Goal: Task Accomplishment & Management: Complete application form

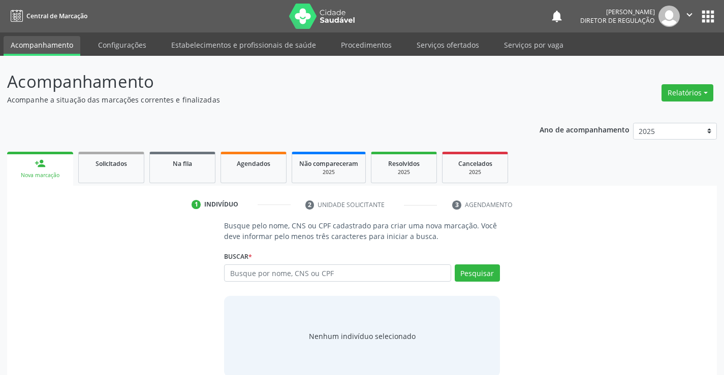
click at [262, 278] on input "text" at bounding box center [337, 273] width 226 height 17
type input "704009340544363"
click at [473, 283] on div "Pesquisar" at bounding box center [475, 277] width 49 height 24
click at [480, 274] on button "Pesquisar" at bounding box center [477, 273] width 45 height 17
type input "704009340544363"
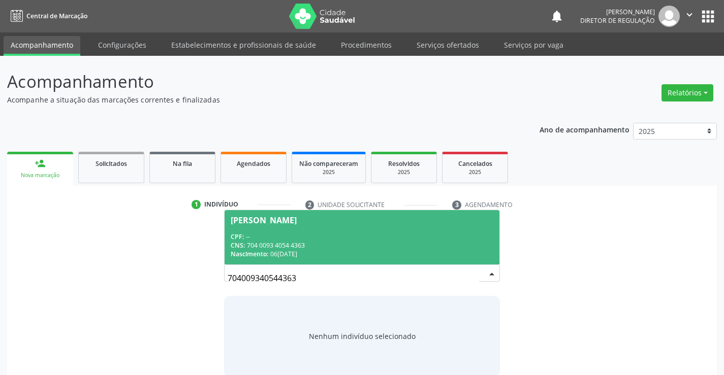
click at [354, 249] on div "CNS: 704 0093 4054 4363" at bounding box center [362, 245] width 262 height 9
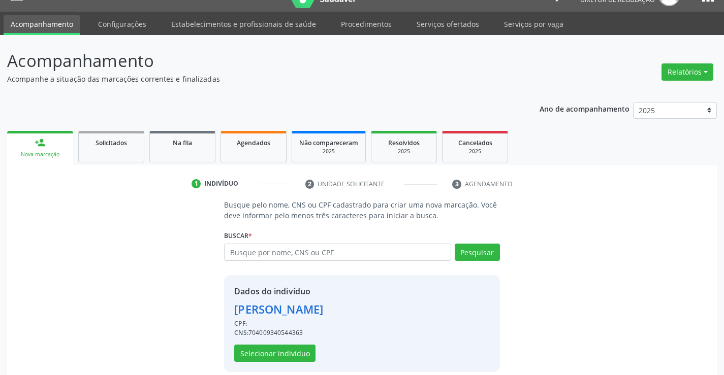
scroll to position [32, 0]
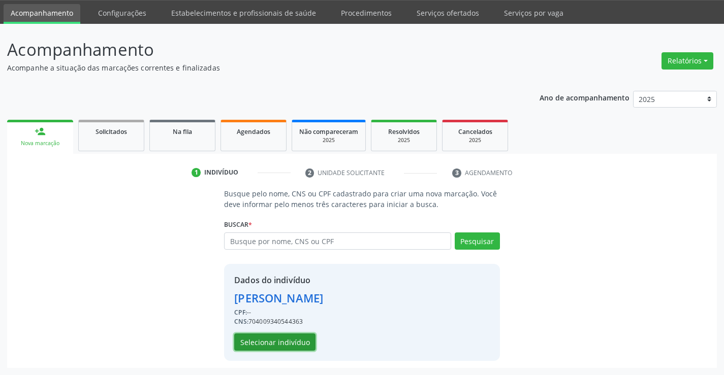
click at [292, 340] on button "Selecionar indivíduo" at bounding box center [274, 342] width 81 height 17
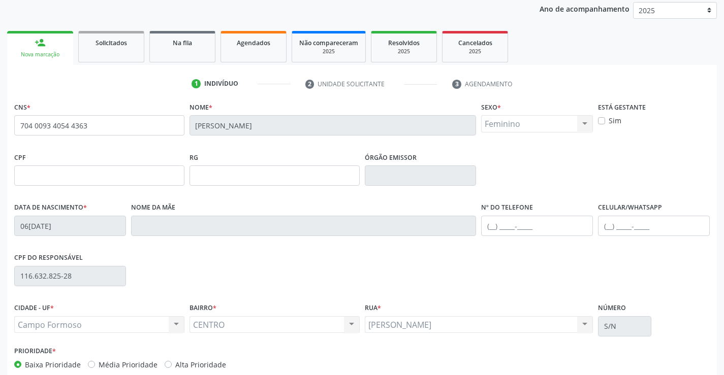
scroll to position [175, 0]
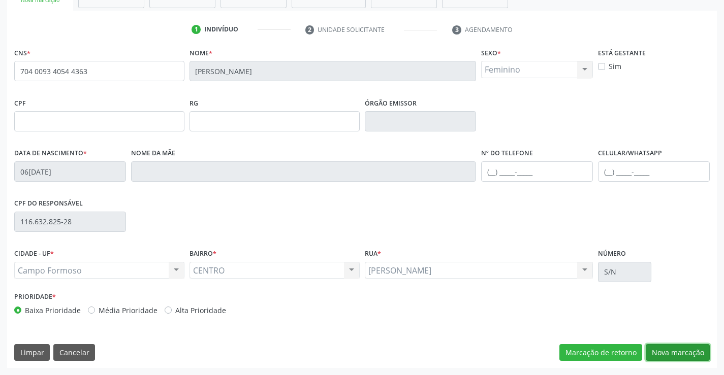
click at [683, 354] on button "Nova marcação" at bounding box center [677, 352] width 64 height 17
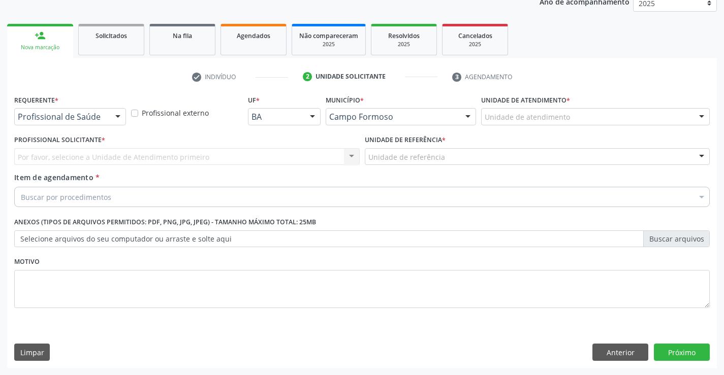
scroll to position [128, 0]
click at [99, 105] on div "Requerente * Profissional de Saúde Profissional de Saúde Paciente Nenhum result…" at bounding box center [70, 108] width 112 height 33
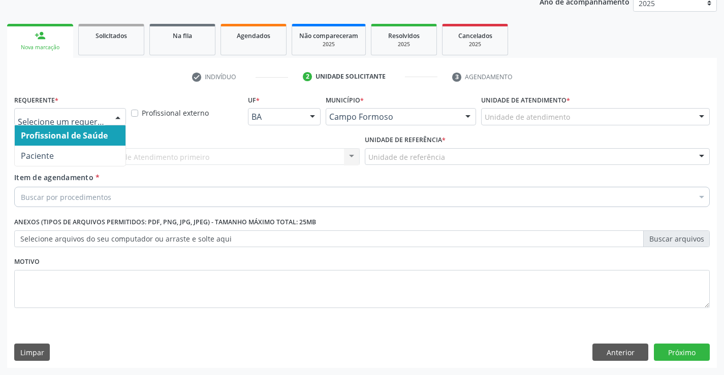
click at [109, 112] on div "Profissional de Saúde Paciente Nenhum resultado encontrado para: " " Não há nen…" at bounding box center [70, 116] width 112 height 17
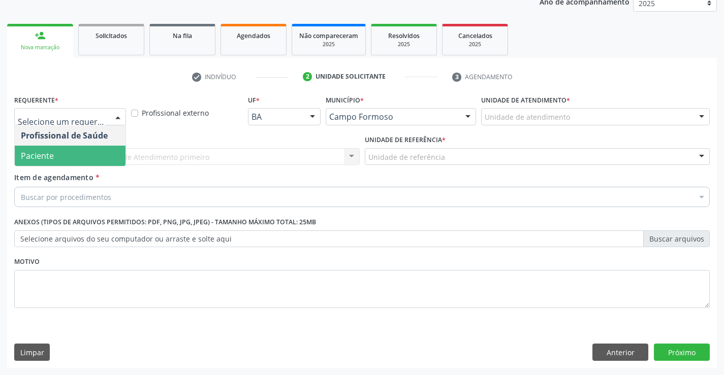
click at [98, 155] on span "Paciente" at bounding box center [70, 156] width 111 height 20
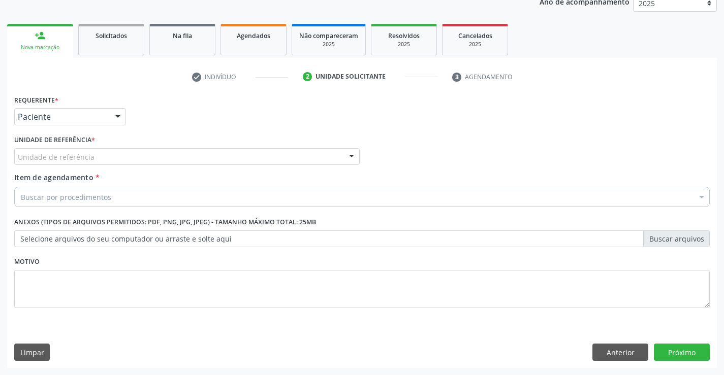
click at [238, 155] on div "Unidade de referência" at bounding box center [186, 156] width 345 height 17
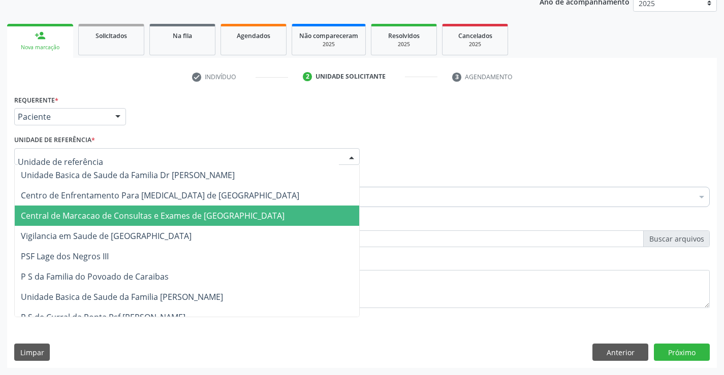
click at [225, 214] on span "Central de Marcacao de Consultas e Exames de [GEOGRAPHIC_DATA]" at bounding box center [153, 215] width 264 height 11
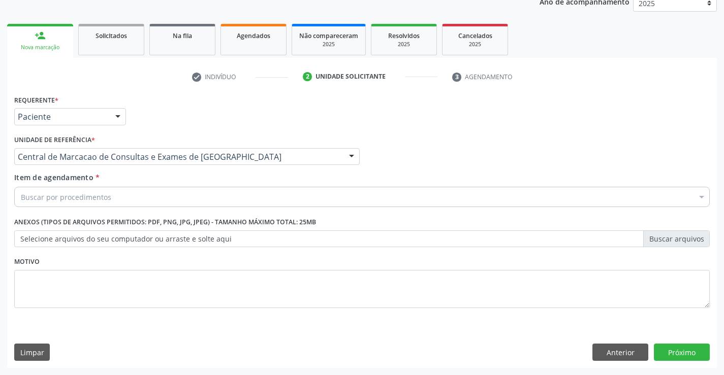
click at [270, 193] on div "Buscar por procedimentos" at bounding box center [361, 197] width 695 height 20
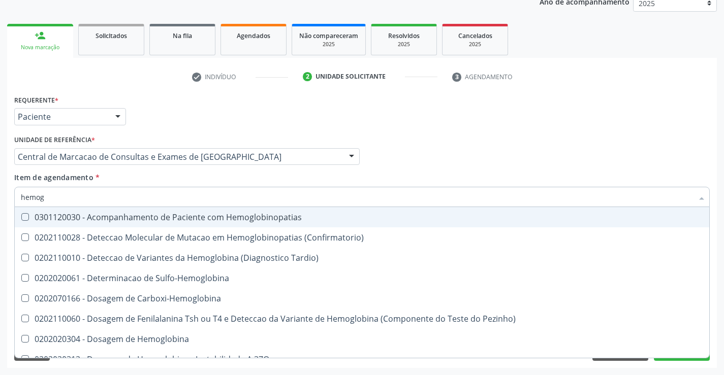
type input "hemogr"
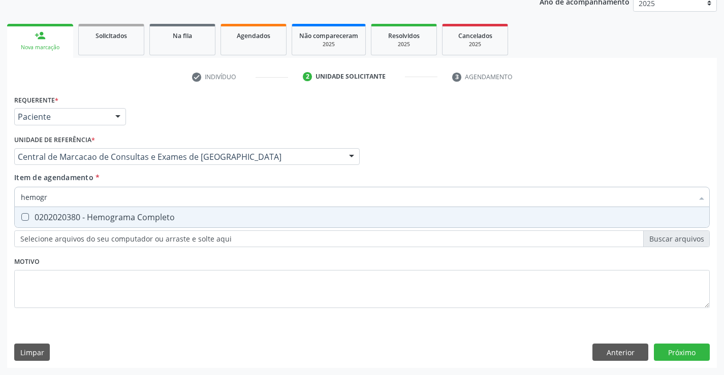
click at [225, 225] on span "0202020380 - Hemograma Completo" at bounding box center [362, 217] width 694 height 20
checkbox Completo "true"
type input "hemogr"
click at [206, 172] on div "Item de agendamento * hemogr Desfazer seleção 0202020380 - Hemograma Completo N…" at bounding box center [361, 188] width 695 height 32
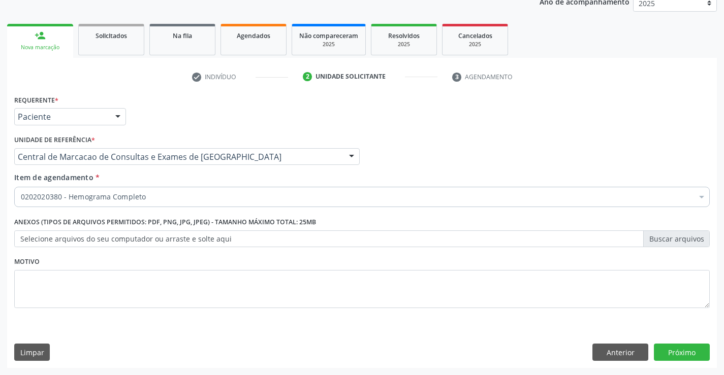
click at [187, 187] on div "0202020380 - Hemograma Completo" at bounding box center [361, 197] width 695 height 20
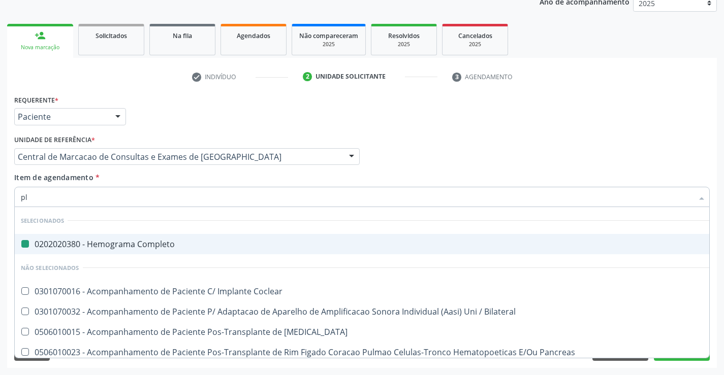
type input "pla"
checkbox Completo "false"
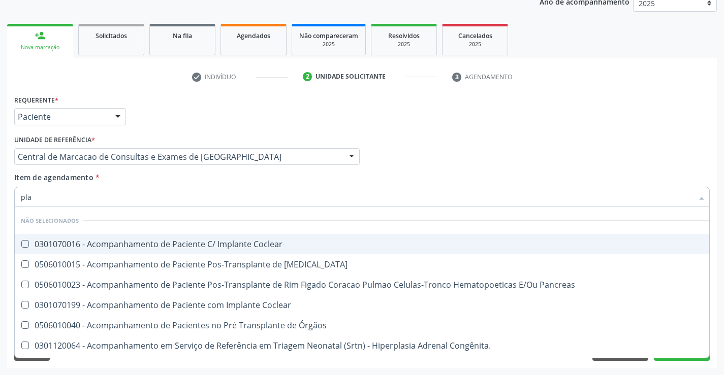
type input "plaq"
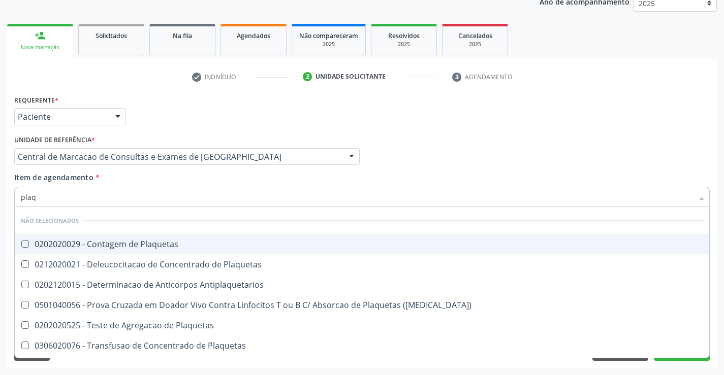
click at [178, 244] on div "0202020029 - Contagem de Plaquetas" at bounding box center [362, 244] width 682 height 8
checkbox Plaquetas "true"
type input "plaq"
click at [173, 171] on div "Unidade de referência * Central de Marcacao de Consultas e Exames de Campo Form…" at bounding box center [187, 153] width 350 height 40
checkbox Plaquetas "true"
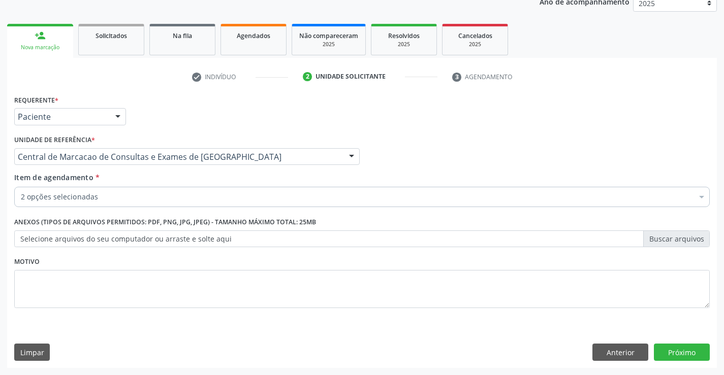
click at [159, 190] on div "2 opções selecionadas" at bounding box center [361, 197] width 695 height 20
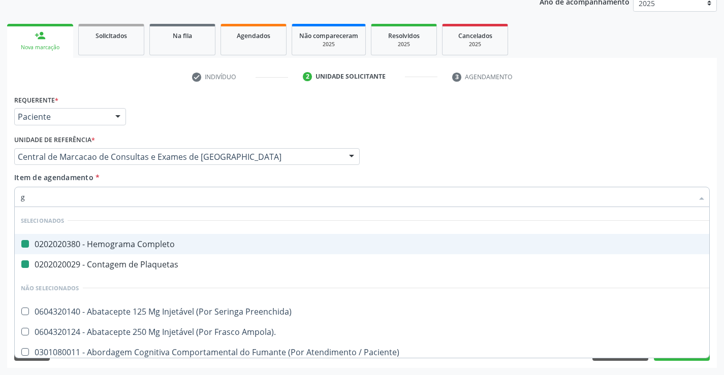
type input "gl"
checkbox Completo "false"
checkbox Plaquetas "false"
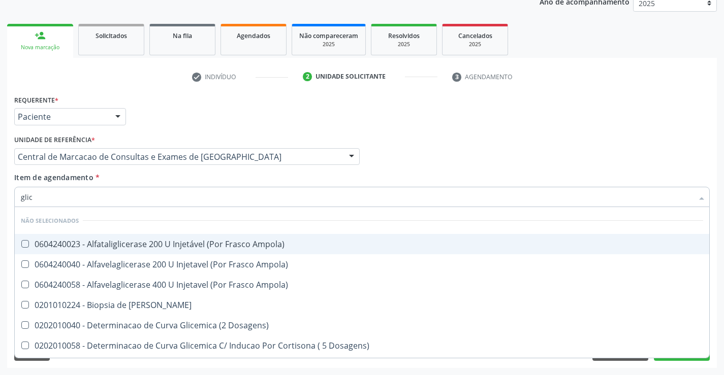
type input "glico"
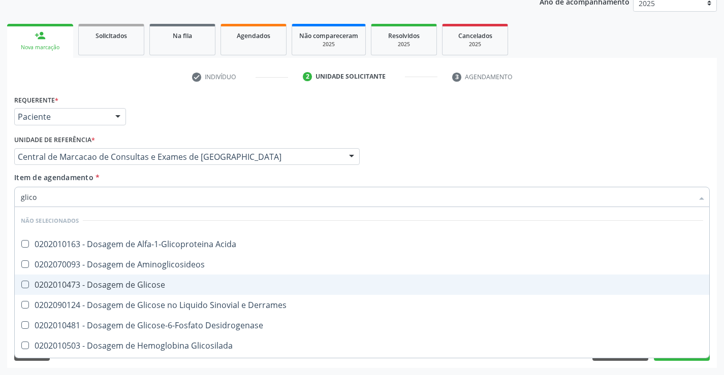
click at [164, 288] on div "0202010473 - Dosagem de Glicose" at bounding box center [362, 285] width 682 height 8
checkbox Glicose "true"
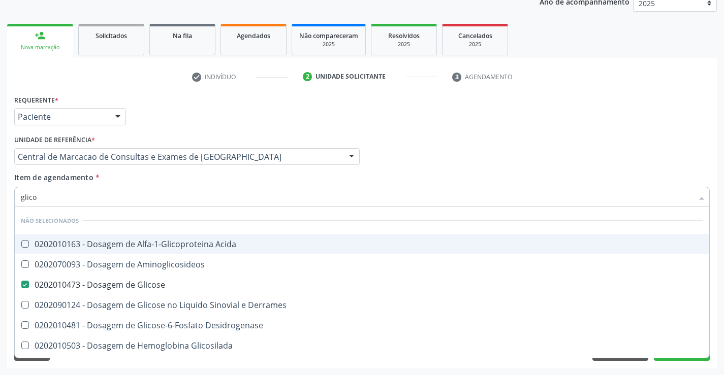
click at [153, 179] on div "Item de agendamento * glico Desfazer seleção Não selecionados 0202010163 - Dosa…" at bounding box center [361, 188] width 695 height 32
checkbox Acida "true"
checkbox Aminoglicosideos "true"
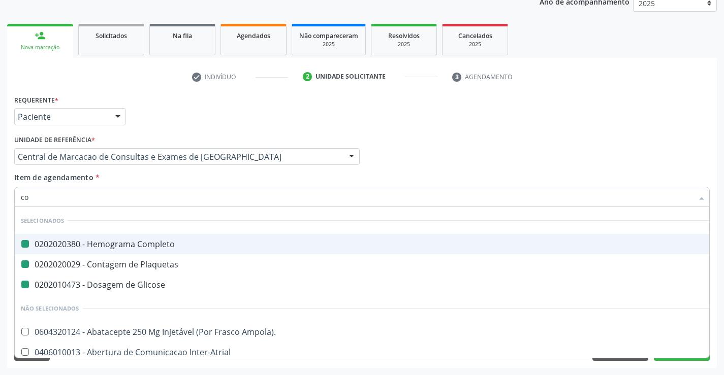
type input "col"
checkbox Completo "false"
checkbox Plaquetas "false"
checkbox Glicose "false"
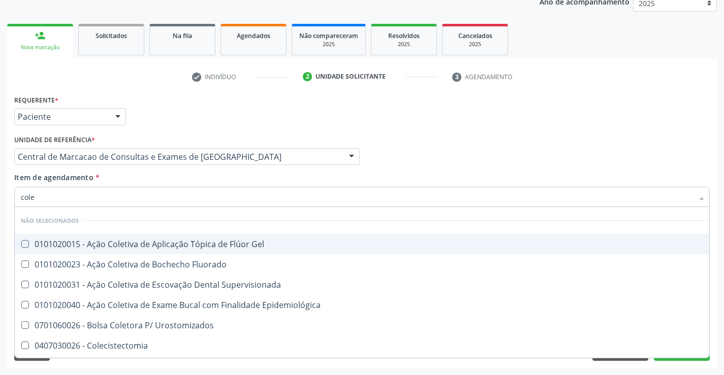
type input "coles"
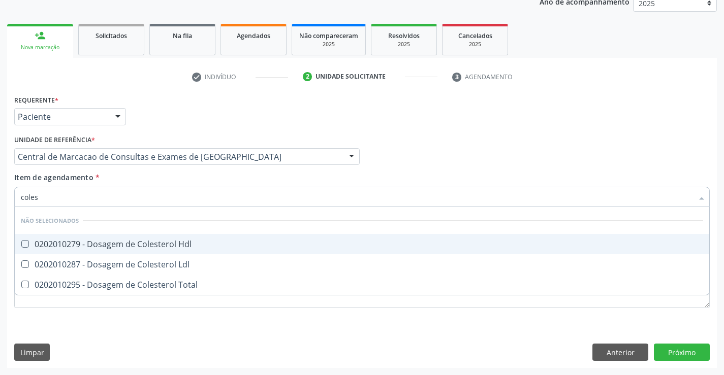
click at [148, 244] on div "0202010279 - Dosagem de Colesterol Hdl" at bounding box center [362, 244] width 682 height 8
checkbox Hdl "true"
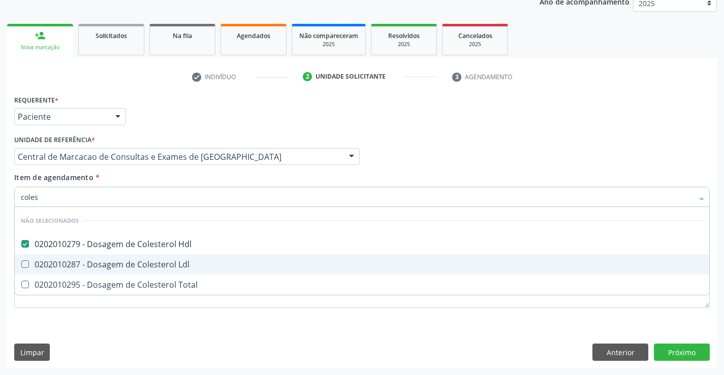
click at [153, 261] on div "0202010287 - Dosagem de Colesterol Ldl" at bounding box center [362, 265] width 682 height 8
checkbox Ldl "true"
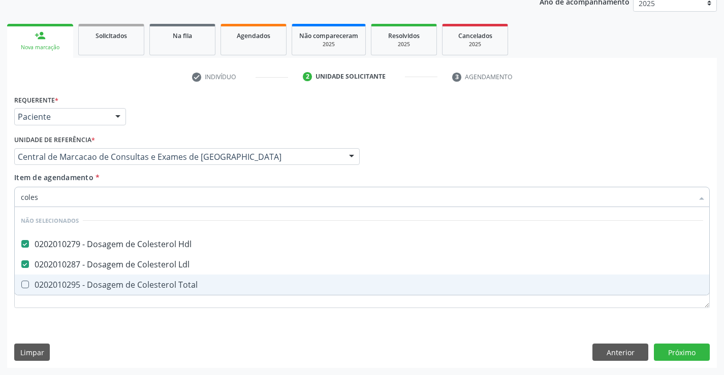
click at [153, 281] on div "0202010295 - Dosagem de Colesterol Total" at bounding box center [362, 285] width 682 height 8
checkbox Total "true"
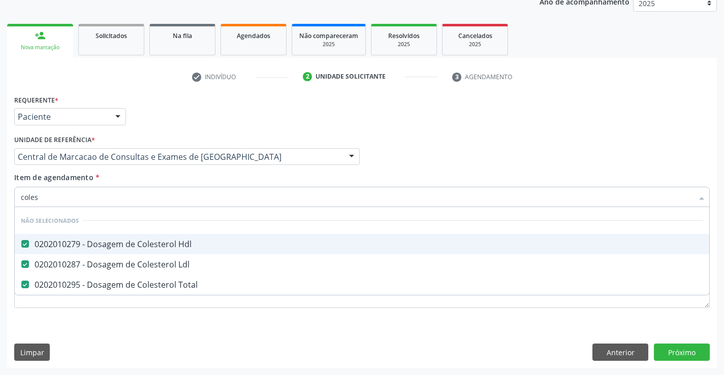
type input "coles"
click at [131, 183] on div "Item de agendamento * coles Desfazer seleção Não selecionados 0202010279 - Dosa…" at bounding box center [361, 188] width 695 height 32
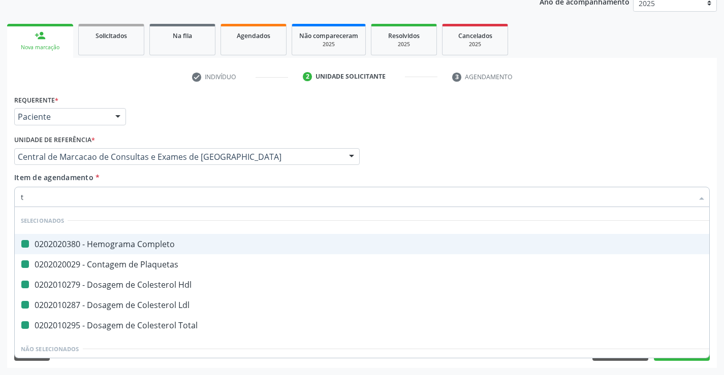
type input "tr"
checkbox Completo "false"
checkbox Plaquetas "false"
checkbox Hdl "false"
checkbox Ldl "false"
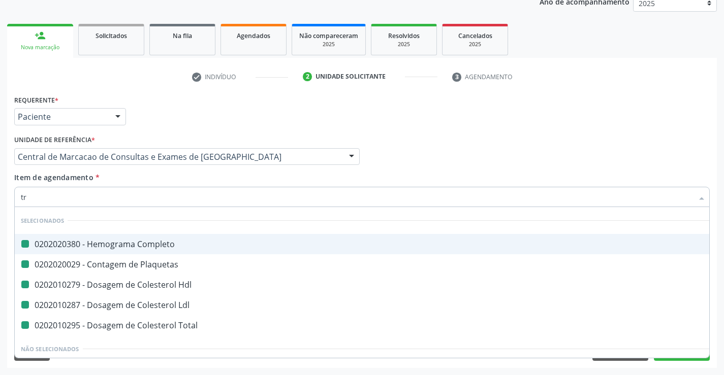
checkbox Total "false"
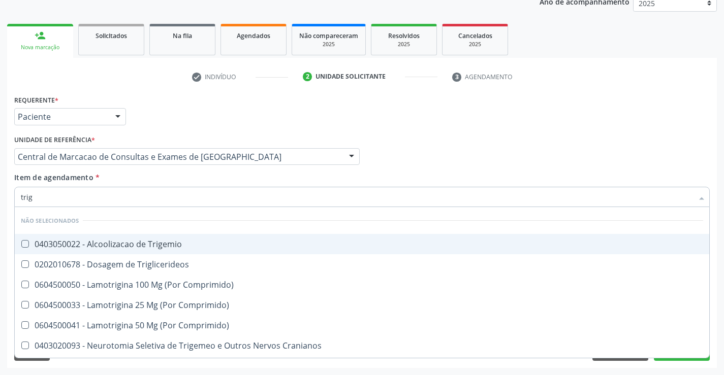
type input "trigl"
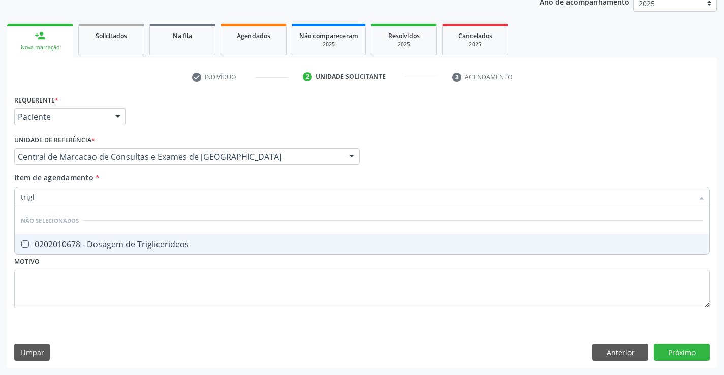
click at [145, 243] on div "0202010678 - Dosagem de Triglicerideos" at bounding box center [362, 244] width 682 height 8
checkbox Triglicerideos "true"
click at [143, 175] on div "Item de agendamento * trigl Desfazer seleção Não selecionados 0202010678 - Dosa…" at bounding box center [361, 188] width 695 height 32
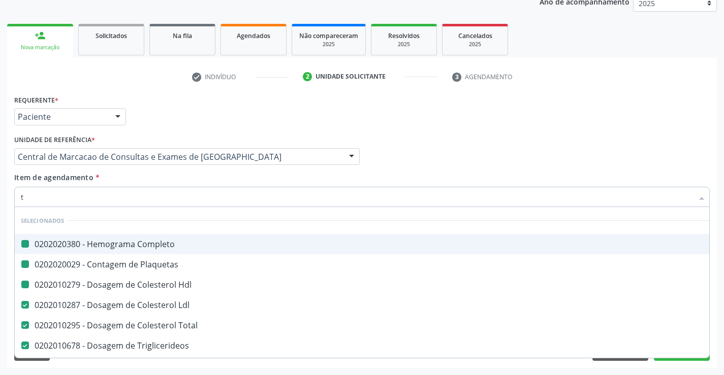
type input "tg"
checkbox Completo "false"
checkbox Plaquetas "false"
checkbox Hdl "false"
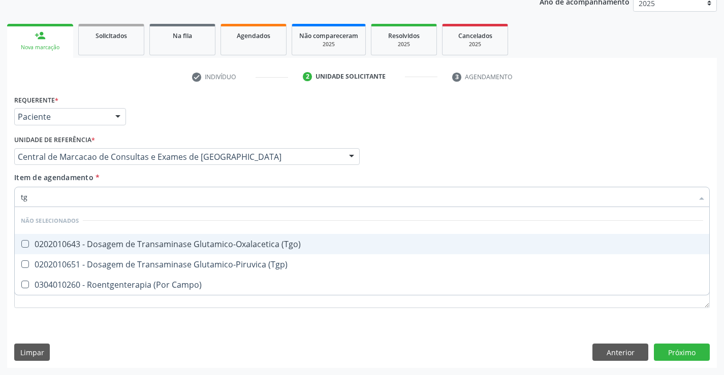
click at [160, 252] on span "0202010643 - Dosagem de Transaminase Glutamico-Oxalacetica (Tgo)" at bounding box center [362, 244] width 694 height 20
checkbox \(Tgo\) "true"
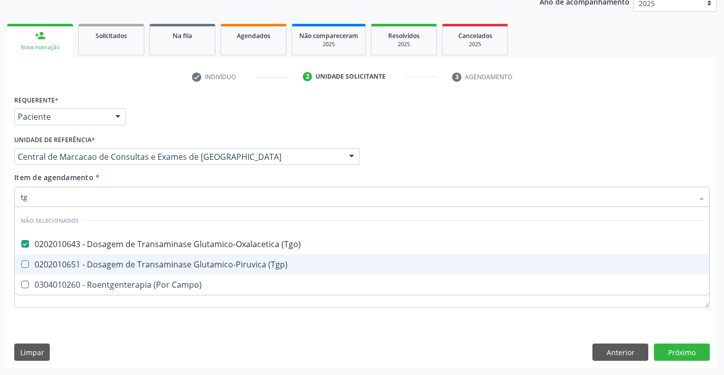
click at [163, 261] on div "0202010651 - Dosagem de Transaminase Glutamico-Piruvica (Tgp)" at bounding box center [362, 265] width 682 height 8
checkbox \(Tgp\) "true"
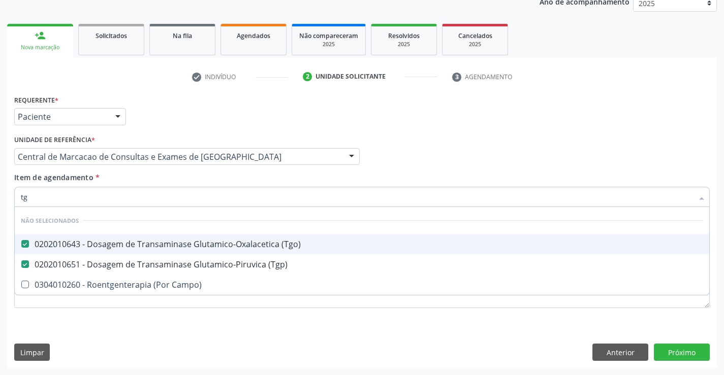
click at [154, 180] on div "Item de agendamento * tg Desfazer seleção Não selecionados 0202010643 - Dosagem…" at bounding box center [361, 188] width 695 height 32
checkbox Campo\) "true"
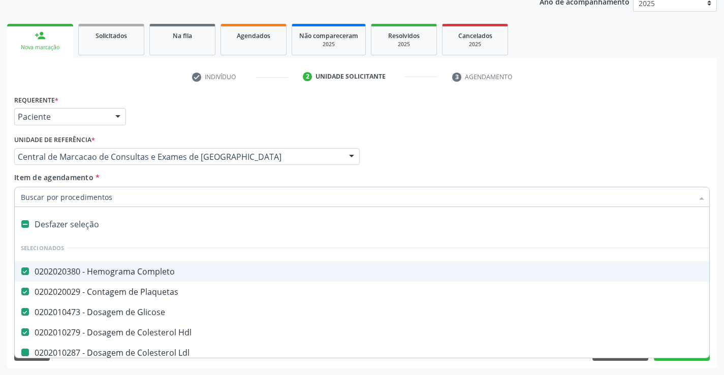
type input "u"
checkbox Ldl "false"
checkbox Total "false"
checkbox Triglicerideos "false"
checkbox \(Tgo\) "false"
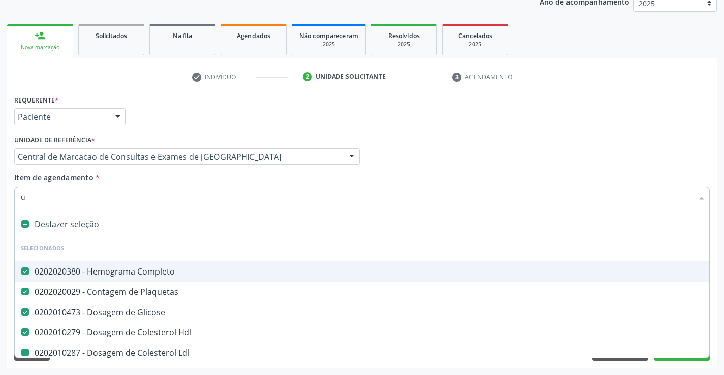
checkbox \(Tgp\) "false"
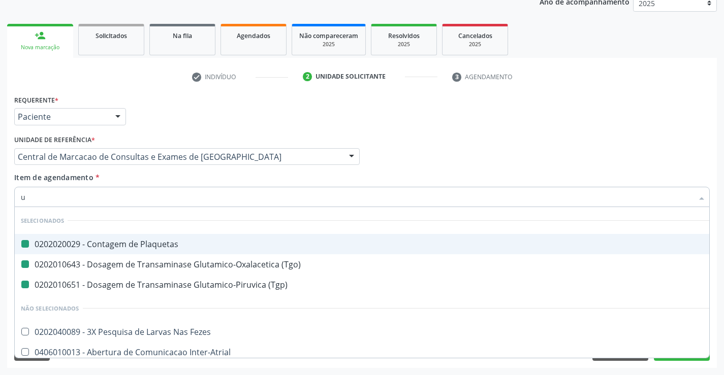
type input "ur"
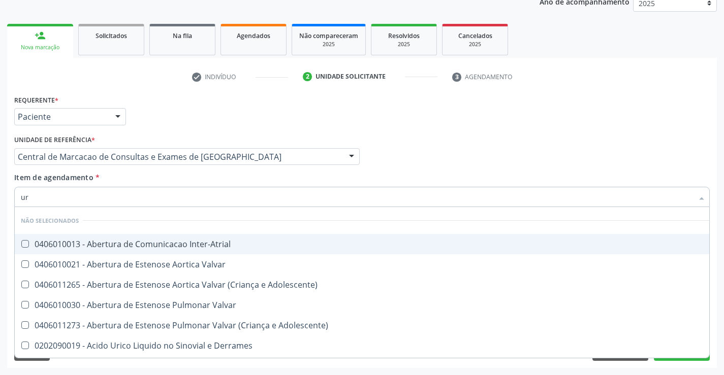
checkbox Inter-Atrial "false"
checkbox Valvar "false"
checkbox Adolescente\) "false"
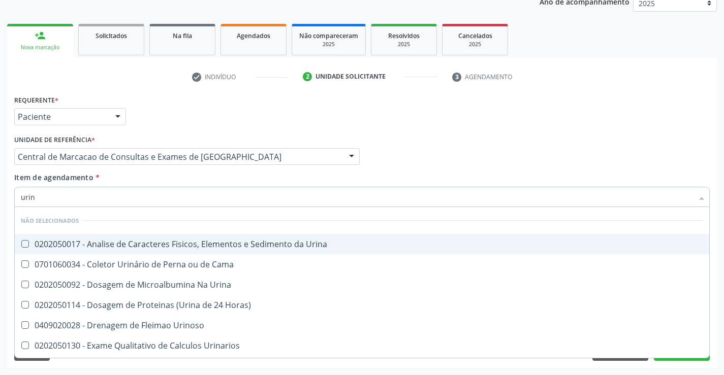
type input "urina"
click at [167, 245] on div "0202050017 - Analise de Caracteres Fisicos, Elementos e Sedimento da Urina" at bounding box center [362, 244] width 682 height 8
checkbox Urina "true"
click at [169, 179] on div "Item de agendamento * urina Desfazer seleção Não selecionados 0202050017 - Anal…" at bounding box center [361, 188] width 695 height 32
checkbox Urina "true"
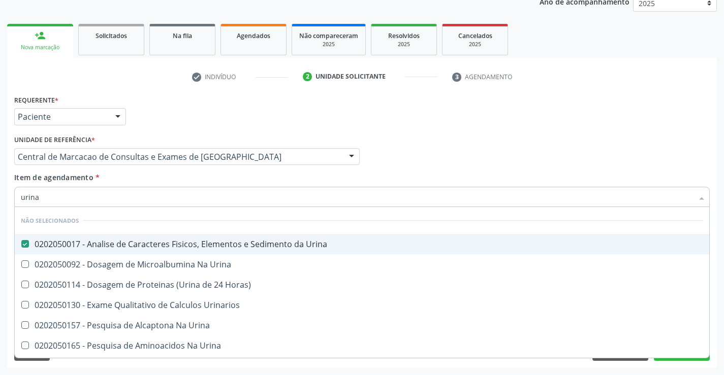
checkbox Horas\) "true"
checkbox Urina "true"
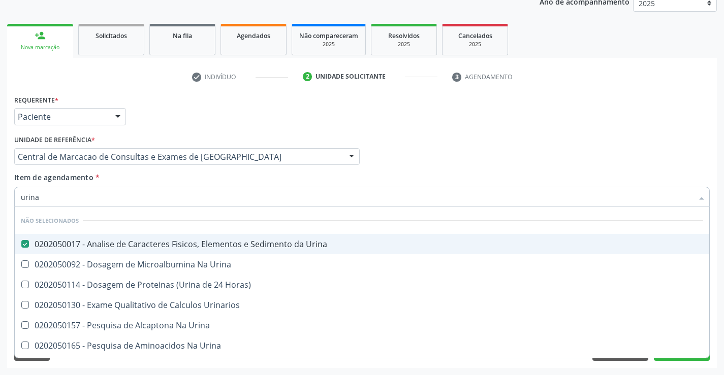
checkbox Urina "true"
checkbox Urinarios "true"
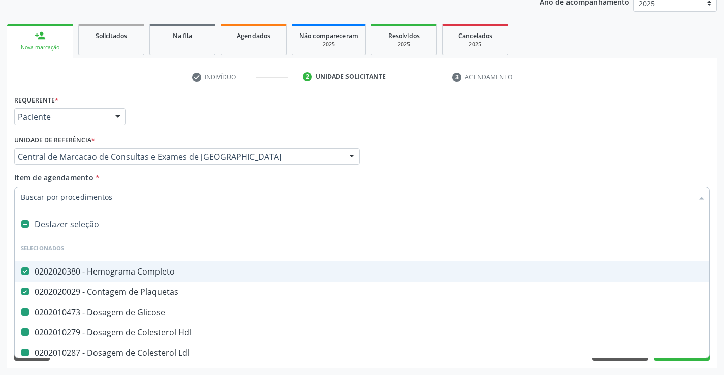
type input "f"
checkbox Glicose "false"
checkbox Ldl "false"
checkbox Total "false"
checkbox Triglicerideos "false"
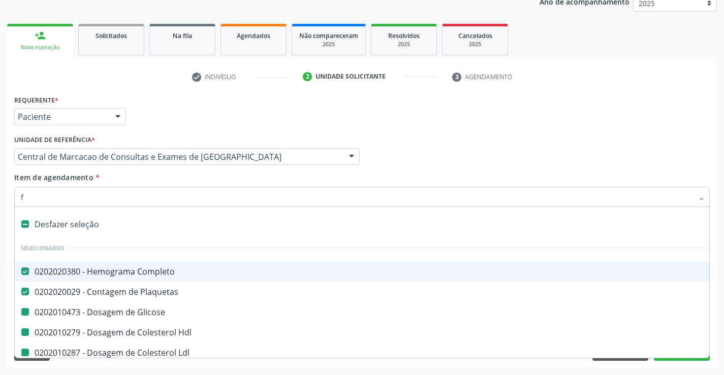
checkbox \(Tgo\) "false"
checkbox \(Tgp\) "false"
checkbox Urina "false"
checkbox Hdl "false"
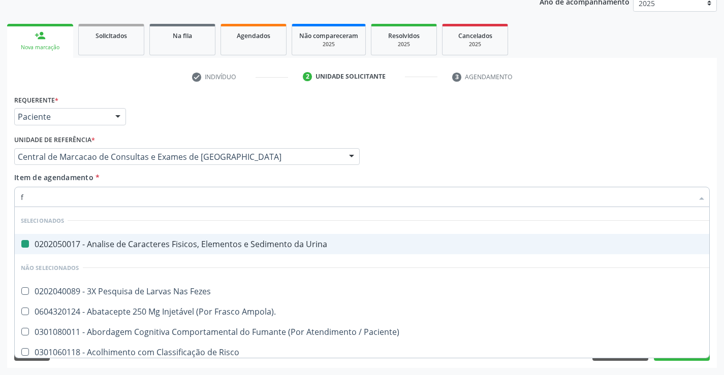
type input "fe"
checkbox Urina "false"
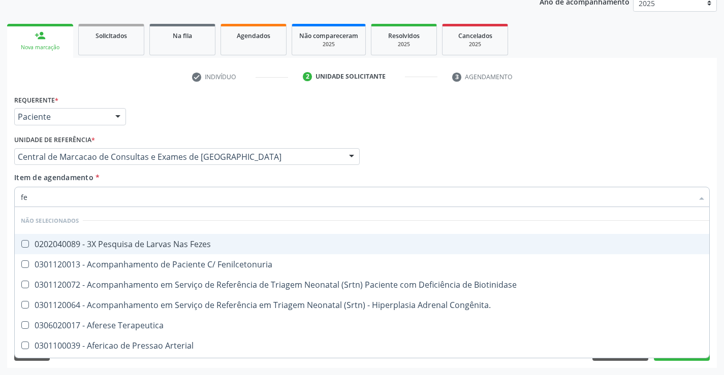
type input "fez"
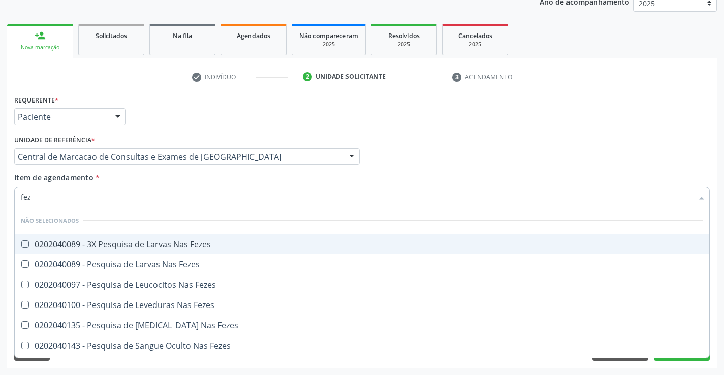
click at [203, 243] on div "0202040089 - 3X Pesquisa de Larvas Nas Fezes" at bounding box center [362, 244] width 682 height 8
checkbox Fezes "true"
click at [193, 186] on div "Item de agendamento * fez Desfazer seleção Não selecionados 0202040089 - 3X Pes…" at bounding box center [361, 188] width 695 height 32
checkbox Fezes "true"
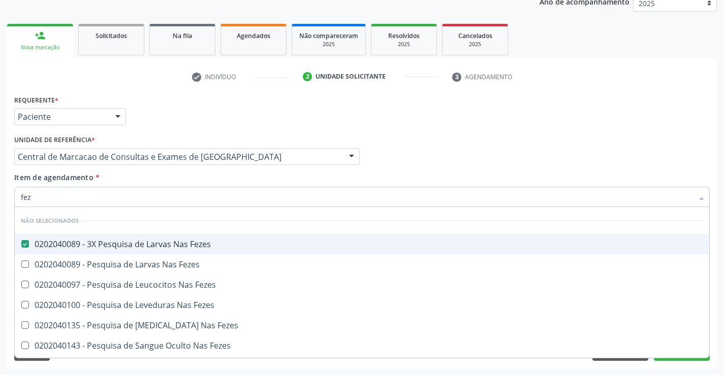
checkbox Fezes "true"
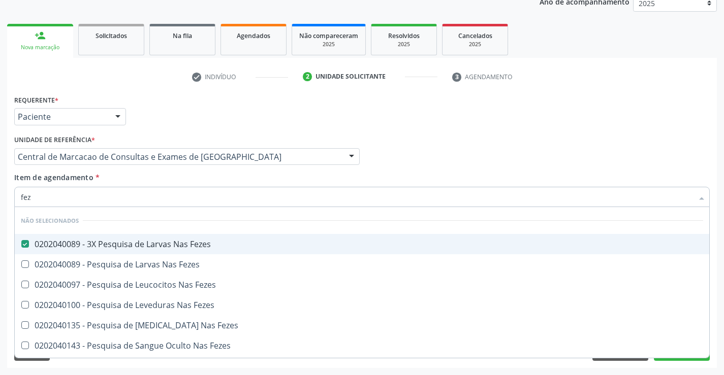
checkbox Fezes "true"
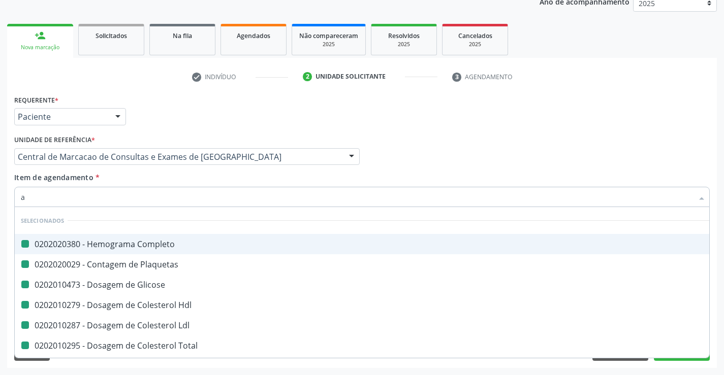
type input "ab"
checkbox Completo "false"
checkbox Glicose "false"
checkbox Ldl "false"
checkbox Total "false"
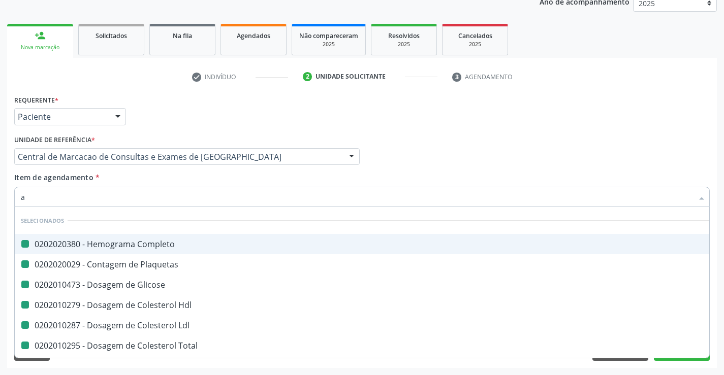
checkbox Triglicerideos "false"
checkbox \(Tgo\) "false"
checkbox \(Tgp\) "false"
checkbox Hdl "false"
checkbox Plaquetas "false"
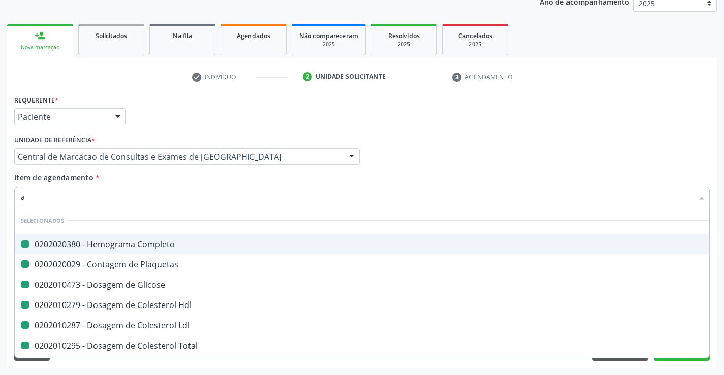
checkbox Urina "false"
checkbox Fezes "false"
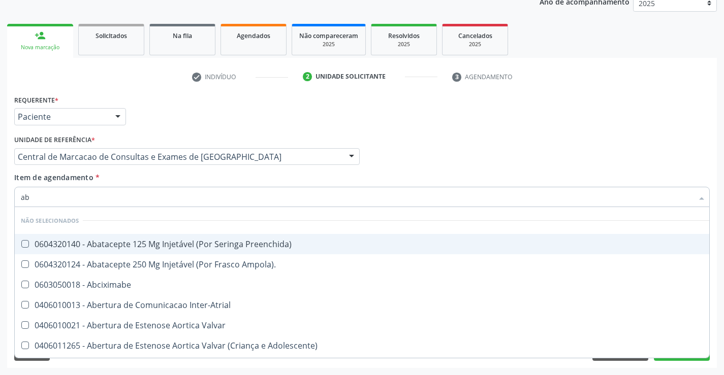
type input "abo"
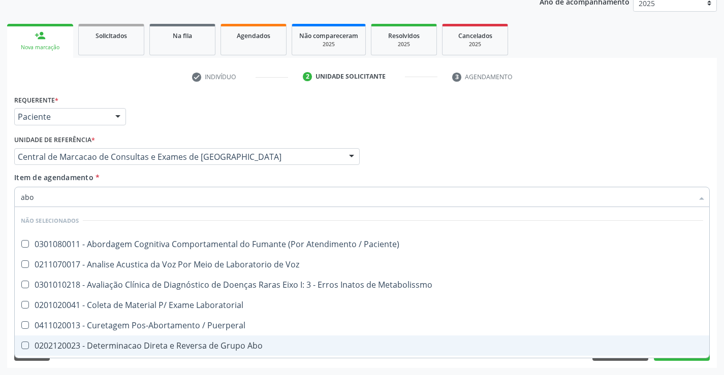
click at [185, 342] on div "0202120023 - Determinacao Direta e Reversa de Grupo Abo" at bounding box center [362, 346] width 682 height 8
checkbox Abo "true"
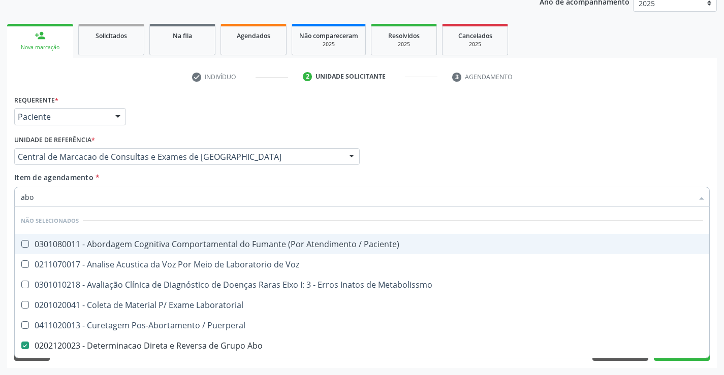
type input "abo"
click at [182, 174] on div "Item de agendamento * abo Desfazer seleção Não selecionados 0301080011 - Aborda…" at bounding box center [361, 188] width 695 height 32
checkbox Paciente\) "true"
checkbox Metabolissmo "true"
checkbox Puerperal "true"
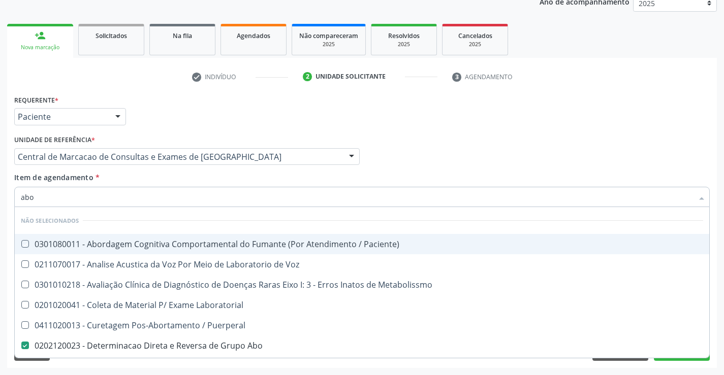
checkbox Cocaina "true"
checkbox Metabolismo "true"
checkbox Laboratorial "true"
checkbox Voz "true"
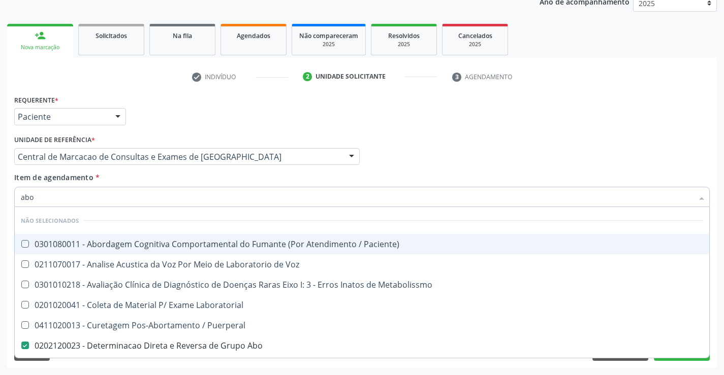
checkbox Metabolismo "true"
checkbox \(Amiu\) "true"
checkbox I "true"
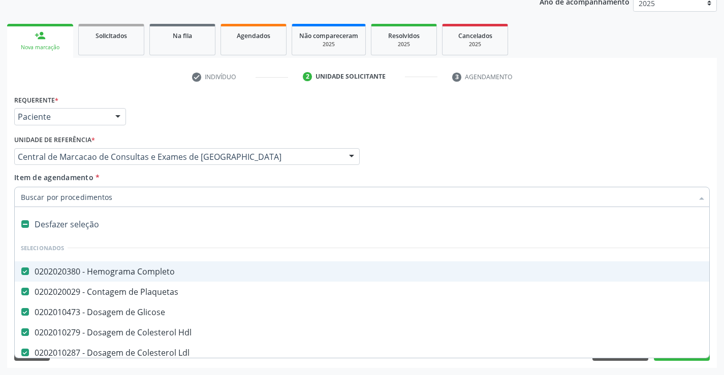
type input "r"
checkbox Abo "false"
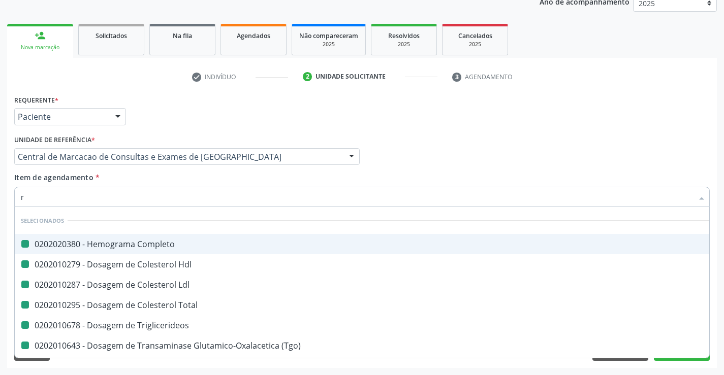
type input "rh"
checkbox Completo "false"
checkbox Ldl "false"
checkbox Triglicerideos "false"
checkbox \(Tgo\) "false"
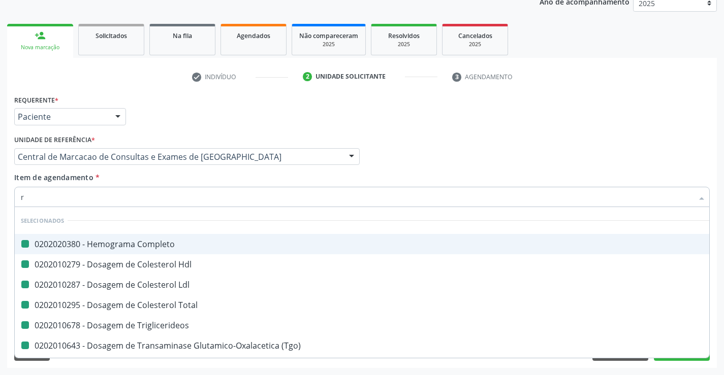
checkbox Total "false"
checkbox Hdl "false"
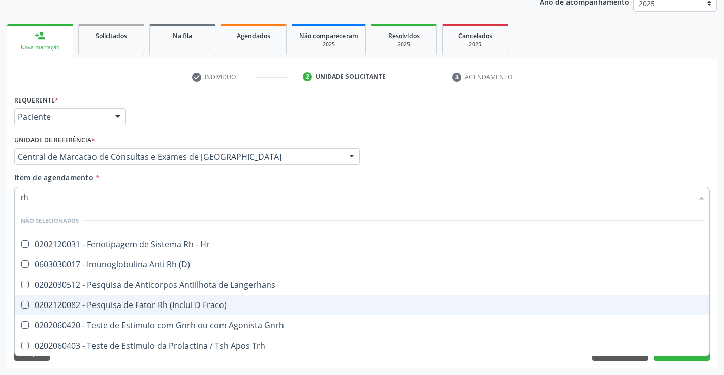
click at [197, 304] on div "0202120082 - Pesquisa de Fator Rh (Inclui D Fraco)" at bounding box center [362, 305] width 682 height 8
checkbox Fraco\) "true"
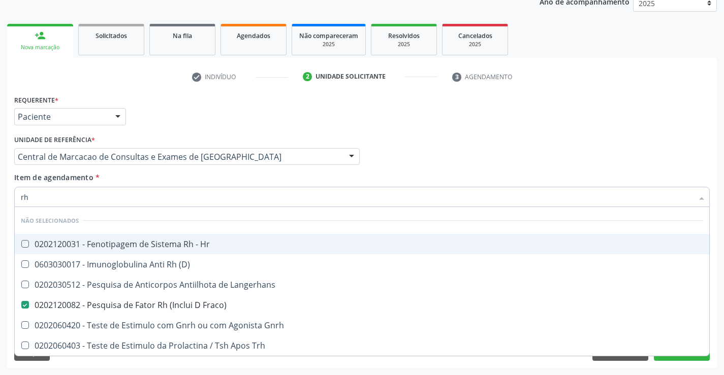
click at [189, 186] on div "Item de agendamento * rh Desfazer seleção Não selecionados 0202120031 - Fenotip…" at bounding box center [361, 188] width 695 height 32
checkbox Hr "true"
checkbox Langerhans "true"
checkbox Gnrh "true"
checkbox Trh "true"
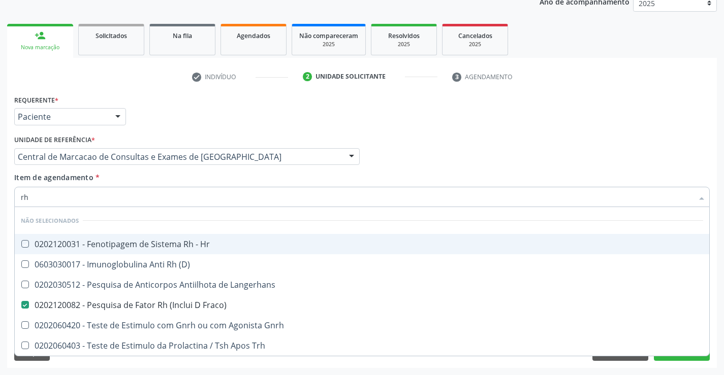
checkbox \(D\) "true"
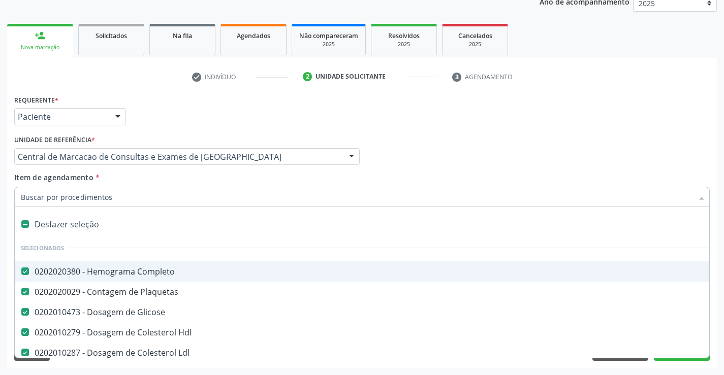
type input "u"
checkbox \(Tgp\) "false"
checkbox Urina "false"
checkbox Fezes "false"
checkbox Abo "false"
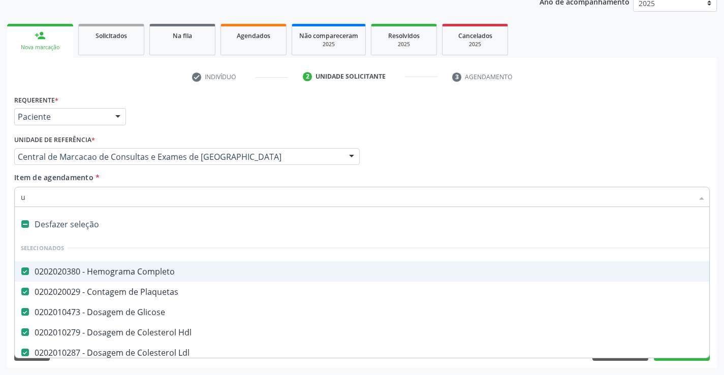
checkbox Fraco\) "false"
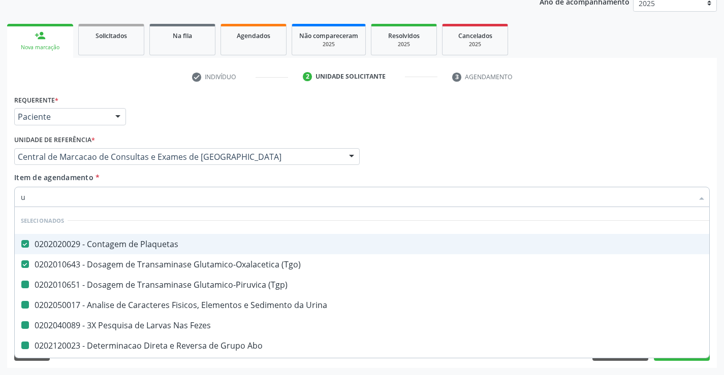
type input "ur"
checkbox \(Tgp\) "false"
checkbox Fezes "false"
checkbox Abo "false"
checkbox Urina "false"
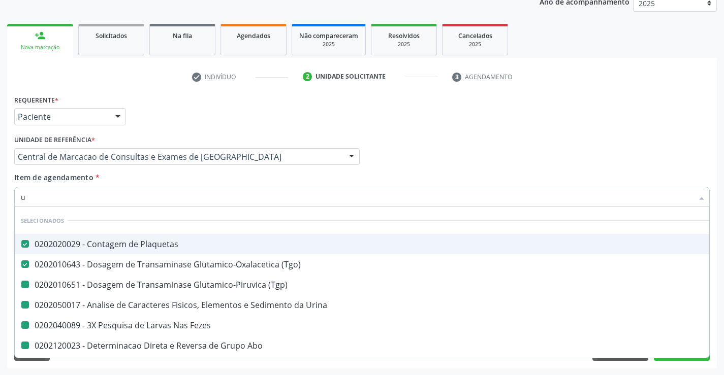
checkbox Fraco\) "false"
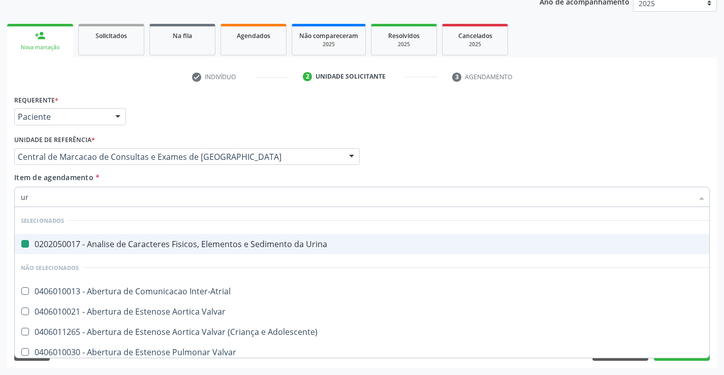
type input "ure"
checkbox Urina "false"
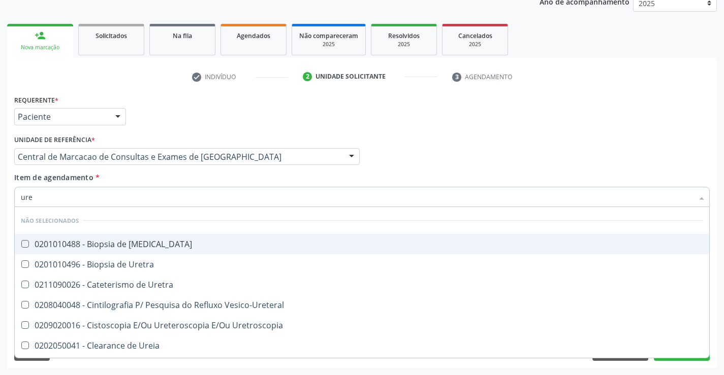
type input "urei"
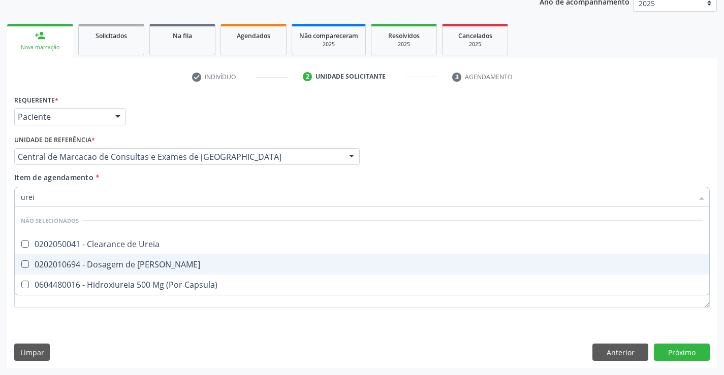
click at [173, 261] on div "0202010694 - Dosagem de [PERSON_NAME]" at bounding box center [362, 265] width 682 height 8
checkbox Ureia "true"
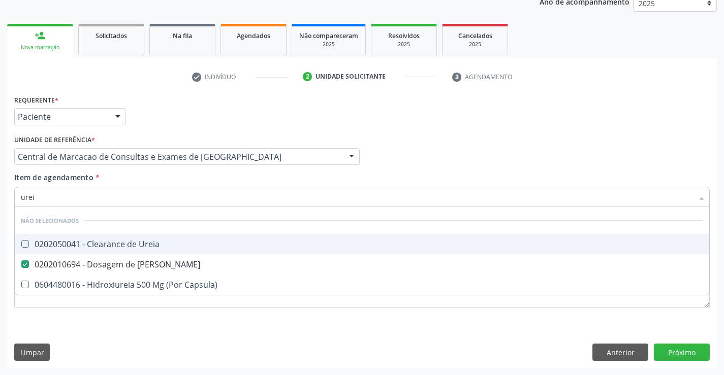
type input "urei"
click at [178, 172] on div "Unidade de referência * Central de Marcacao de Consultas e Exames de Campo Form…" at bounding box center [187, 153] width 350 height 40
checkbox Ureia "true"
checkbox Capsula\) "true"
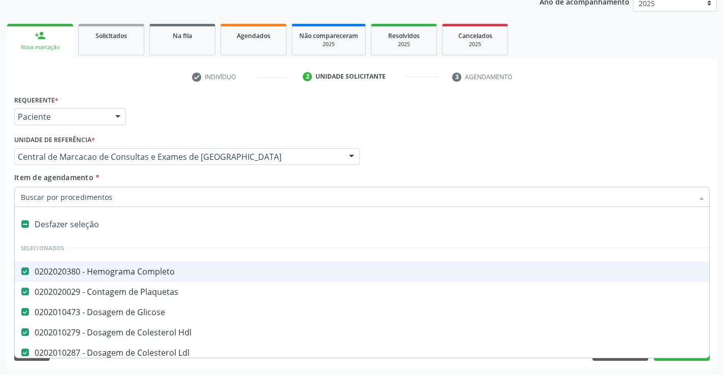
click at [165, 190] on div at bounding box center [361, 197] width 695 height 20
type input "c"
checkbox Ureia "false"
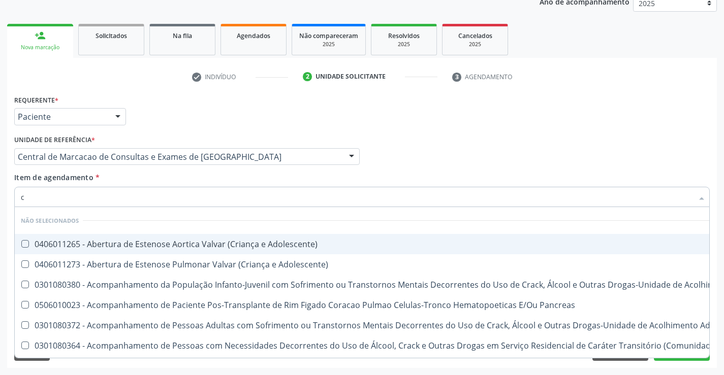
type input "cr"
checkbox Adolescente\) "false"
checkbox \(Uai\)\ "false"
checkbox Adolescente\) "false"
checkbox Pancreas "false"
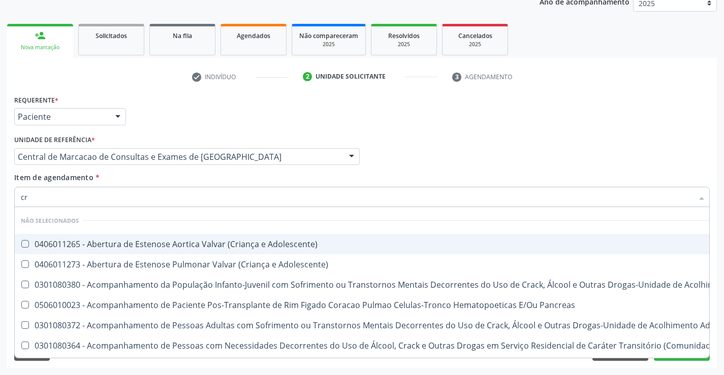
checkbox \(Uaa\)\ "false"
checkbox Terapêuticas\)\ "false"
checkbox Craniano "false"
checkbox Bucomaxilofacial "false"
checkbox Crâniofacial "false"
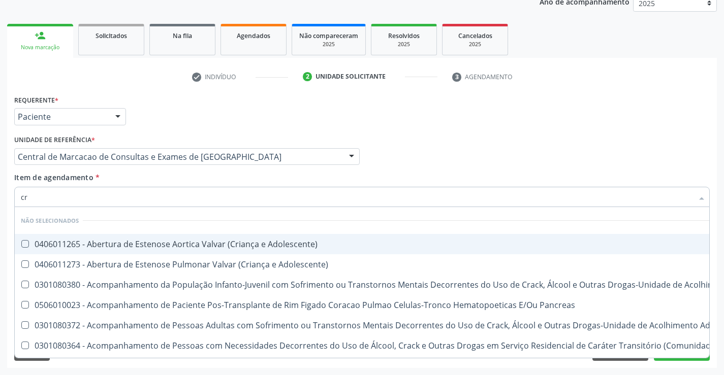
checkbox Adolescente\) "false"
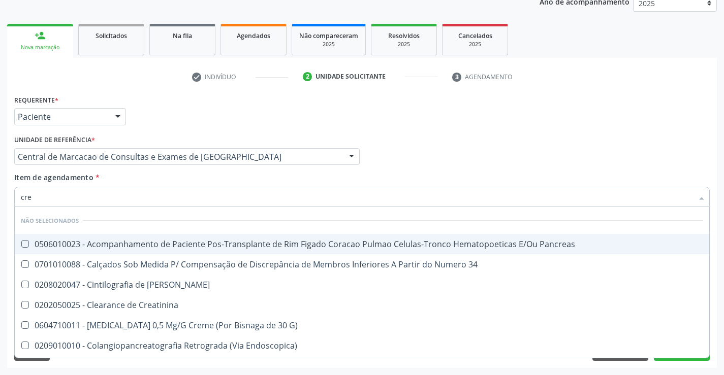
type input "crea"
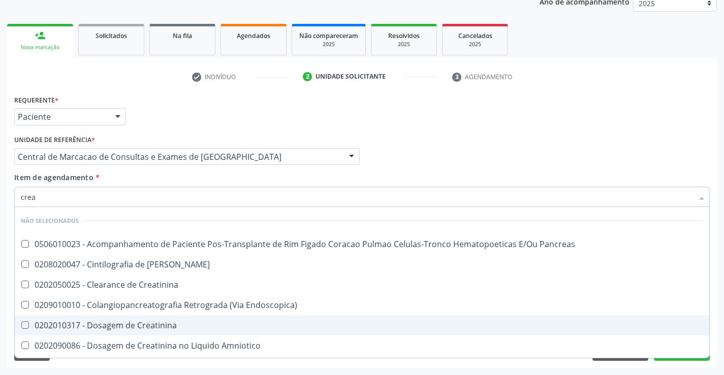
click at [161, 326] on div "0202010317 - Dosagem de Creatinina" at bounding box center [362, 325] width 682 height 8
checkbox Creatinina "true"
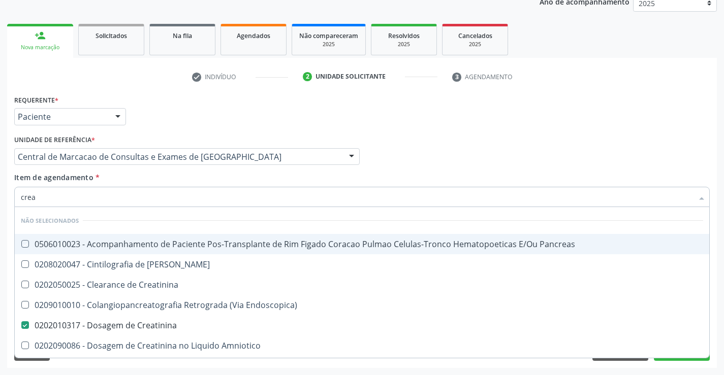
click at [184, 185] on div "Item de agendamento * crea Desfazer seleção Não selecionados 0506010023 - Acomp…" at bounding box center [361, 188] width 695 height 32
checkbox Pancreas "true"
checkbox Creatinina "true"
checkbox Pancreas "true"
checkbox Endoscopica\) "true"
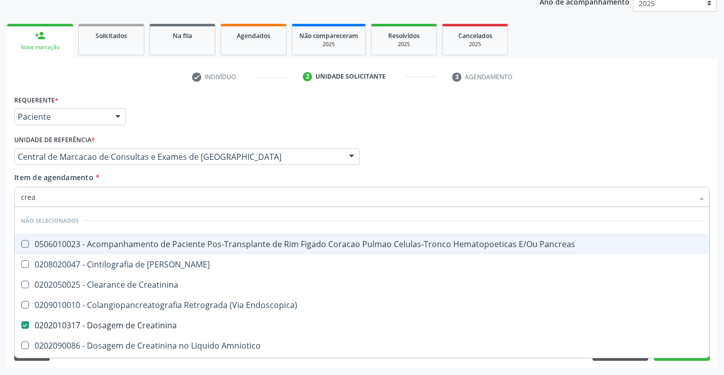
checkbox Amniotico "true"
checkbox \(Cpk\) "true"
checkbox Mb "true"
checkbox Oncologia "true"
checkbox Rim "true"
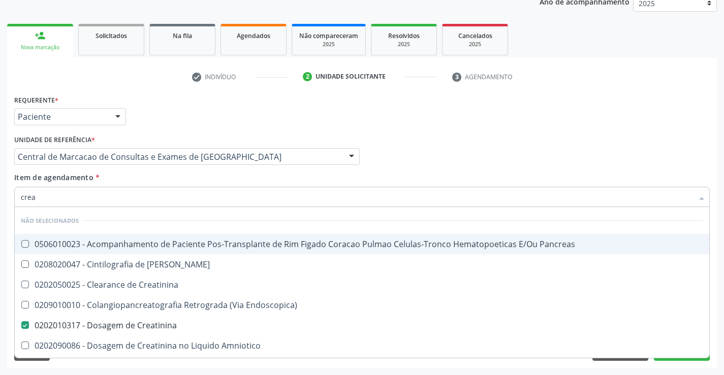
checkbox Rim "true"
checkbox Rim-Pancreas "true"
checkbox \(Litro\) "true"
checkbox Parcial "true"
checkbox Rim-Pancreas "true"
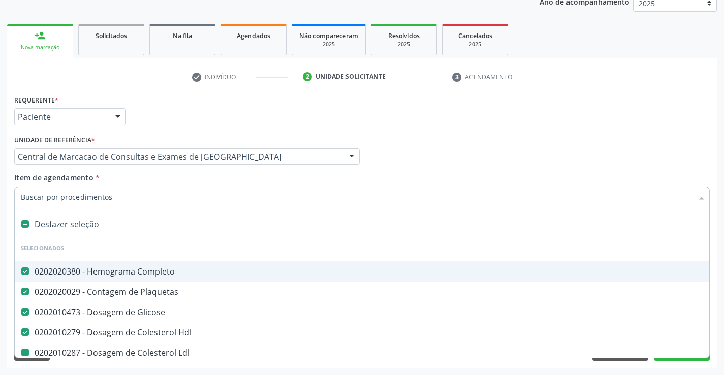
type input "f"
checkbox Ldl "false"
checkbox Total "false"
checkbox Triglicerideos "false"
checkbox \(Tgo\) "false"
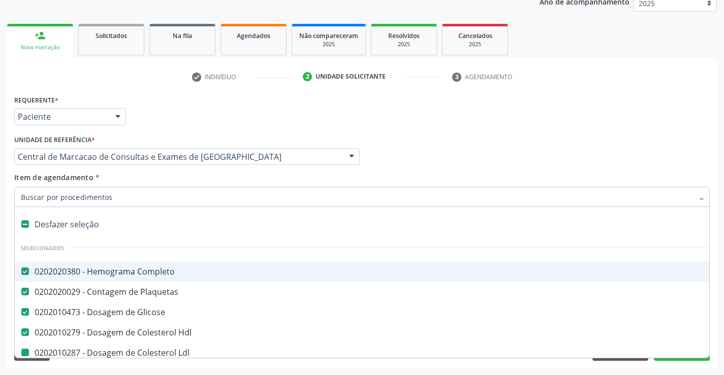
checkbox \(Tgp\) "false"
checkbox Urina "false"
checkbox Fezes "false"
checkbox Abo "false"
checkbox Ureia "false"
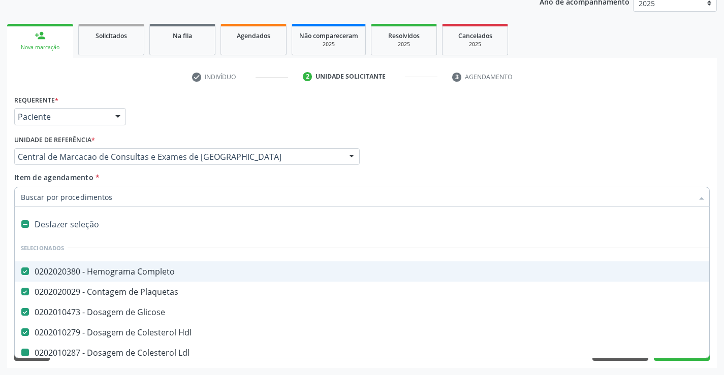
checkbox Creatinina "false"
checkbox Fraco\) "false"
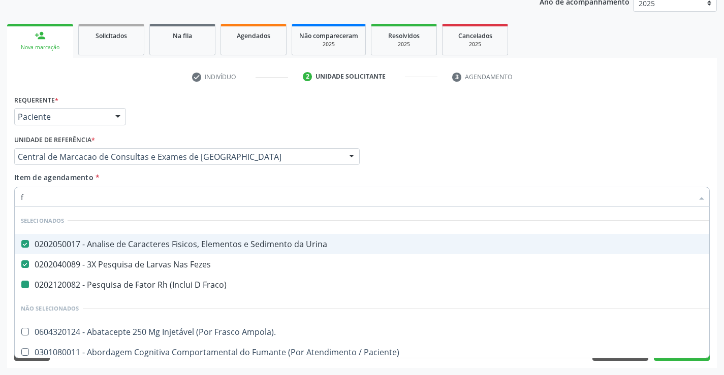
type input "fe"
checkbox Fraco\) "false"
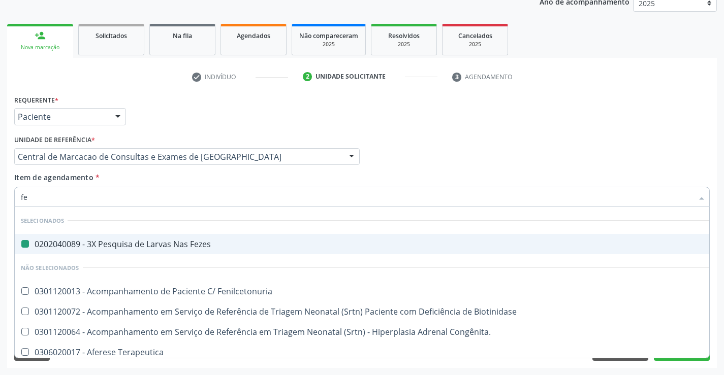
type input "fer"
checkbox Fezes "false"
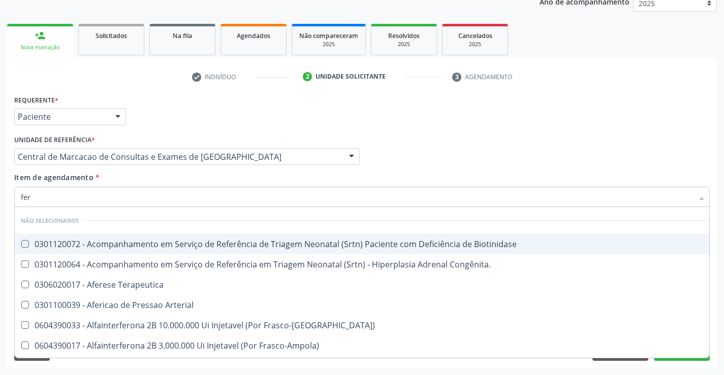
type input "ferr"
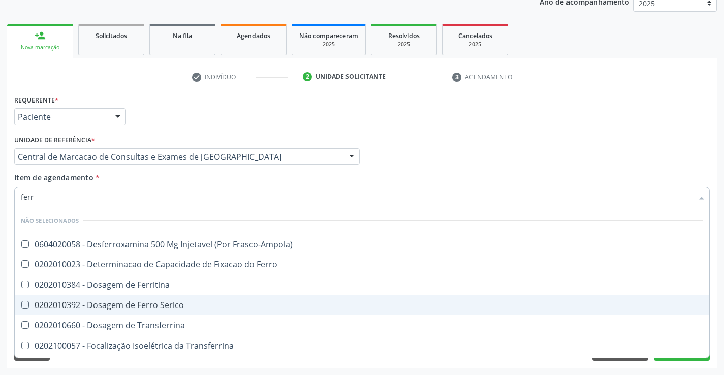
drag, startPoint x: 151, startPoint y: 304, endPoint x: 154, endPoint y: 296, distance: 9.0
click at [152, 303] on div "0202010392 - Dosagem de Ferro Serico" at bounding box center [362, 305] width 682 height 8
checkbox Serico "true"
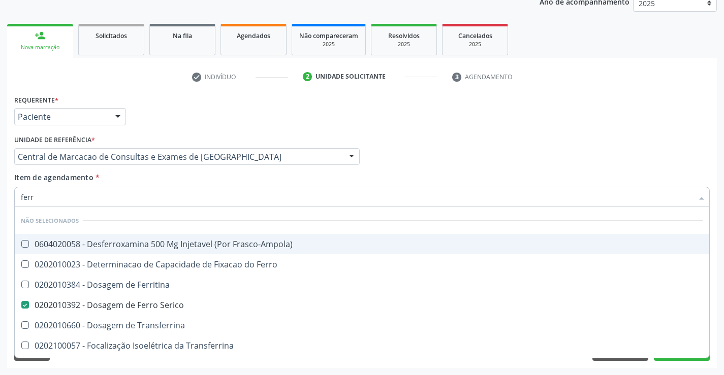
type input "ferr"
click at [155, 171] on div "Unidade de referência * Central de Marcacao de Consultas e Exames de Campo Form…" at bounding box center [187, 153] width 350 height 40
checkbox Frasco-Ampola\) "true"
checkbox Ferritina "true"
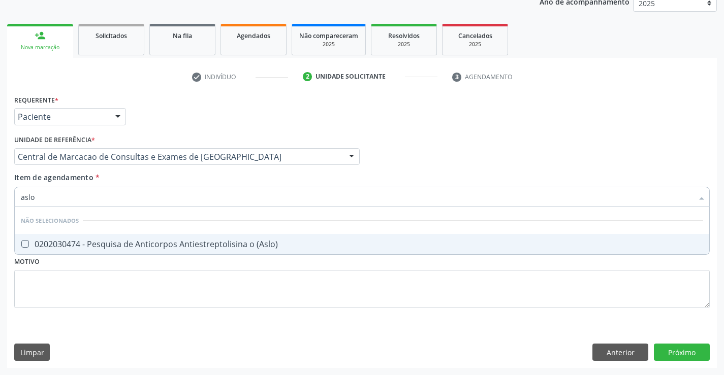
click at [161, 244] on div "0202030474 - Pesquisa de Anticorpos Antiestreptolisina o (Aslo)" at bounding box center [362, 244] width 682 height 8
click at [669, 357] on div "Requerente * Paciente Profissional de Saúde Paciente Nenhum resultado encontrad…" at bounding box center [361, 230] width 709 height 276
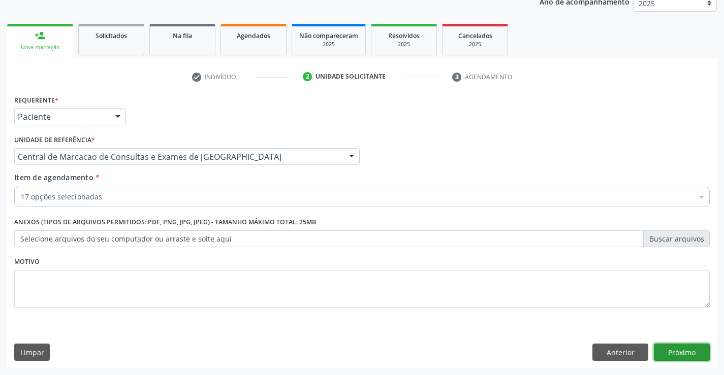
click at [674, 351] on button "Próximo" at bounding box center [682, 352] width 56 height 17
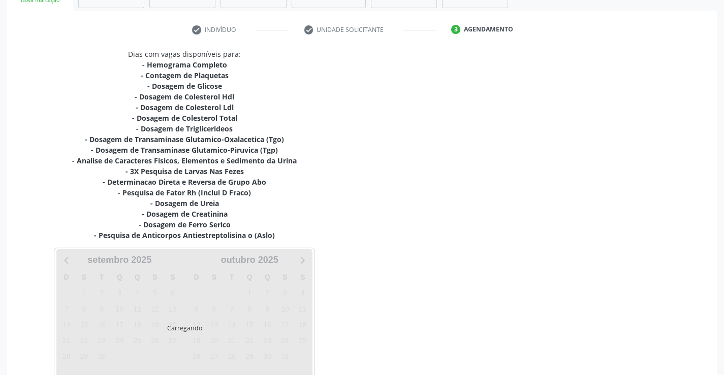
scroll to position [237, 0]
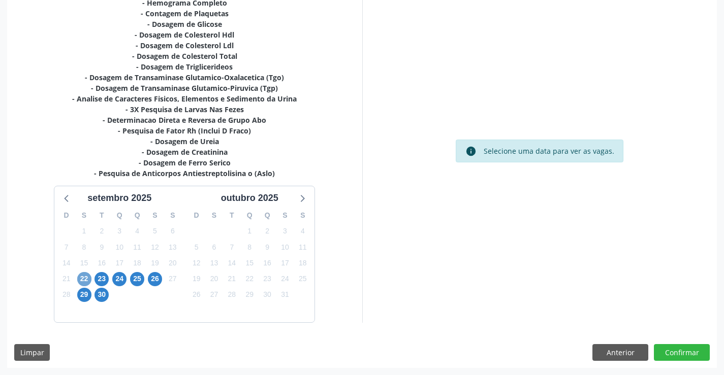
click at [83, 279] on span "22" at bounding box center [84, 279] width 14 height 14
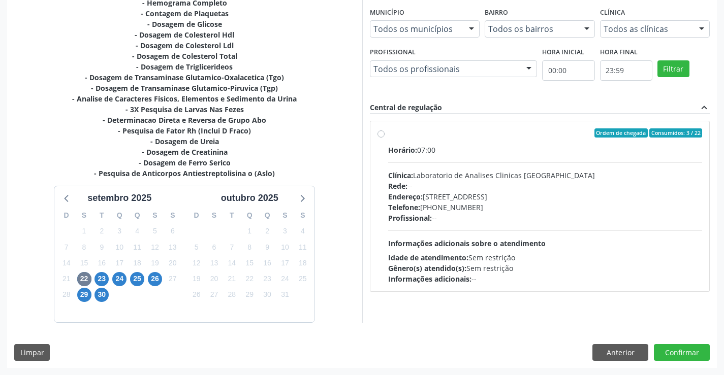
click at [623, 237] on div "Horário: 07:00 Clínica: Laboratorio de Analises Clinicas Sao Francisco Rede: --…" at bounding box center [545, 215] width 314 height 140
click at [384, 138] on input "Ordem de chegada Consumidos: 3 / 22 Horário: 07:00 Clínica: Laboratorio de Anal…" at bounding box center [380, 132] width 7 height 9
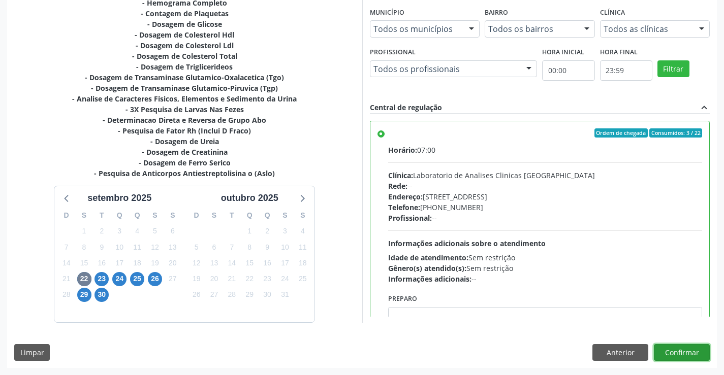
click at [685, 359] on button "Confirmar" at bounding box center [682, 352] width 56 height 17
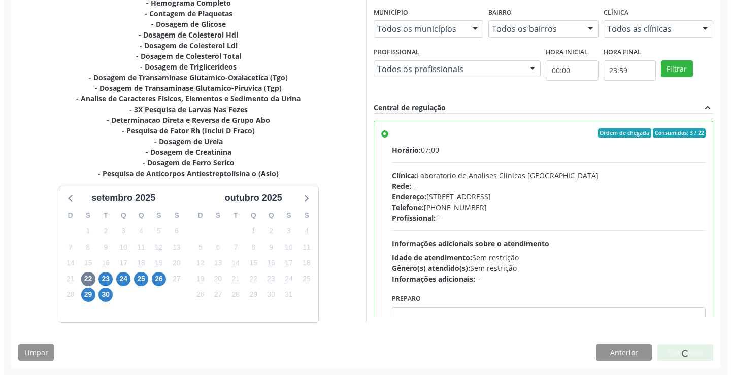
scroll to position [0, 0]
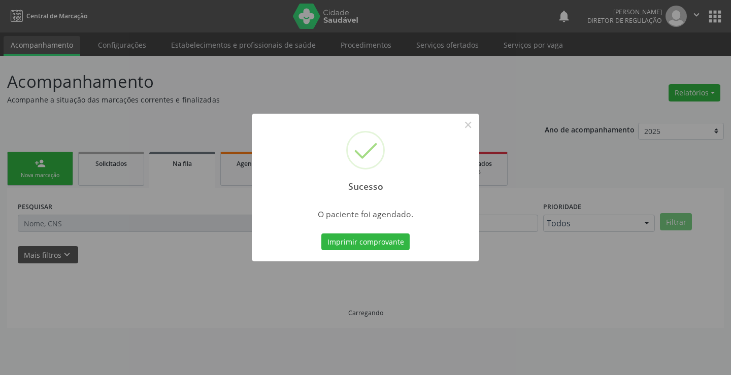
click at [321, 234] on button "Imprimir comprovante" at bounding box center [365, 242] width 88 height 17
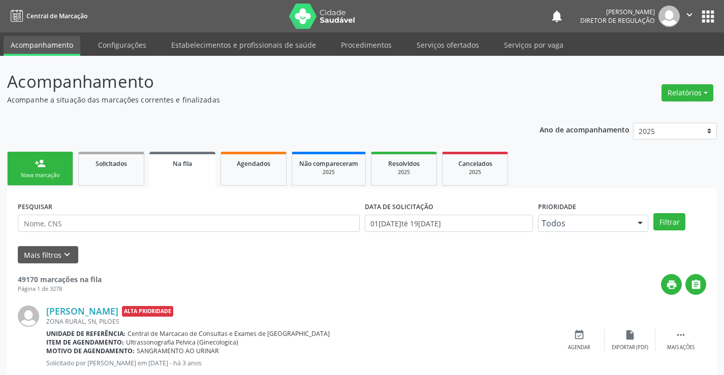
click at [55, 169] on link "person_add Nova marcação" at bounding box center [40, 169] width 66 height 34
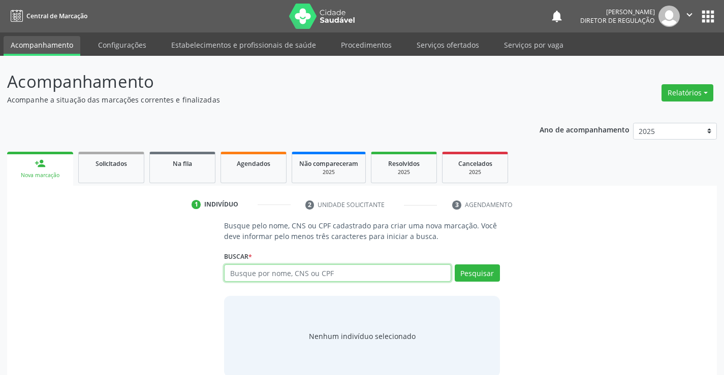
click at [330, 268] on input "text" at bounding box center [337, 273] width 226 height 17
type input "706801737127926"
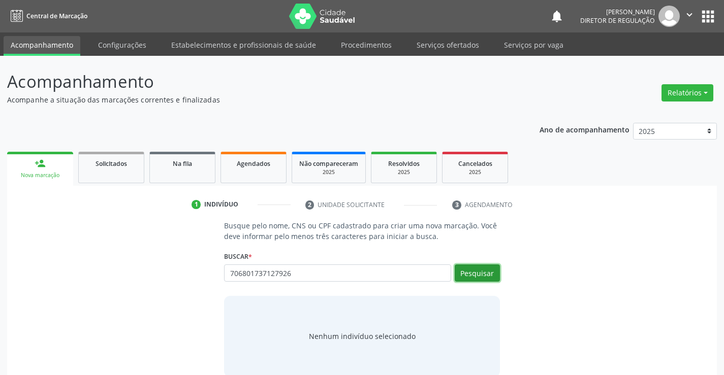
click at [493, 277] on button "Pesquisar" at bounding box center [477, 273] width 45 height 17
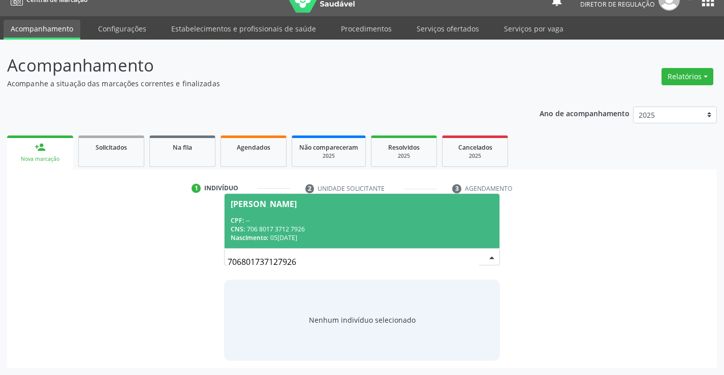
click at [306, 219] on div "CPF: --" at bounding box center [362, 220] width 262 height 9
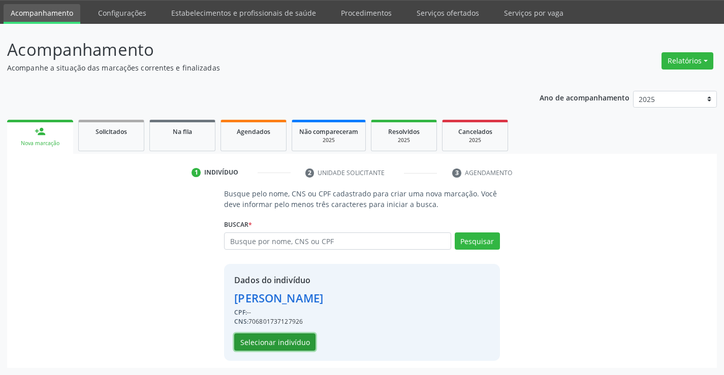
click at [293, 347] on button "Selecionar indivíduo" at bounding box center [274, 342] width 81 height 17
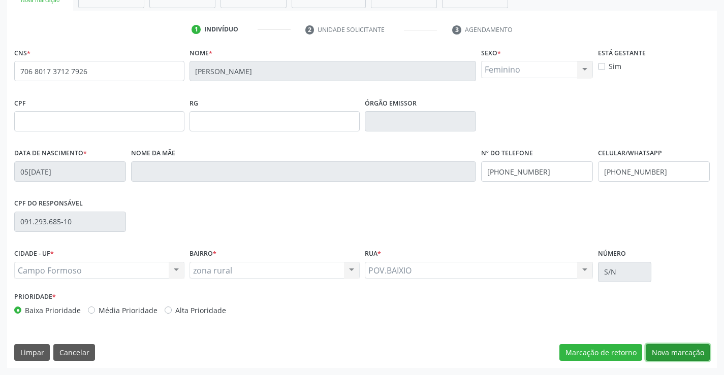
drag, startPoint x: 677, startPoint y: 348, endPoint x: 494, endPoint y: 269, distance: 200.2
click at [670, 345] on button "Nova marcação" at bounding box center [677, 352] width 64 height 17
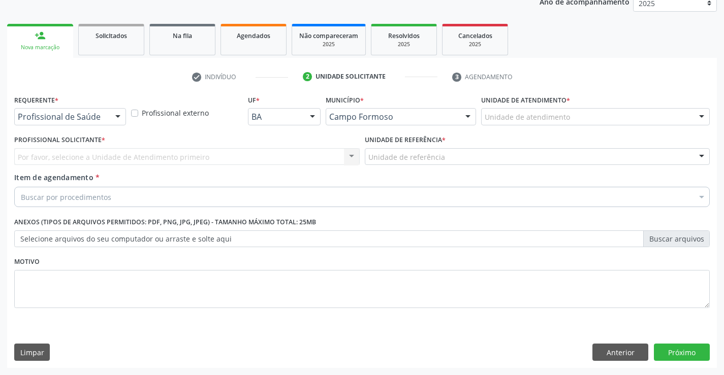
scroll to position [128, 0]
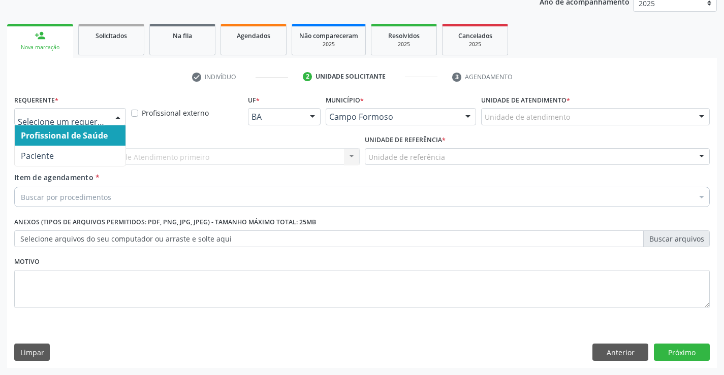
click at [87, 124] on div at bounding box center [70, 116] width 112 height 17
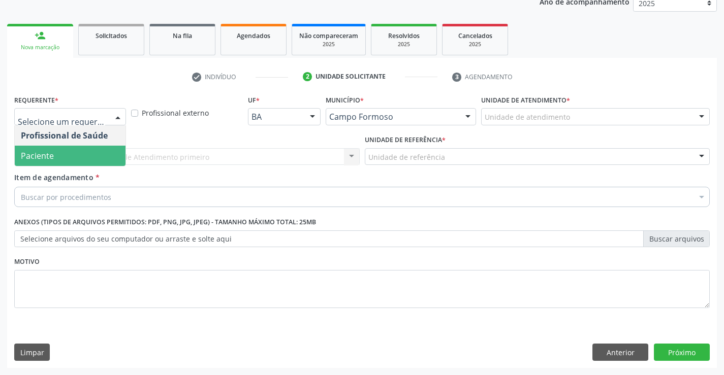
drag, startPoint x: 76, startPoint y: 159, endPoint x: 203, endPoint y: 157, distance: 127.0
click at [95, 159] on span "Paciente" at bounding box center [70, 156] width 111 height 20
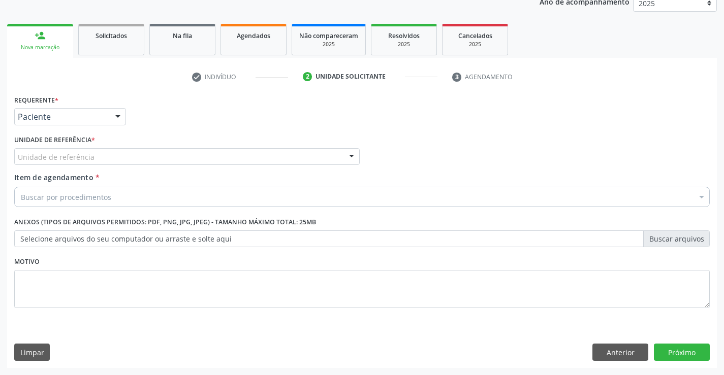
drag, startPoint x: 203, startPoint y: 156, endPoint x: 190, endPoint y: 199, distance: 44.9
click at [199, 165] on div "Unidade de referência Unidade Basica de Saude da Familia Dr [PERSON_NAME] Centr…" at bounding box center [186, 156] width 345 height 17
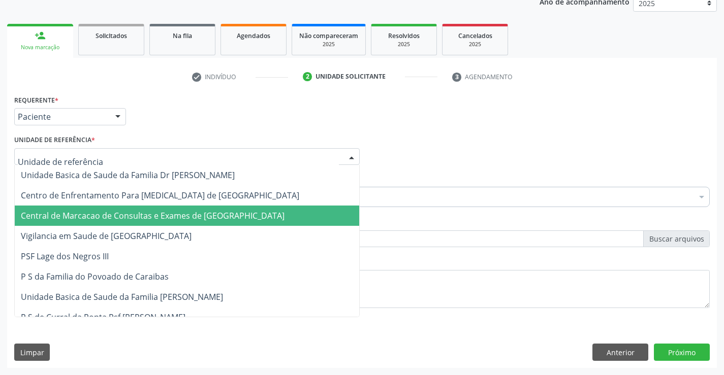
drag, startPoint x: 190, startPoint y: 205, endPoint x: 190, endPoint y: 214, distance: 8.6
click at [190, 214] on span "Central de Marcacao de Consultas e Exames de [GEOGRAPHIC_DATA]" at bounding box center [153, 215] width 264 height 11
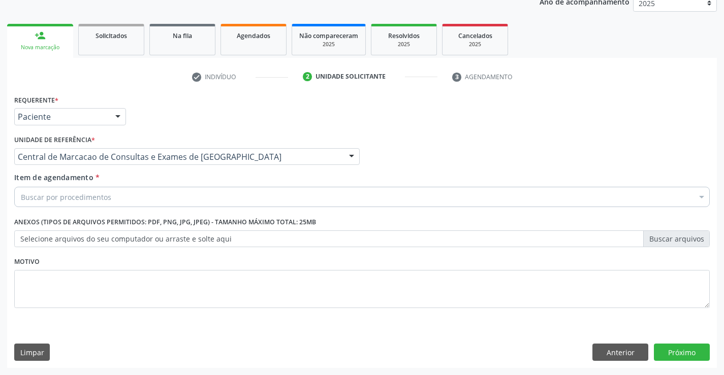
click at [232, 198] on div "Buscar por procedimentos" at bounding box center [361, 197] width 695 height 20
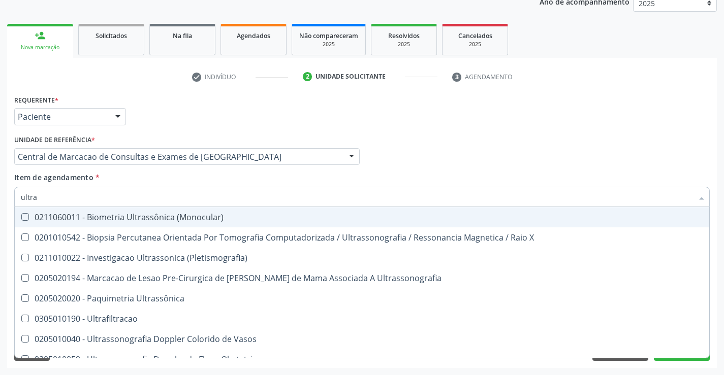
type input "ultras"
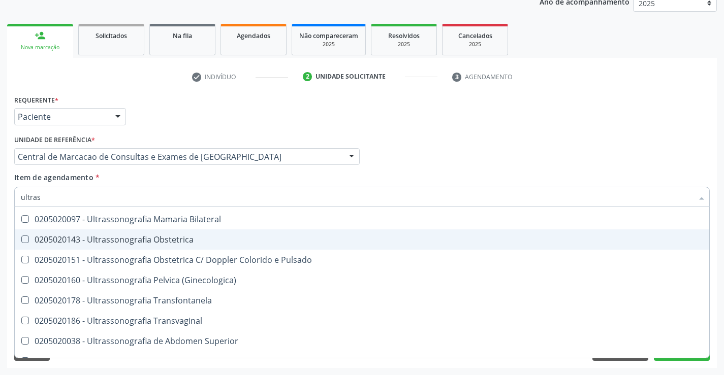
scroll to position [152, 0]
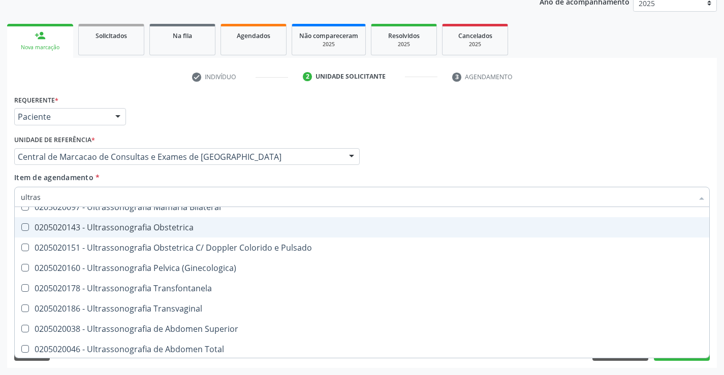
click at [223, 229] on div "0205020143 - Ultrassonografia Obstetrica" at bounding box center [362, 227] width 682 height 8
checkbox Obstetrica "true"
click at [546, 170] on div "Profissional Solicitante Por favor, selecione a Unidade de Atendimento primeiro…" at bounding box center [362, 153] width 700 height 40
checkbox X "true"
checkbox Obstetrica "false"
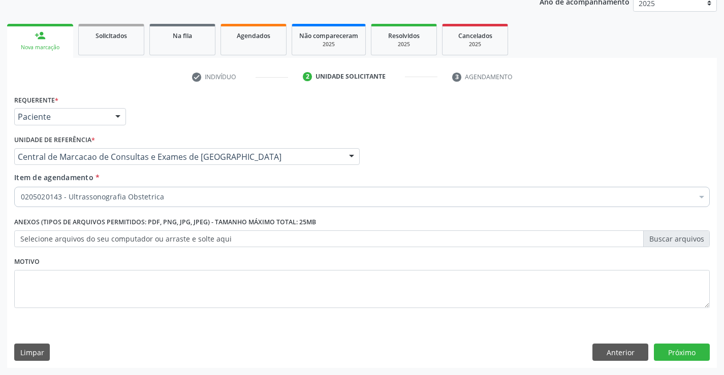
scroll to position [0, 0]
click at [687, 348] on button "Próximo" at bounding box center [682, 352] width 56 height 17
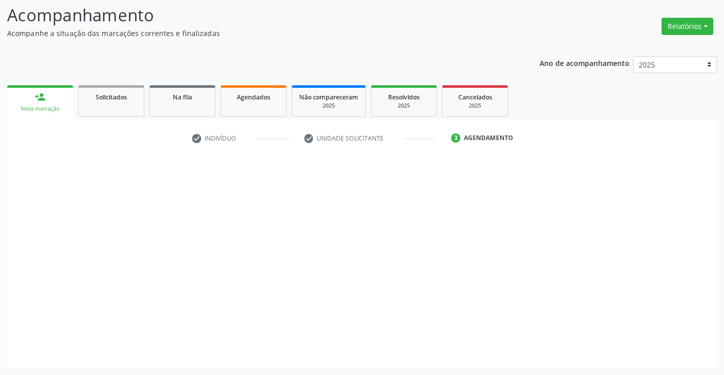
scroll to position [67, 0]
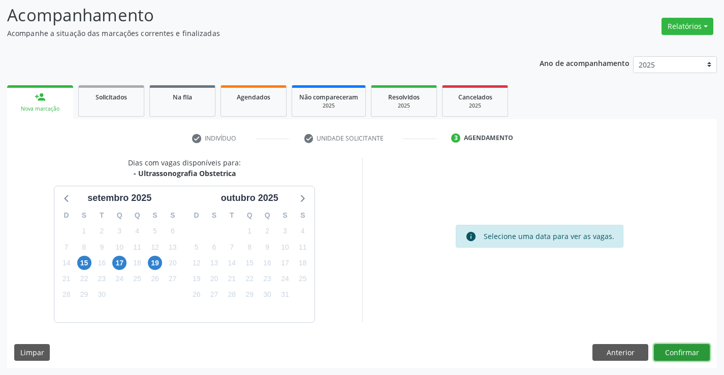
click at [678, 357] on button "Confirmar" at bounding box center [682, 352] width 56 height 17
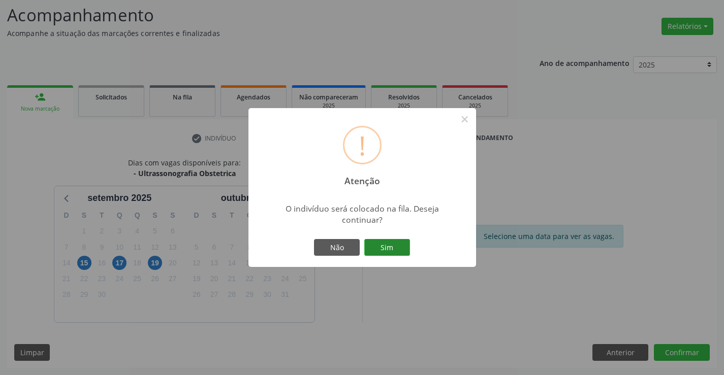
click at [392, 241] on button "Sim" at bounding box center [387, 247] width 46 height 17
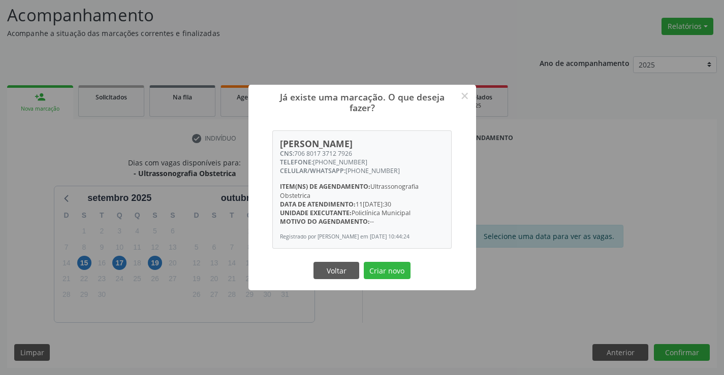
click at [364, 262] on button "Criar novo" at bounding box center [387, 270] width 47 height 17
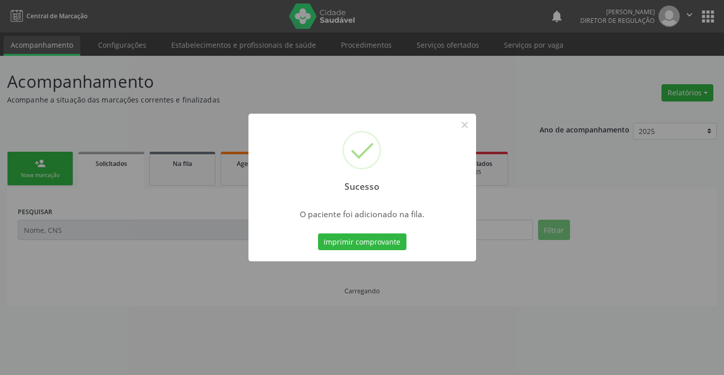
scroll to position [0, 0]
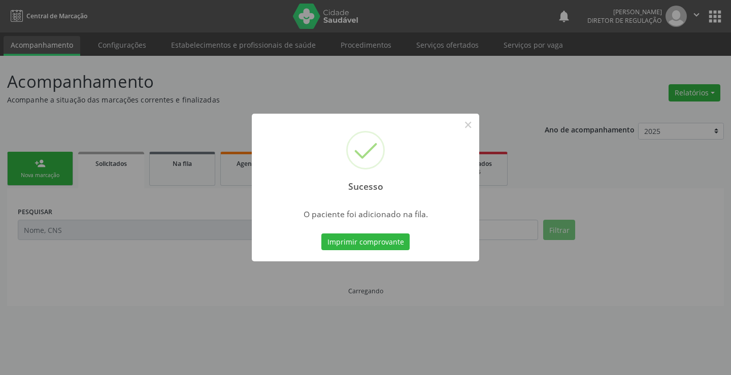
click at [321, 234] on button "Imprimir comprovante" at bounding box center [365, 242] width 88 height 17
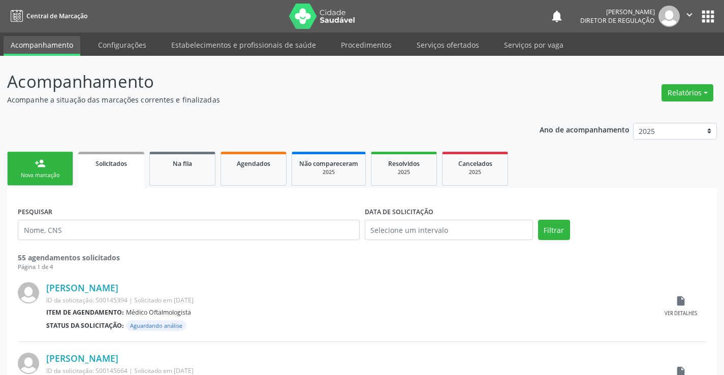
click at [45, 177] on div "Nova marcação" at bounding box center [40, 176] width 51 height 8
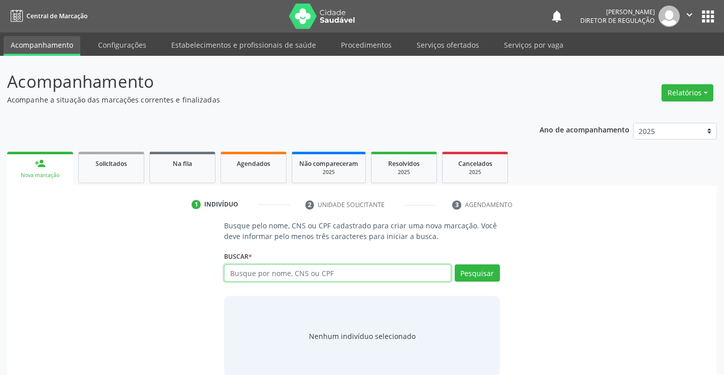
click at [291, 275] on input "text" at bounding box center [337, 273] width 226 height 17
click at [345, 276] on input "text" at bounding box center [337, 273] width 226 height 17
click at [253, 272] on input "text" at bounding box center [337, 273] width 226 height 17
type input "7"
type input "j"
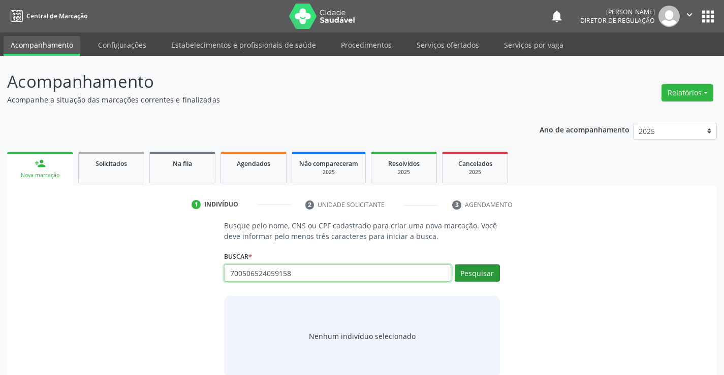
type input "700506524059158"
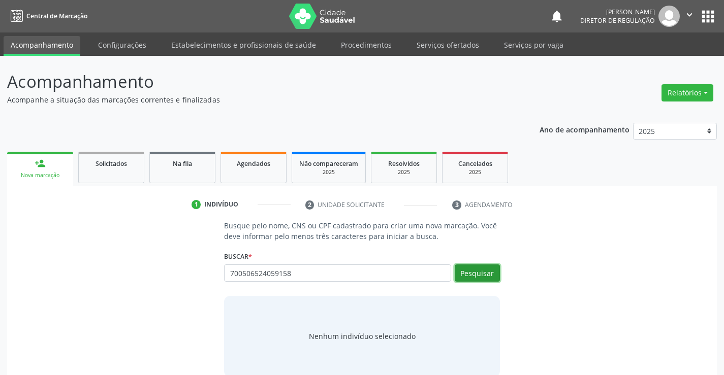
click at [476, 270] on button "Pesquisar" at bounding box center [477, 273] width 45 height 17
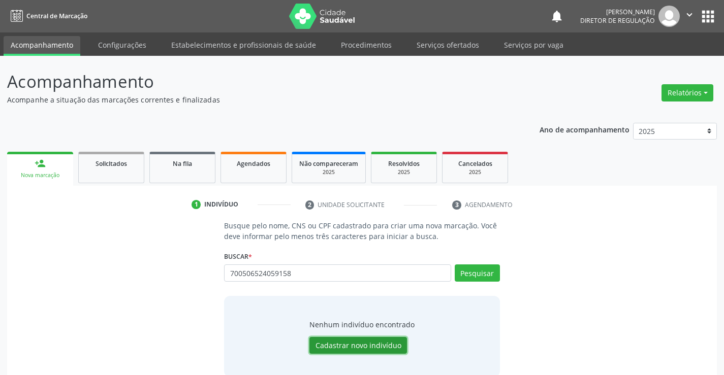
click at [367, 340] on button "Cadastrar novo indivíduo" at bounding box center [358, 345] width 98 height 17
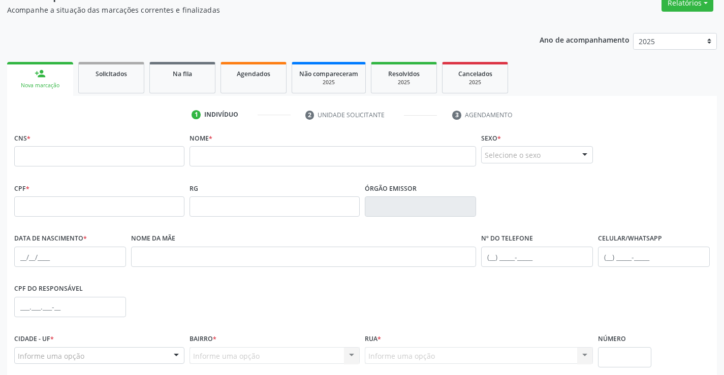
scroll to position [102, 0]
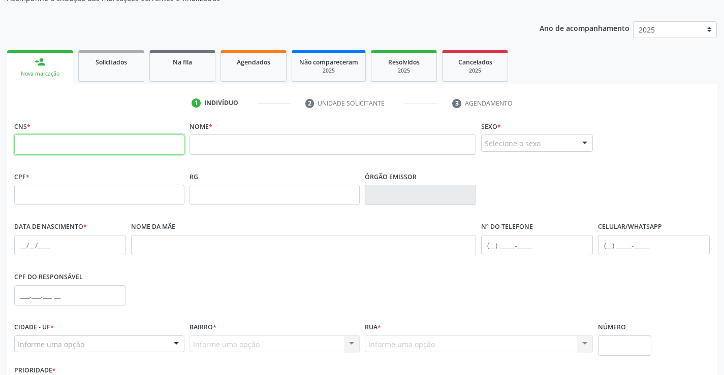
click at [124, 146] on input "text" at bounding box center [99, 145] width 170 height 20
type input "700 5065 2405 9158"
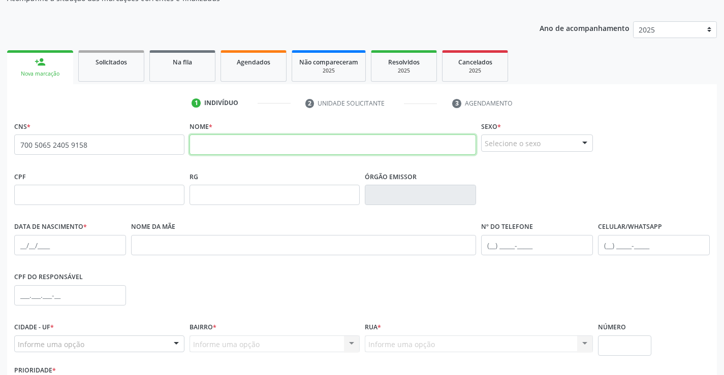
click at [239, 149] on input "text" at bounding box center [332, 145] width 287 height 20
type input "[PERSON_NAME]"
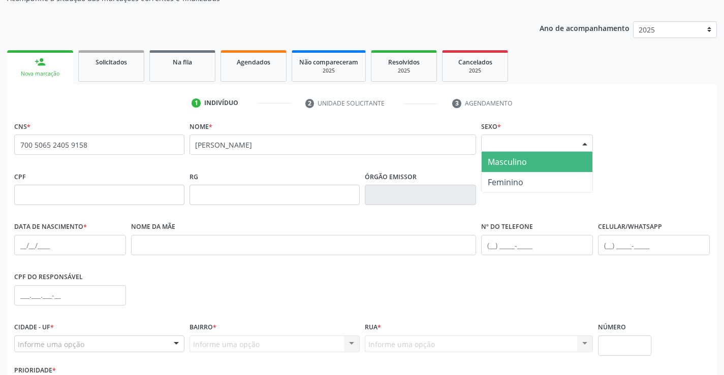
click at [538, 143] on div "Selecione o sexo" at bounding box center [537, 143] width 112 height 17
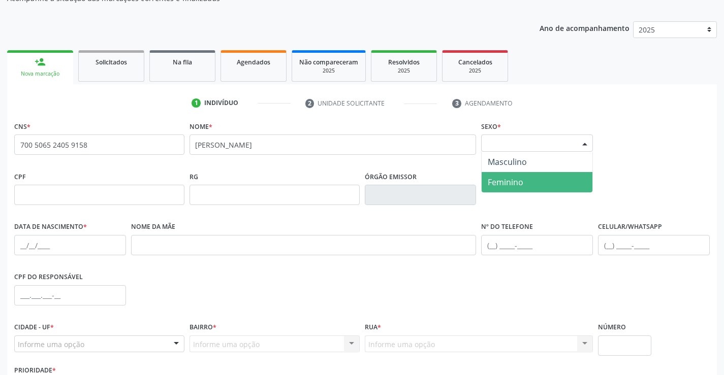
click at [549, 177] on span "Feminino" at bounding box center [536, 182] width 111 height 20
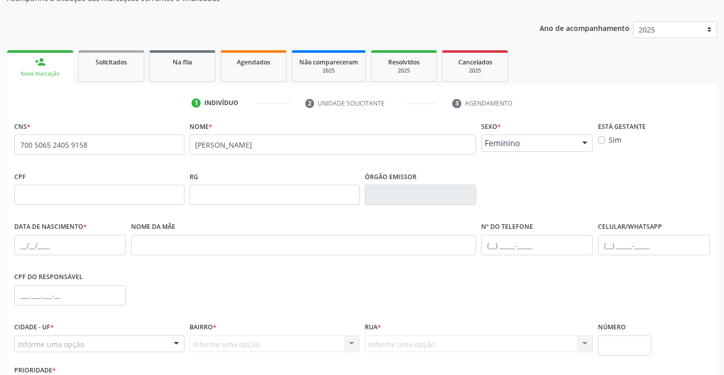
scroll to position [152, 0]
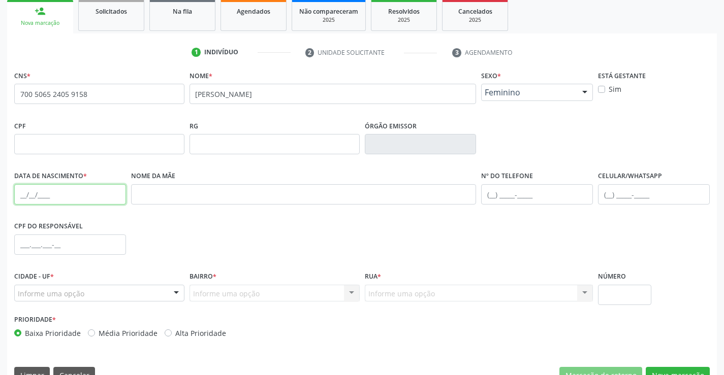
click at [81, 195] on input "text" at bounding box center [70, 194] width 112 height 20
type input "07[DATE]"
click at [106, 299] on div "Informe uma opção" at bounding box center [99, 293] width 170 height 17
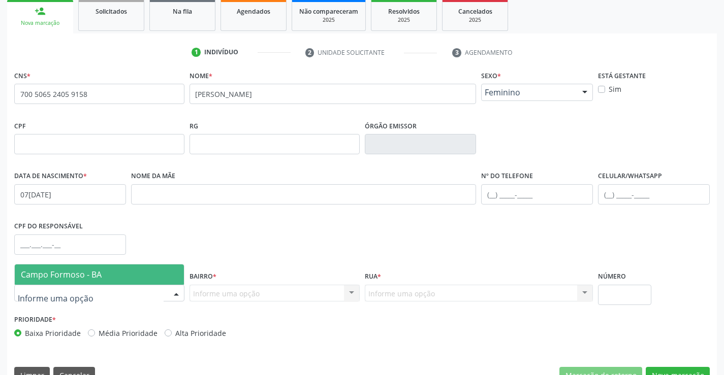
click at [116, 276] on span "Campo Formoso - BA" at bounding box center [99, 275] width 169 height 20
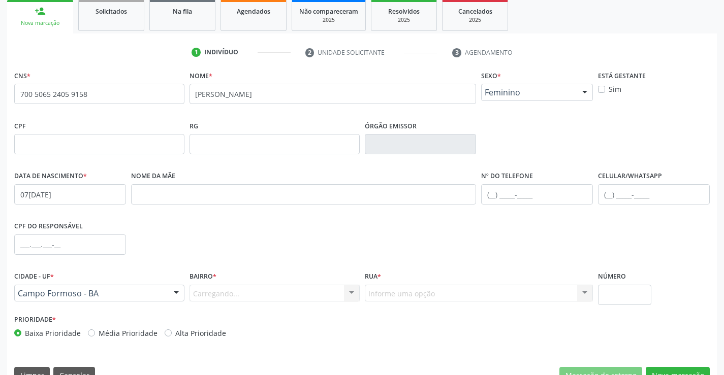
click at [323, 295] on div "Carregando... Nenhum resultado encontrado para: " " Nenhuma opção encontrada. D…" at bounding box center [274, 293] width 170 height 17
click at [323, 295] on div "Informe uma opção" at bounding box center [274, 293] width 170 height 17
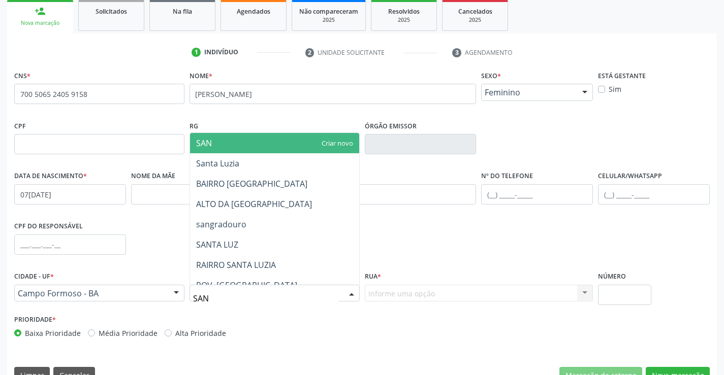
type input "SANT"
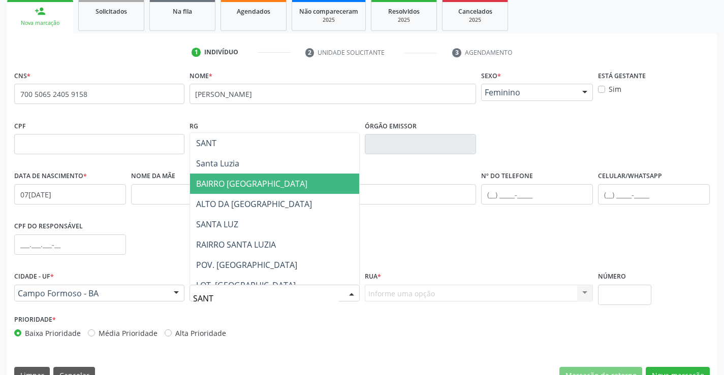
drag, startPoint x: 254, startPoint y: 172, endPoint x: 259, endPoint y: 183, distance: 12.3
click at [259, 183] on ul "[GEOGRAPHIC_DATA] BAIRRO [GEOGRAPHIC_DATA] [GEOGRAPHIC_DATA] [GEOGRAPHIC_DATA] …" at bounding box center [274, 305] width 169 height 345
click at [259, 183] on span "BAIRRO [GEOGRAPHIC_DATA]" at bounding box center [251, 183] width 111 height 11
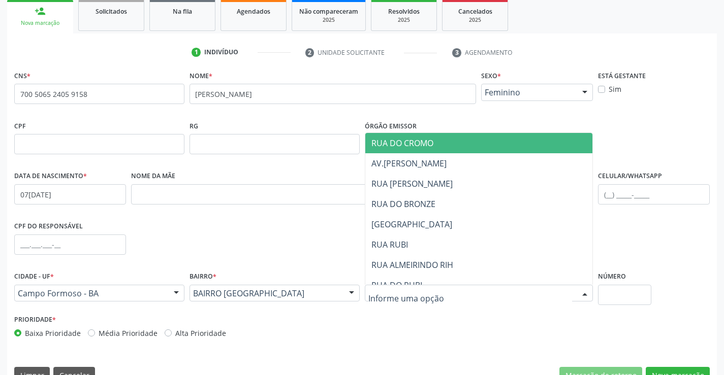
click at [387, 300] on div at bounding box center [479, 293] width 229 height 17
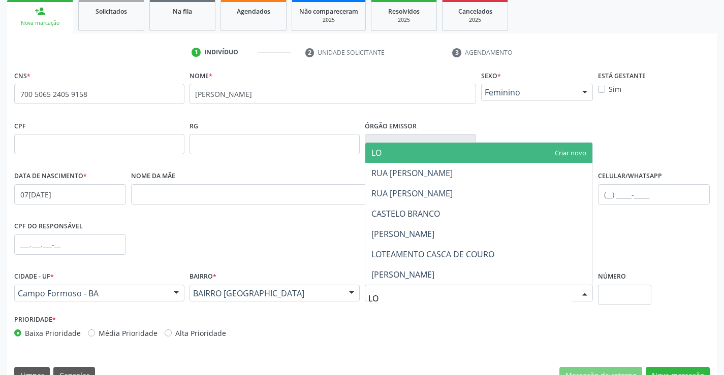
type input "L"
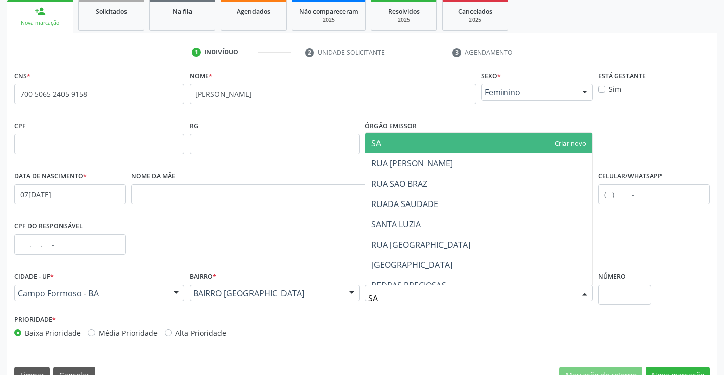
type input "SAN"
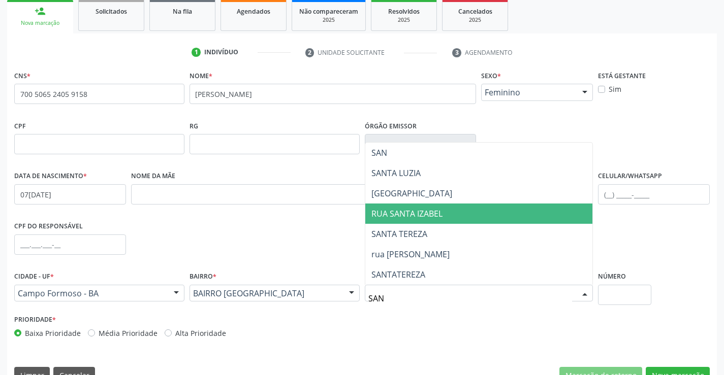
scroll to position [175, 0]
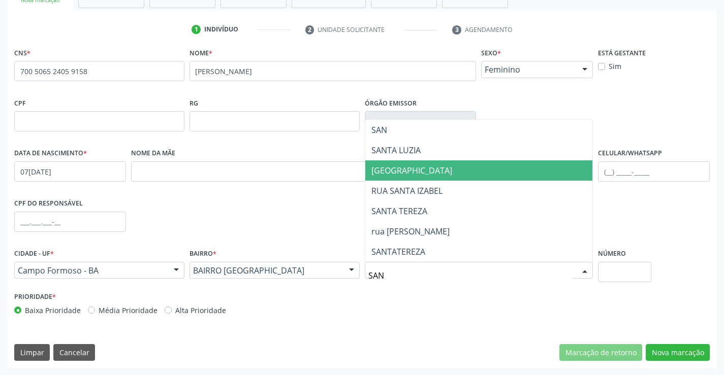
click at [435, 173] on span "[GEOGRAPHIC_DATA]" at bounding box center [411, 170] width 81 height 11
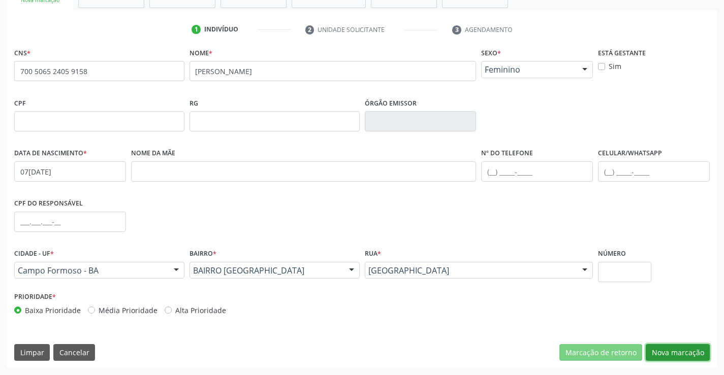
click at [663, 354] on button "Nova marcação" at bounding box center [677, 352] width 64 height 17
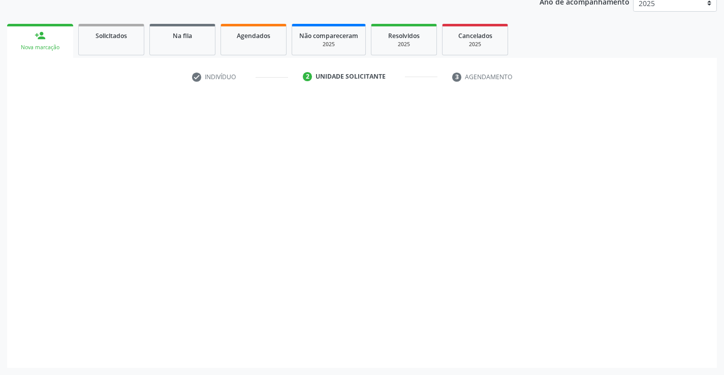
scroll to position [128, 0]
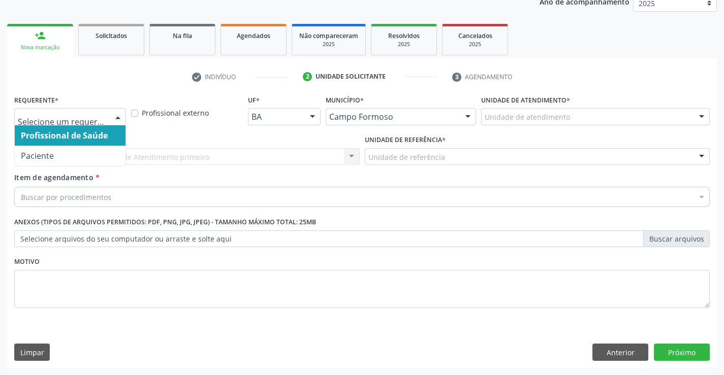
click at [118, 120] on div at bounding box center [117, 117] width 15 height 17
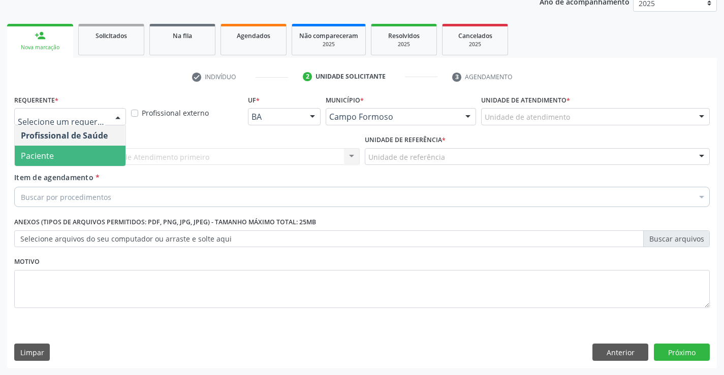
click at [100, 153] on span "Paciente" at bounding box center [70, 156] width 111 height 20
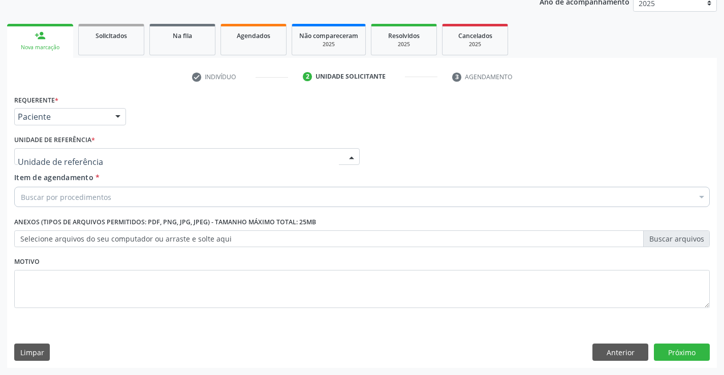
click at [203, 153] on div at bounding box center [186, 156] width 345 height 17
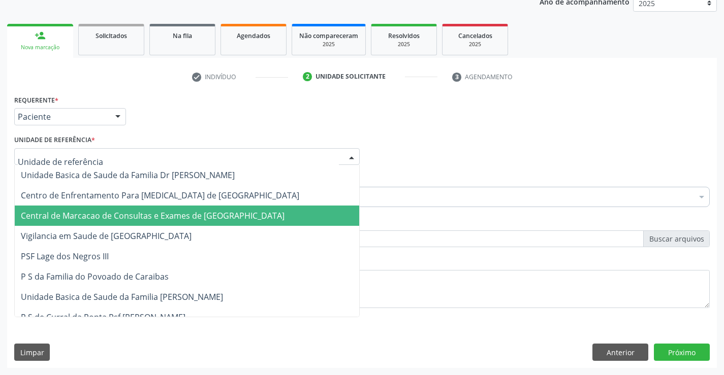
click at [202, 211] on span "Central de Marcacao de Consultas e Exames de [GEOGRAPHIC_DATA]" at bounding box center [153, 215] width 264 height 11
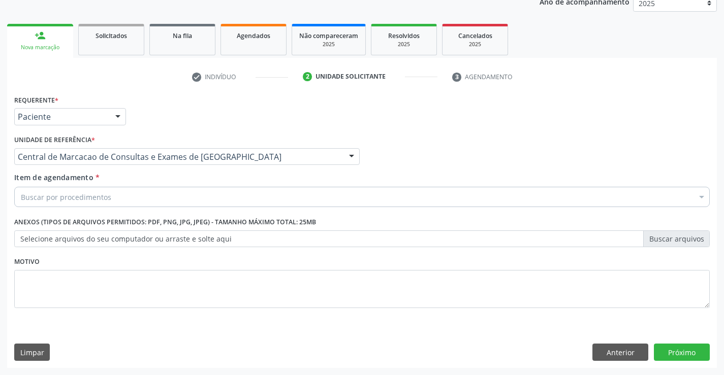
click at [233, 205] on div "Buscar por procedimentos" at bounding box center [361, 197] width 695 height 20
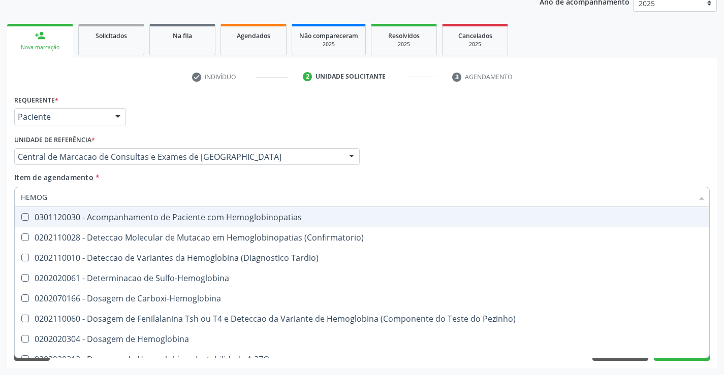
type input "HEMOGR"
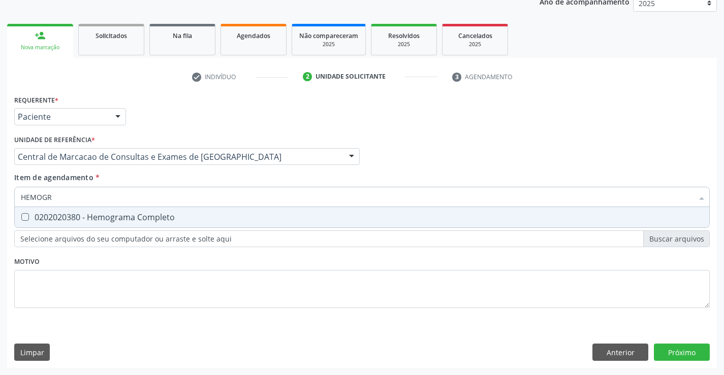
click at [193, 223] on span "0202020380 - Hemograma Completo" at bounding box center [362, 217] width 694 height 20
checkbox Completo "true"
type input "HEMOGR"
click at [185, 184] on div "Item de agendamento * HEMOGR Desfazer seleção 0202020380 - Hemograma Completo N…" at bounding box center [361, 188] width 695 height 32
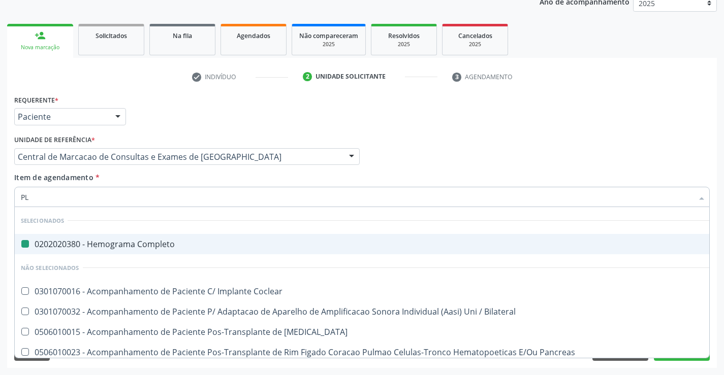
type input "PLA"
checkbox Completo "false"
type input "PLAQ"
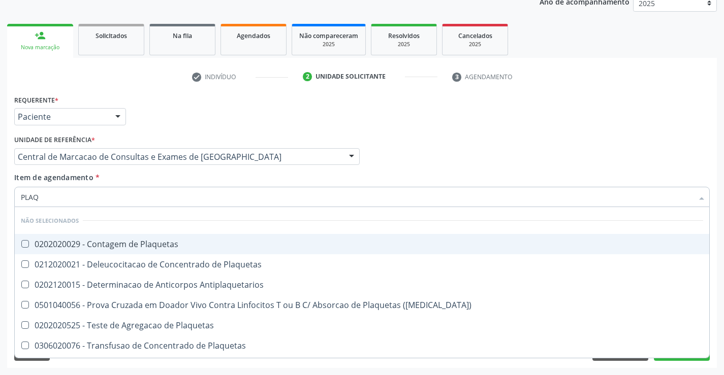
click at [175, 245] on div "0202020029 - Contagem de Plaquetas" at bounding box center [362, 244] width 682 height 8
checkbox Plaquetas "true"
click at [167, 189] on input "PLAQ" at bounding box center [357, 197] width 672 height 20
type input "PLAQ"
click at [167, 182] on div "Item de agendamento * PLAQ Desfazer seleção Não selecionados 0202020029 - Conta…" at bounding box center [361, 188] width 695 height 32
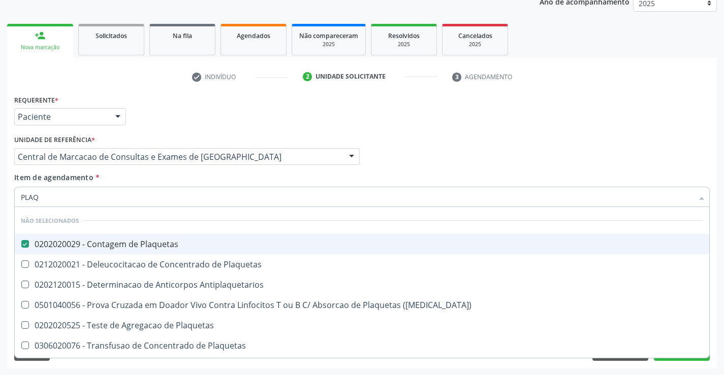
checkbox Plaquetas "true"
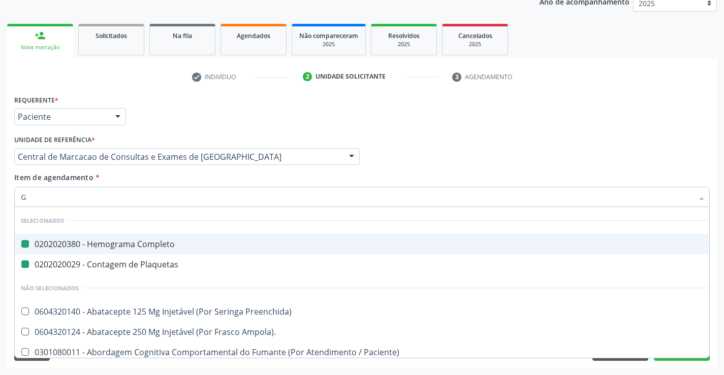
type input "GL"
checkbox Completo "false"
checkbox Plaquetas "false"
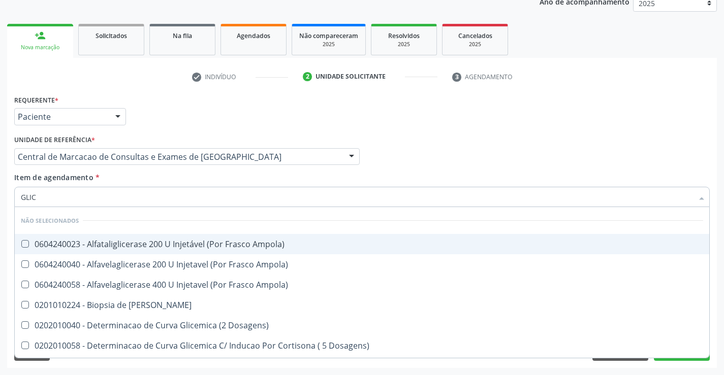
type input "GLICO"
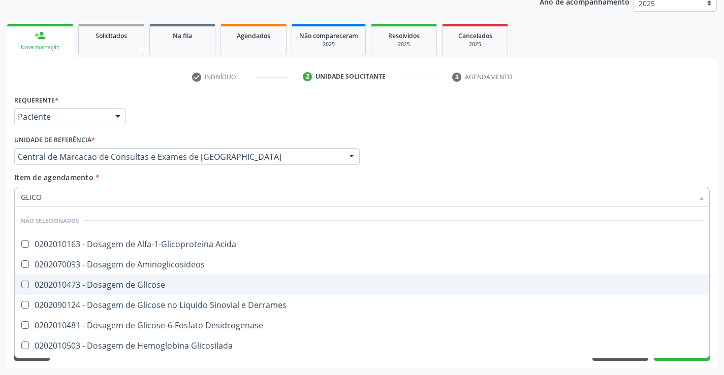
click at [151, 281] on div "0202010473 - Dosagem de Glicose" at bounding box center [362, 285] width 682 height 8
checkbox Glicose "true"
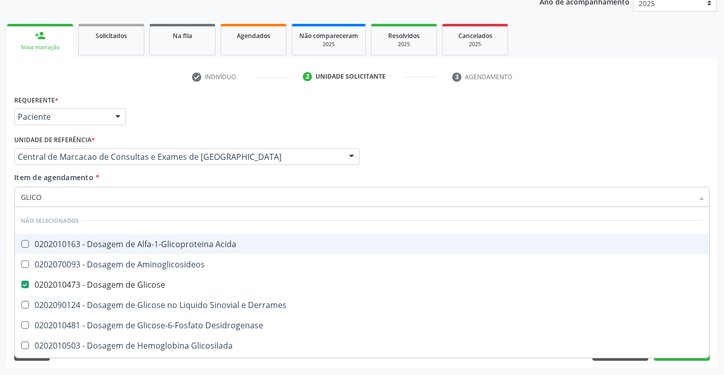
click at [152, 182] on div "Item de agendamento * GLICO Desfazer seleção Não selecionados 0202010163 - Dosa…" at bounding box center [361, 188] width 695 height 32
checkbox Acida "true"
checkbox Aminoglicosideos "true"
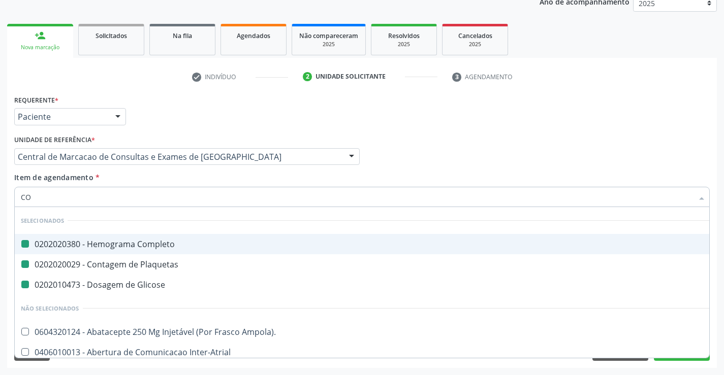
type input "COL"
checkbox Completo "false"
checkbox Plaquetas "false"
checkbox Glicose "false"
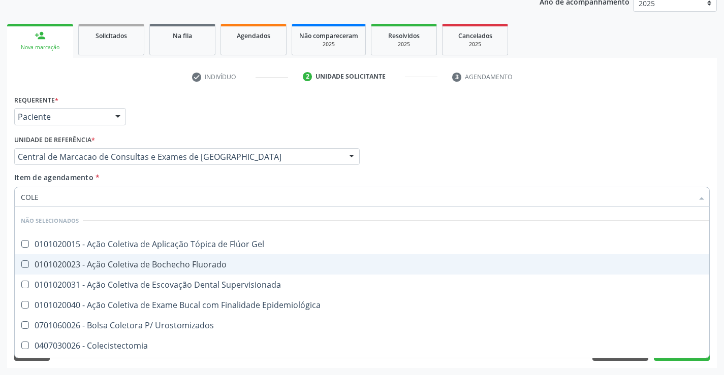
type input "COLES"
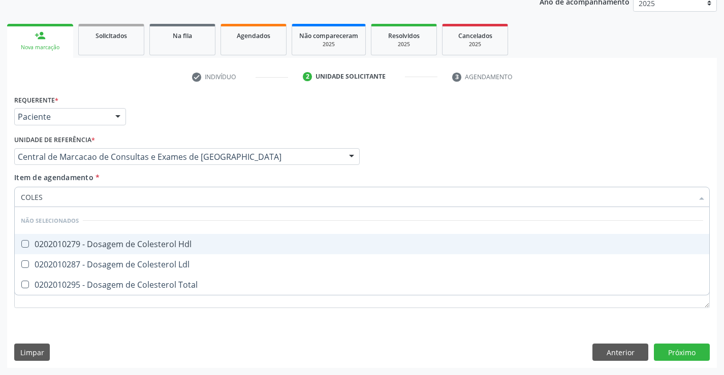
click at [170, 243] on div "0202010279 - Dosagem de Colesterol Hdl" at bounding box center [362, 244] width 682 height 8
checkbox Hdl "true"
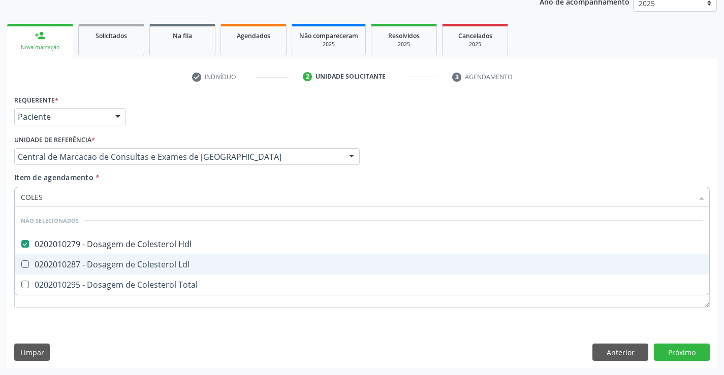
click at [170, 261] on div "0202010287 - Dosagem de Colesterol Ldl" at bounding box center [362, 265] width 682 height 8
checkbox Ldl "true"
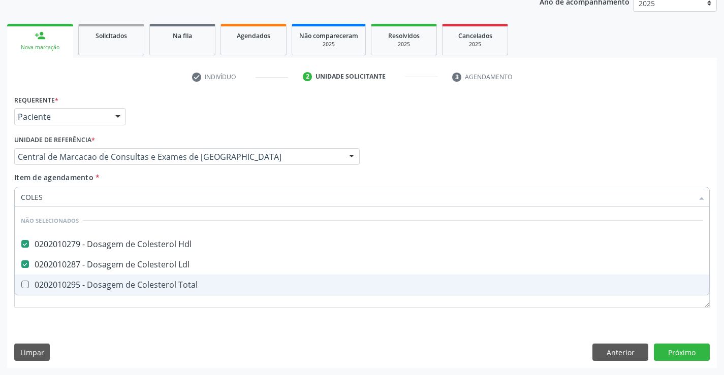
click at [172, 277] on span "0202010295 - Dosagem de Colesterol Total" at bounding box center [362, 285] width 694 height 20
checkbox Total "true"
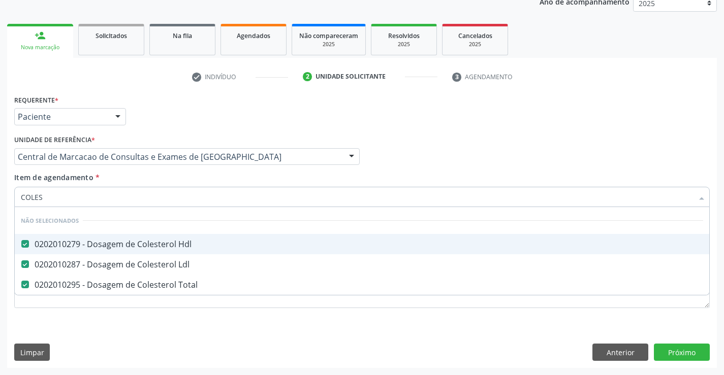
type input "COLES"
click at [164, 182] on div "Item de agendamento * COLES Desfazer seleção Não selecionados 0202010279 - Dosa…" at bounding box center [361, 188] width 695 height 32
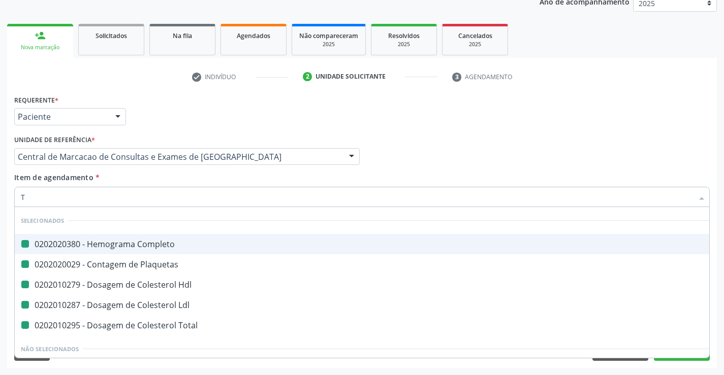
type input "TR"
checkbox Completo "false"
checkbox Plaquetas "false"
checkbox Hdl "false"
checkbox Ldl "false"
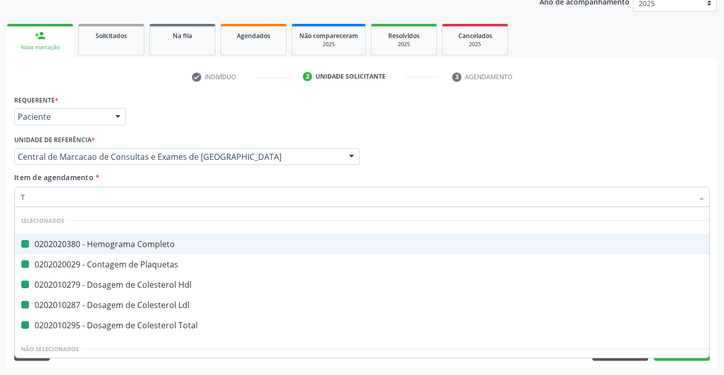
checkbox Total "false"
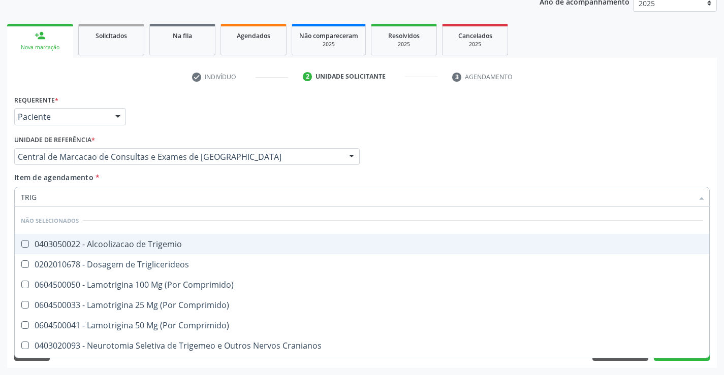
type input "TRIGL"
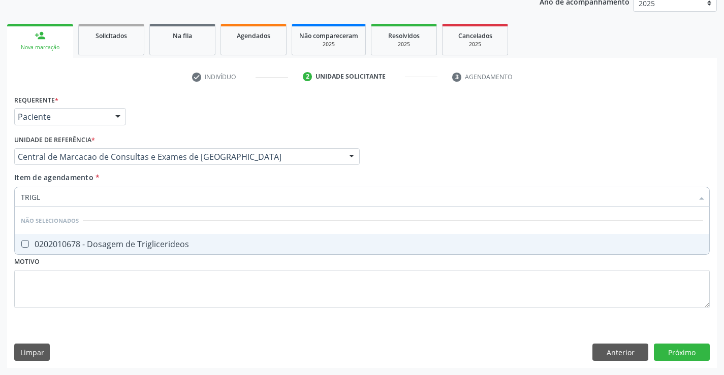
click at [158, 240] on div "0202010678 - Dosagem de Triglicerideos" at bounding box center [362, 244] width 682 height 8
checkbox Triglicerideos "true"
click at [147, 175] on div "Item de agendamento * TRIGL Desfazer seleção Não selecionados 0202010678 - Dosa…" at bounding box center [361, 188] width 695 height 32
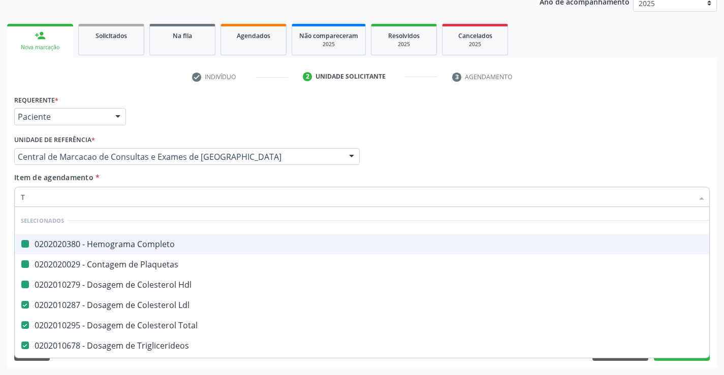
type input "TG"
checkbox Completo "false"
checkbox Plaquetas "false"
checkbox Hdl "false"
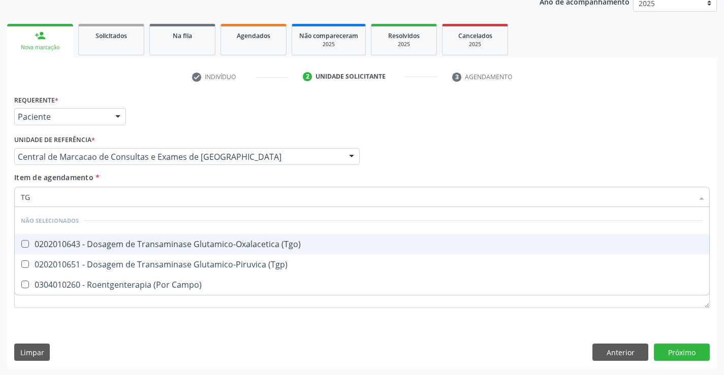
click at [148, 242] on div "0202010643 - Dosagem de Transaminase Glutamico-Oxalacetica (Tgo)" at bounding box center [362, 244] width 682 height 8
checkbox \(Tgo\) "true"
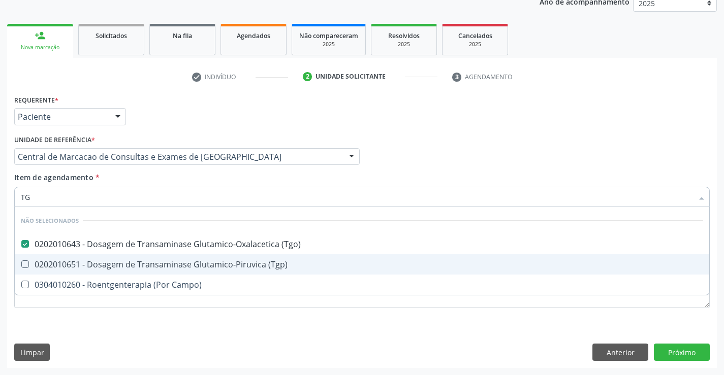
click at [146, 257] on span "0202010651 - Dosagem de Transaminase Glutamico-Piruvica (Tgp)" at bounding box center [362, 264] width 694 height 20
checkbox \(Tgp\) "true"
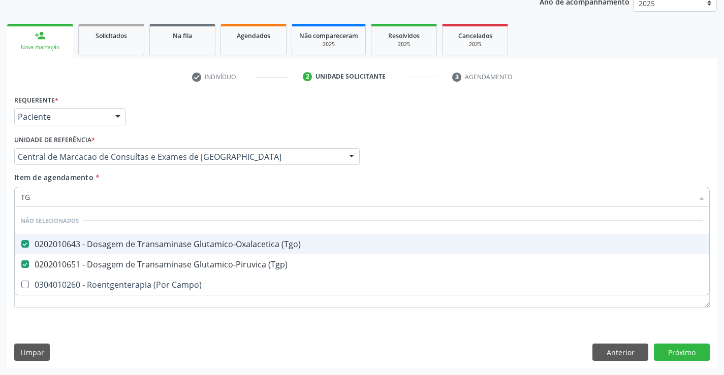
click at [150, 179] on div "Item de agendamento * TG Desfazer seleção Não selecionados 0202010643 - Dosagem…" at bounding box center [361, 188] width 695 height 32
checkbox Campo\) "true"
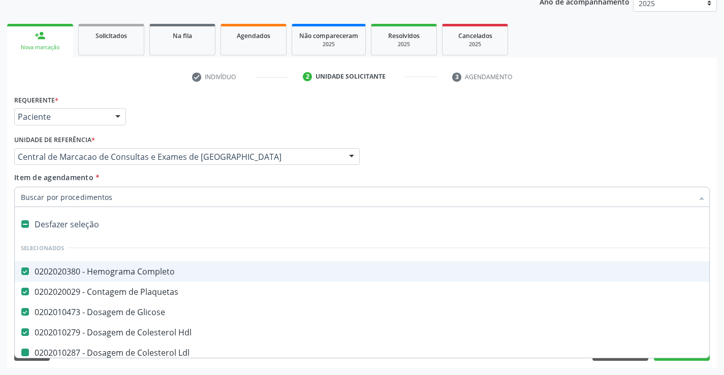
type input "U"
checkbox Ldl "false"
checkbox Total "false"
checkbox Triglicerideos "false"
checkbox \(Tgo\) "false"
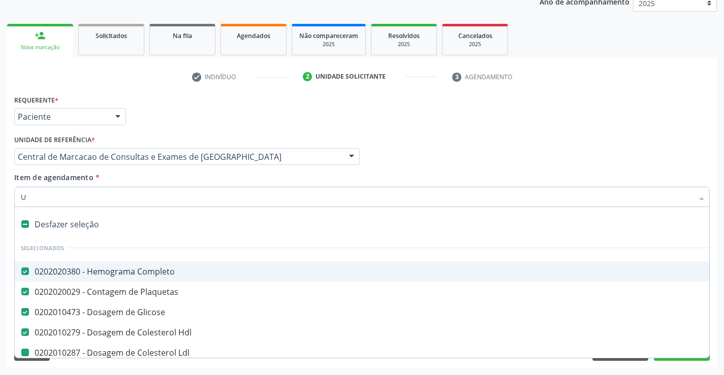
checkbox \(Tgp\) "false"
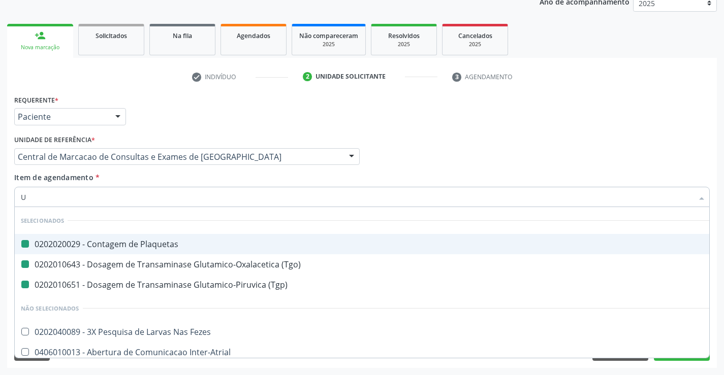
type input "UR"
checkbox Plaquetas "false"
checkbox \(Tgo\) "false"
checkbox \(Tgp\) "false"
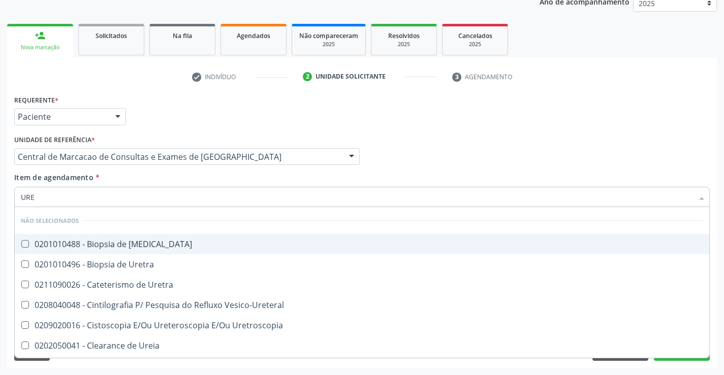
type input "UREI"
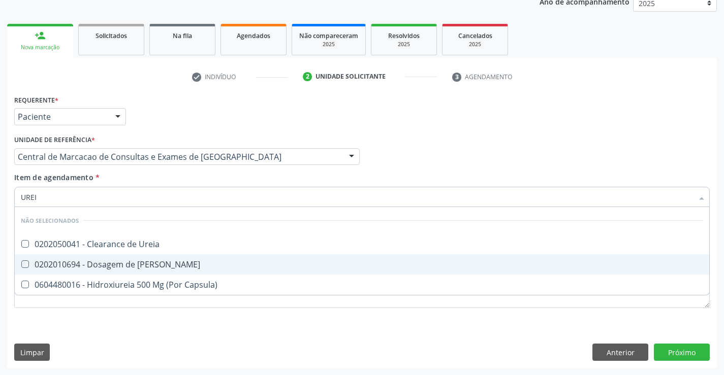
click at [146, 268] on div "0202010694 - Dosagem de [PERSON_NAME]" at bounding box center [362, 265] width 682 height 8
checkbox Ureia "true"
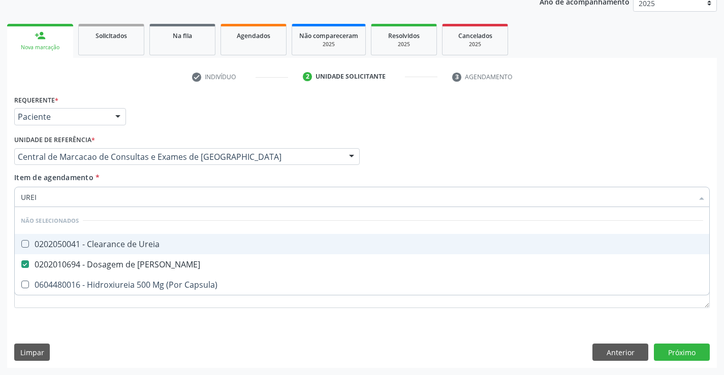
type input "UREI"
click at [147, 181] on div "Item de agendamento * [PERSON_NAME] seleção Não selecionados 0202050041 - Clear…" at bounding box center [361, 188] width 695 height 32
checkbox Ureia "true"
checkbox Capsula\) "true"
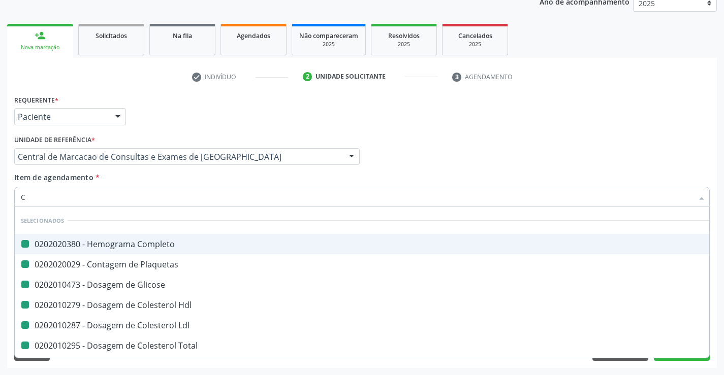
type input "CR"
checkbox Completo "false"
checkbox Plaquetas "false"
checkbox Glicose "false"
checkbox Hdl "false"
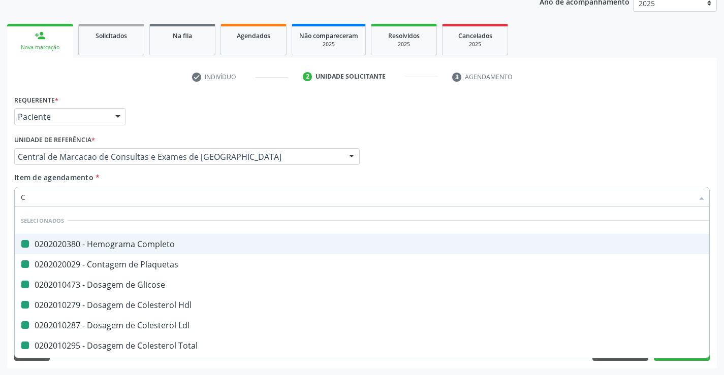
checkbox Ldl "false"
checkbox Total "false"
checkbox Triglicerideos "false"
checkbox \(Tgo\) "false"
checkbox \(Tgp\) "false"
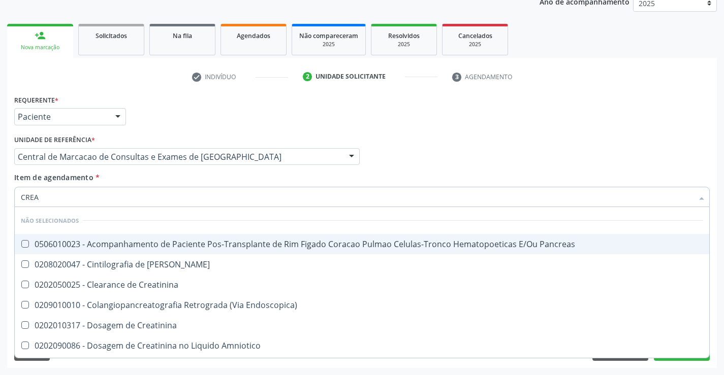
type input "CREAT"
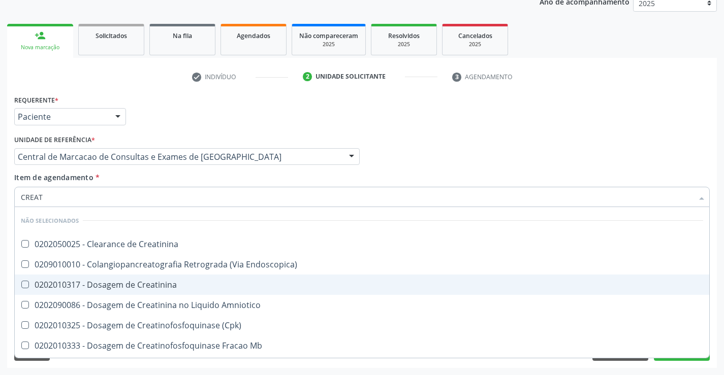
click at [154, 282] on div "0202010317 - Dosagem de Creatinina" at bounding box center [362, 285] width 682 height 8
checkbox Creatinina "true"
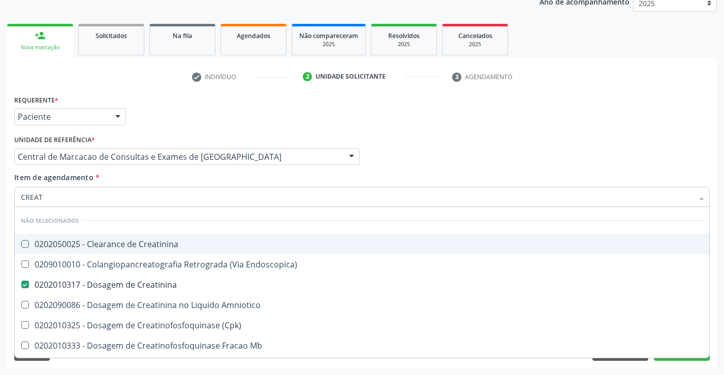
click at [170, 181] on div "Item de agendamento * CREAT Desfazer seleção Não selecionados 0202050025 - Clea…" at bounding box center [361, 188] width 695 height 32
checkbox Creatinina "true"
checkbox Endoscopica\) "true"
checkbox Amniotico "true"
checkbox \(Cpk\) "true"
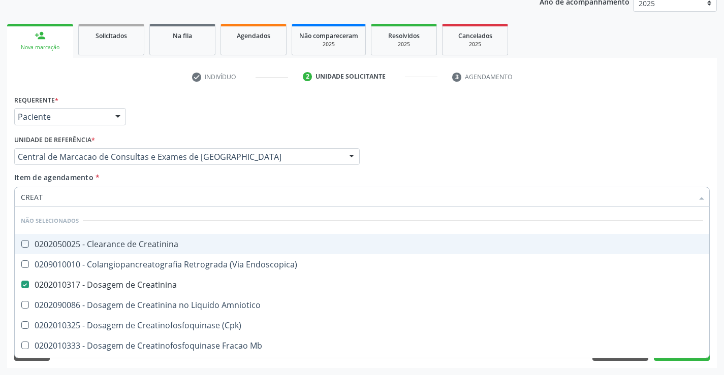
checkbox Mb "true"
checkbox Oncologia "true"
checkbox Parcial "true"
checkbox Oncologia "true"
checkbox Capsula\) "true"
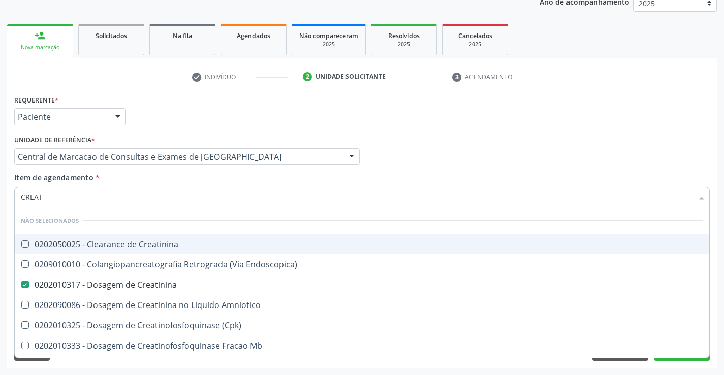
checkbox Videolaparoscopica "true"
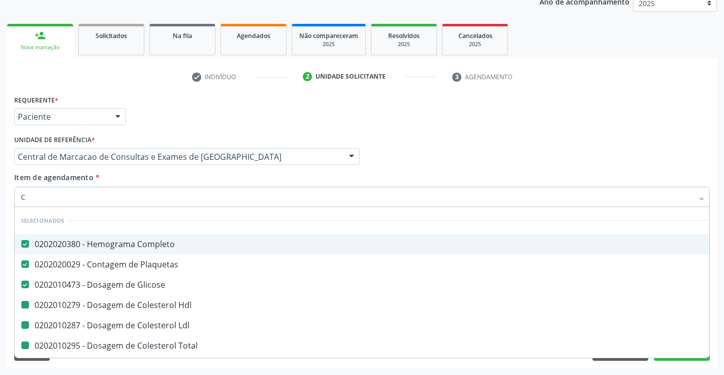
type input "CA"
checkbox Hdl "false"
checkbox Ldl "false"
checkbox Total "false"
checkbox Triglicerideos "false"
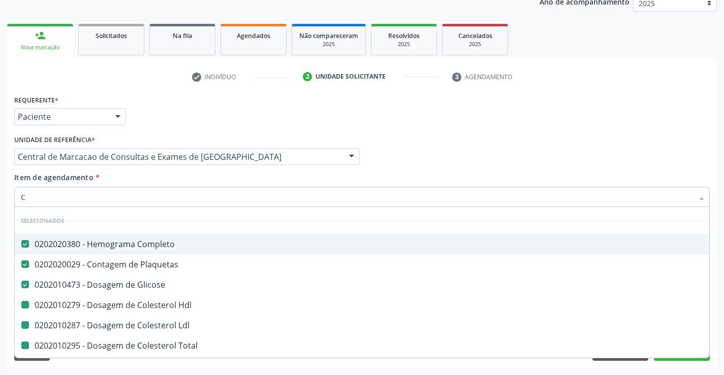
checkbox \(Tgo\) "false"
checkbox \(Tgp\) "false"
checkbox Creatinina "false"
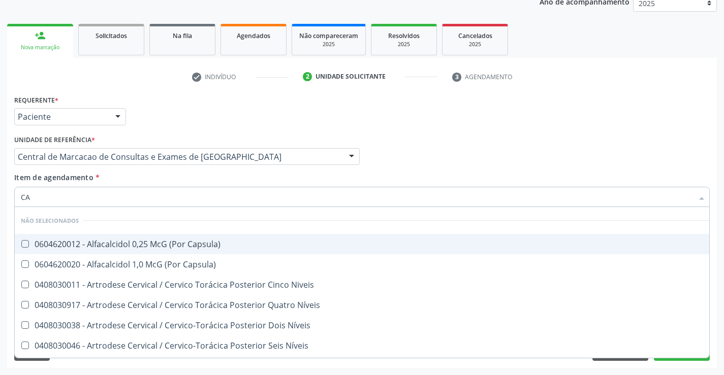
type input "CAL"
checkbox Capsula\) "false"
type input "CALCIO"
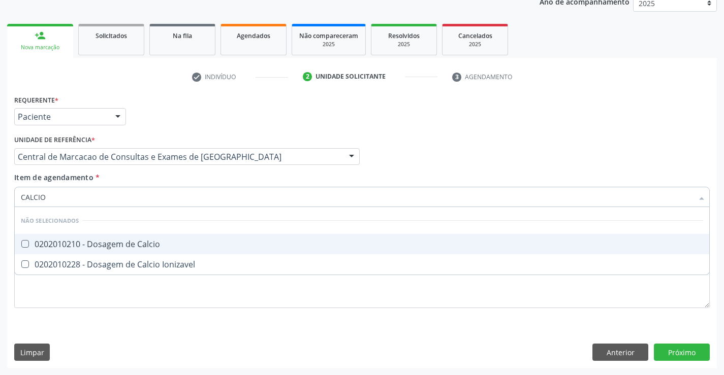
click at [166, 250] on span "0202010210 - Dosagem de Calcio" at bounding box center [362, 244] width 694 height 20
checkbox Calcio "true"
click at [164, 185] on div "Item de agendamento * CALCIO Desfazer seleção Não selecionados 0202010210 - Dos…" at bounding box center [361, 188] width 695 height 32
checkbox Ionizavel "true"
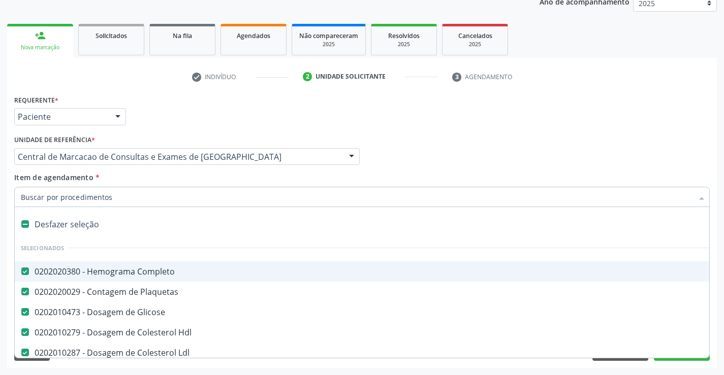
type input "U"
checkbox Total "false"
checkbox Triglicerideos "false"
checkbox \(Tgo\) "false"
checkbox \(Tgp\) "false"
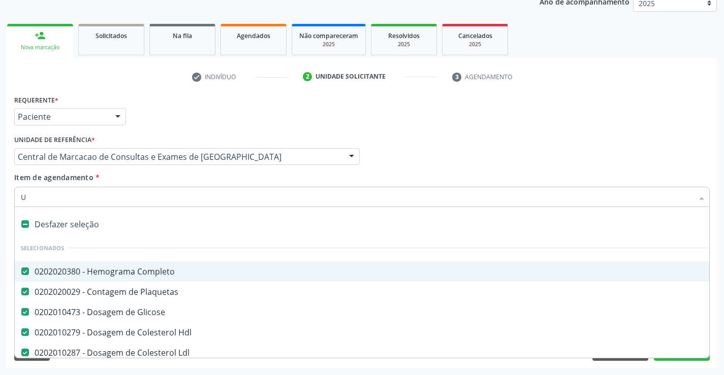
checkbox Ureia "false"
checkbox Creatinina "false"
checkbox Calcio "false"
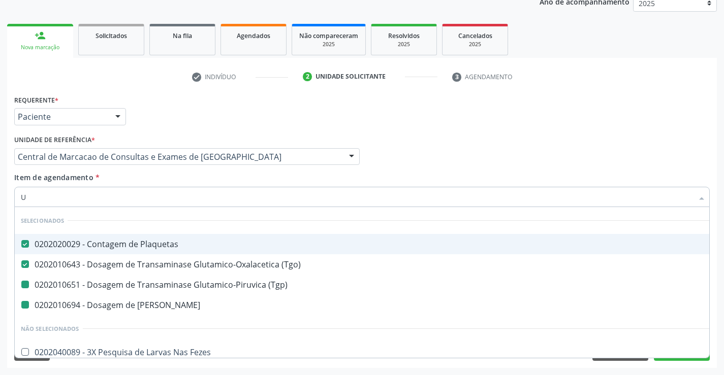
type input "UR"
checkbox \(Tgp\) "false"
checkbox Ureia "false"
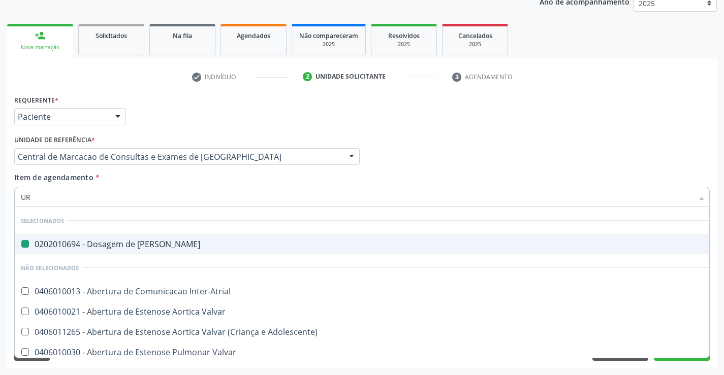
type input "URI"
checkbox Ureia "false"
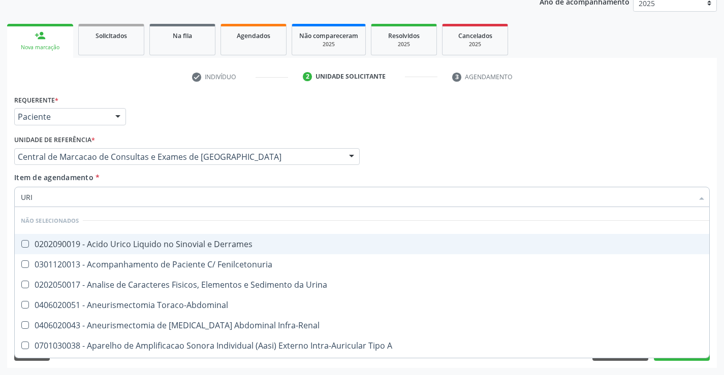
type input "URIN"
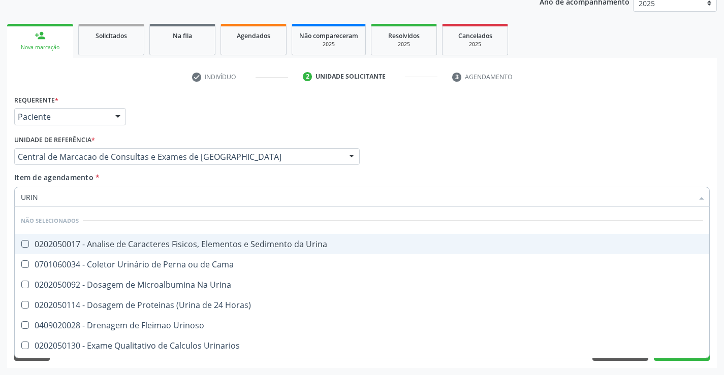
click at [173, 241] on div "0202050017 - Analise de Caracteres Fisicos, Elementos e Sedimento da Urina" at bounding box center [362, 244] width 682 height 8
checkbox Urina "true"
click at [157, 182] on div "Item de agendamento * URIN Desfazer seleção Não selecionados 0202050017 - Anali…" at bounding box center [361, 188] width 695 height 32
checkbox Cama "true"
checkbox Urina "true"
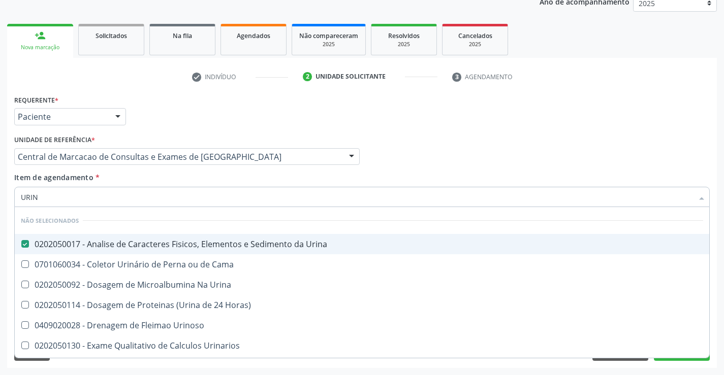
checkbox Horas\) "true"
checkbox Urinoso "true"
checkbox Urinarios "true"
checkbox Quantitativa "true"
checkbox Delgada\) "true"
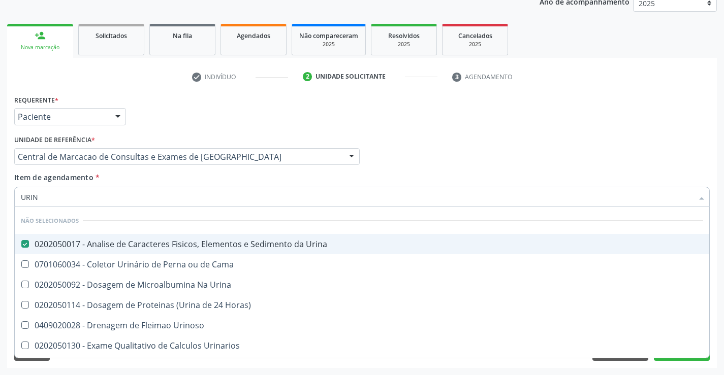
checkbox Urina "true"
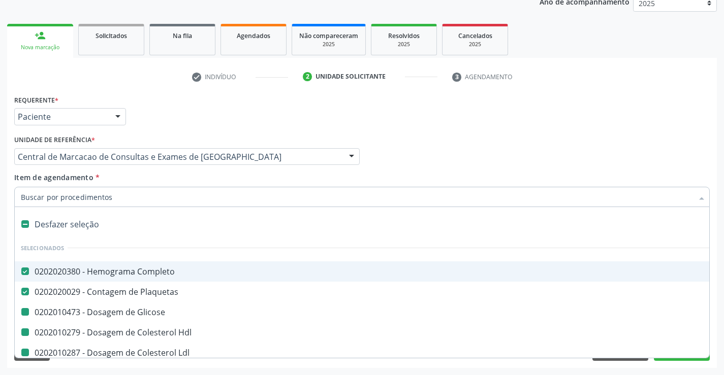
type input "F"
checkbox Glicose "false"
checkbox Hdl "false"
checkbox Ldl "false"
checkbox Total "false"
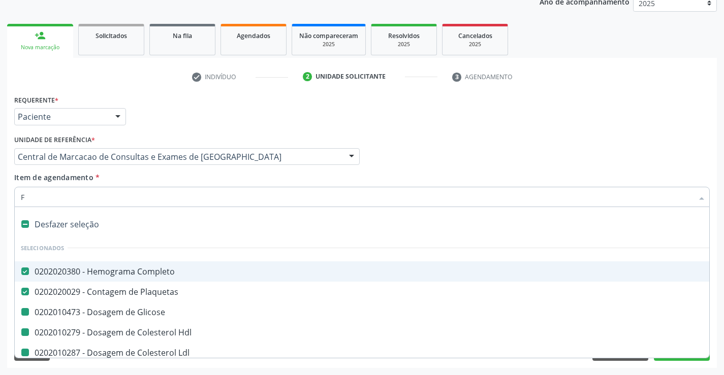
checkbox Triglicerideos "false"
checkbox \(Tgo\) "false"
checkbox \(Tgp\) "false"
checkbox Ureia "false"
checkbox Creatinina "false"
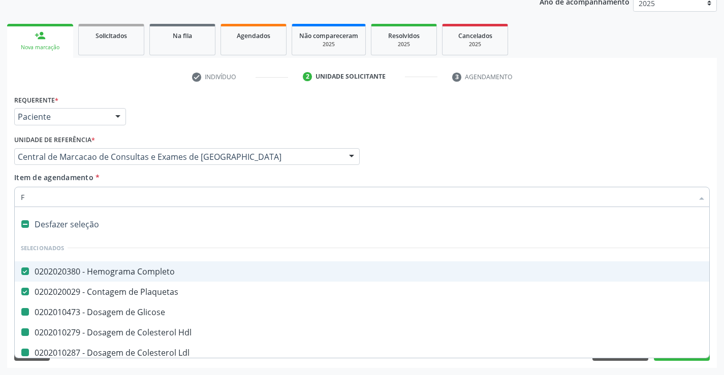
checkbox Calcio "false"
checkbox Urina "false"
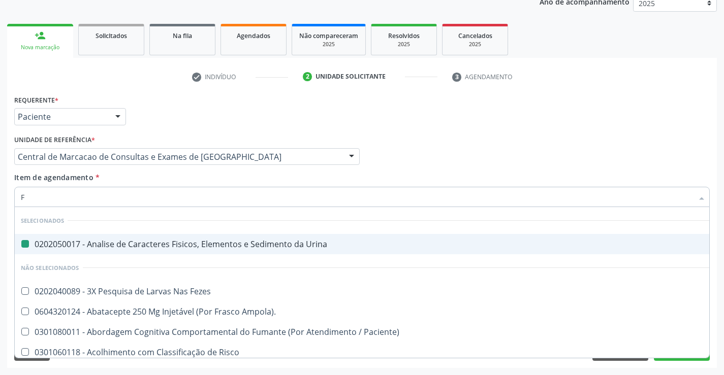
type input "FE"
checkbox Urina "false"
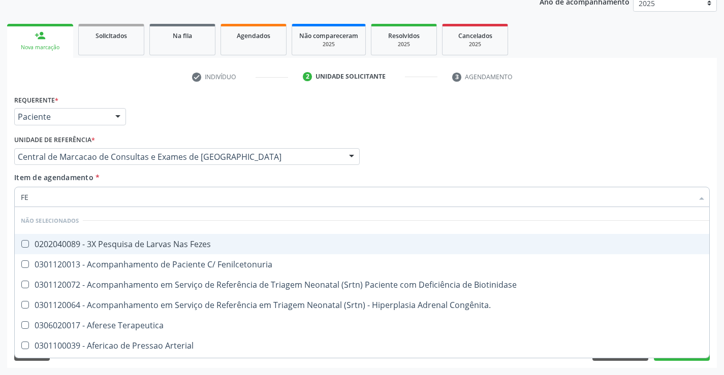
type input "FEZ"
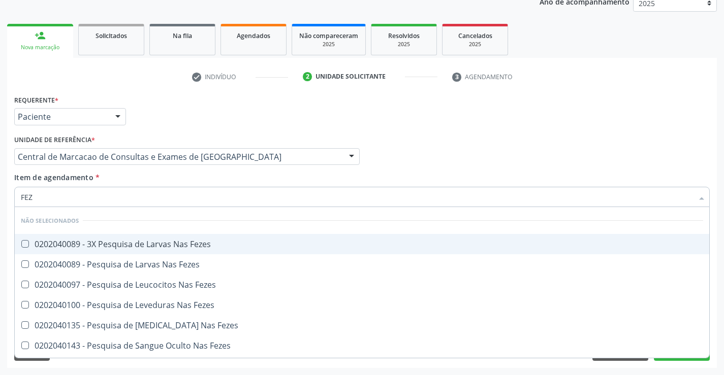
click at [151, 243] on div "0202040089 - 3X Pesquisa de Larvas Nas Fezes" at bounding box center [362, 244] width 682 height 8
checkbox Fezes "true"
click at [154, 178] on div "Item de agendamento * FEZ Desfazer seleção Não selecionados 0202040089 - 3X Pes…" at bounding box center [361, 188] width 695 height 32
checkbox Fezes "true"
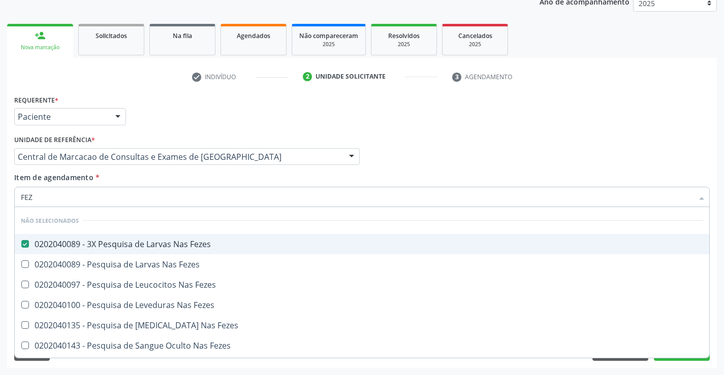
checkbox Fezes "true"
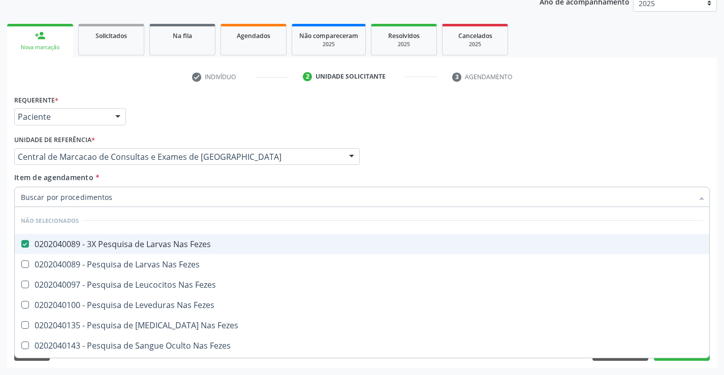
checkbox Fezes "true"
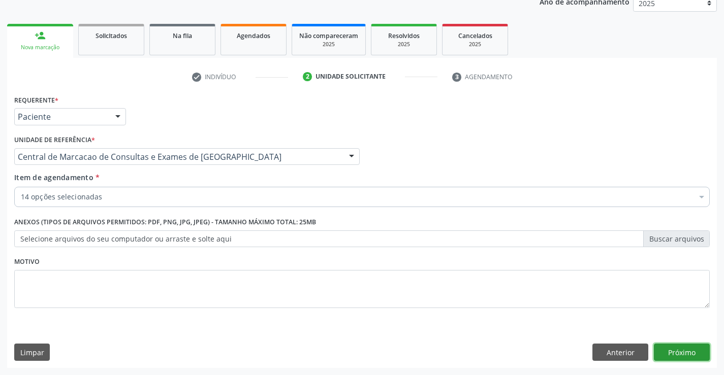
click at [690, 355] on button "Próximo" at bounding box center [682, 352] width 56 height 17
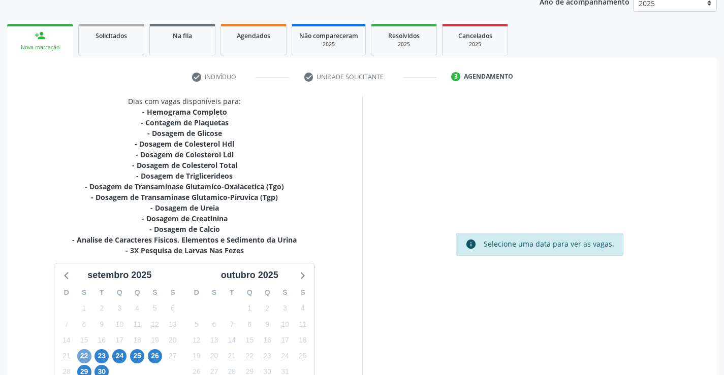
click at [83, 354] on span "22" at bounding box center [84, 356] width 14 height 14
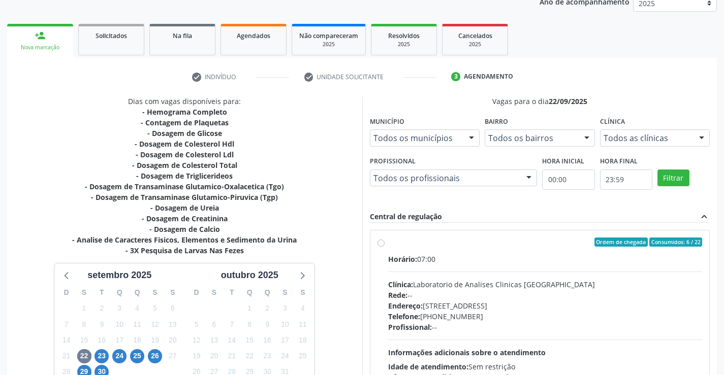
click at [531, 279] on div "Clínica: Laboratorio de Analises Clinicas Sao Francisco" at bounding box center [545, 284] width 314 height 11
click at [384, 247] on input "Ordem de chegada Consumidos: 6 / 22 Horário: 07:00 Clínica: Laboratorio de Anal…" at bounding box center [380, 242] width 7 height 9
radio input "true"
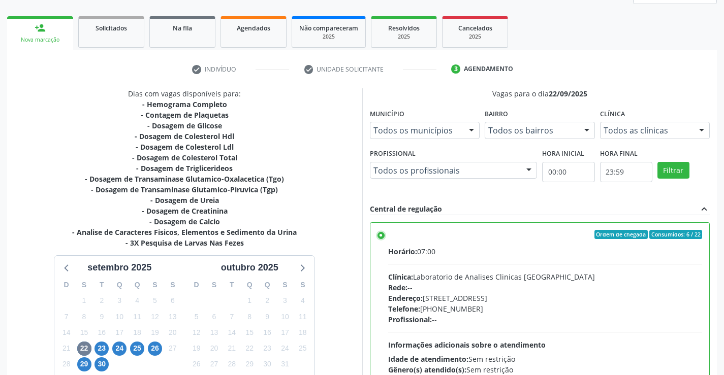
scroll to position [232, 0]
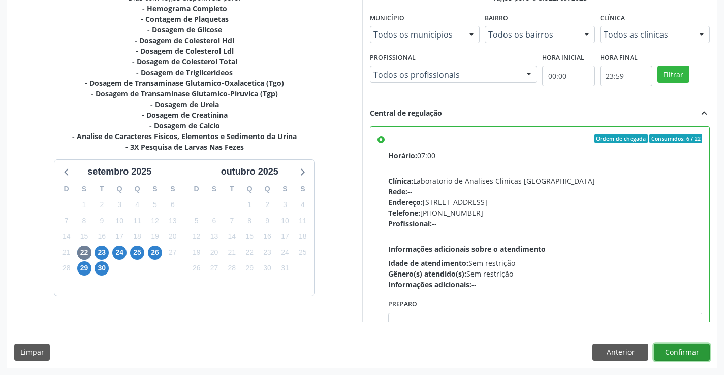
click at [684, 351] on button "Confirmar" at bounding box center [682, 352] width 56 height 17
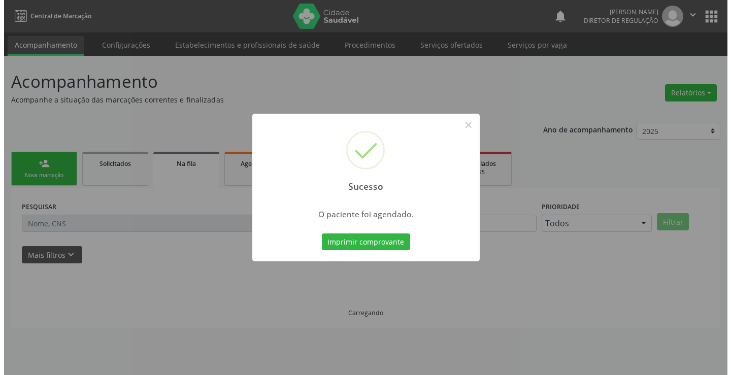
scroll to position [0, 0]
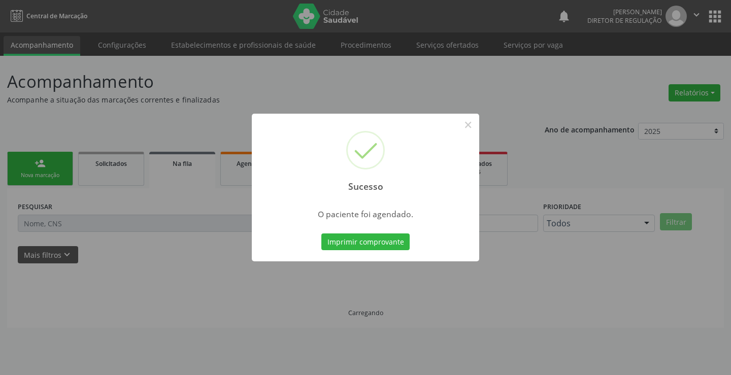
click at [321, 234] on button "Imprimir comprovante" at bounding box center [365, 242] width 88 height 17
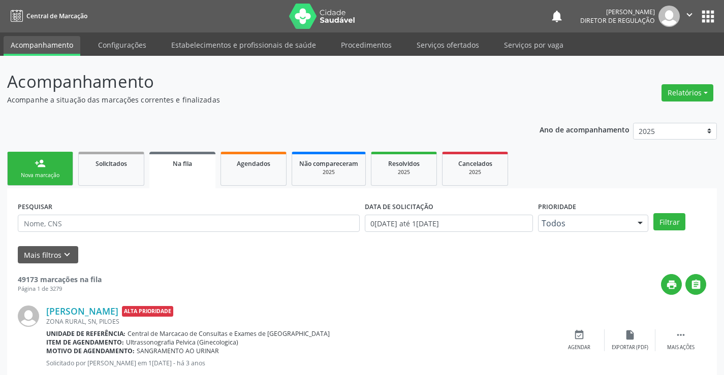
click at [45, 169] on link "person_add Nova marcação" at bounding box center [40, 169] width 66 height 34
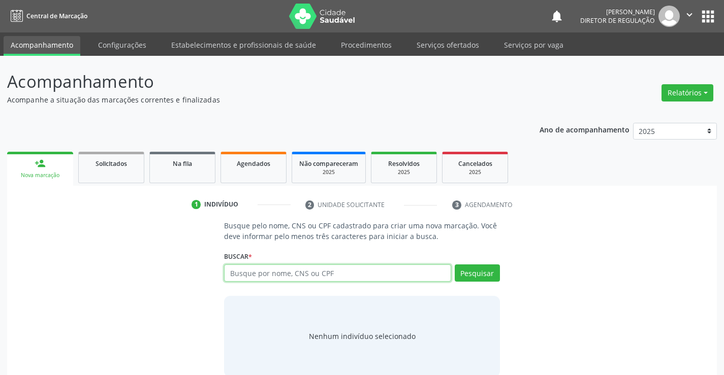
click at [232, 276] on input "text" at bounding box center [337, 273] width 226 height 17
type input "708703154875992"
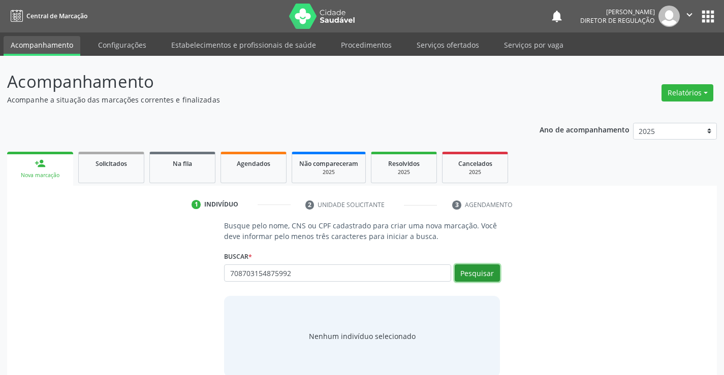
click at [474, 268] on button "Pesquisar" at bounding box center [477, 273] width 45 height 17
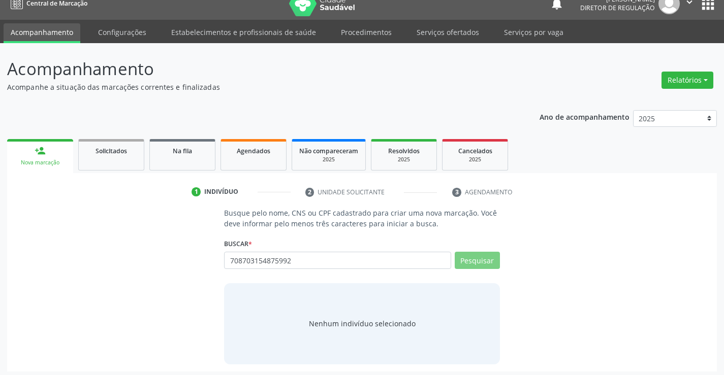
scroll to position [16, 0]
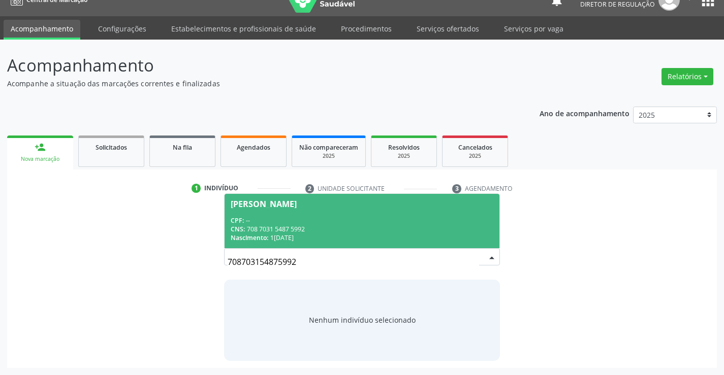
click at [419, 219] on div "CPF: --" at bounding box center [362, 220] width 262 height 9
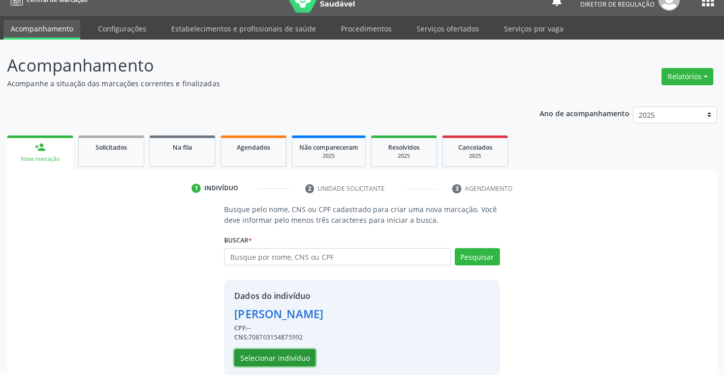
click at [277, 357] on button "Selecionar indivíduo" at bounding box center [274, 357] width 81 height 17
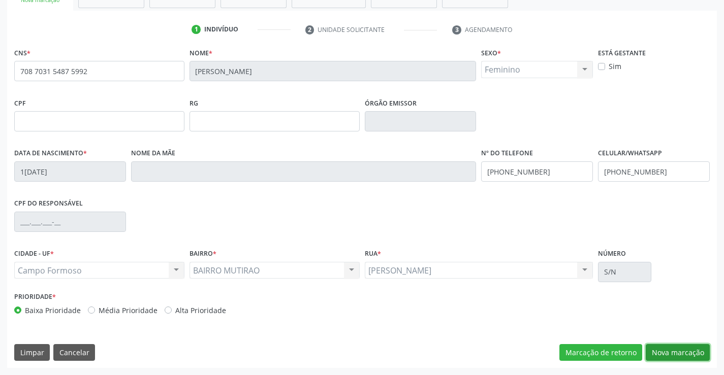
click at [660, 345] on button "Nova marcação" at bounding box center [677, 352] width 64 height 17
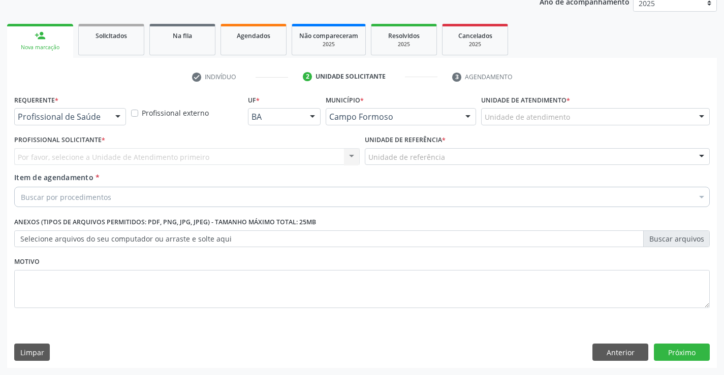
scroll to position [128, 0]
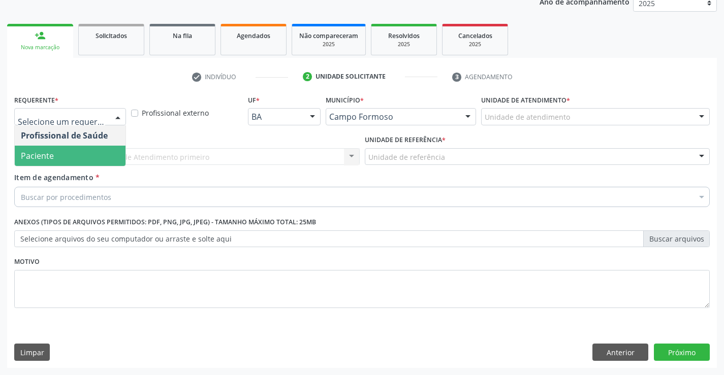
drag, startPoint x: 99, startPoint y: 158, endPoint x: 189, endPoint y: 157, distance: 89.9
click at [100, 158] on span "Paciente" at bounding box center [70, 156] width 111 height 20
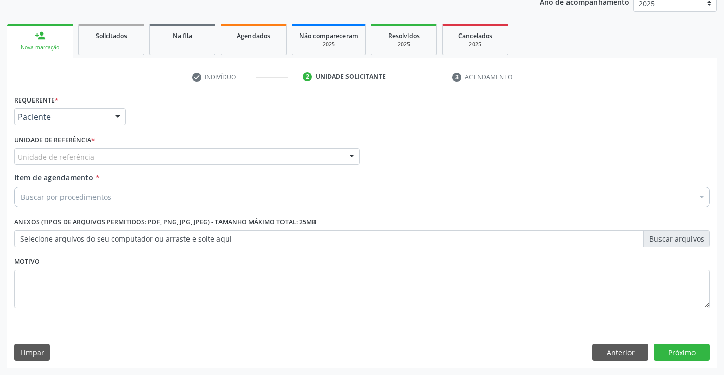
drag, startPoint x: 189, startPoint y: 157, endPoint x: 189, endPoint y: 168, distance: 10.2
click at [189, 157] on div "Unidade de referência" at bounding box center [186, 156] width 345 height 17
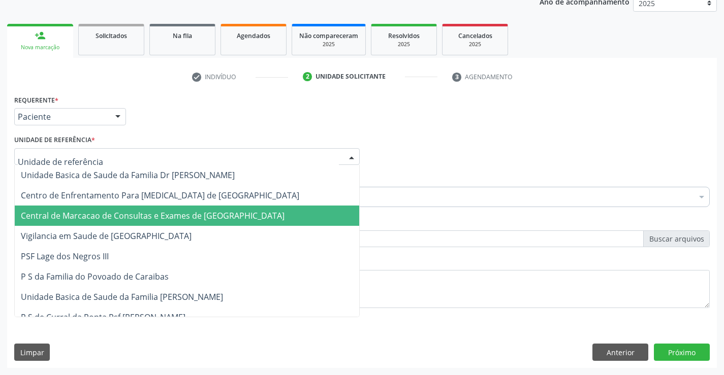
drag, startPoint x: 187, startPoint y: 208, endPoint x: 235, endPoint y: 197, distance: 48.9
click at [187, 208] on span "Central de Marcacao de Consultas e Exames de [GEOGRAPHIC_DATA]" at bounding box center [187, 216] width 344 height 20
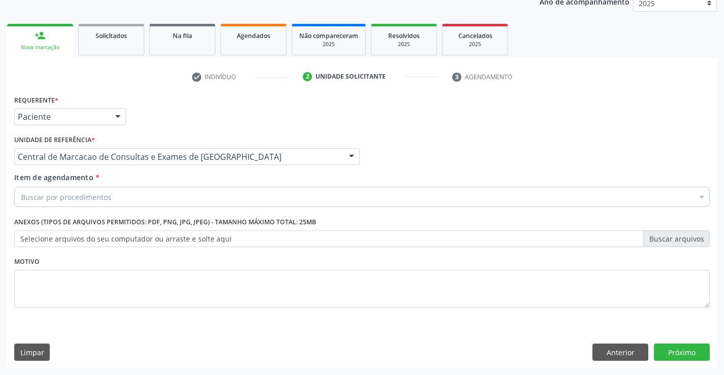
click at [235, 197] on div "Buscar por procedimentos" at bounding box center [361, 197] width 695 height 20
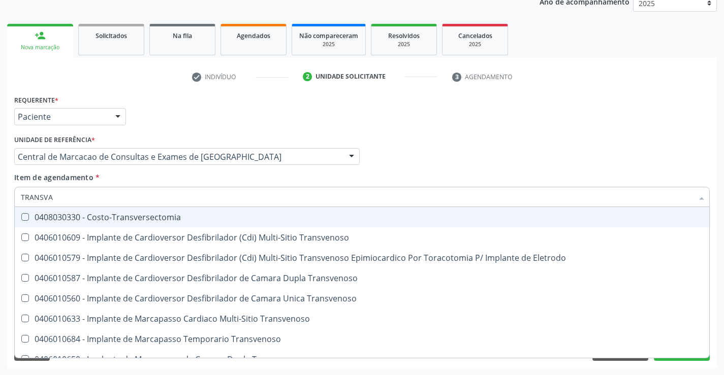
type input "TRANSVAG"
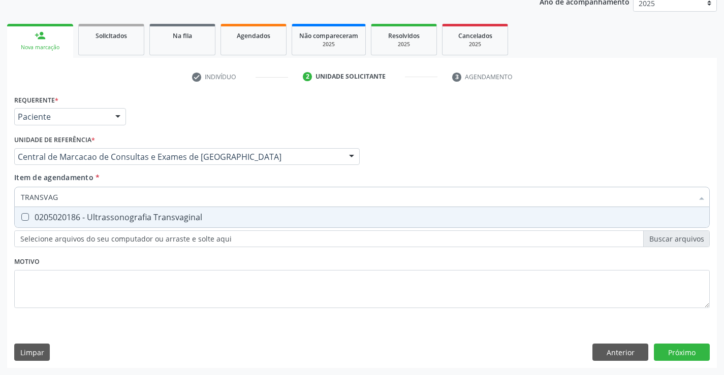
click at [231, 216] on div "0205020186 - Ultrassonografia Transvaginal" at bounding box center [362, 217] width 682 height 8
checkbox Transvaginal "true"
click at [670, 351] on div "Requerente * Paciente Profissional de Saúde Paciente Nenhum resultado encontrad…" at bounding box center [361, 230] width 709 height 276
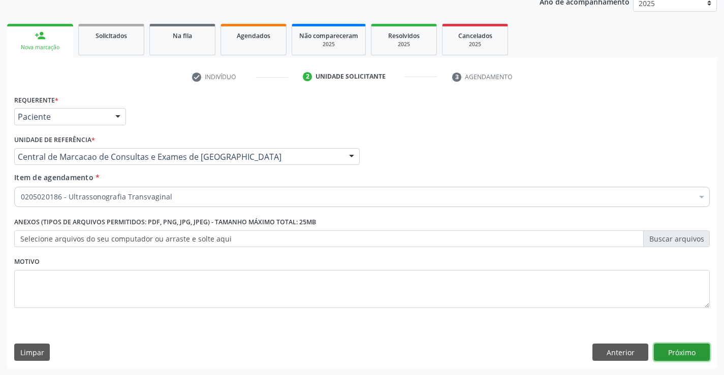
click at [675, 349] on button "Próximo" at bounding box center [682, 352] width 56 height 17
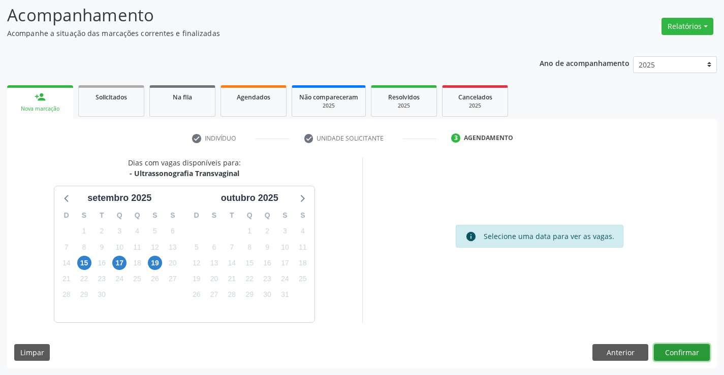
click at [691, 354] on button "Confirmar" at bounding box center [682, 352] width 56 height 17
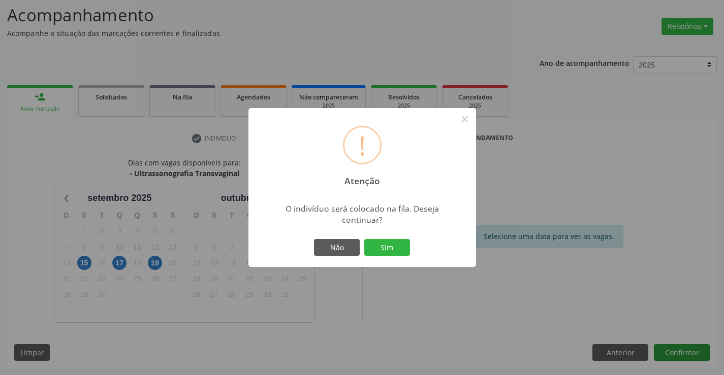
click at [364, 239] on button "Sim" at bounding box center [387, 247] width 46 height 17
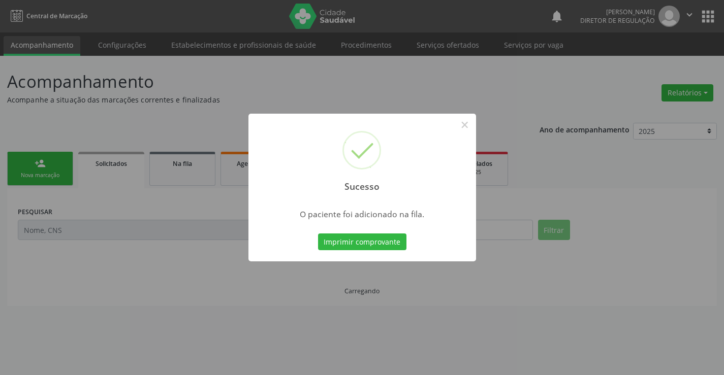
scroll to position [0, 0]
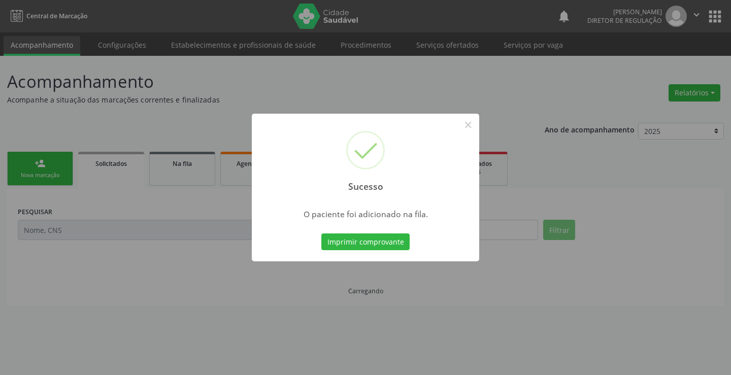
click at [321, 234] on button "Imprimir comprovante" at bounding box center [365, 242] width 88 height 17
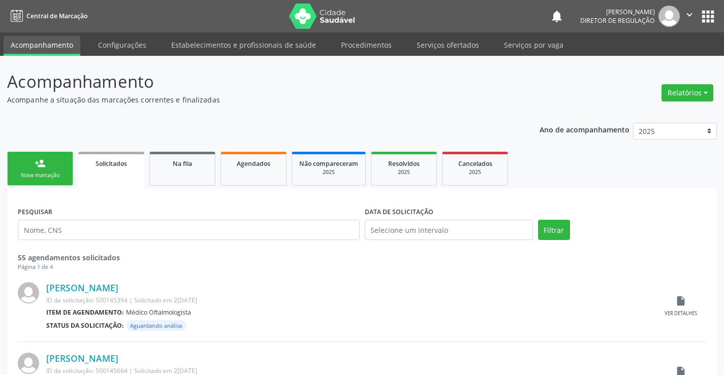
click at [54, 167] on link "person_add Nova marcação" at bounding box center [40, 169] width 66 height 34
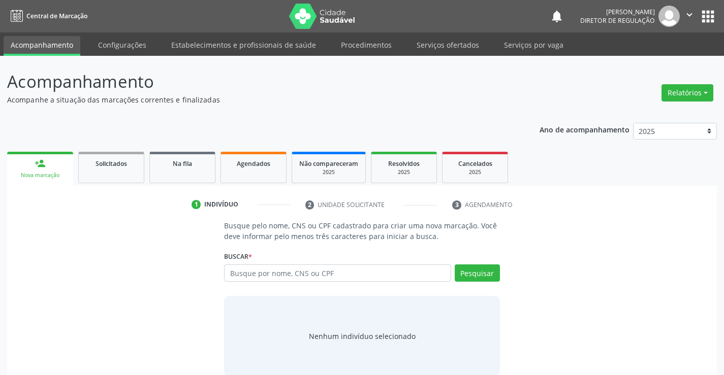
click at [280, 285] on div "Busque por nome, CNS ou CPF Nenhum resultado encontrado para: " " Digite nome, …" at bounding box center [361, 277] width 275 height 24
click at [282, 279] on input "text" at bounding box center [337, 273] width 226 height 17
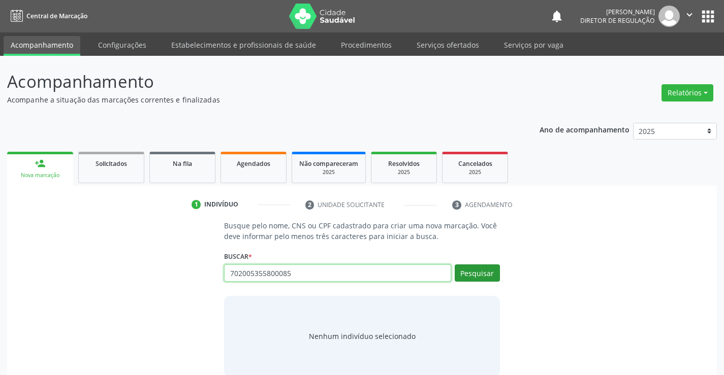
type input "702005355800085"
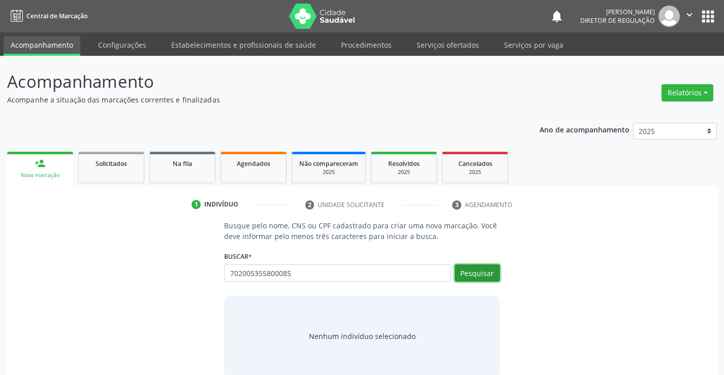
click at [474, 278] on button "Pesquisar" at bounding box center [477, 273] width 45 height 17
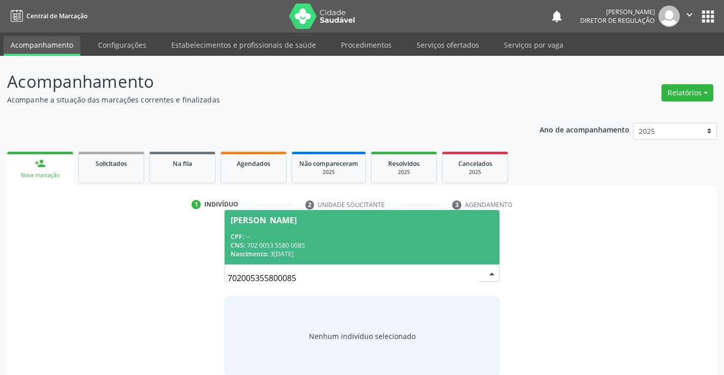
click at [332, 241] on div "CNS: 702 0053 5580 0085" at bounding box center [362, 245] width 262 height 9
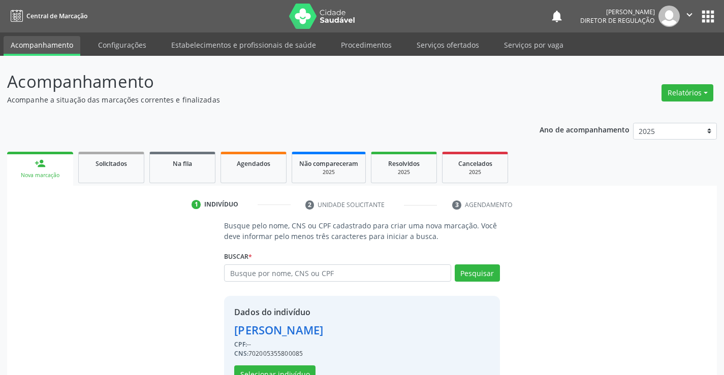
scroll to position [32, 0]
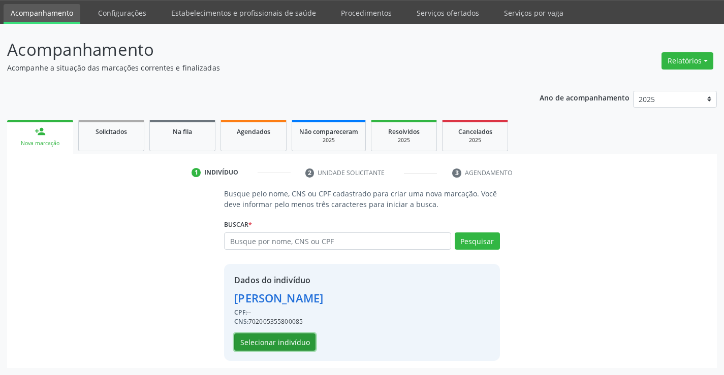
click at [310, 337] on button "Selecionar indivíduo" at bounding box center [274, 342] width 81 height 17
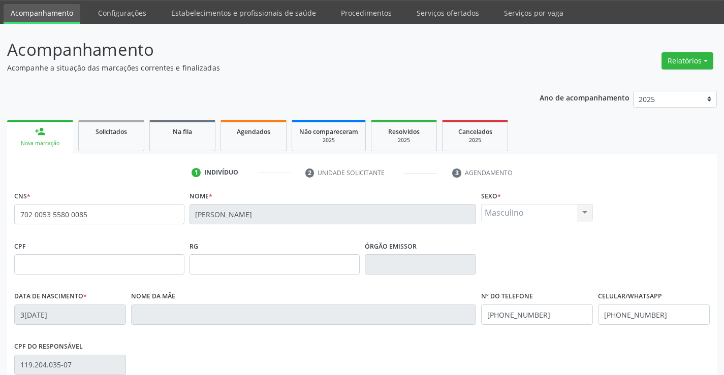
click at [300, 343] on div "CPF do responsável 119.204.035-07" at bounding box center [362, 364] width 700 height 50
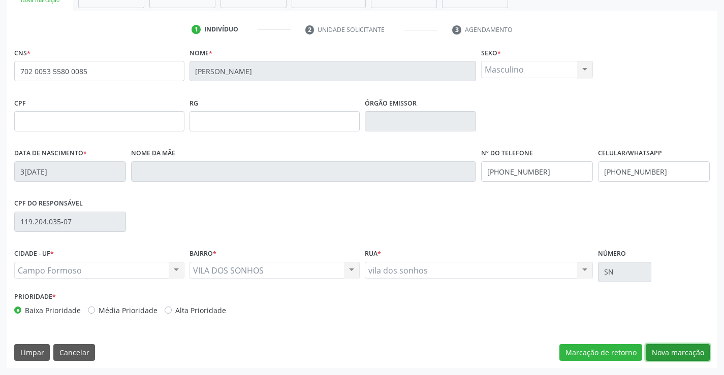
click at [673, 359] on button "Nova marcação" at bounding box center [677, 352] width 64 height 17
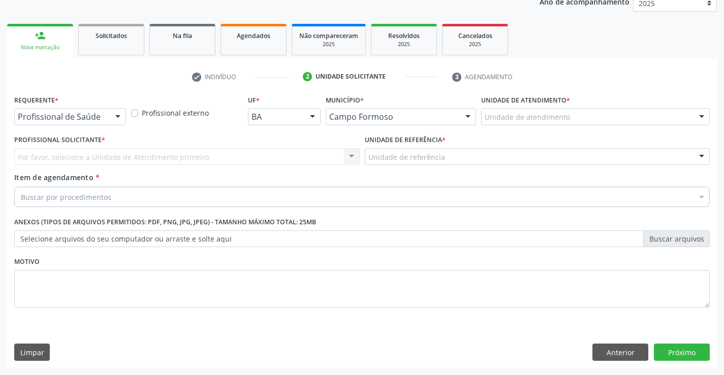
scroll to position [128, 0]
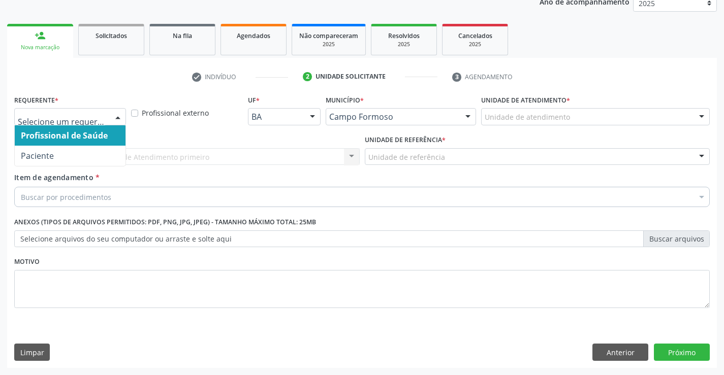
click at [112, 118] on div at bounding box center [117, 117] width 15 height 17
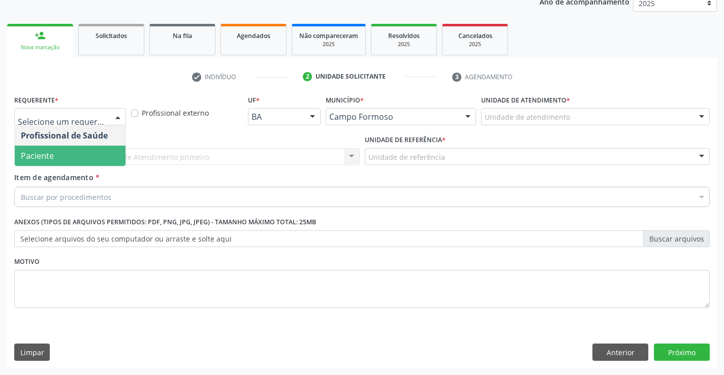
click at [110, 159] on span "Paciente" at bounding box center [70, 156] width 111 height 20
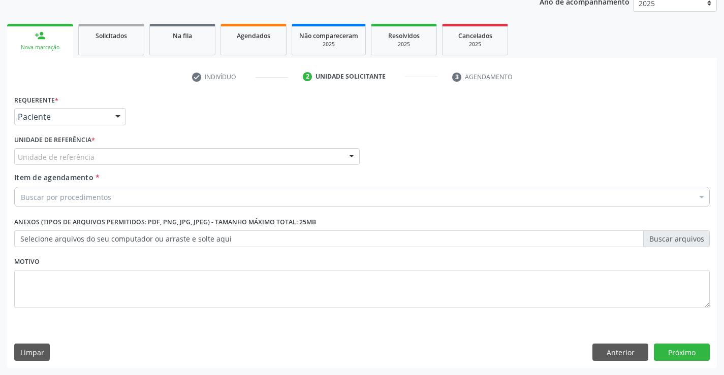
click at [178, 157] on div "Unidade de referência" at bounding box center [186, 156] width 345 height 17
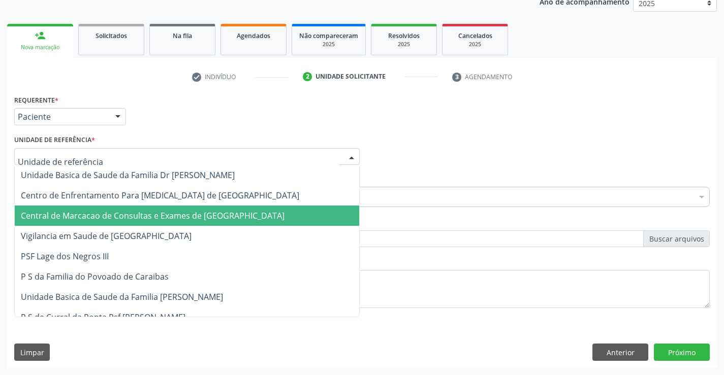
click at [189, 209] on span "Central de Marcacao de Consultas e Exames de [GEOGRAPHIC_DATA]" at bounding box center [187, 216] width 344 height 20
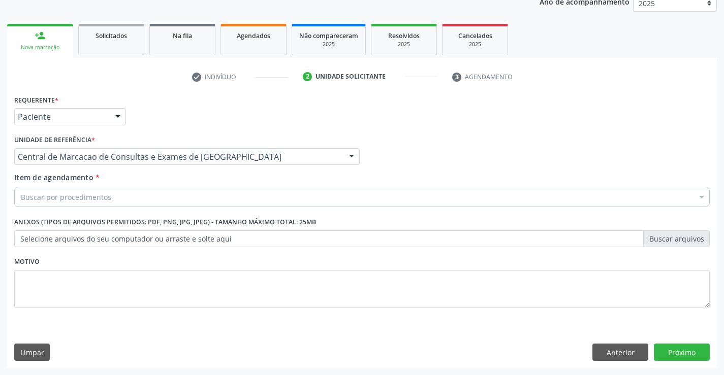
click at [235, 204] on div "Buscar por procedimentos Selecionar todos 0202040089 - 3X Pesquisa de Larvas Na…" at bounding box center [361, 195] width 695 height 17
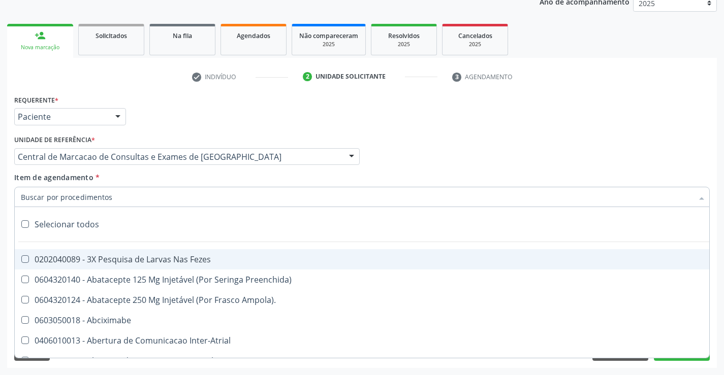
click at [245, 201] on input "Item de agendamento *" at bounding box center [357, 197] width 672 height 20
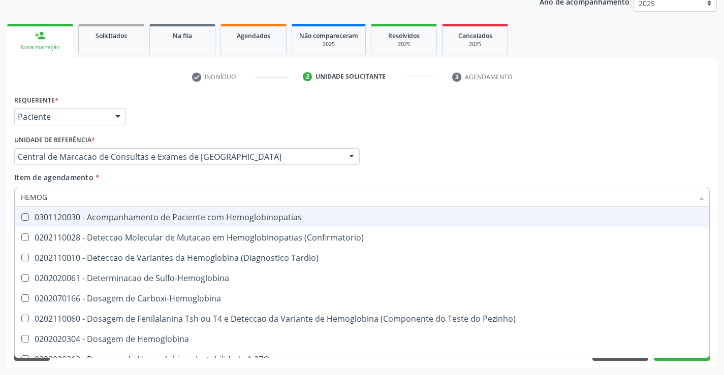
type input "HEMOGR"
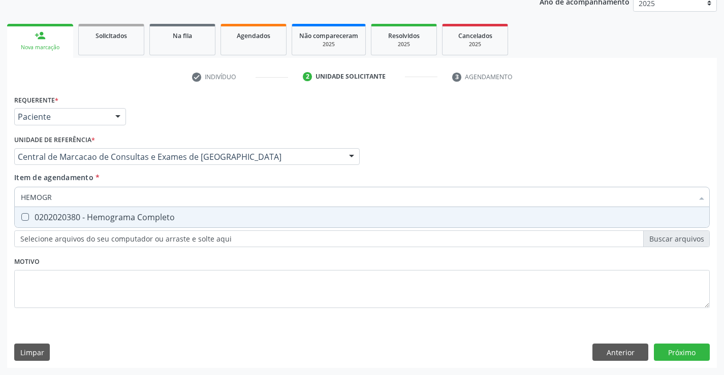
click at [229, 216] on div "0202020380 - Hemograma Completo" at bounding box center [362, 217] width 682 height 8
checkbox Completo "true"
type input "HEMOGR"
click at [235, 174] on div "Item de agendamento * HEMOGR Desfazer seleção 0202020380 - Hemograma Completo N…" at bounding box center [361, 188] width 695 height 32
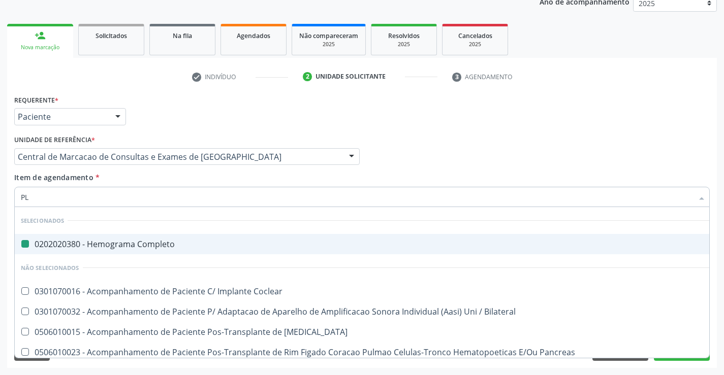
type input "PLA"
checkbox Completo "false"
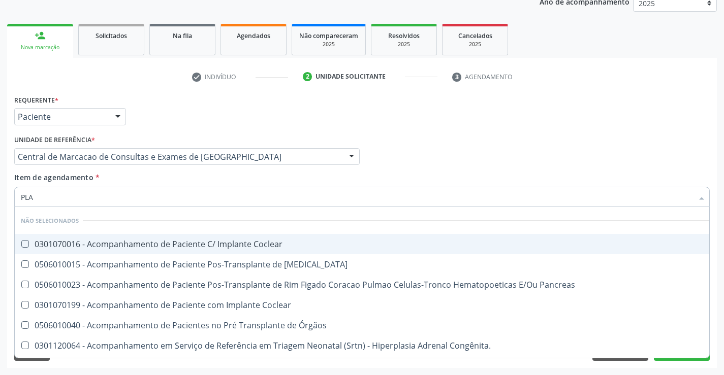
type input "PLAQ"
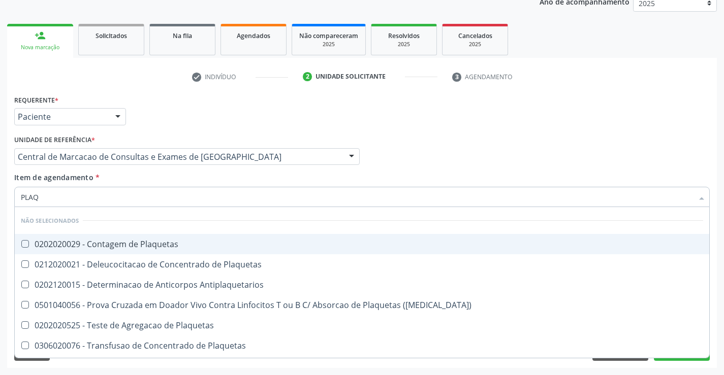
click at [226, 241] on div "0202020029 - Contagem de Plaquetas" at bounding box center [362, 244] width 682 height 8
checkbox Plaquetas "true"
type input "PLAQ"
click at [189, 186] on div "Item de agendamento * PLAQ Desfazer seleção Não selecionados 0202020029 - Conta…" at bounding box center [361, 188] width 695 height 32
checkbox Plaquetas "true"
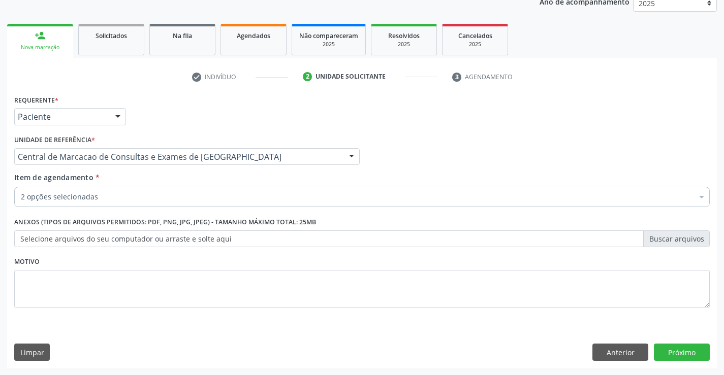
click at [160, 191] on div "2 opções selecionadas" at bounding box center [361, 197] width 695 height 20
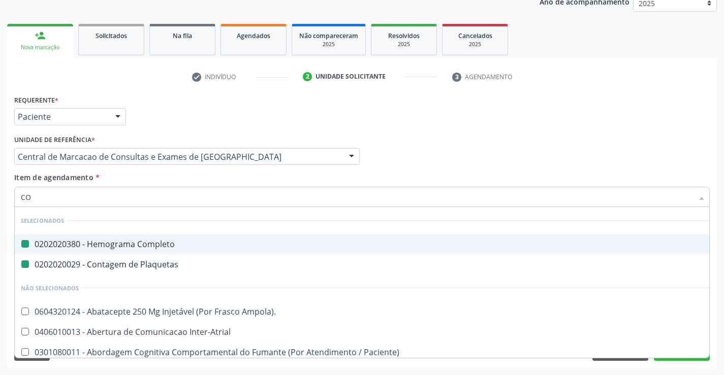
type input "COL"
checkbox Completo "false"
checkbox Plaquetas "false"
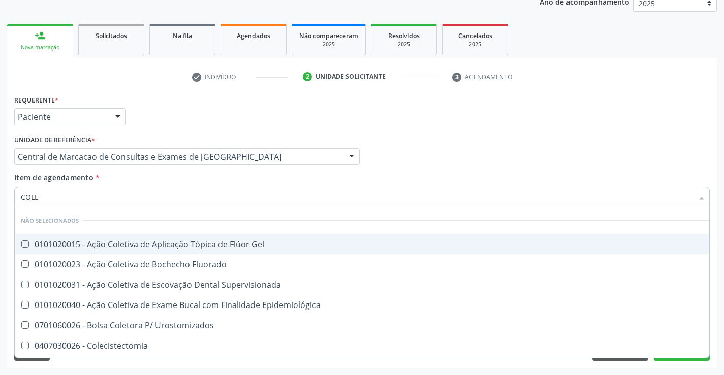
type input "COLES"
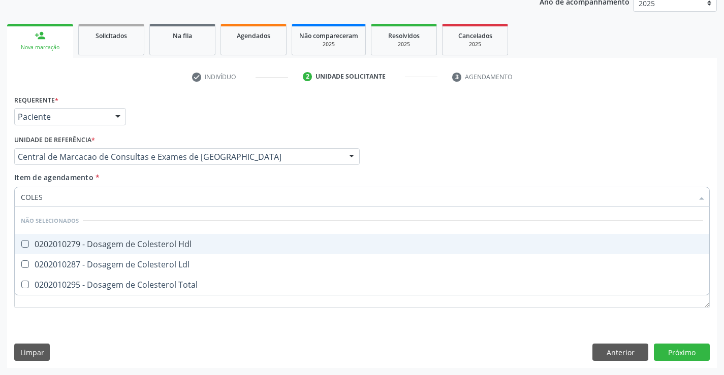
click at [177, 238] on span "0202010279 - Dosagem de Colesterol Hdl" at bounding box center [362, 244] width 694 height 20
checkbox Hdl "true"
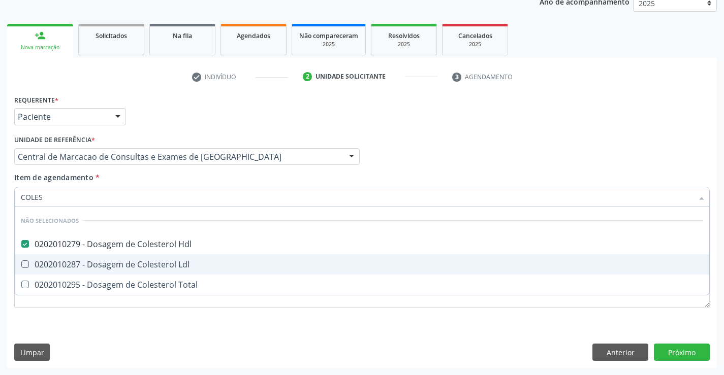
click at [176, 262] on div "0202010287 - Dosagem de Colesterol Ldl" at bounding box center [362, 265] width 682 height 8
checkbox Ldl "true"
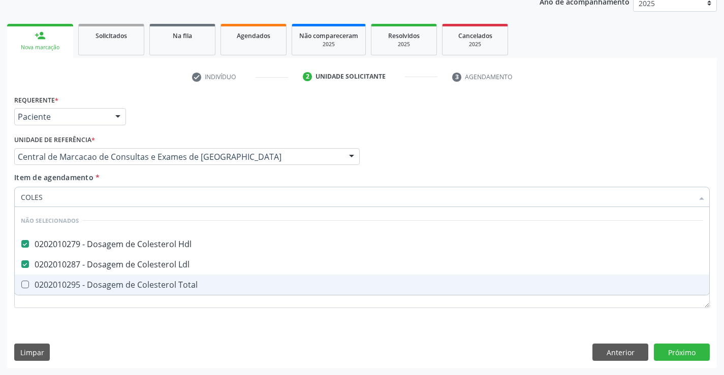
click at [176, 288] on div "0202010295 - Dosagem de Colesterol Total" at bounding box center [362, 285] width 682 height 8
checkbox Total "true"
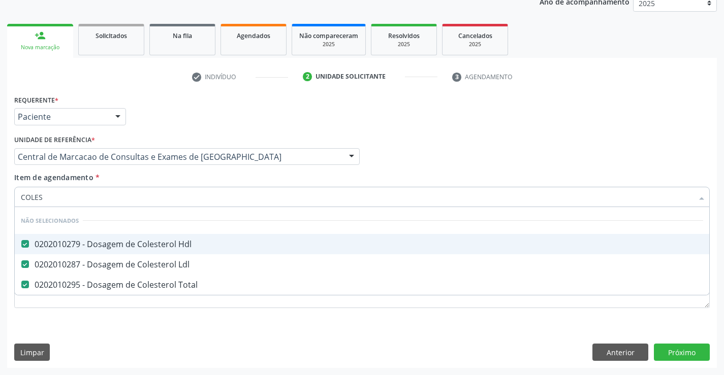
click at [192, 187] on input "COLES" at bounding box center [357, 197] width 672 height 20
click at [177, 200] on input "COLES" at bounding box center [357, 197] width 672 height 20
click at [172, 173] on div "Item de agendamento * COLES Desfazer seleção Não selecionados 0202010279 - Dosa…" at bounding box center [361, 188] width 695 height 32
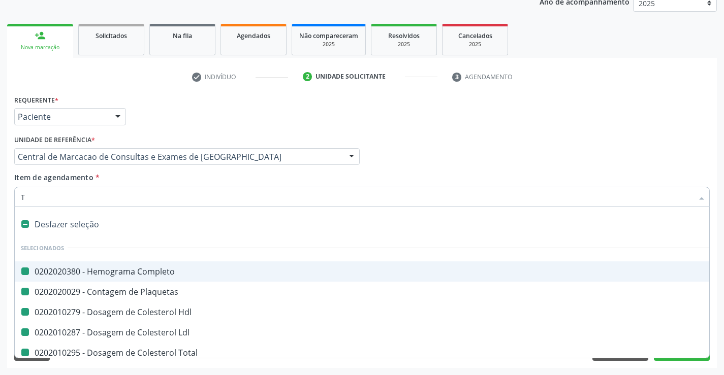
type input "TR"
checkbox Completo "false"
checkbox Plaquetas "false"
checkbox Hdl "false"
checkbox Ldl "false"
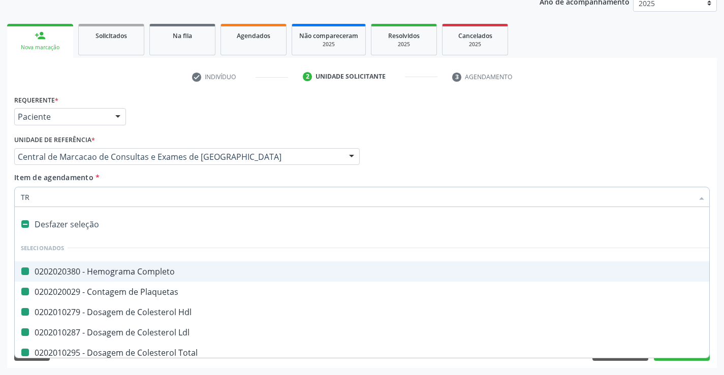
checkbox Total "false"
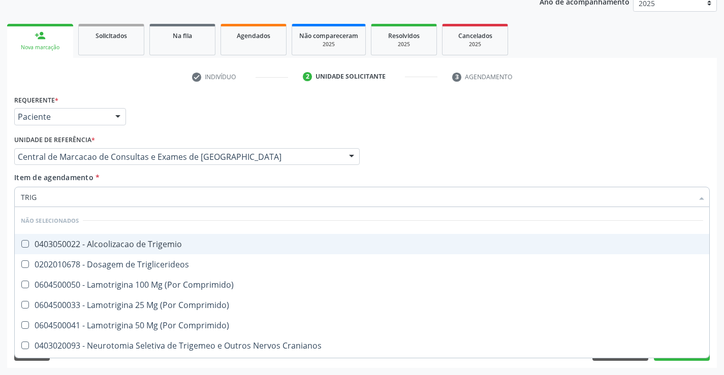
type input "TRIGL"
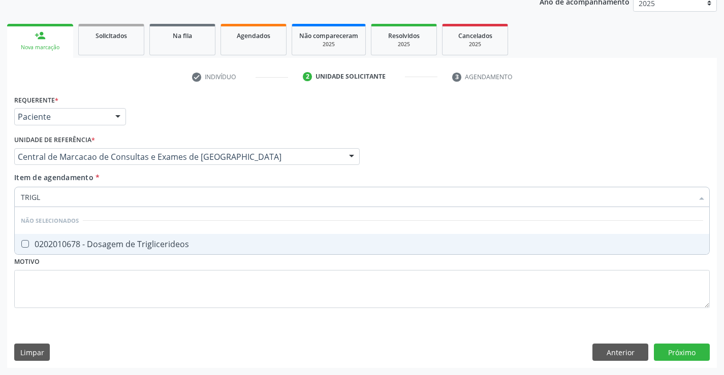
click at [173, 251] on span "0202010678 - Dosagem de Triglicerideos" at bounding box center [362, 244] width 694 height 20
checkbox Triglicerideos "true"
click at [167, 176] on div "Item de agendamento * TRIGL Desfazer seleção Não selecionados 0202010678 - Dosa…" at bounding box center [361, 188] width 695 height 32
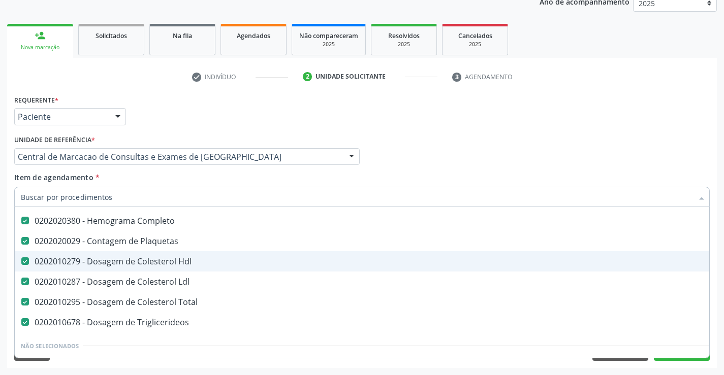
scroll to position [102, 0]
type input "U"
checkbox Hdl "false"
checkbox Ldl "false"
checkbox Total "false"
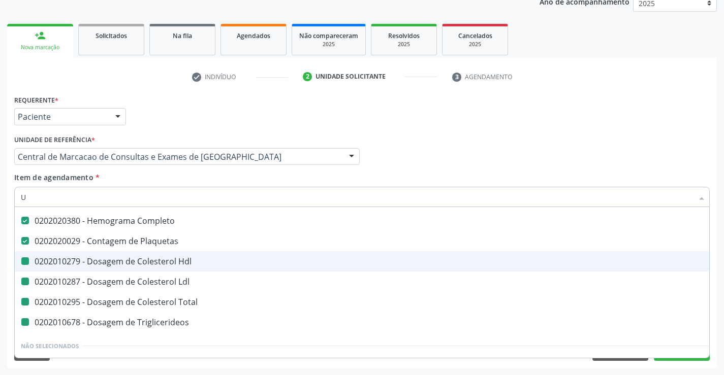
checkbox Triglicerideos "false"
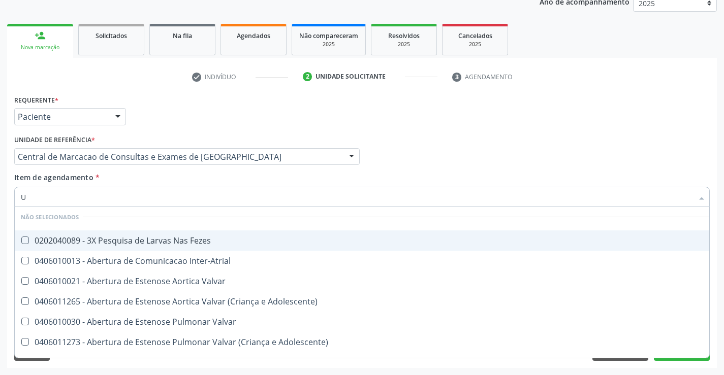
scroll to position [23, 0]
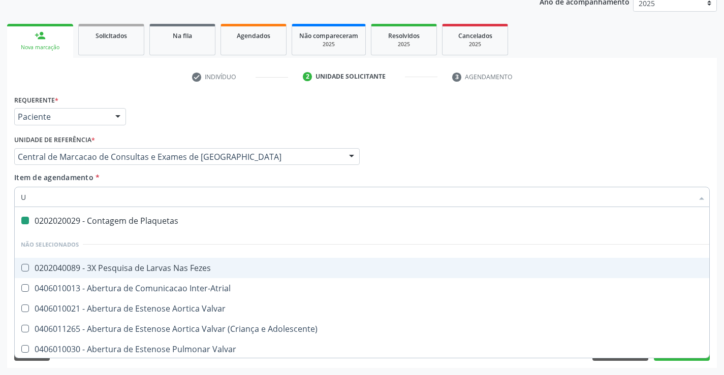
type input "UR"
checkbox Plaquetas "false"
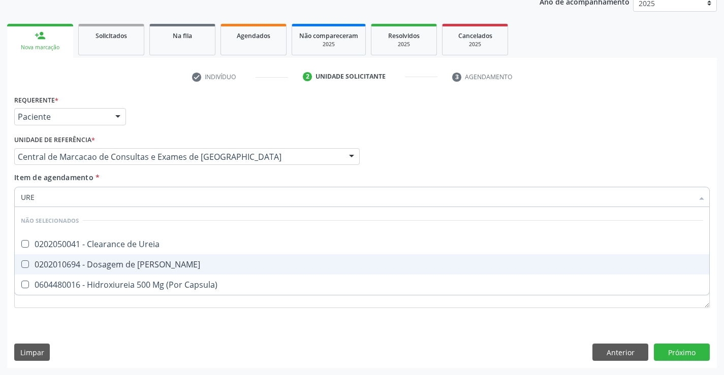
type input "UREI"
click at [170, 272] on span "0202010694 - Dosagem de Ureia" at bounding box center [362, 264] width 694 height 20
checkbox Ureia "true"
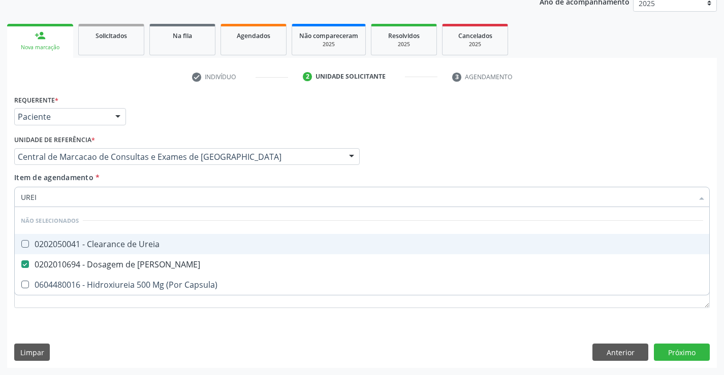
type input "UREI"
click at [174, 178] on div "Item de agendamento * UREI Desfazer seleção Não selecionados 0202050041 - Clear…" at bounding box center [361, 188] width 695 height 32
checkbox Ureia "true"
checkbox Capsula\) "true"
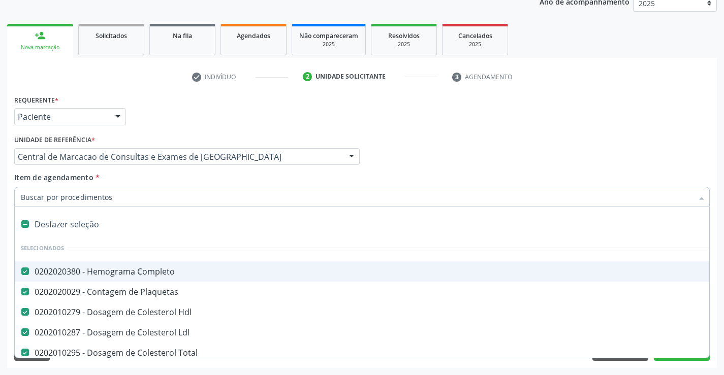
click at [170, 191] on div at bounding box center [361, 197] width 695 height 20
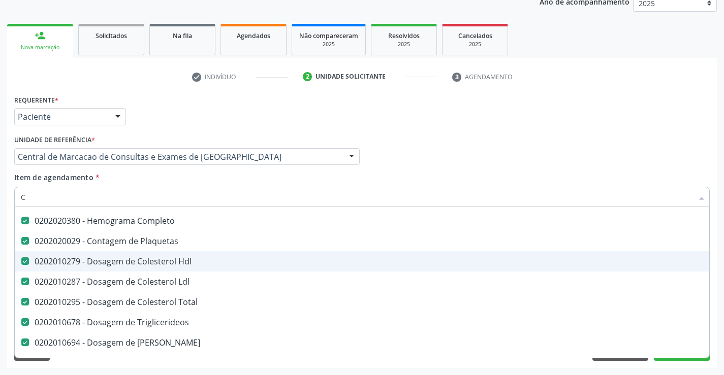
scroll to position [23, 0]
type input "CR"
checkbox Completo "false"
checkbox Hdl "false"
checkbox Plaquetas "false"
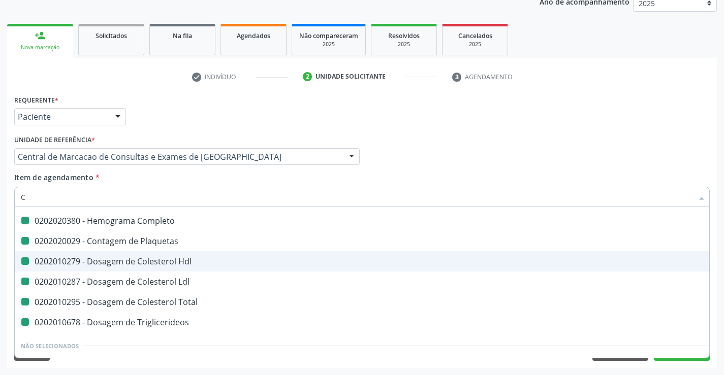
checkbox Ldl "false"
checkbox Total "false"
checkbox Triglicerideos "false"
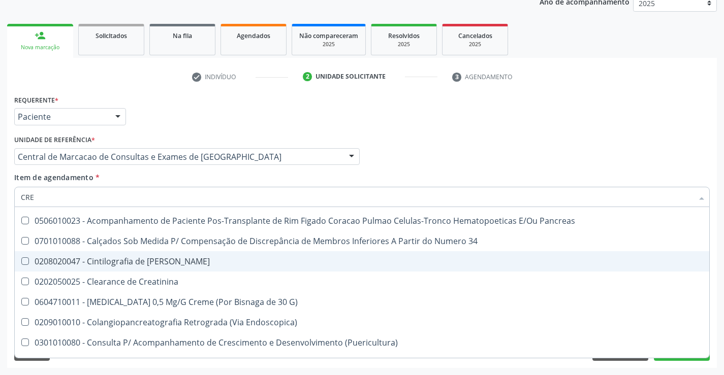
type input "CREA"
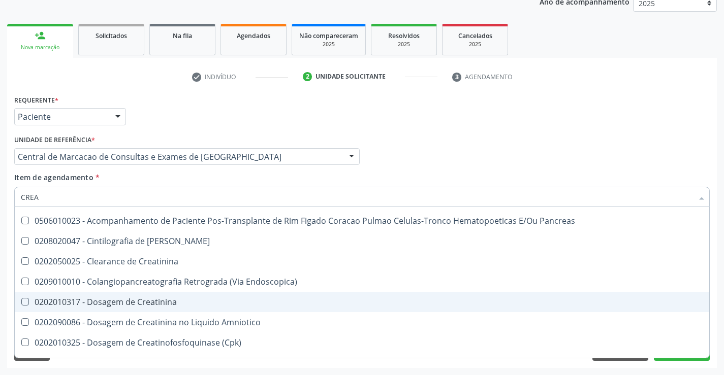
click at [190, 296] on span "0202010317 - Dosagem de Creatinina" at bounding box center [362, 302] width 694 height 20
checkbox Creatinina "true"
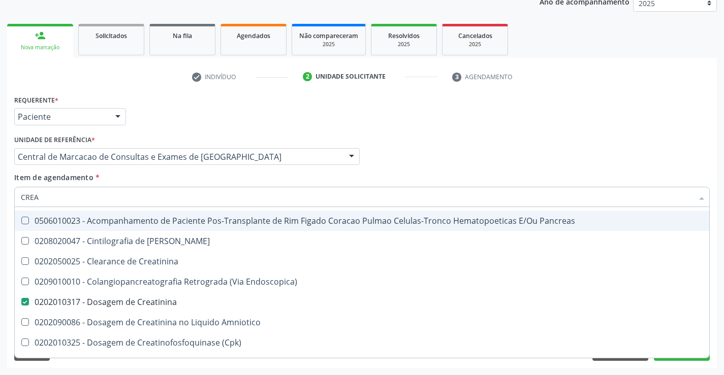
type input "CREA"
click at [239, 182] on div "Item de agendamento * CREA Desfazer seleção Não selecionados 0506010023 - Acomp…" at bounding box center [361, 188] width 695 height 32
checkbox Pancreas "true"
checkbox Creatinina "true"
checkbox Pancreas "true"
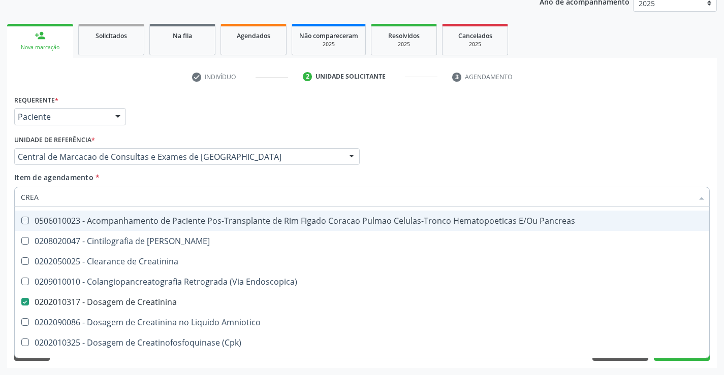
checkbox Endoscopica\) "true"
checkbox Amniotico "true"
checkbox Mb "true"
checkbox \(Cpk\) "true"
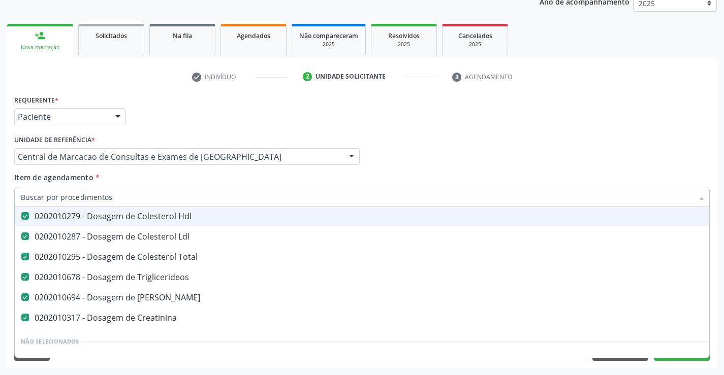
scroll to position [102, 0]
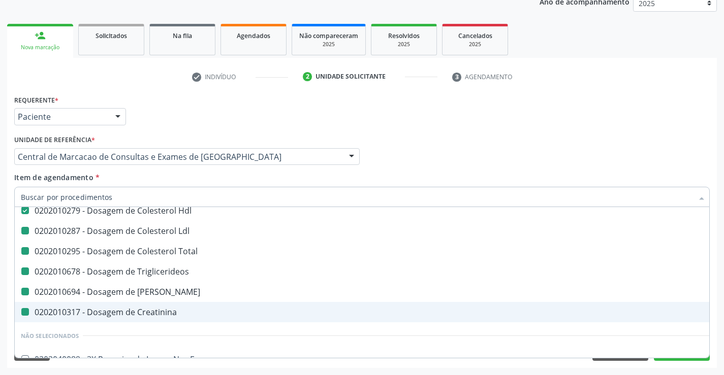
type input "U"
checkbox Ldl "false"
checkbox Total "false"
checkbox Triglicerideos "false"
checkbox Creatinina "false"
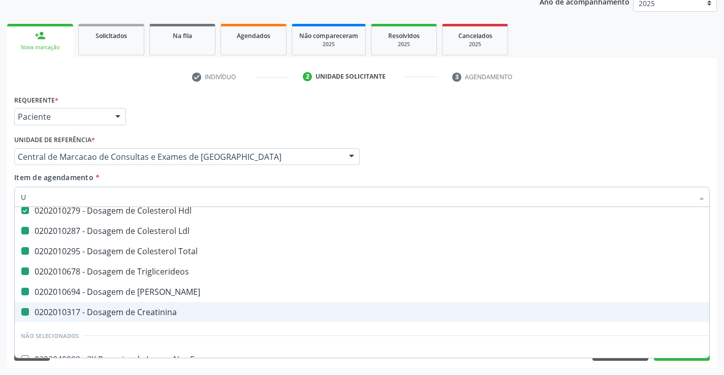
checkbox Ureia "false"
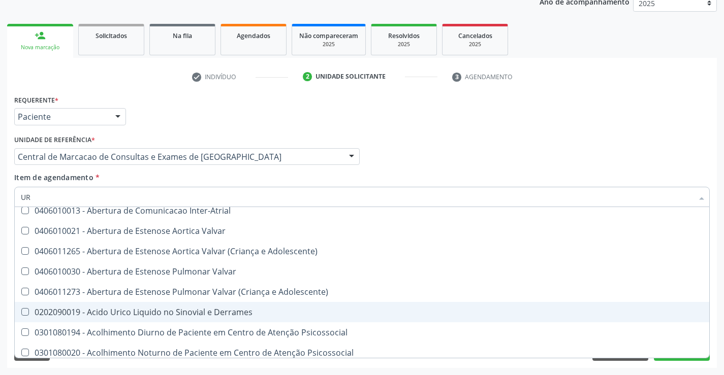
type input "URI"
checkbox Ureia "false"
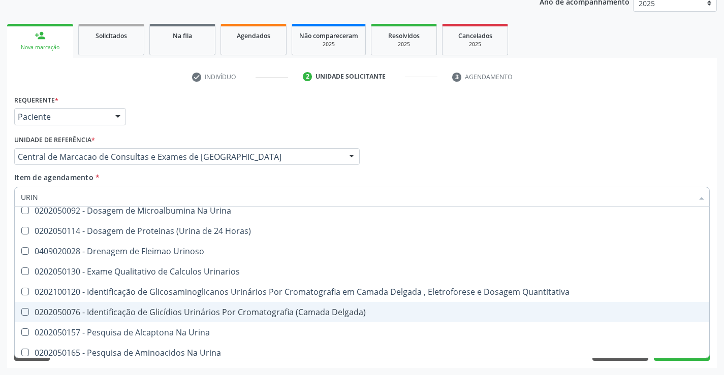
type input "URINA"
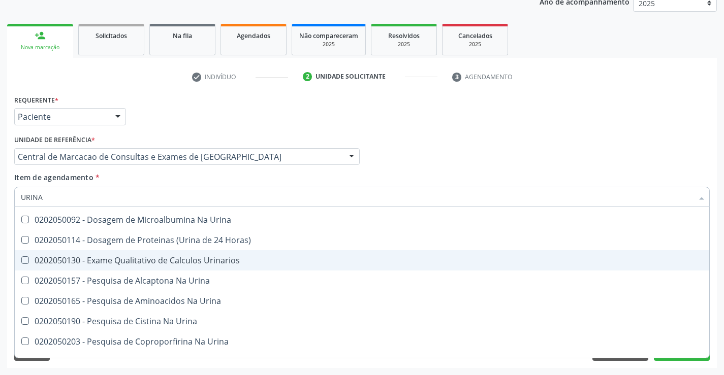
scroll to position [0, 0]
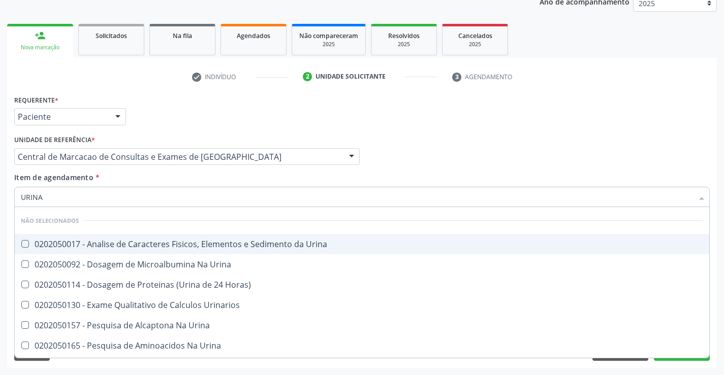
click at [218, 253] on span "0202050017 - Analise de Caracteres Fisicos, Elementos e Sedimento da Urina" at bounding box center [362, 244] width 694 height 20
checkbox Urina "true"
click at [203, 186] on div "Item de agendamento * URINA Desfazer seleção Não selecionados 0202050017 - Anal…" at bounding box center [361, 188] width 695 height 32
checkbox Urinarios "true"
checkbox Urina "true"
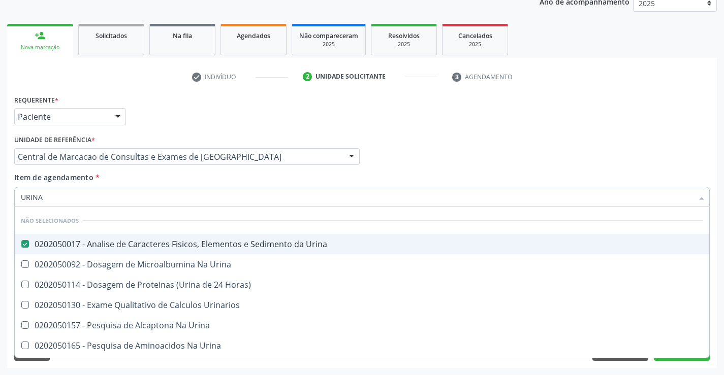
checkbox Urina "true"
checkbox Horas\) "true"
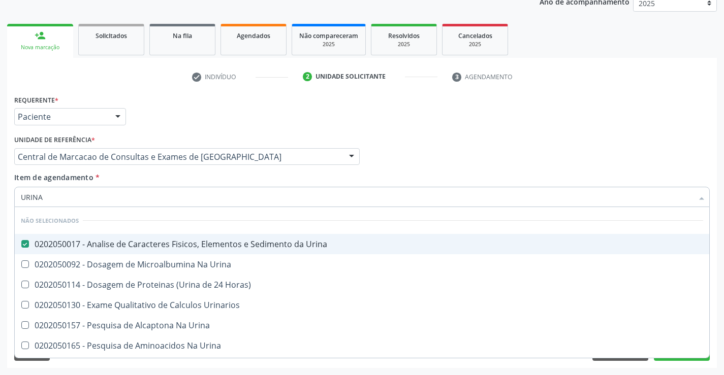
checkbox Urina "true"
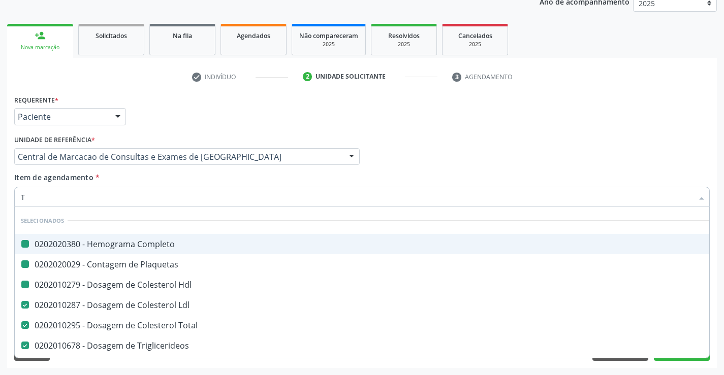
type input "TG"
checkbox Completo "false"
checkbox Hdl "false"
checkbox Plaquetas "false"
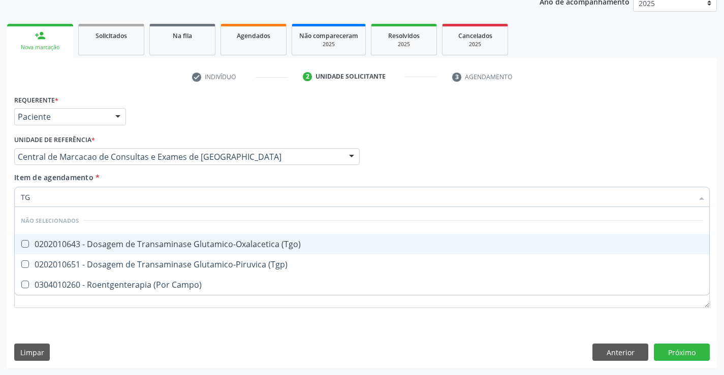
click at [191, 246] on div "0202010643 - Dosagem de Transaminase Glutamico-Oxalacetica (Tgo)" at bounding box center [362, 244] width 682 height 8
checkbox \(Tgo\) "true"
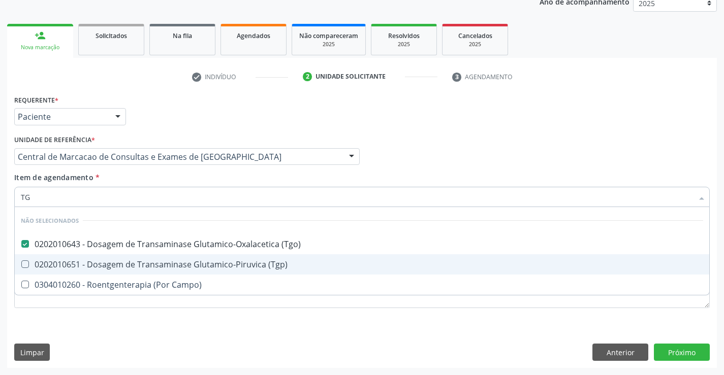
click at [196, 266] on div "0202010651 - Dosagem de Transaminase Glutamico-Piruvica (Tgp)" at bounding box center [362, 265] width 682 height 8
checkbox \(Tgp\) "true"
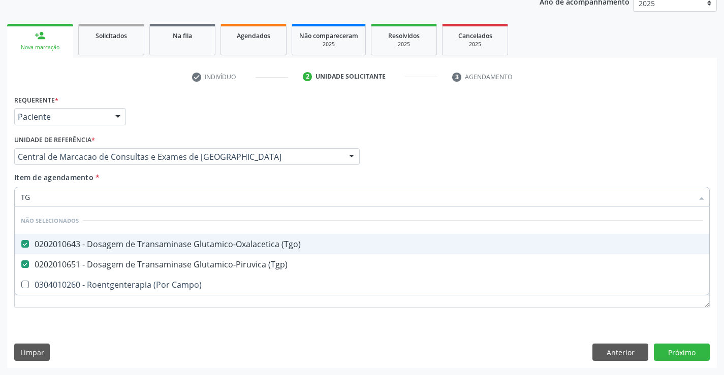
click at [203, 185] on div "Item de agendamento * TG Desfazer seleção Não selecionados 0202010643 - Dosagem…" at bounding box center [361, 188] width 695 height 32
checkbox Campo\) "true"
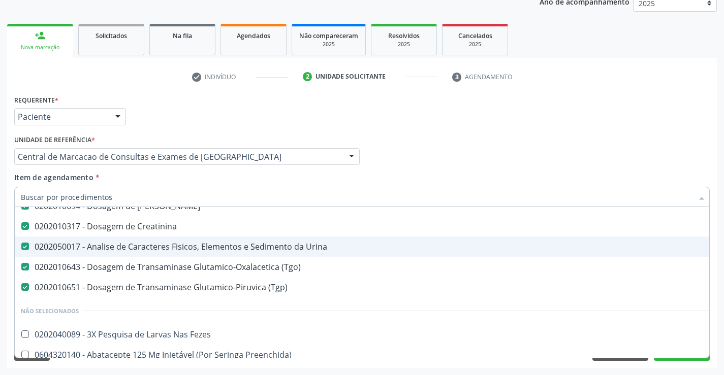
scroll to position [203, 0]
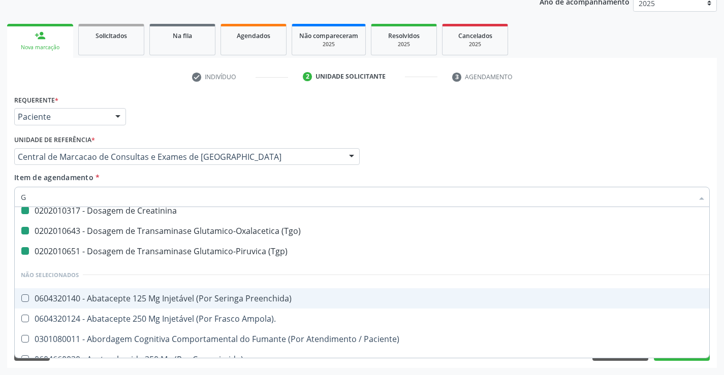
type input "GL"
checkbox Total "false"
checkbox Triglicerideos "false"
checkbox Ureia "false"
checkbox Creatinina "false"
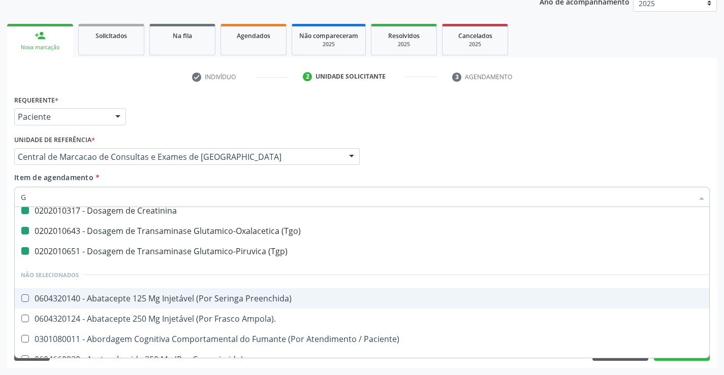
checkbox \(Tgo\) "false"
checkbox \(Tgp\) "false"
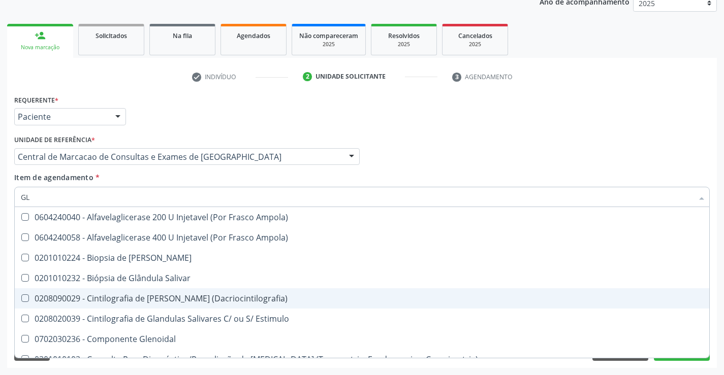
type input "GLI"
checkbox \(Tgp\) "false"
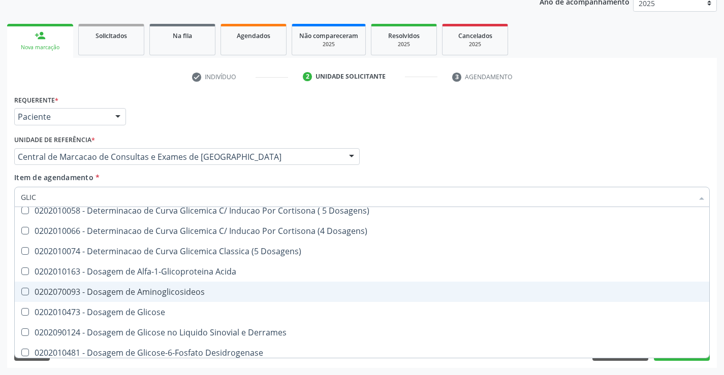
type input "GLICO"
checkbox Triglicerideos "false"
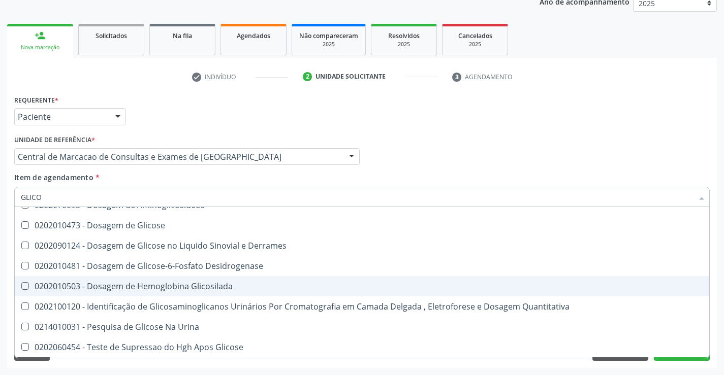
scroll to position [59, 0]
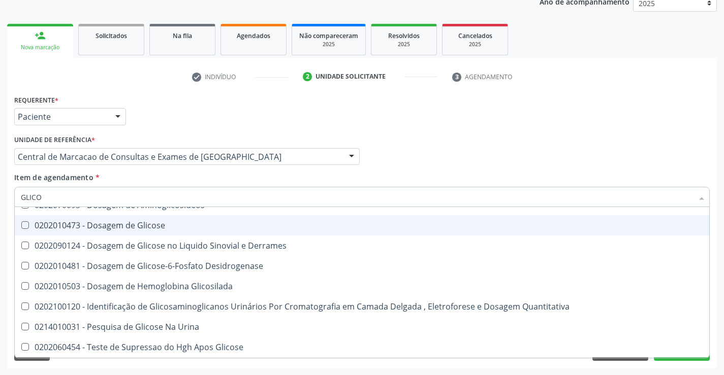
click at [188, 230] on div "0202010473 - Dosagem de Glicose" at bounding box center [362, 225] width 682 height 8
checkbox Glicose "true"
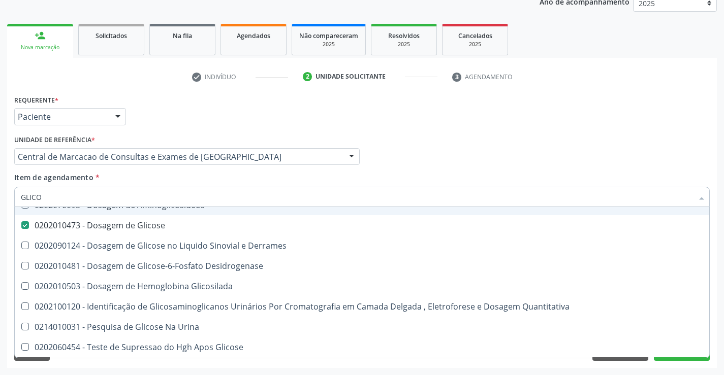
click at [211, 175] on div "Item de agendamento * GLICO Desfazer seleção Não selecionados 0202010163 - Dosa…" at bounding box center [361, 188] width 695 height 32
checkbox Acida "true"
checkbox Desidrogenase "true"
checkbox Glicosilada "true"
checkbox Quantitativa "true"
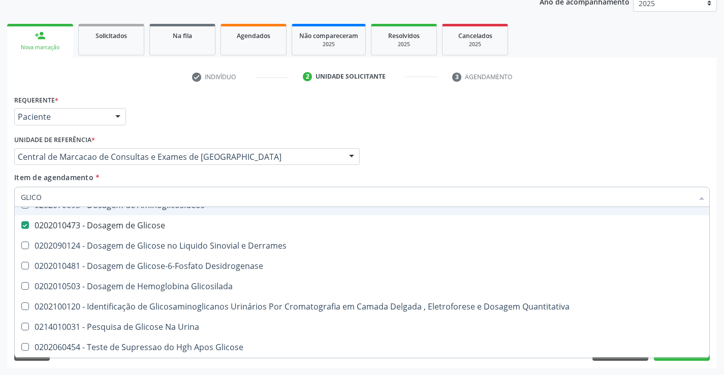
checkbox Urina "true"
checkbox Glicose "true"
checkbox Derrames "true"
checkbox Aminoglicosideos "true"
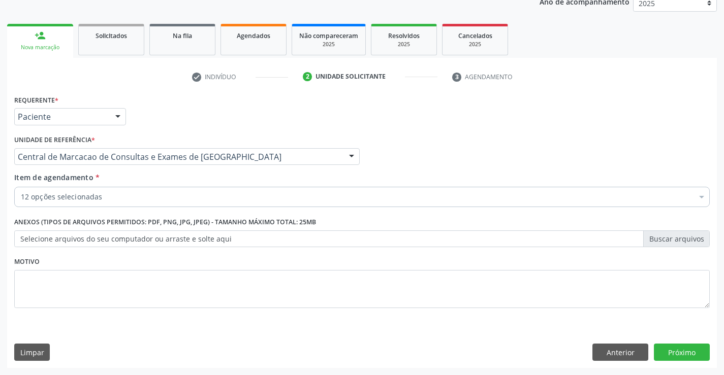
scroll to position [0, 0]
click at [196, 190] on div "12 opções selecionadas" at bounding box center [361, 197] width 695 height 20
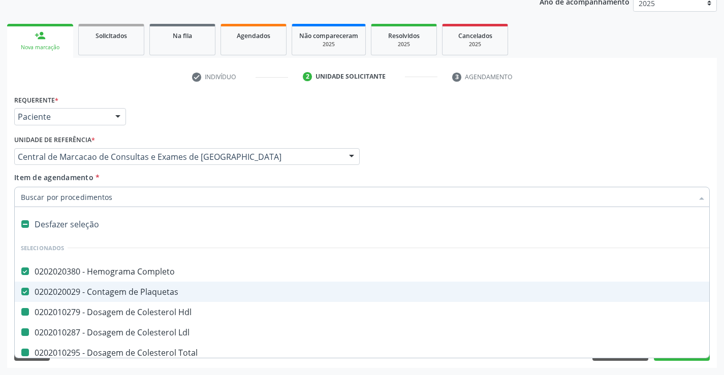
type input "F"
checkbox Hdl "false"
checkbox Total "false"
checkbox Triglicerideos "false"
checkbox Ureia "false"
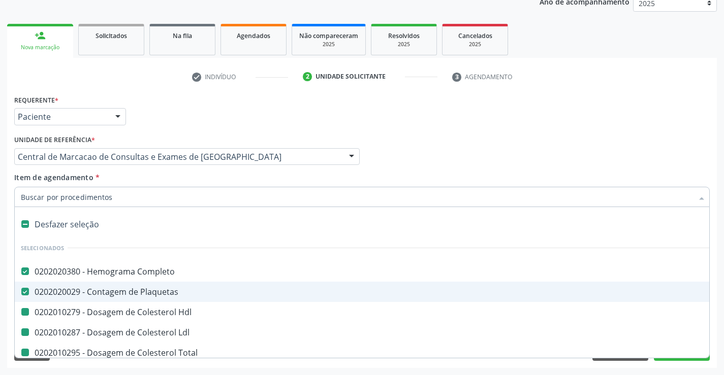
checkbox Creatinina "false"
checkbox Urina "false"
checkbox Ldl "false"
checkbox \(Tgo\) "false"
checkbox \(Tgp\) "false"
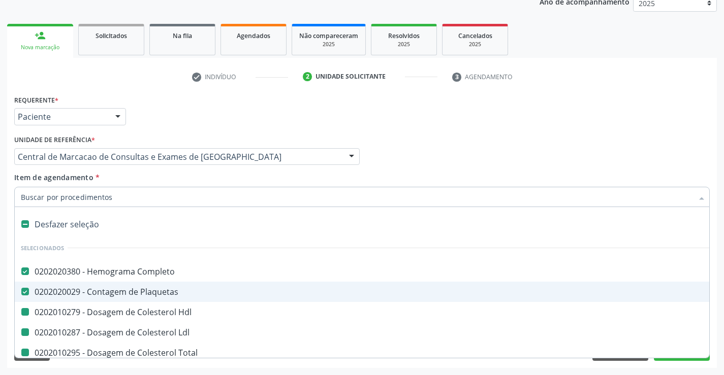
checkbox Glicose "false"
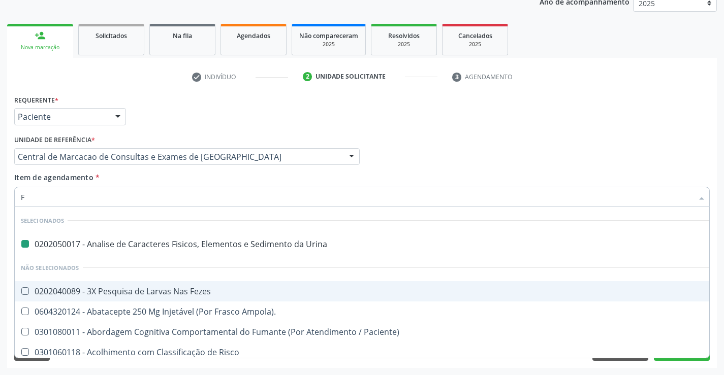
type input "FE"
checkbox Urina "false"
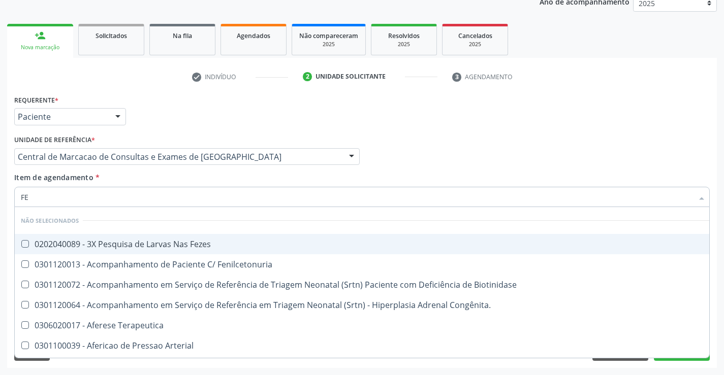
type input "FEZ"
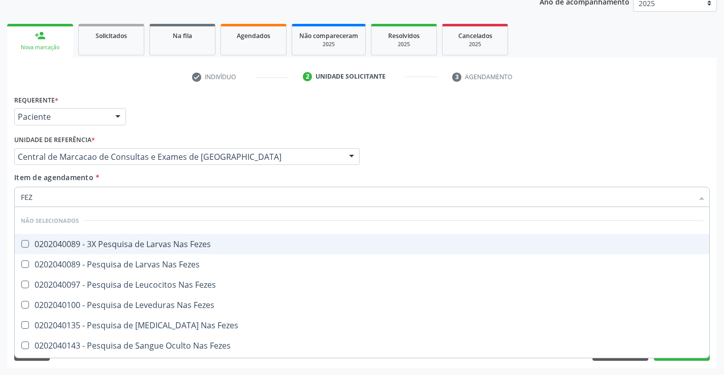
click at [193, 247] on div "0202040089 - 3X Pesquisa de Larvas Nas Fezes" at bounding box center [362, 244] width 682 height 8
checkbox Fezes "true"
click at [179, 175] on div "Item de agendamento * FEZ Desfazer seleção Não selecionados 0202040089 - 3X Pes…" at bounding box center [361, 188] width 695 height 32
checkbox Fezes "true"
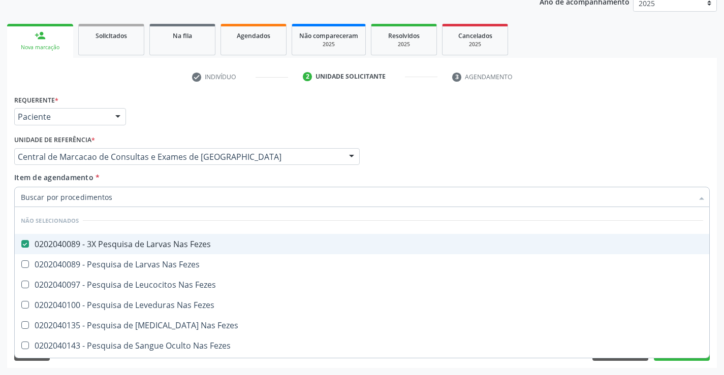
checkbox Fezes "true"
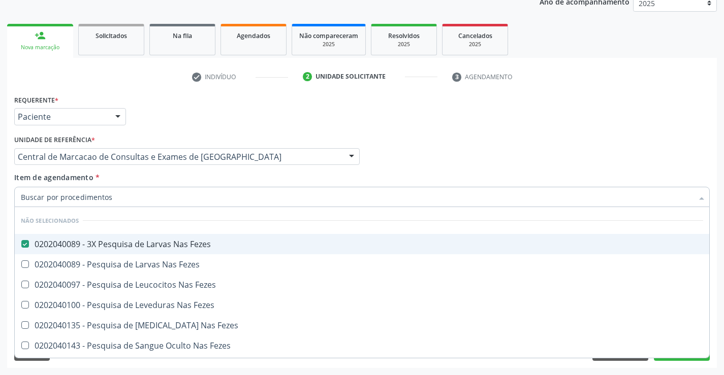
checkbox Fezes "true"
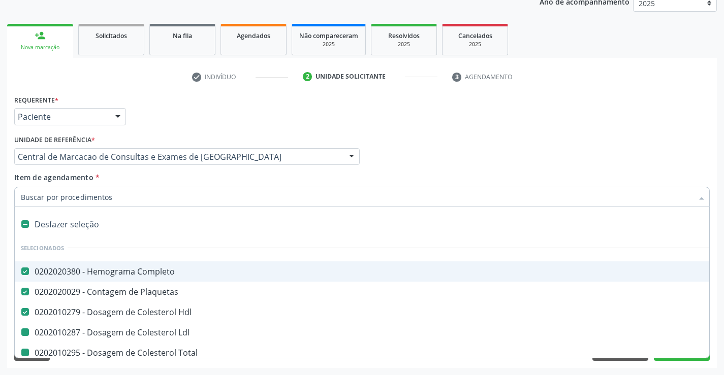
type input "F"
checkbox Total "false"
checkbox Triglicerideos "false"
checkbox Ureia "false"
checkbox Creatinina "false"
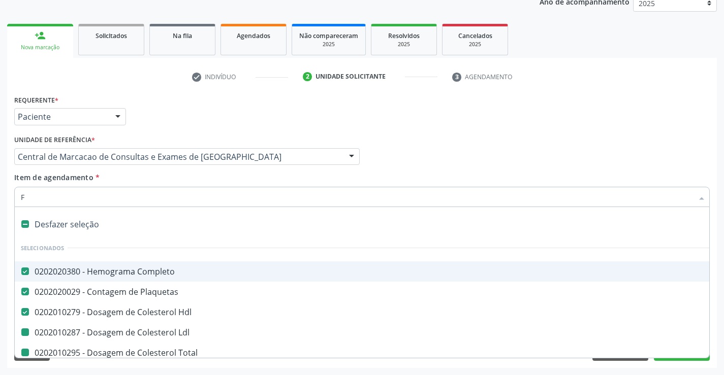
checkbox Urina "false"
checkbox Ldl "false"
checkbox \(Tgo\) "false"
checkbox \(Tgp\) "false"
checkbox Glicose "false"
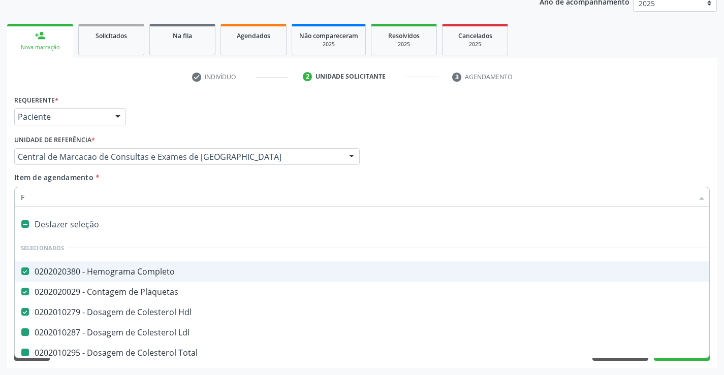
checkbox Fezes "false"
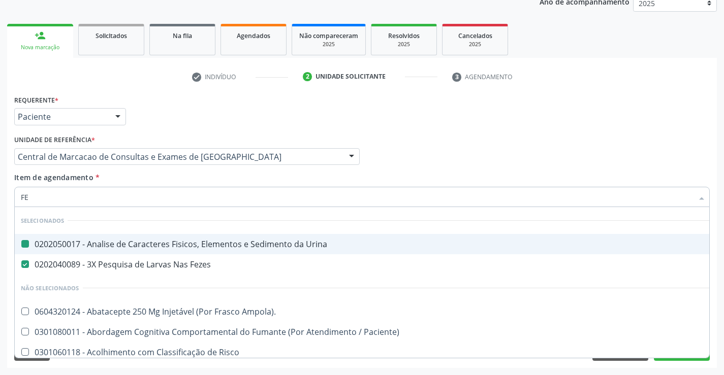
type input "FER"
checkbox Urina "false"
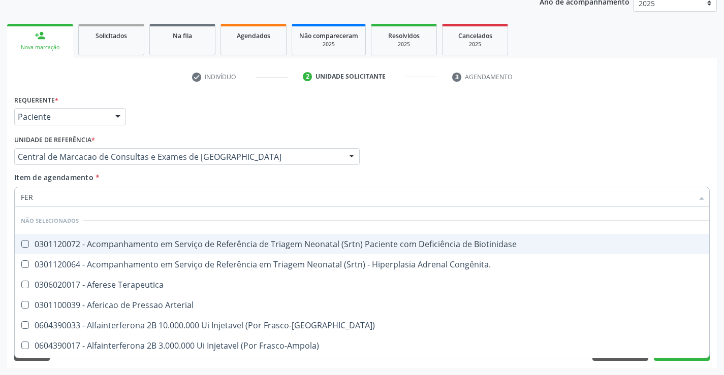
type input "FERR"
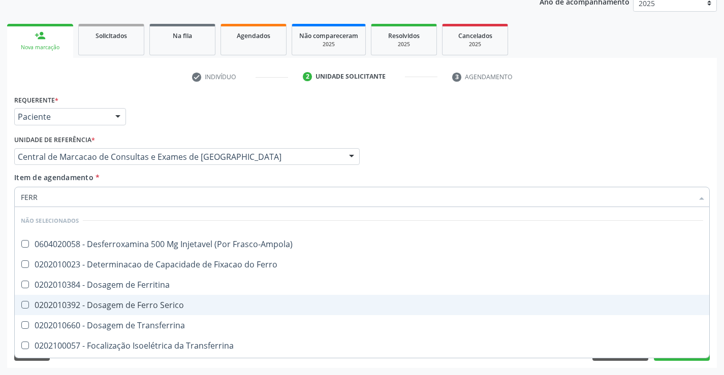
click at [178, 299] on span "0202010392 - Dosagem de Ferro Serico" at bounding box center [362, 305] width 694 height 20
checkbox Serico "true"
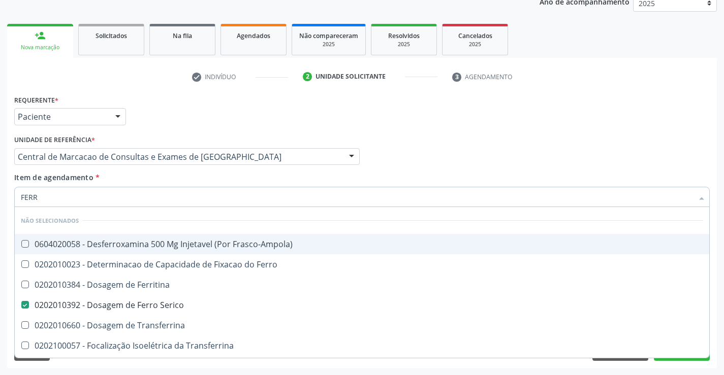
click at [193, 181] on div "Item de agendamento * FERR Desfazer seleção Não selecionados 0604020058 - Desfe…" at bounding box center [361, 188] width 695 height 32
checkbox Frasco-Ampola\) "true"
checkbox Transferrina "true"
checkbox Ml\) "true"
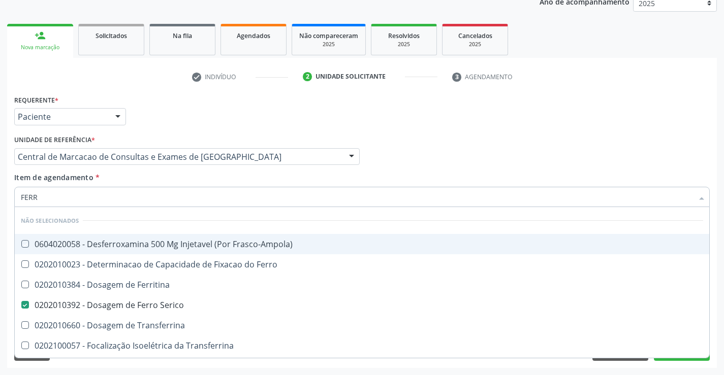
checkbox \(Nefroplastia\) "true"
checkbox Ferro "true"
checkbox Ferritina "true"
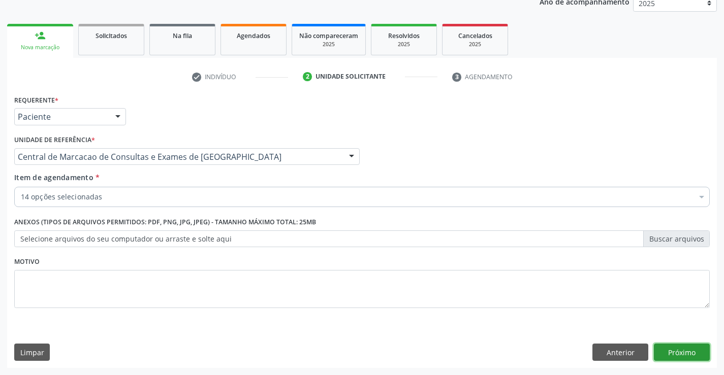
click at [670, 353] on button "Próximo" at bounding box center [682, 352] width 56 height 17
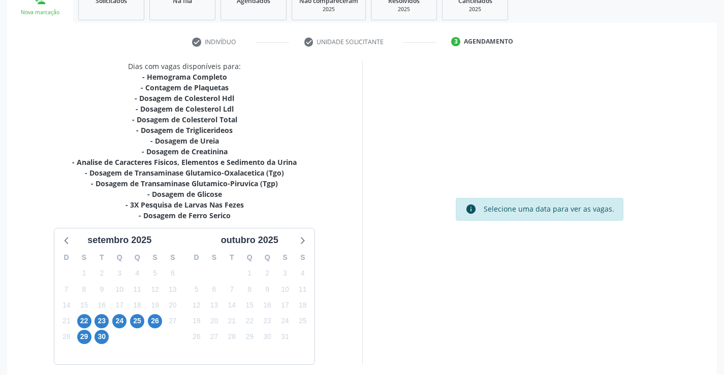
scroll to position [205, 0]
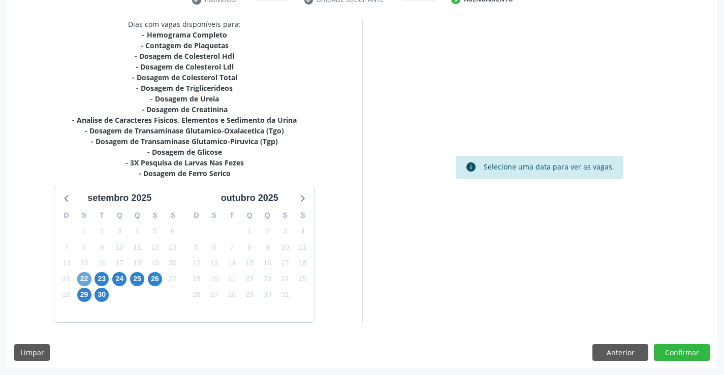
click at [80, 279] on span "22" at bounding box center [84, 279] width 14 height 14
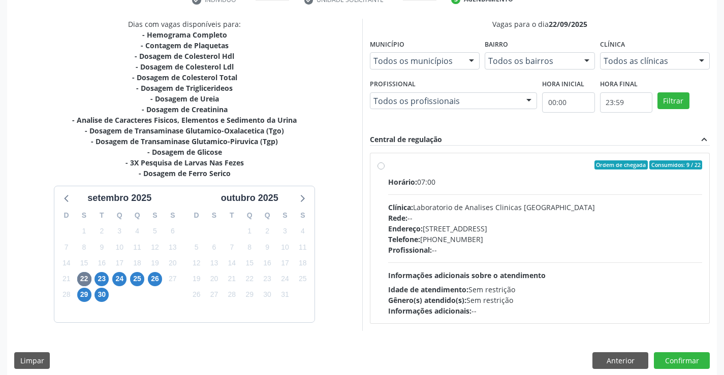
click at [493, 176] on label "Ordem de chegada Consumidos: 9 / 22 Horário: 07:00 Clínica: Laboratorio de Anal…" at bounding box center [545, 238] width 314 height 156
click at [384, 170] on input "Ordem de chegada Consumidos: 9 / 22 Horário: 07:00 Clínica: Laboratorio de Anal…" at bounding box center [380, 164] width 7 height 9
radio input "true"
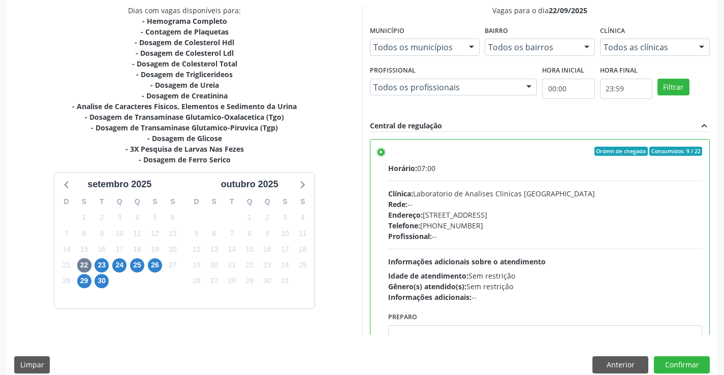
scroll to position [232, 0]
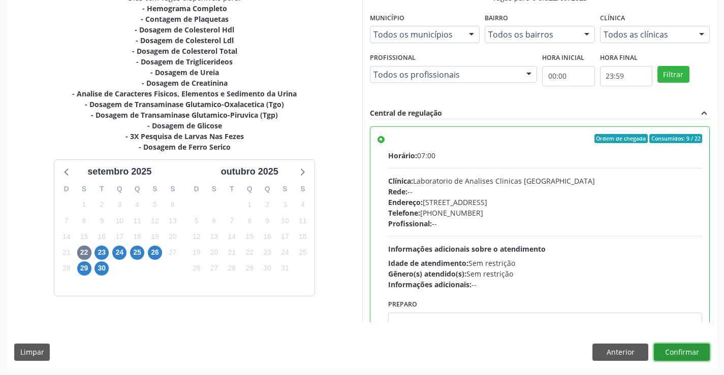
click at [692, 347] on button "Confirmar" at bounding box center [682, 352] width 56 height 17
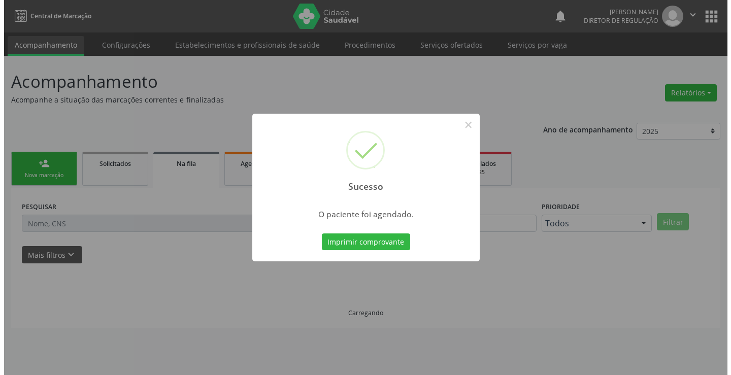
scroll to position [0, 0]
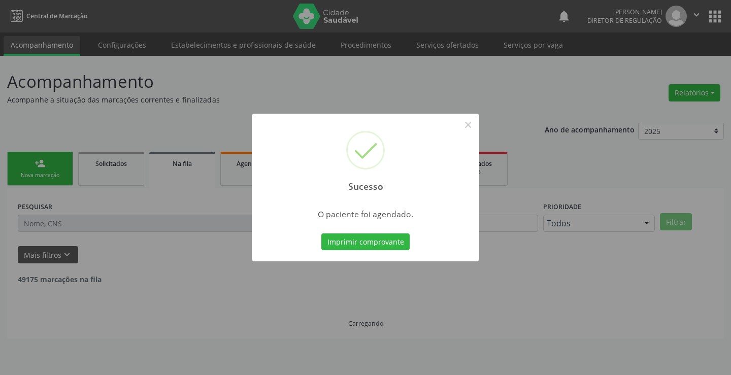
click at [321, 234] on button "Imprimir comprovante" at bounding box center [365, 242] width 88 height 17
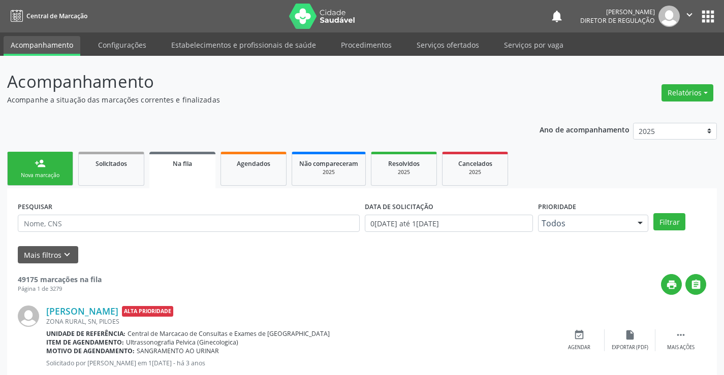
click at [454, 50] on link "Serviços ofertados" at bounding box center [447, 45] width 77 height 18
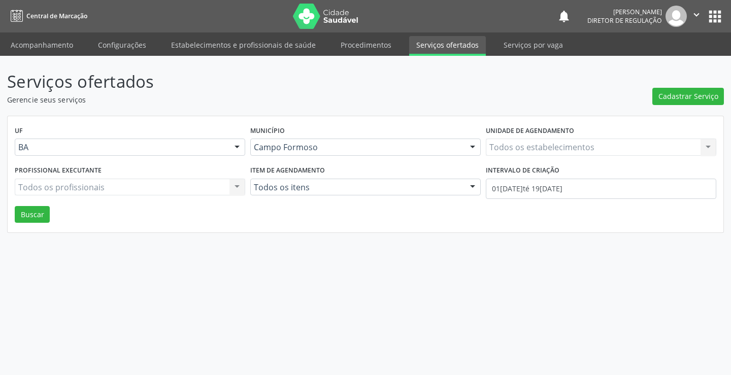
click at [520, 154] on div "Todos os estabelecimentos Todos os estabelecimentos Nenhum resultado encontrado…" at bounding box center [601, 147] width 231 height 17
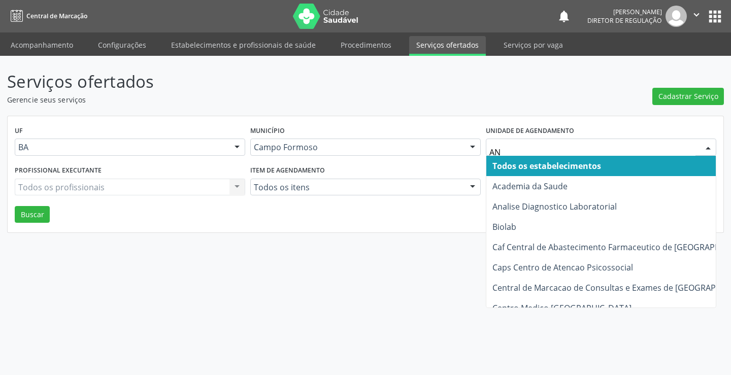
type input "ANA"
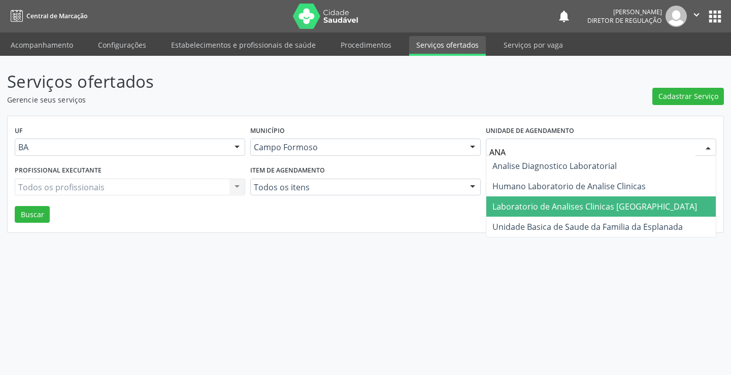
click at [538, 206] on span "Laboratorio de Analises Clinicas [GEOGRAPHIC_DATA]" at bounding box center [595, 206] width 205 height 11
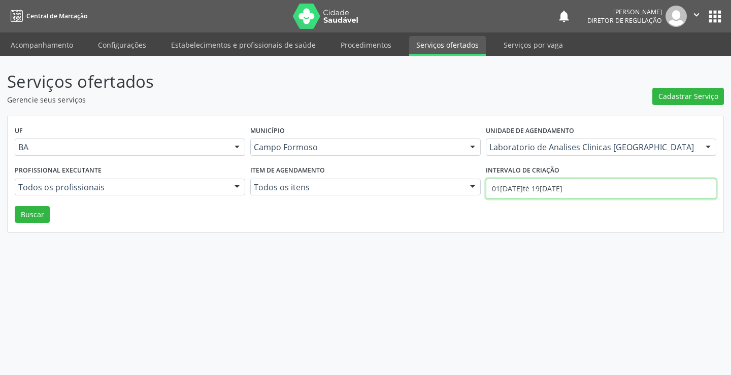
click at [578, 186] on input "01/09/2025 até 19/09/2025" at bounding box center [601, 189] width 231 height 20
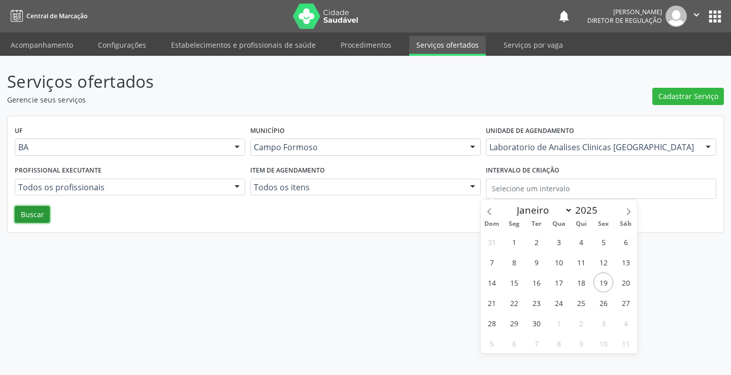
click at [45, 214] on button "Buscar" at bounding box center [32, 214] width 35 height 17
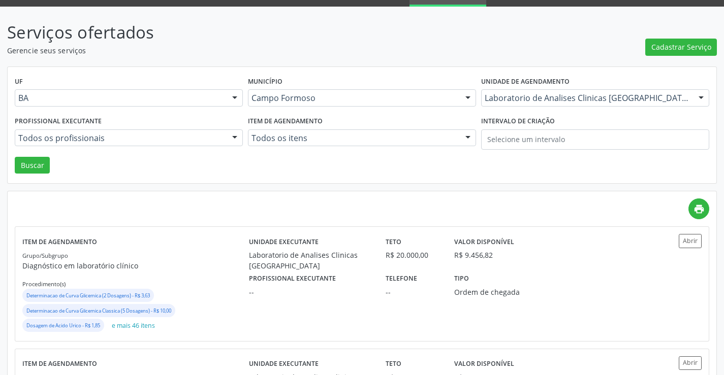
scroll to position [51, 0]
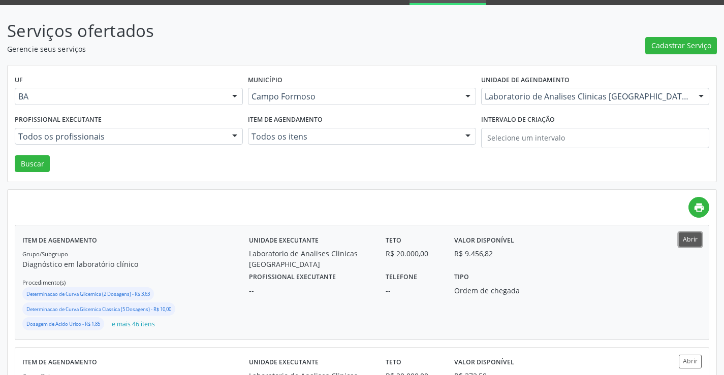
click at [683, 234] on button "Abrir" at bounding box center [689, 240] width 23 height 14
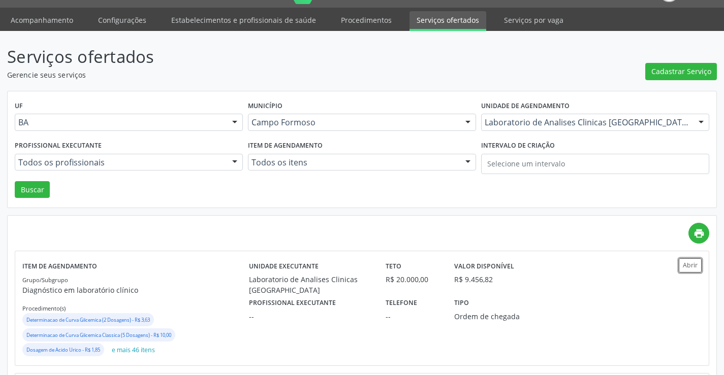
scroll to position [0, 0]
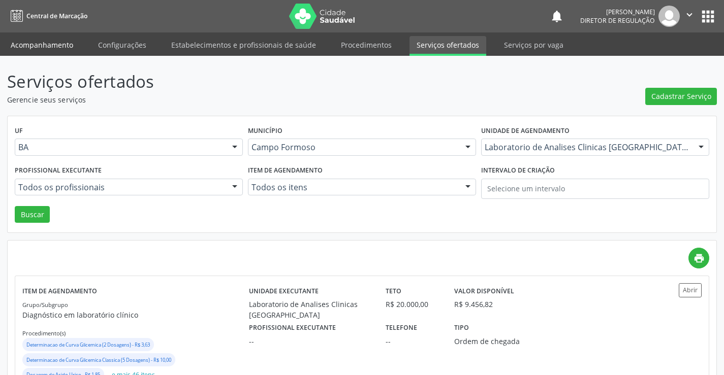
click at [55, 45] on link "Acompanhamento" at bounding box center [42, 45] width 77 height 18
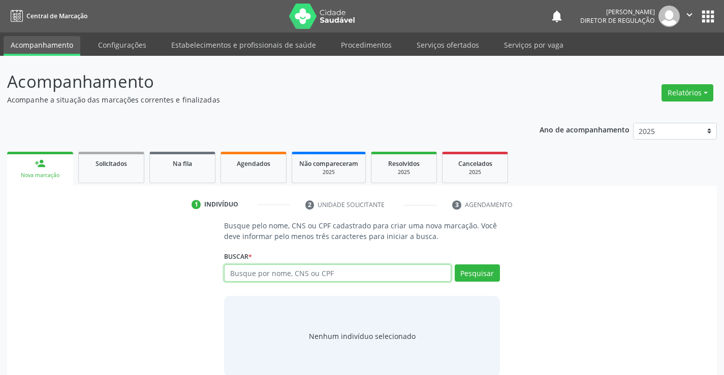
click at [265, 271] on input "text" at bounding box center [337, 273] width 226 height 17
type input "701809278678576"
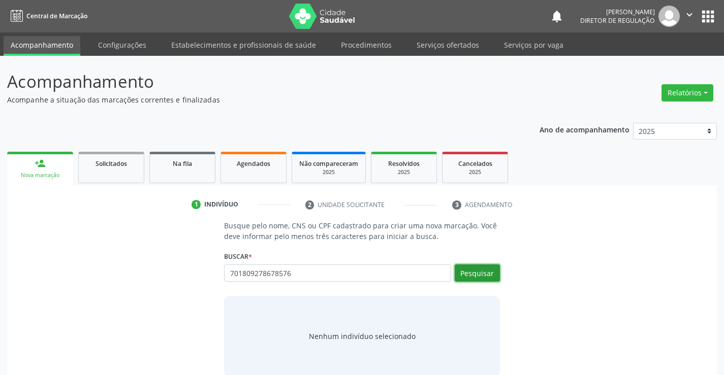
click at [473, 279] on button "Pesquisar" at bounding box center [477, 273] width 45 height 17
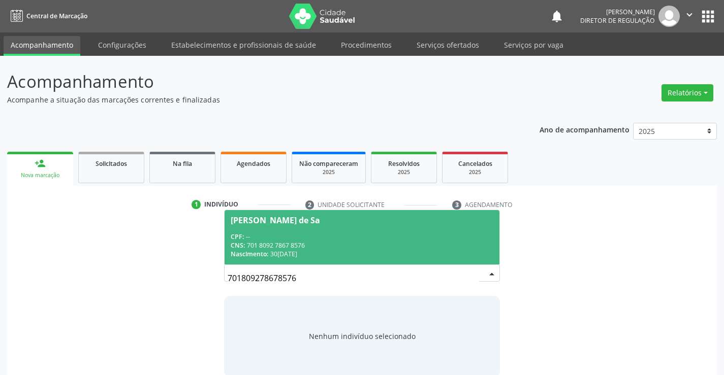
click at [284, 260] on span "Josielton Santos de Sa CPF: -- CNS: 701 8092 7867 8576 Nascimento: 30/10/2002" at bounding box center [361, 237] width 274 height 54
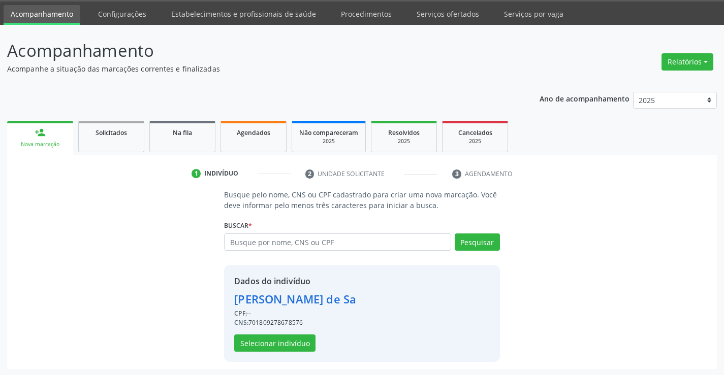
scroll to position [32, 0]
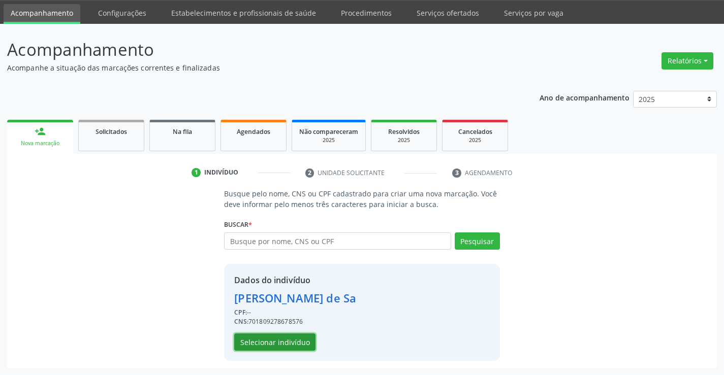
click at [280, 347] on button "Selecionar indivíduo" at bounding box center [274, 342] width 81 height 17
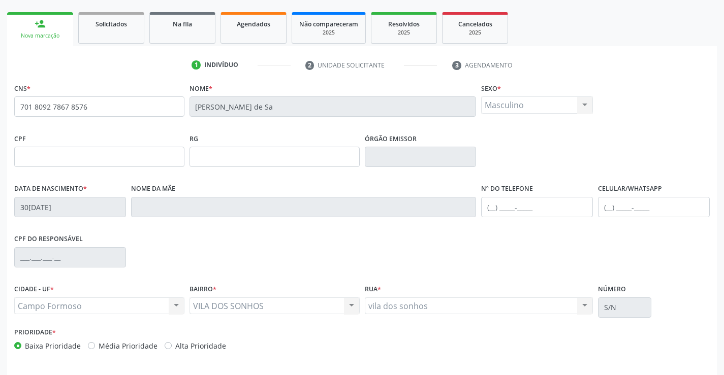
scroll to position [175, 0]
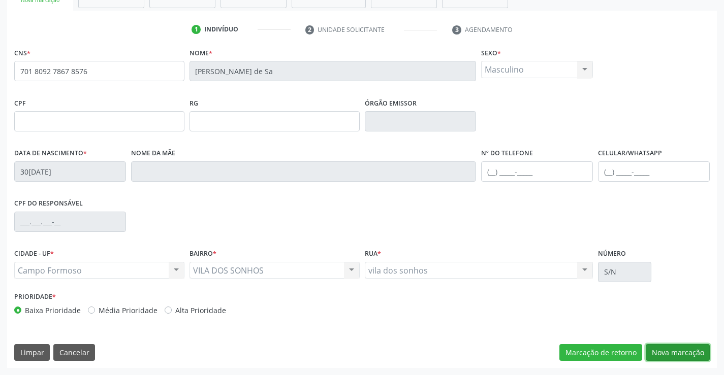
click at [658, 359] on button "Nova marcação" at bounding box center [677, 352] width 64 height 17
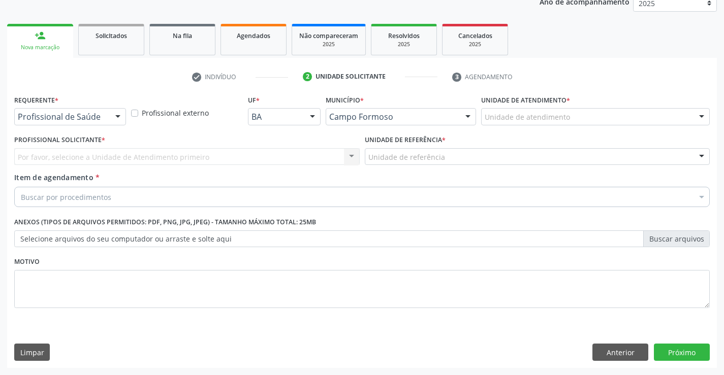
scroll to position [128, 0]
click at [119, 125] on div "Profissional de Saúde Profissional de Saúde Paciente Nenhum resultado encontrad…" at bounding box center [70, 116] width 112 height 17
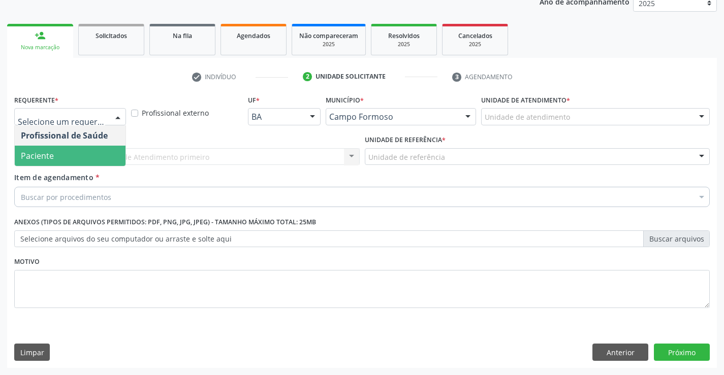
click at [122, 163] on span "Paciente" at bounding box center [70, 156] width 111 height 20
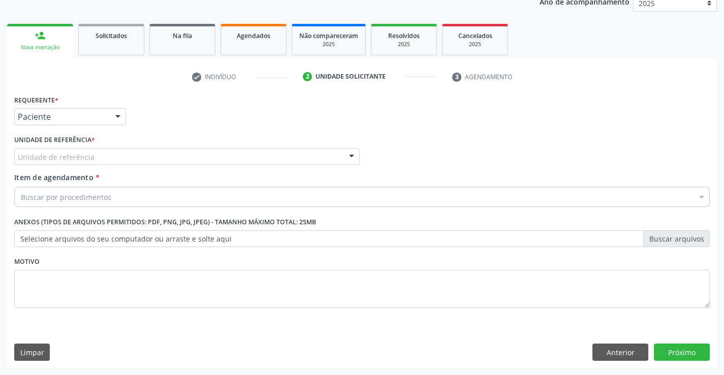
click at [170, 159] on div "Unidade de referência" at bounding box center [186, 156] width 345 height 17
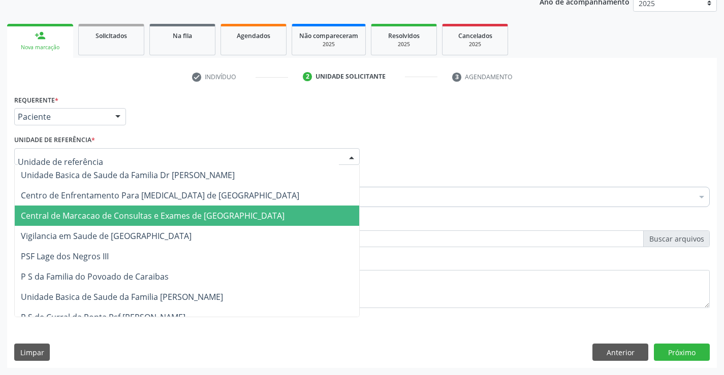
drag, startPoint x: 178, startPoint y: 215, endPoint x: 242, endPoint y: 209, distance: 64.3
click at [178, 215] on span "Central de Marcacao de Consultas e Exames de [GEOGRAPHIC_DATA]" at bounding box center [153, 215] width 264 height 11
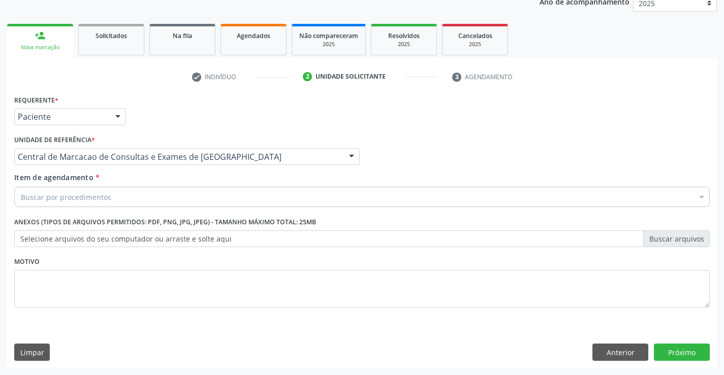
click at [246, 205] on div "Buscar por procedimentos" at bounding box center [361, 197] width 695 height 20
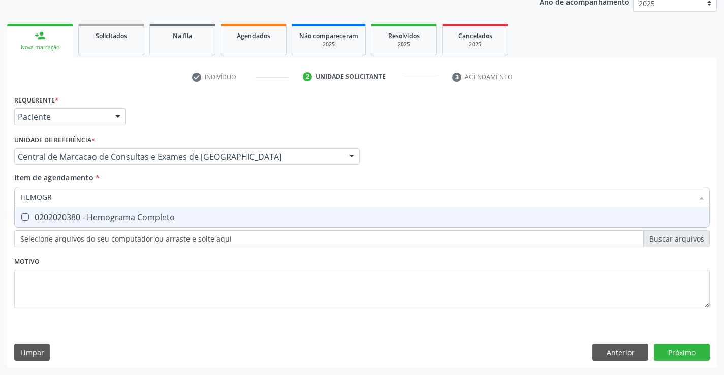
type input "HEMOGRA"
drag, startPoint x: 217, startPoint y: 217, endPoint x: 215, endPoint y: 189, distance: 28.0
click at [217, 217] on div "0202020380 - Hemograma Completo" at bounding box center [362, 217] width 682 height 8
checkbox Completo "true"
type input "HEMOGRA"
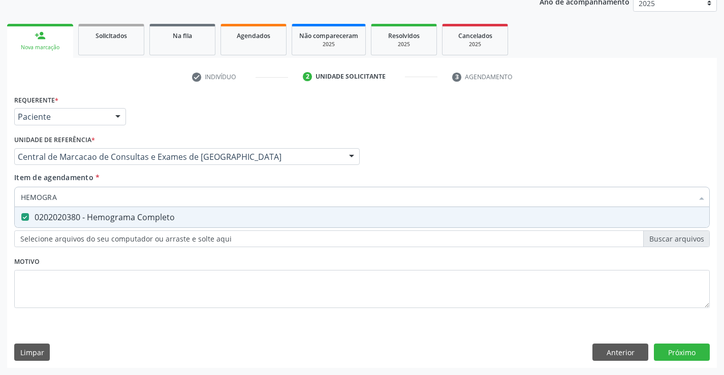
click at [214, 182] on div "Item de agendamento * HEMOGRA Desfazer seleção 0202020380 - Hemograma Completo …" at bounding box center [361, 188] width 695 height 32
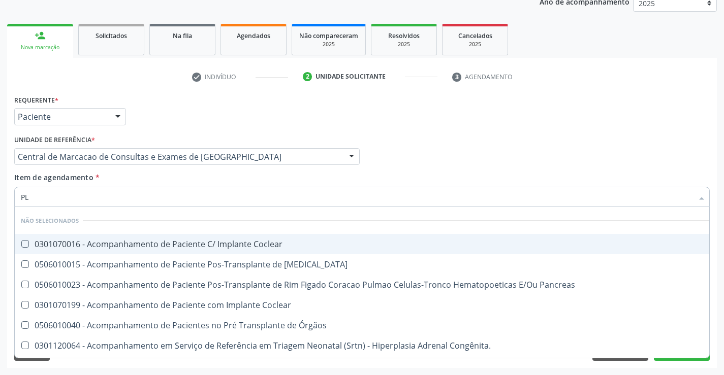
type input "PLA"
checkbox Coclear "false"
type input "PLAQ"
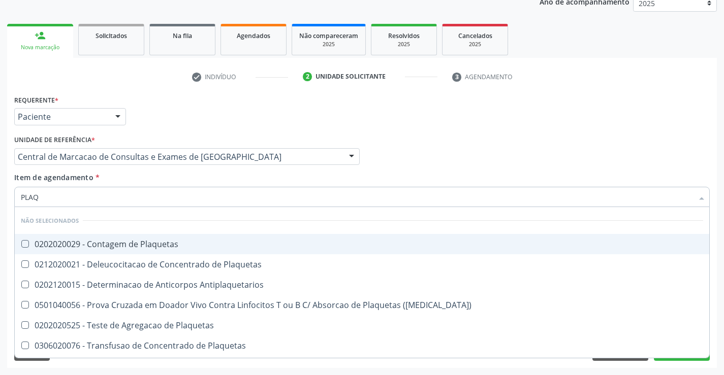
click at [189, 237] on span "0202020029 - Contagem de Plaquetas" at bounding box center [362, 244] width 694 height 20
checkbox Plaquetas "true"
type input "PLAQ"
click at [178, 174] on div "Item de agendamento * PLAQ Desfazer seleção Não selecionados 0202020029 - Conta…" at bounding box center [361, 188] width 695 height 32
checkbox Plaquetas "true"
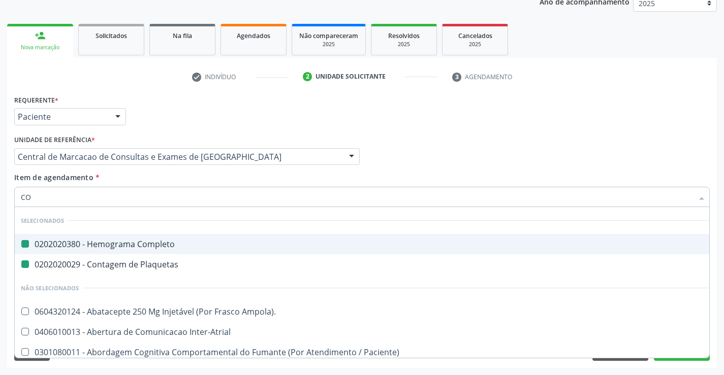
type input "COL"
checkbox Completo "false"
checkbox Plaquetas "false"
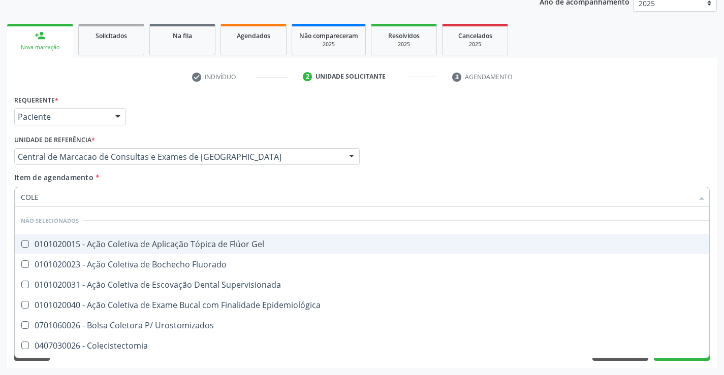
type input "COLES"
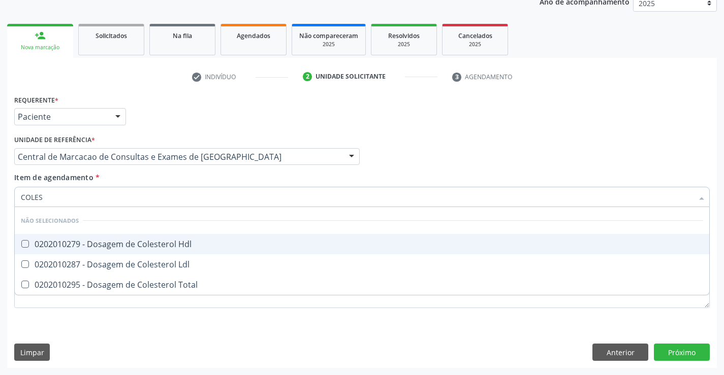
drag, startPoint x: 177, startPoint y: 238, endPoint x: 175, endPoint y: 257, distance: 19.4
click at [177, 238] on span "0202010279 - Dosagem de Colesterol Hdl" at bounding box center [362, 244] width 694 height 20
checkbox Hdl "true"
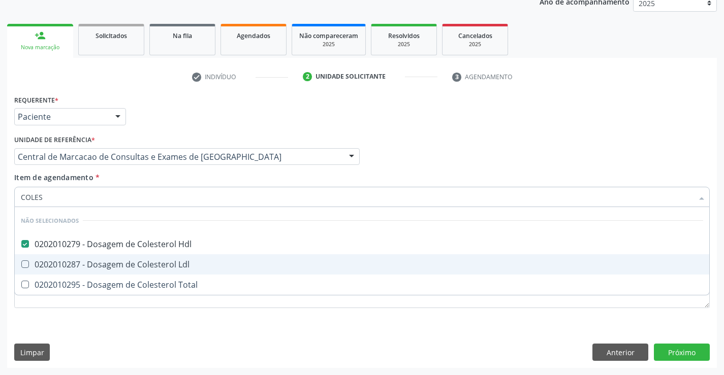
drag, startPoint x: 175, startPoint y: 259, endPoint x: 175, endPoint y: 266, distance: 6.6
click at [175, 261] on div "0202010287 - Dosagem de Colesterol Ldl" at bounding box center [362, 265] width 682 height 8
checkbox Ldl "true"
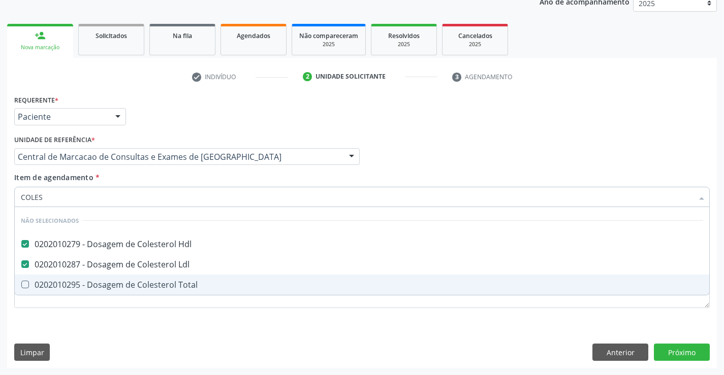
click at [175, 284] on div "0202010295 - Dosagem de Colesterol Total" at bounding box center [362, 285] width 682 height 8
checkbox Total "true"
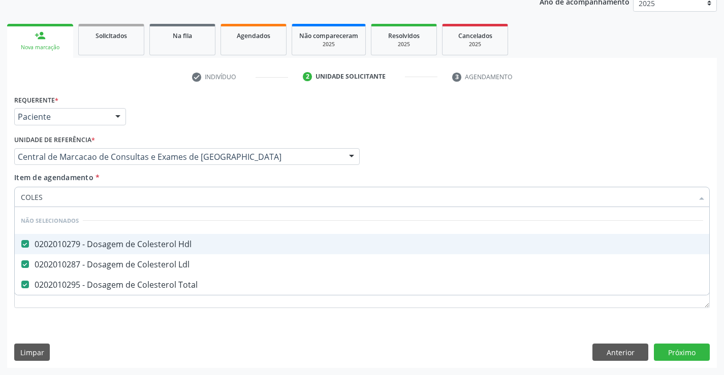
type input "COLES"
click at [181, 185] on div "Item de agendamento * COLES Desfazer seleção Não selecionados 0202010279 - Dosa…" at bounding box center [361, 188] width 695 height 32
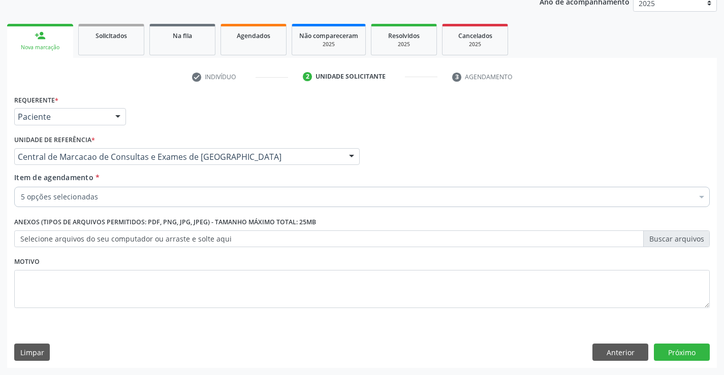
click at [172, 206] on div "5 opções selecionadas" at bounding box center [361, 197] width 695 height 20
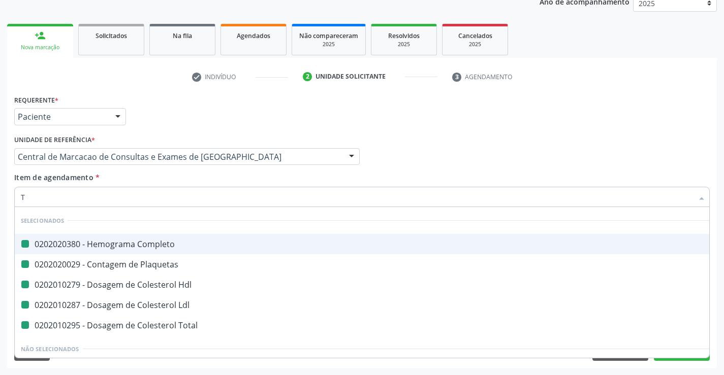
type input "TR"
checkbox Completo "false"
checkbox Plaquetas "false"
checkbox Hdl "false"
checkbox Ldl "false"
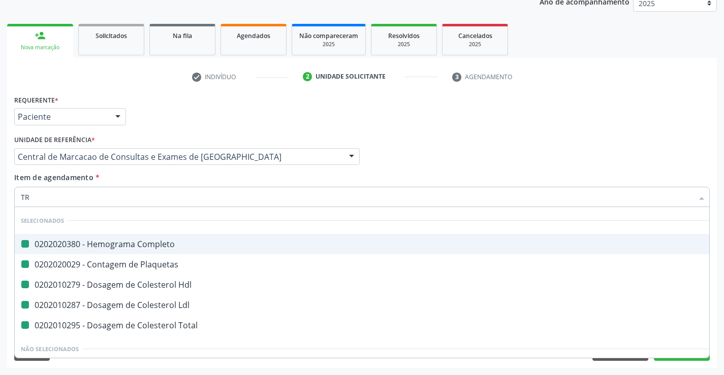
checkbox Total "false"
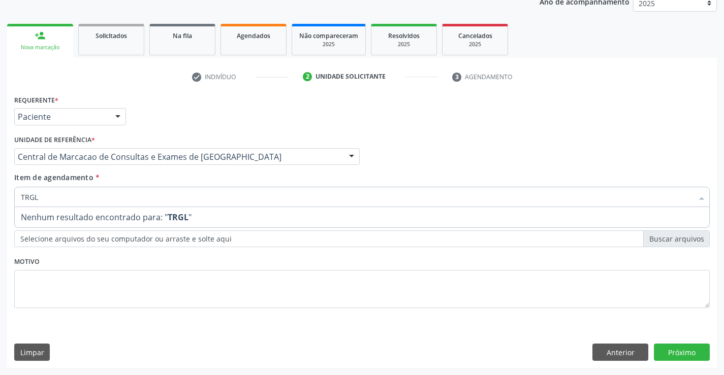
click at [32, 200] on input "TRGL" at bounding box center [357, 197] width 672 height 20
click at [26, 197] on input "TRGL" at bounding box center [357, 197] width 672 height 20
click at [30, 197] on input "TRGL" at bounding box center [357, 197] width 672 height 20
type input "TRIGL"
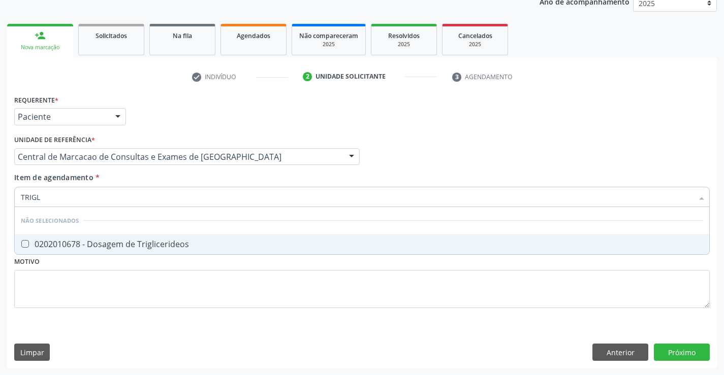
click at [132, 242] on div "0202010678 - Dosagem de Triglicerideos" at bounding box center [362, 244] width 682 height 8
checkbox Triglicerideos "true"
click at [137, 177] on div "Item de agendamento * TRIGL Desfazer seleção Não selecionados 0202010678 - Dosa…" at bounding box center [361, 188] width 695 height 32
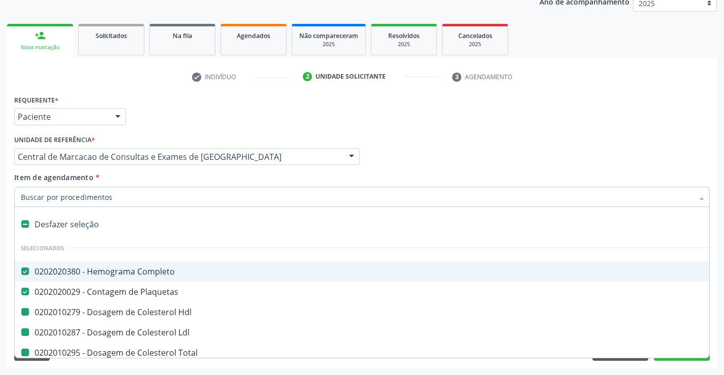
type input "U"
checkbox Hdl "false"
checkbox Ldl "false"
checkbox Total "false"
checkbox Triglicerideos "false"
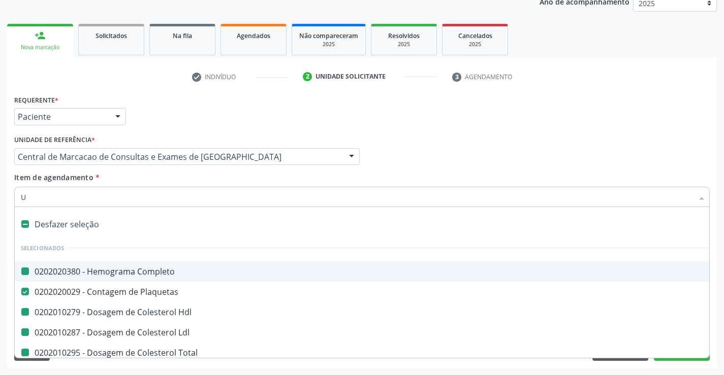
type input "UR"
checkbox Completo "false"
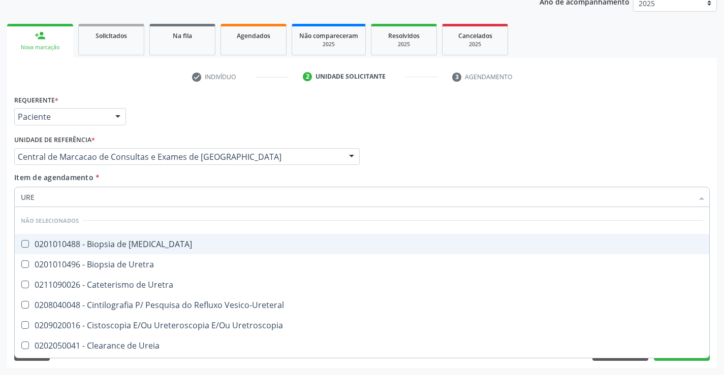
type input "UREI"
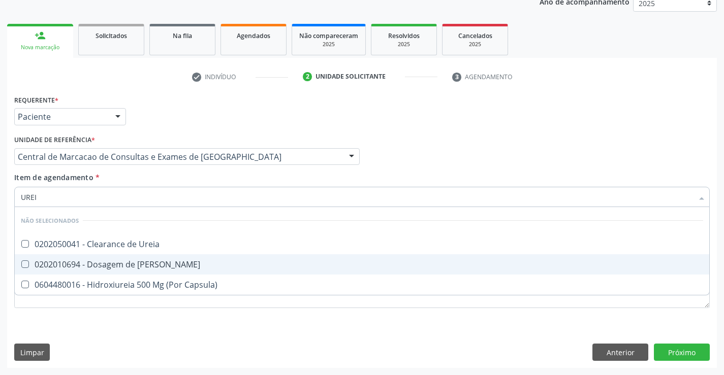
click at [138, 254] on span "0202010694 - Dosagem de [PERSON_NAME]" at bounding box center [362, 264] width 694 height 20
checkbox Ureia "true"
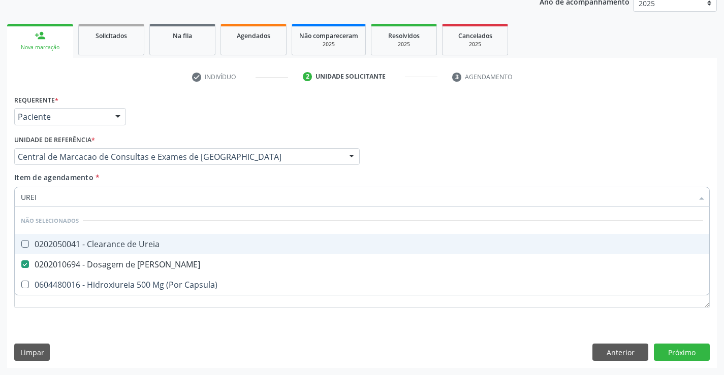
type input "UREI"
click at [146, 173] on div "Item de agendamento * [PERSON_NAME] seleção Não selecionados 0202050041 - Clear…" at bounding box center [361, 188] width 695 height 32
checkbox Ureia "true"
checkbox Capsula\) "true"
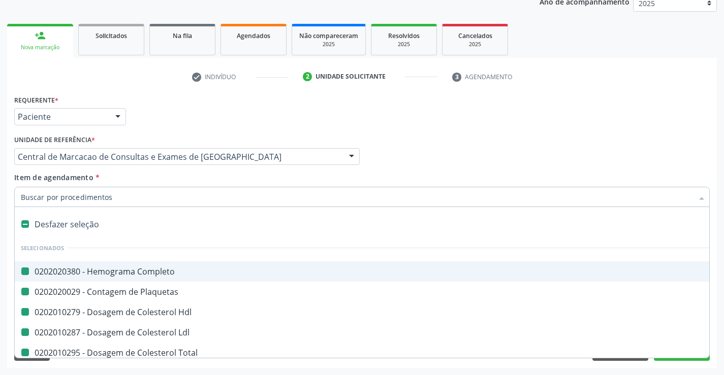
type input "X"
checkbox Completo "false"
checkbox Hdl "false"
checkbox Plaquetas "false"
checkbox Ldl "false"
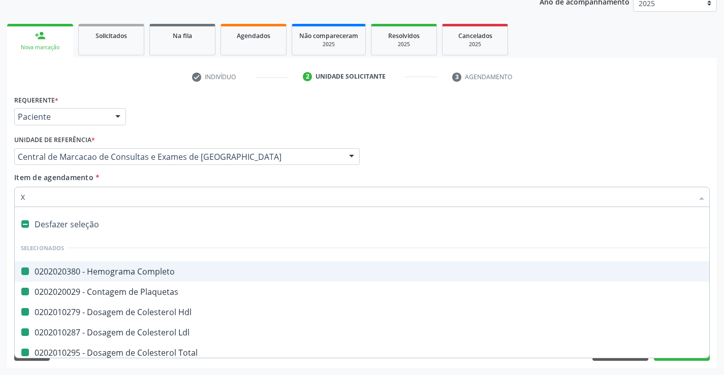
checkbox Total "false"
checkbox Triglicerideos "false"
checkbox Ureia "false"
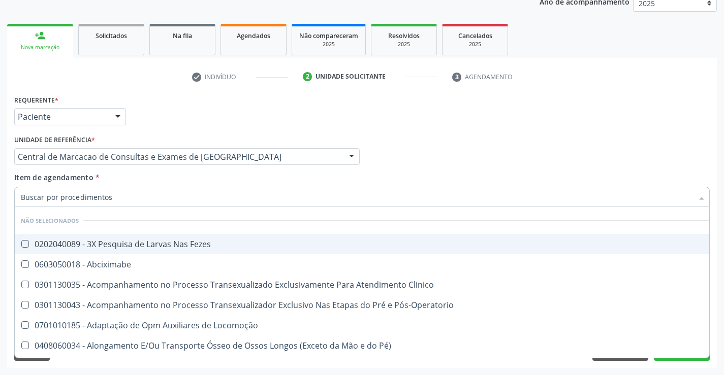
checkbox Fezes "true"
checkbox Clinico "true"
checkbox Abciximabe "true"
checkbox Pós-Operatorio "true"
checkbox Locomoção "true"
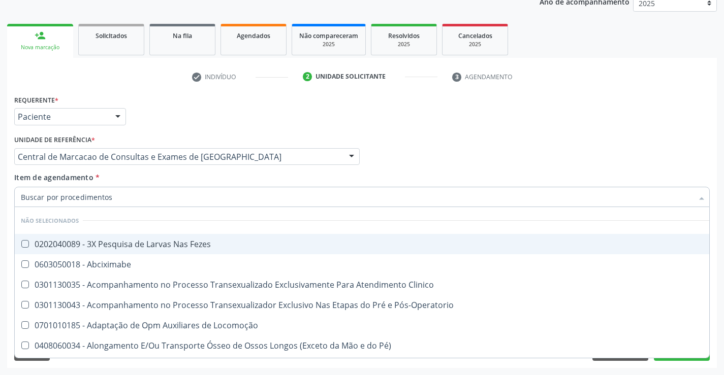
checkbox Pé\) "true"
checkbox Bucomaxilofacial "true"
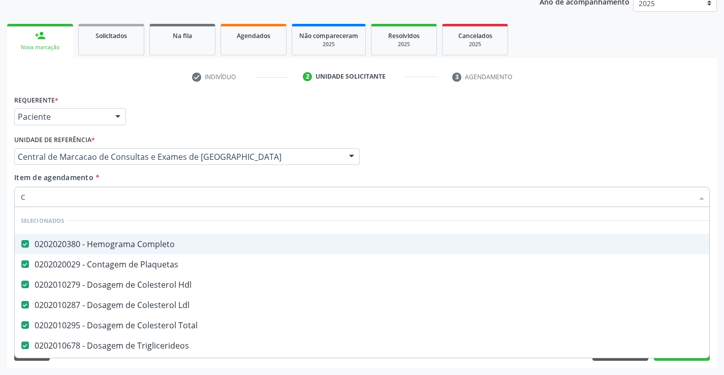
type input "CR"
checkbox Completo "false"
checkbox Hdl "false"
checkbox Plaquetas "false"
checkbox Ldl "false"
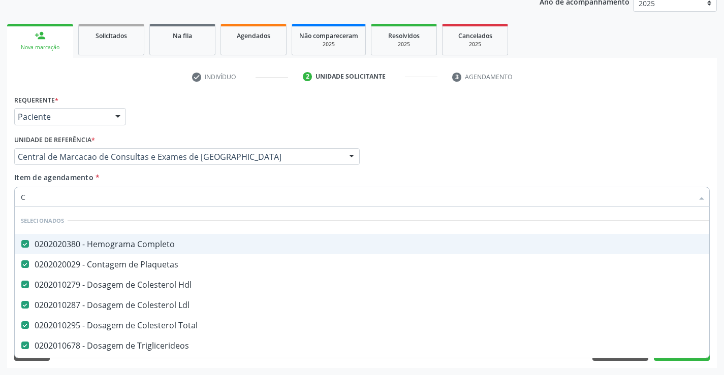
checkbox Total "false"
checkbox Triglicerideos "false"
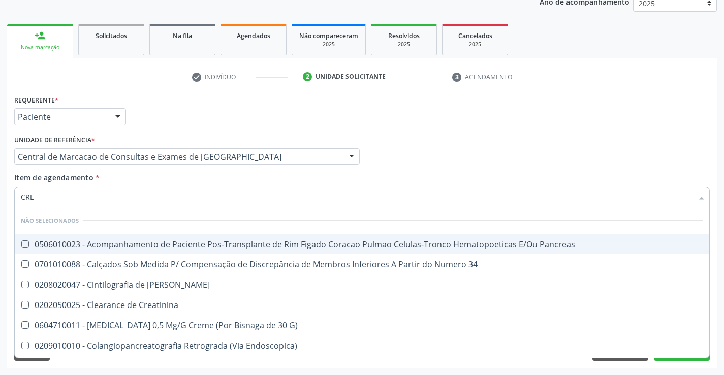
type input "CREA"
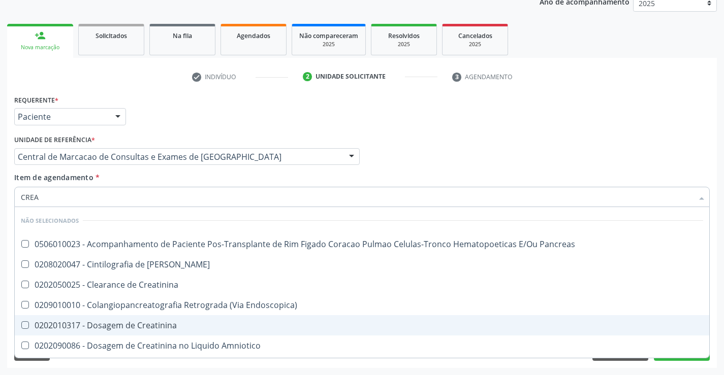
click at [147, 324] on div "0202010317 - Dosagem de Creatinina" at bounding box center [362, 325] width 682 height 8
checkbox Creatinina "true"
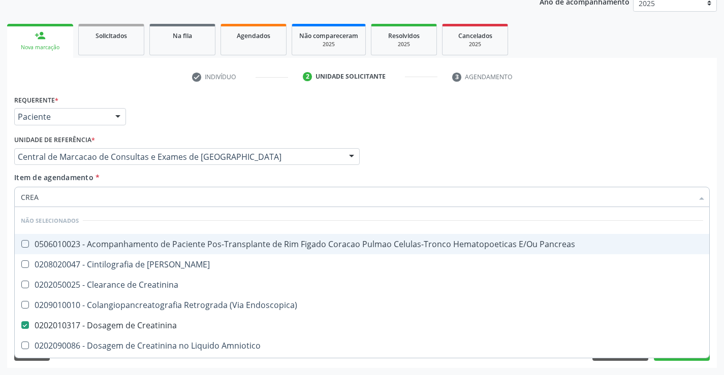
click at [163, 181] on div "Item de agendamento * CREA Desfazer seleção Não selecionados 0506010023 - Acomp…" at bounding box center [361, 188] width 695 height 32
checkbox Pancreas "true"
checkbox Creatinina "true"
checkbox Pancreas "true"
checkbox Endoscopica\) "true"
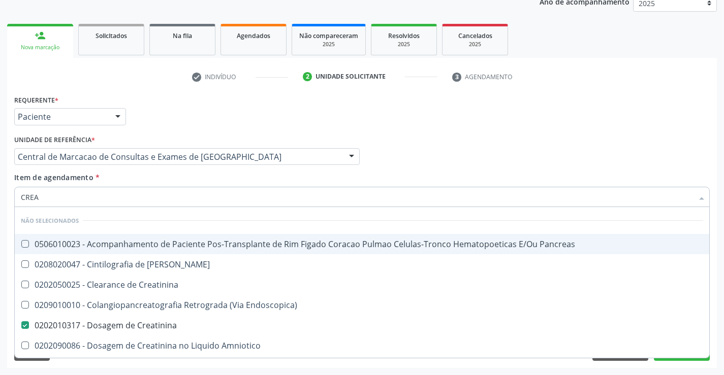
checkbox Amniotico "true"
checkbox Mb "true"
checkbox \(Cpk\) "true"
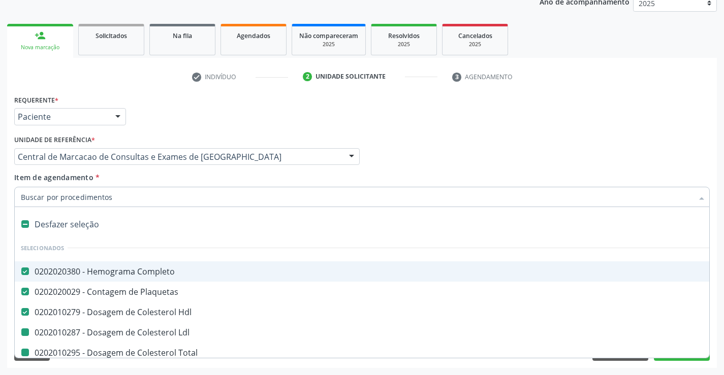
type input "U"
checkbox Ldl "false"
checkbox Total "false"
checkbox Triglicerideos "false"
checkbox Creatinina "false"
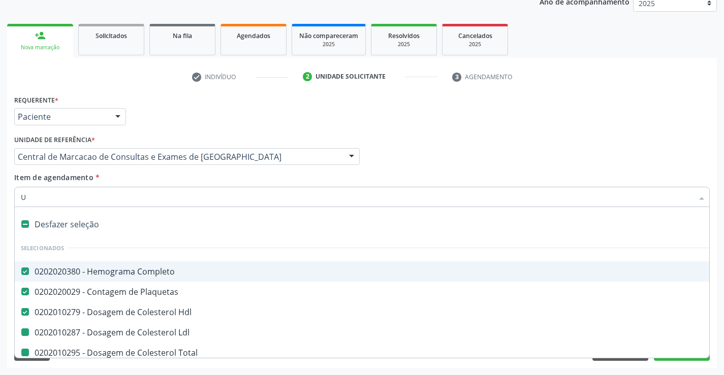
checkbox Ureia "false"
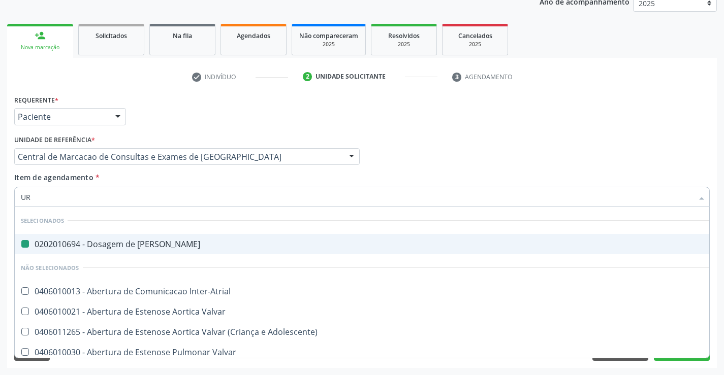
type input "URI"
checkbox Ureia "false"
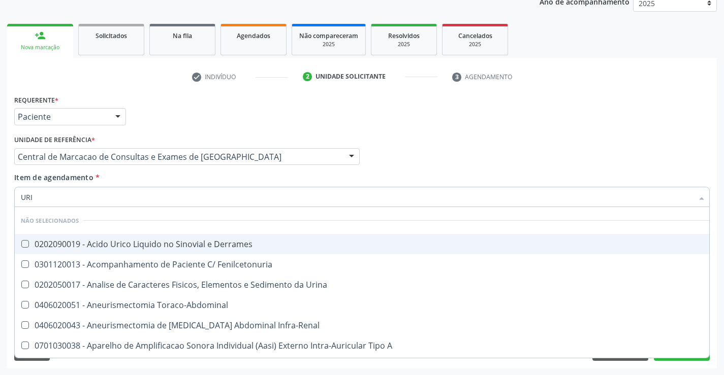
type input "URIN"
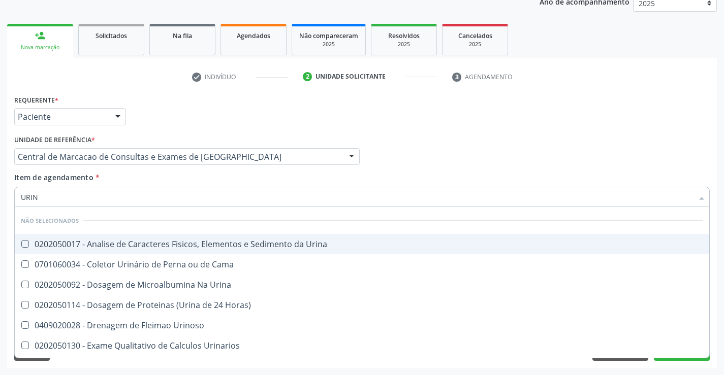
click at [174, 237] on span "0202050017 - Analise de Caracteres Fisicos, Elementos e Sedimento da Urina" at bounding box center [362, 244] width 694 height 20
checkbox Urina "true"
click at [166, 167] on div "Unidade de referência * Central de Marcacao de Consultas e Exames de Campo Form…" at bounding box center [187, 153] width 350 height 40
checkbox Horas\) "true"
checkbox Urinoso "true"
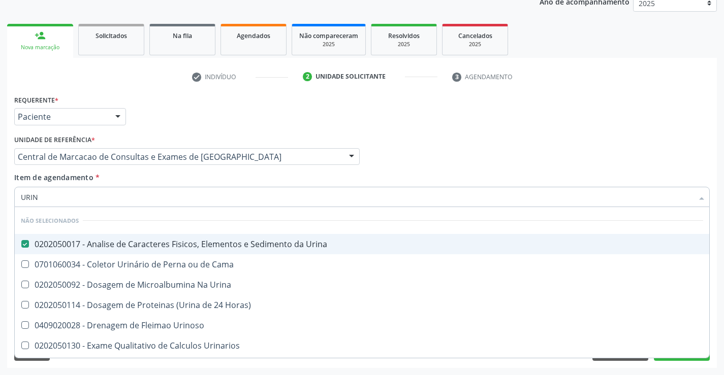
checkbox Urinarios "true"
checkbox Delgada\) "true"
checkbox Quantitativa "true"
checkbox Urina "true"
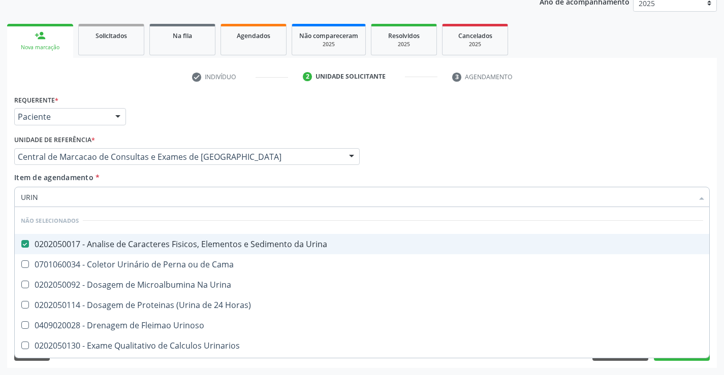
checkbox Cama "true"
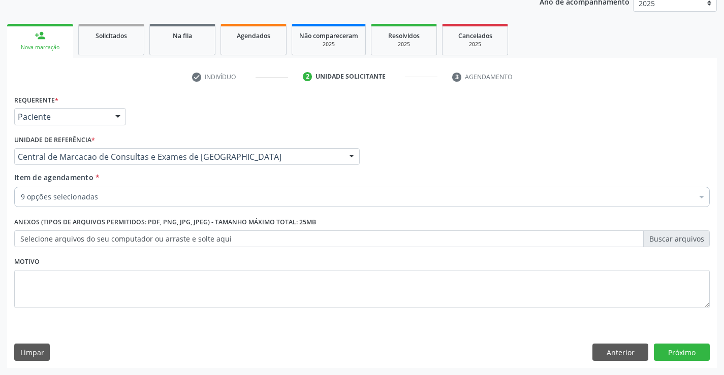
click at [164, 189] on div "9 opções selecionadas" at bounding box center [361, 197] width 695 height 20
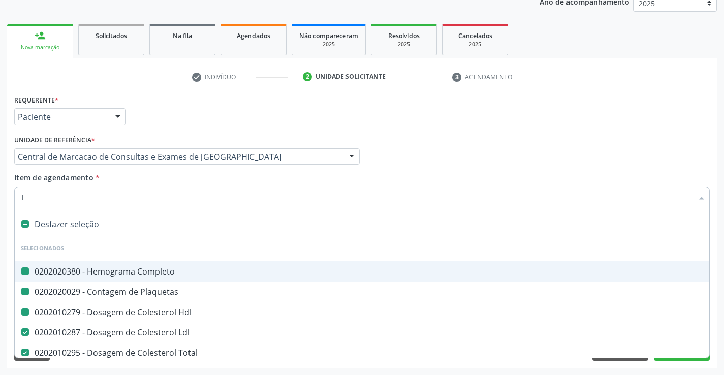
type input "TG"
checkbox Completo "false"
checkbox Hdl "false"
checkbox Plaquetas "false"
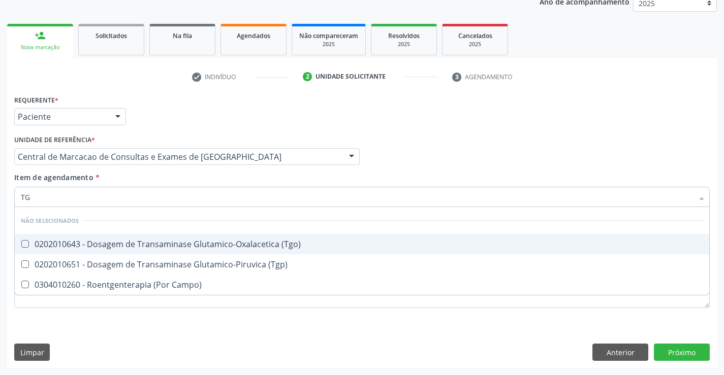
click at [175, 240] on div "0202010643 - Dosagem de Transaminase Glutamico-Oxalacetica (Tgo)" at bounding box center [362, 244] width 682 height 8
checkbox \(Tgo\) "true"
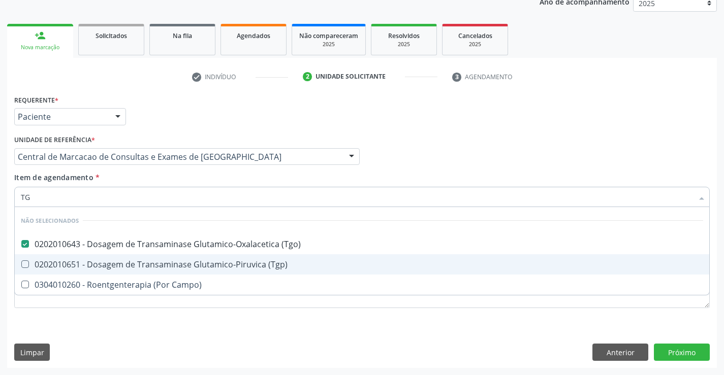
click at [183, 261] on div "0202010651 - Dosagem de Transaminase Glutamico-Piruvica (Tgp)" at bounding box center [362, 265] width 682 height 8
checkbox \(Tgp\) "true"
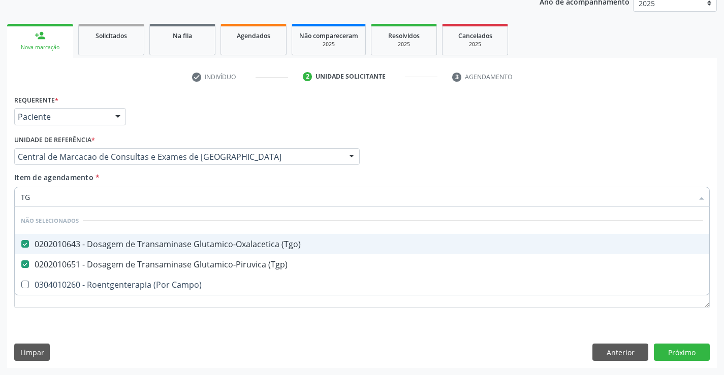
click at [171, 185] on div "Item de agendamento * TG Desfazer seleção Não selecionados 0202010643 - Dosagem…" at bounding box center [361, 188] width 695 height 32
checkbox Campo\) "true"
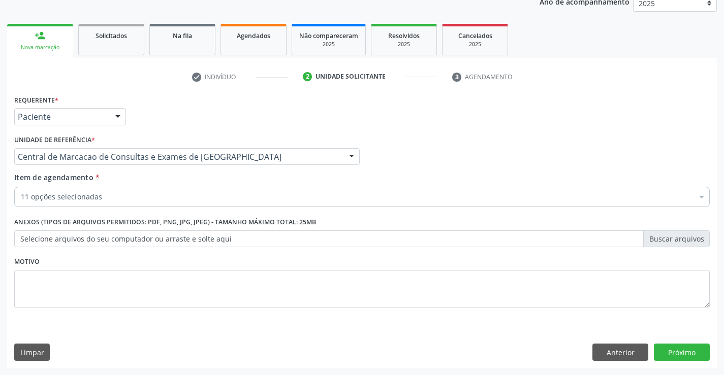
click at [169, 205] on div "11 opções selecionadas" at bounding box center [361, 197] width 695 height 20
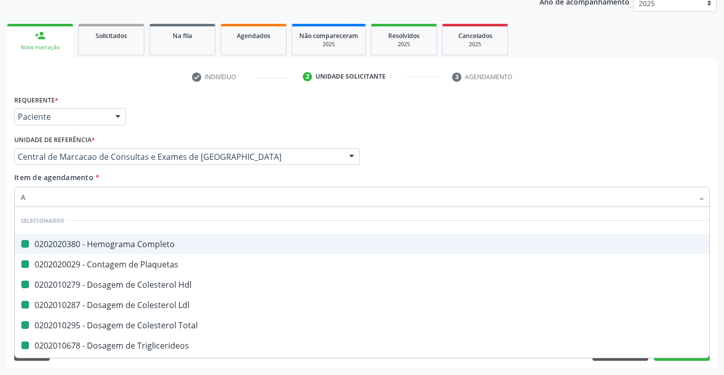
type input "A V"
checkbox Completo "false"
checkbox Hdl "false"
checkbox Plaquetas "false"
checkbox Ldl "false"
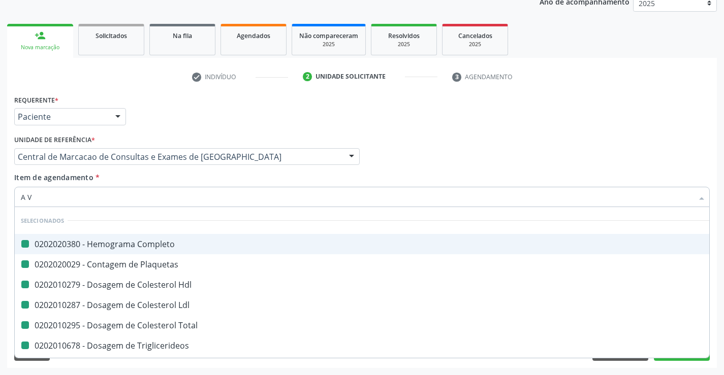
checkbox Total "false"
checkbox Triglicerideos "false"
checkbox Ureia "false"
checkbox Creatinina "false"
checkbox Urina "false"
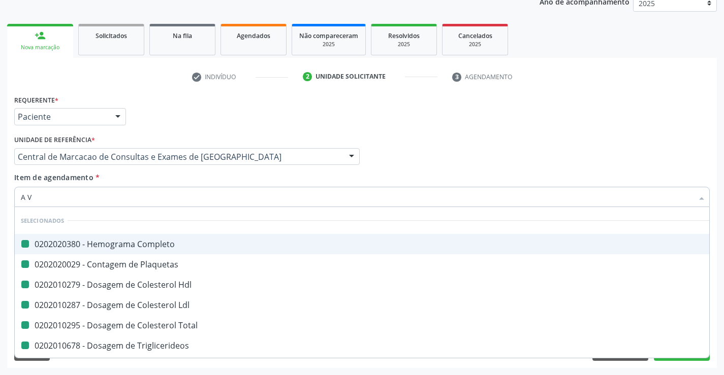
checkbox \(Tgo\) "false"
checkbox \(Tgp\) "false"
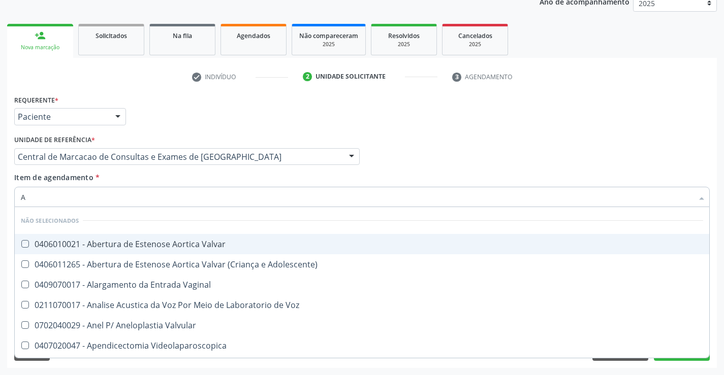
type input "A"
checkbox Valvar "true"
checkbox Adolescente\) "true"
checkbox Vaginal "true"
checkbox Voz "true"
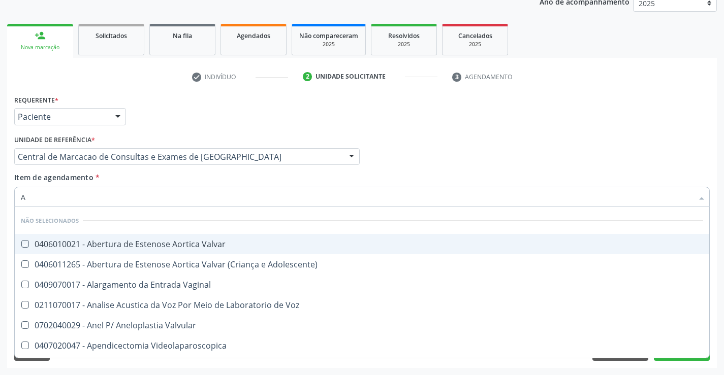
checkbox Valvular "true"
checkbox Videolaparoscopica "true"
checkbox Venosa\) "true"
checkbox Vertebral "true"
checkbox Níveis "true"
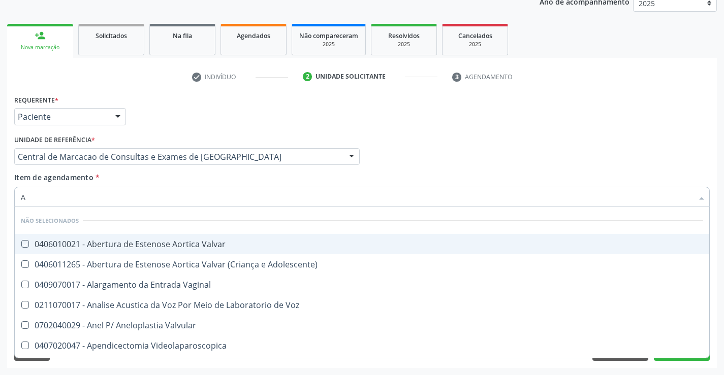
checkbox Níveis "true"
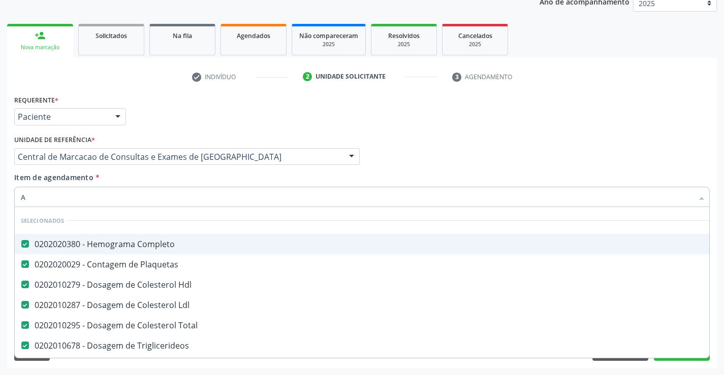
type input "AC"
checkbox Ldl "false"
checkbox Total "false"
checkbox Triglicerideos "false"
checkbox Ureia "false"
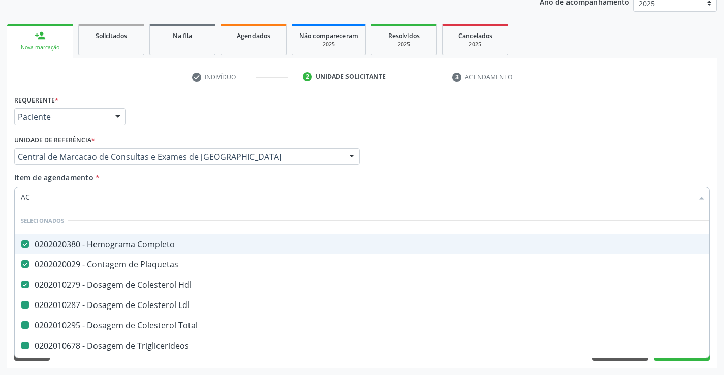
checkbox Creatinina "false"
checkbox Urina "false"
checkbox \(Tgo\) "false"
checkbox \(Tgp\) "false"
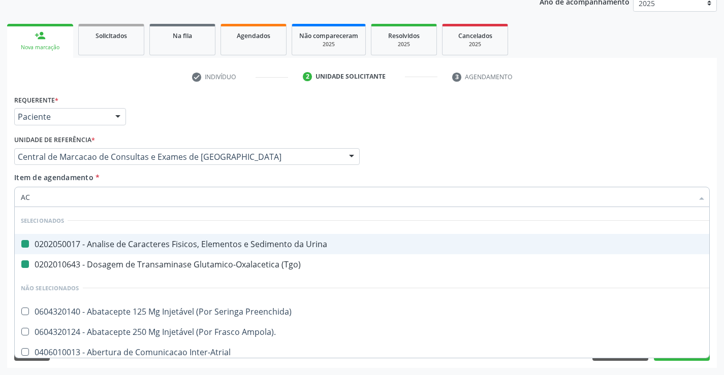
type input "ACI"
checkbox Urina "false"
checkbox \(Tgo\) "false"
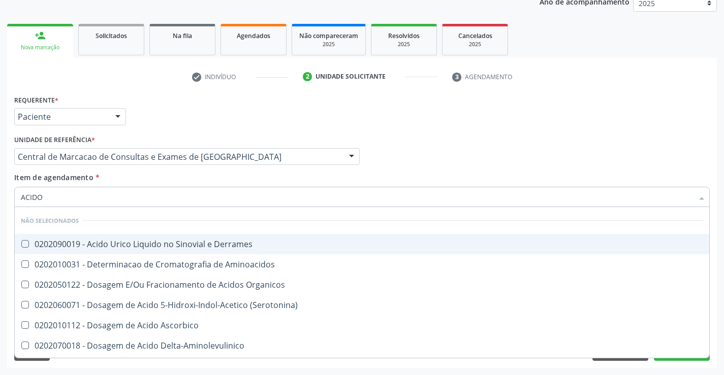
type input "ACIDO U"
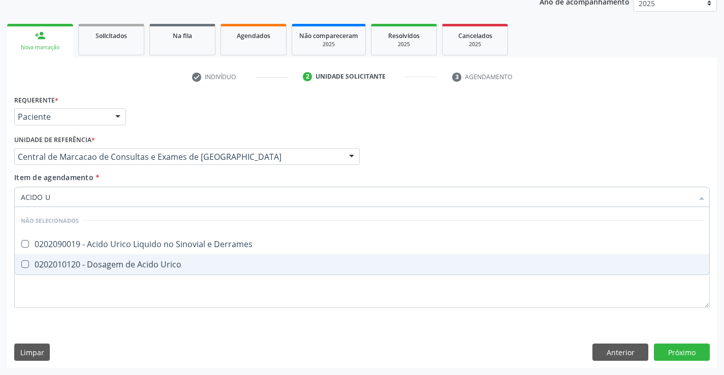
click at [82, 256] on span "0202010120 - Dosagem de Acido Urico" at bounding box center [362, 264] width 694 height 20
checkbox Urico "true"
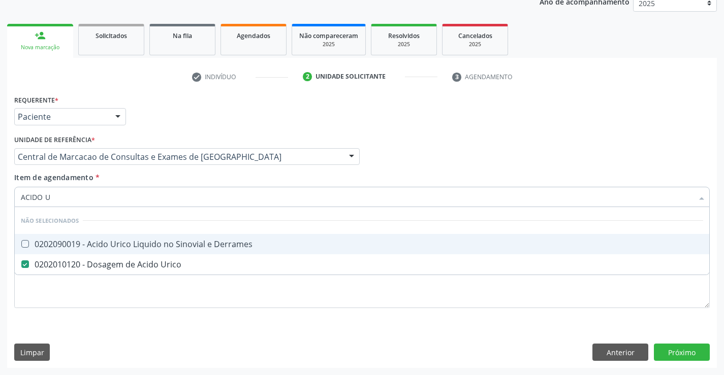
click at [121, 181] on div "Item de agendamento * ACIDO U Desfazer seleção Não selecionados 0202090019 - Ac…" at bounding box center [361, 188] width 695 height 32
checkbox Derrames "true"
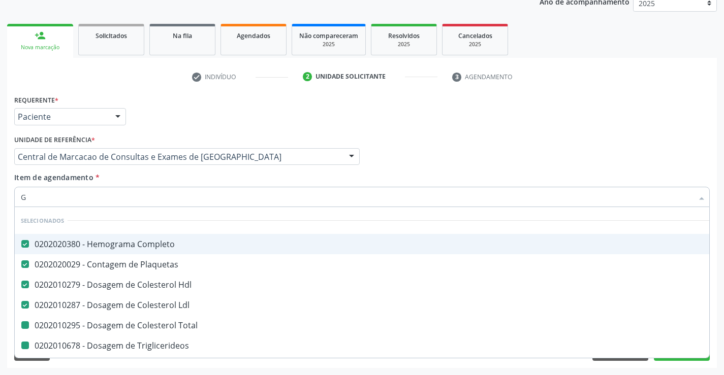
type input "GL"
checkbox Total "false"
checkbox Triglicerideos "false"
checkbox Ureia "false"
checkbox Creatinina "false"
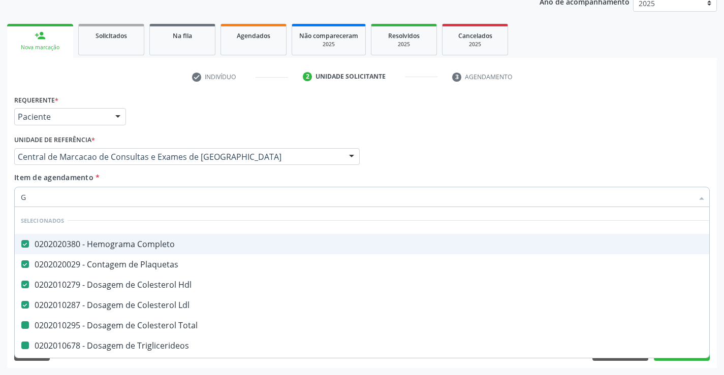
checkbox \(Tgo\) "false"
checkbox \(Tgp\) "false"
checkbox Urico "false"
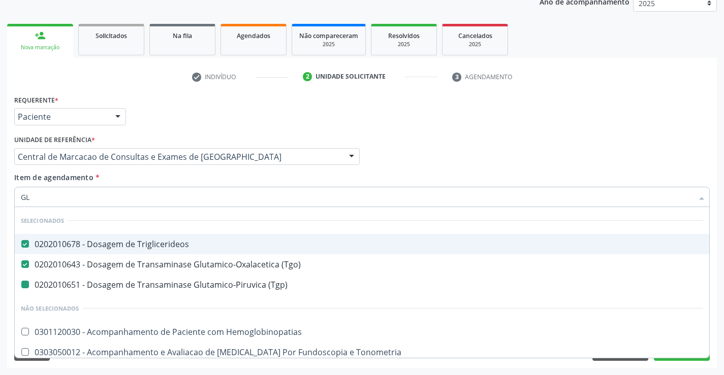
type input "GLI"
checkbox \(Tgp\) "false"
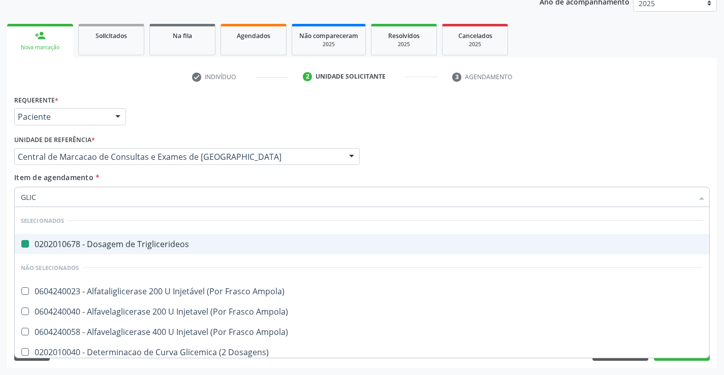
type input "GLICO"
checkbox Triglicerideos "false"
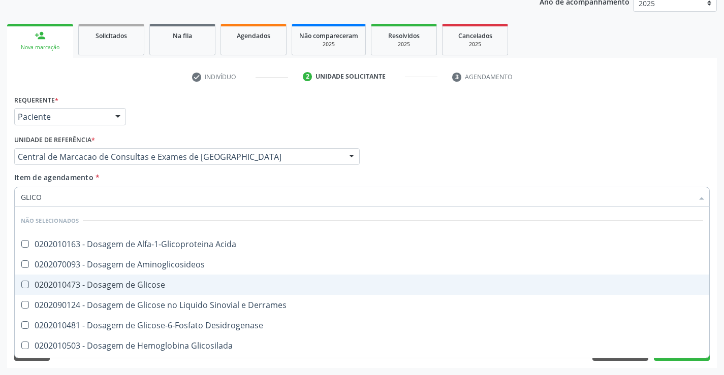
click at [124, 281] on div "0202010473 - Dosagem de Glicose" at bounding box center [362, 285] width 682 height 8
checkbox Glicose "true"
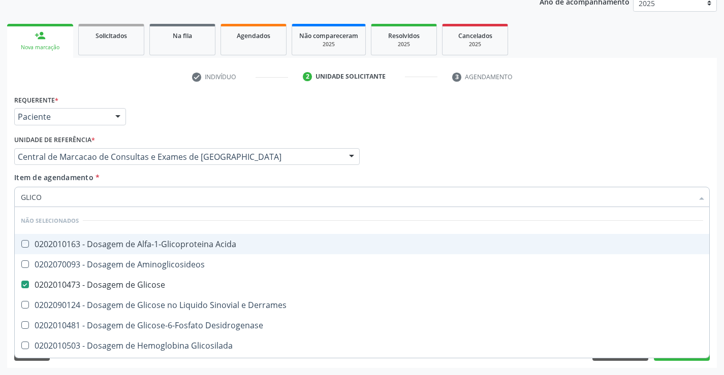
click at [131, 178] on div "Item de agendamento * GLICO Desfazer seleção Não selecionados 0202010163 - Dosa…" at bounding box center [361, 188] width 695 height 32
checkbox Acida "true"
checkbox Desidrogenase "true"
checkbox Glicosilada "true"
checkbox Quantitativa "true"
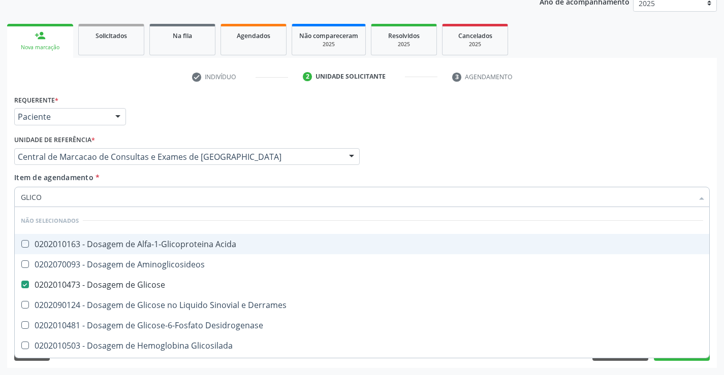
checkbox Urina "true"
checkbox Glicose "true"
checkbox Derrames "true"
checkbox Aminoglicosideos "true"
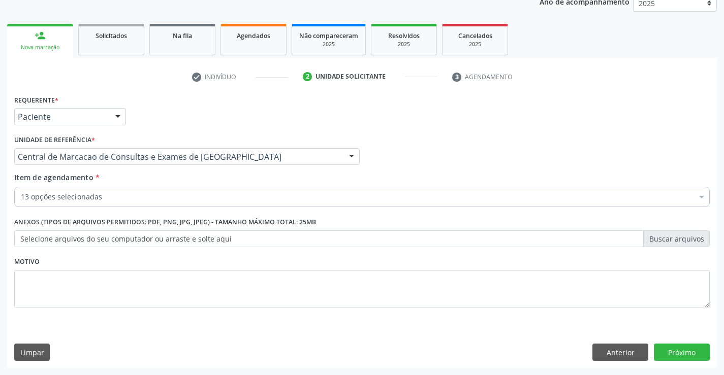
click at [132, 205] on div "13 opções selecionadas" at bounding box center [361, 197] width 695 height 20
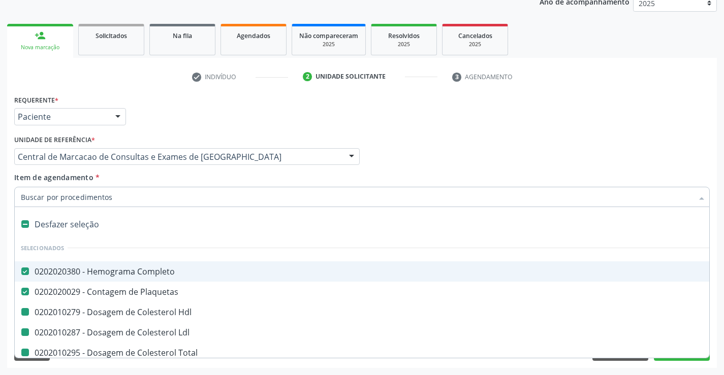
type input "F"
checkbox Hdl "false"
checkbox Total "false"
checkbox Triglicerideos "false"
checkbox Ureia "false"
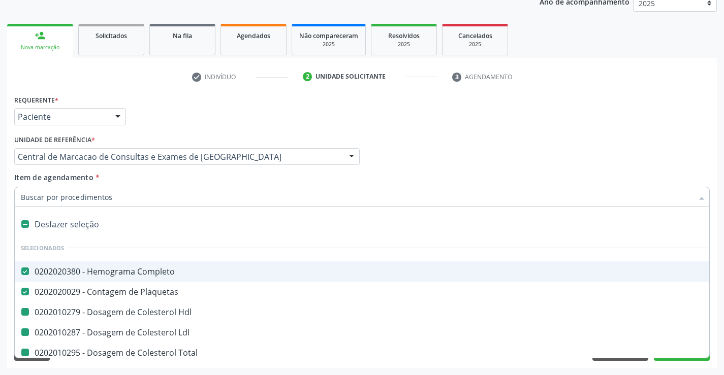
checkbox Creatinina "false"
checkbox Urina "false"
checkbox Ldl "false"
checkbox \(Tgo\) "false"
checkbox \(Tgp\) "false"
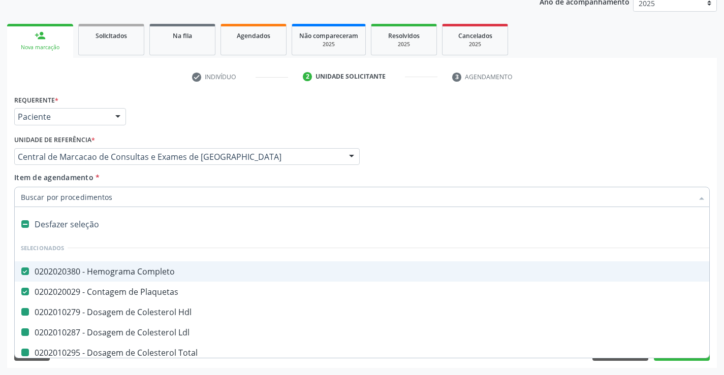
checkbox Urico "false"
checkbox Glicose "false"
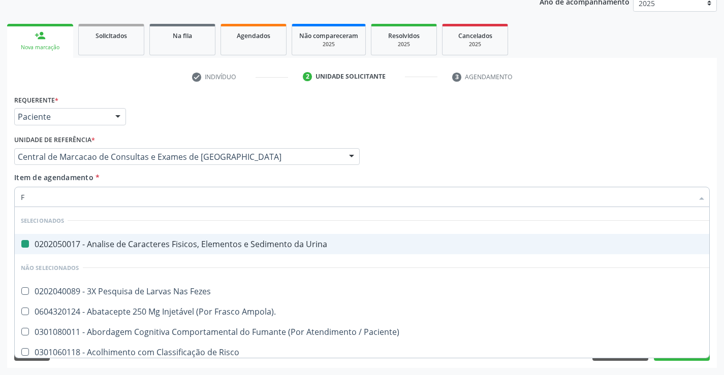
type input "FE"
checkbox Urina "false"
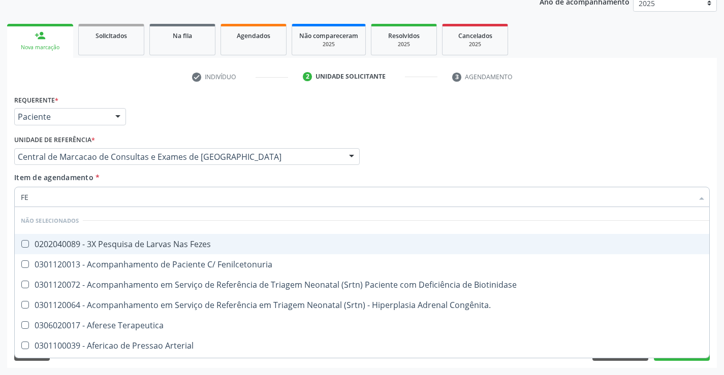
type input "FEZ"
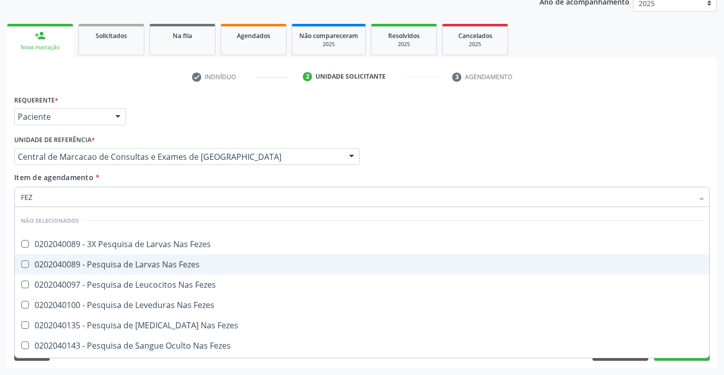
click at [177, 257] on span "0202040089 - Pesquisa de Larvas Nas Fezes" at bounding box center [362, 264] width 694 height 20
checkbox Fezes "true"
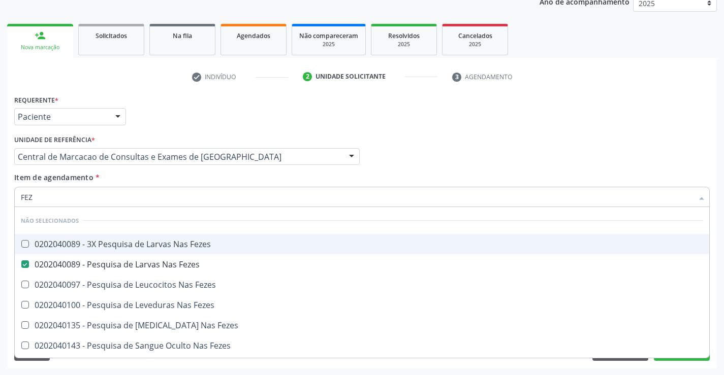
click at [184, 181] on div "Item de agendamento * FEZ [PERSON_NAME] seleção Não selecionados 0202040089 - 3…" at bounding box center [361, 188] width 695 height 32
checkbox Fezes "true"
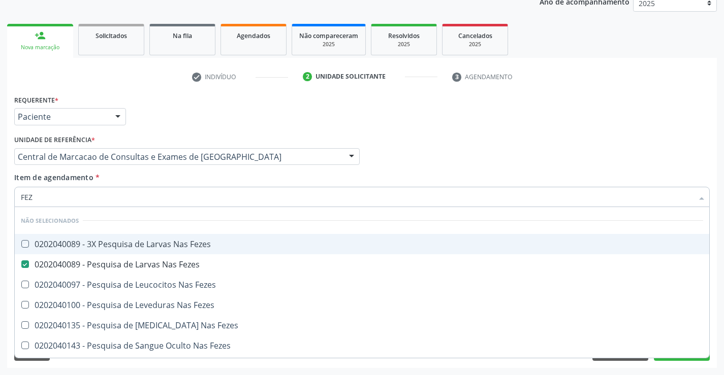
checkbox Fezes "true"
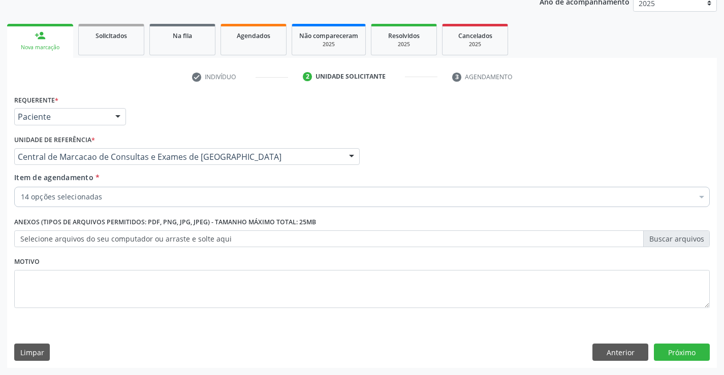
click at [174, 204] on div "14 opções selecionadas" at bounding box center [361, 197] width 695 height 20
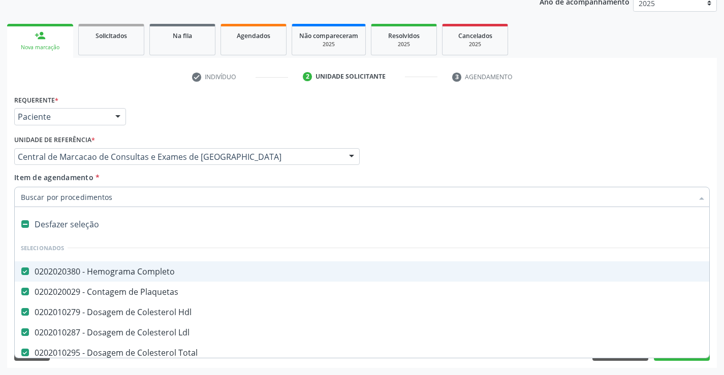
type input "D"
type input "F"
checkbox Total "false"
checkbox Triglicerideos "false"
checkbox Ureia "false"
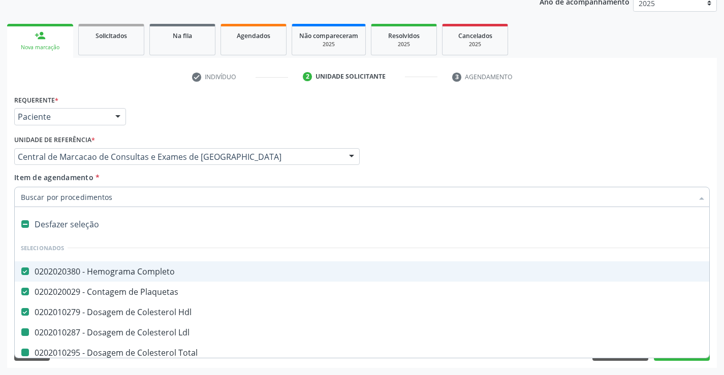
checkbox Creatinina "false"
checkbox Urina "false"
checkbox Ldl "false"
checkbox \(Tgo\) "false"
checkbox \(Tgp\) "false"
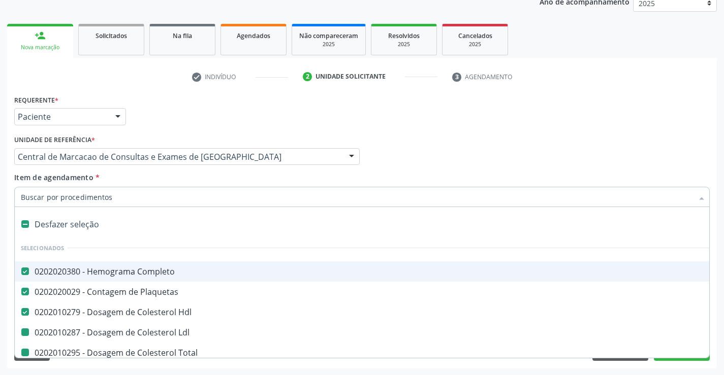
checkbox Urico "false"
checkbox Glicose "false"
checkbox Fezes "false"
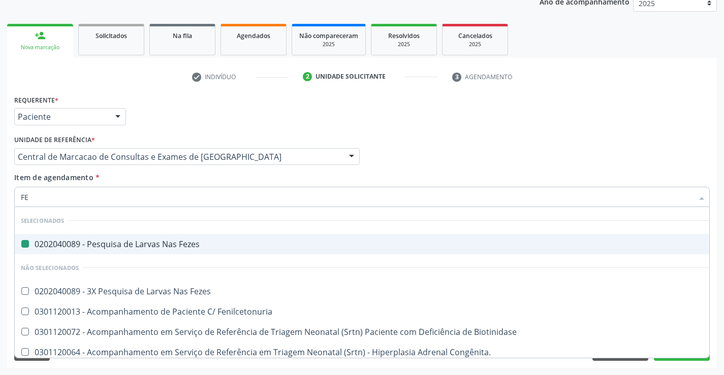
type input "FER"
checkbox Fezes "false"
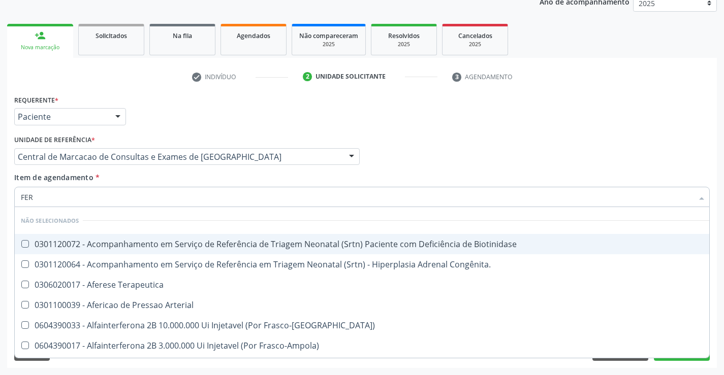
type input "FERR"
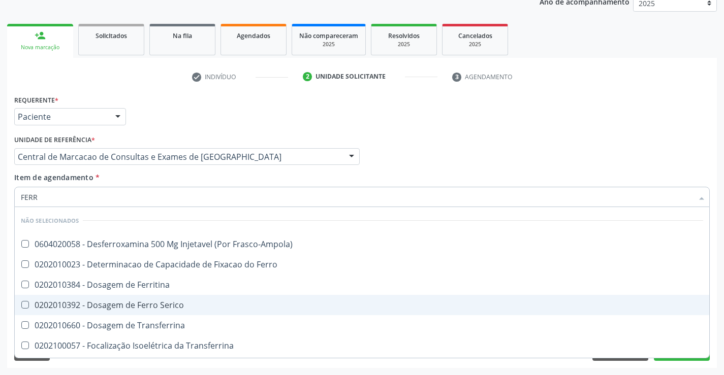
click at [174, 304] on div "0202010392 - Dosagem de Ferro Serico" at bounding box center [362, 305] width 682 height 8
checkbox Serico "true"
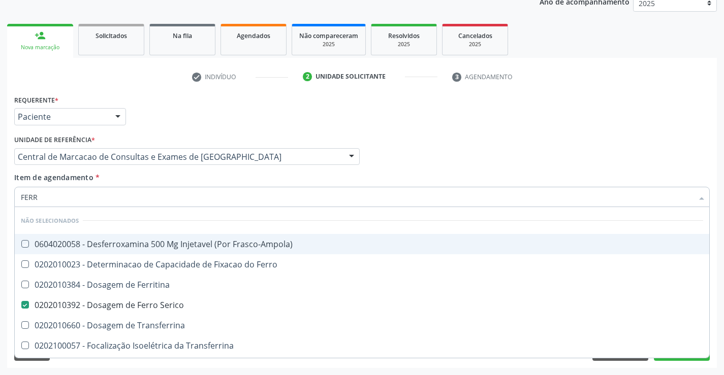
click at [441, 160] on div "Profissional Solicitante Por favor, selecione a Unidade de Atendimento primeiro…" at bounding box center [362, 153] width 700 height 40
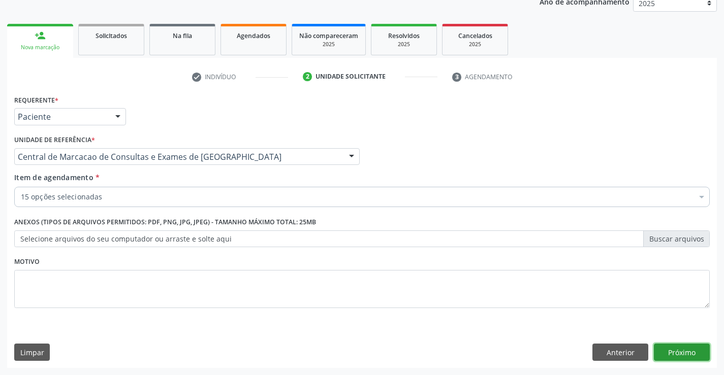
click at [695, 347] on button "Próximo" at bounding box center [682, 352] width 56 height 17
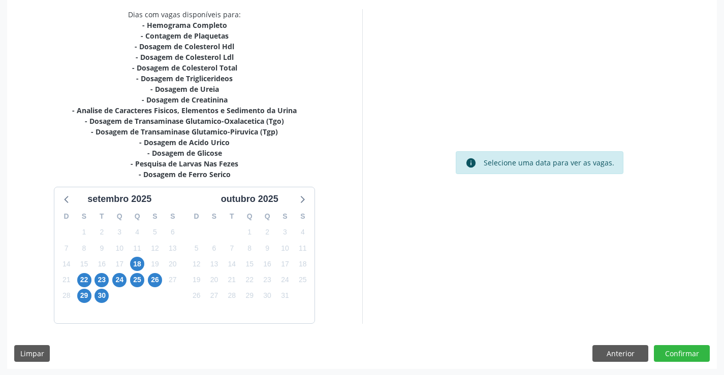
scroll to position [216, 0]
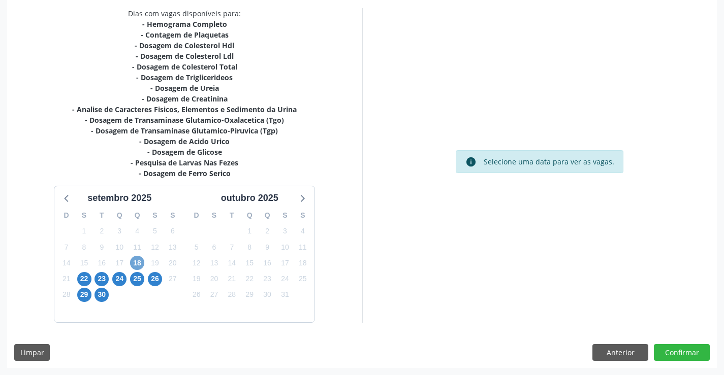
click at [136, 264] on span "18" at bounding box center [137, 263] width 14 height 14
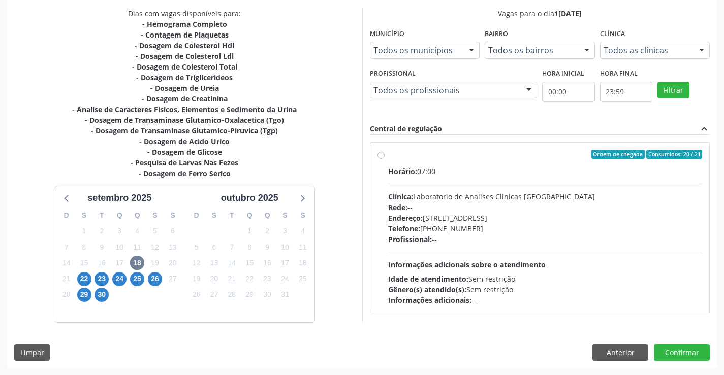
click at [501, 279] on div "Idade de atendimento: Sem restrição" at bounding box center [545, 279] width 314 height 11
click at [384, 159] on input "Ordem de chegada Consumidos: 20 / 21 Horário: 07:00 Clínica: Laboratorio de Ana…" at bounding box center [380, 154] width 7 height 9
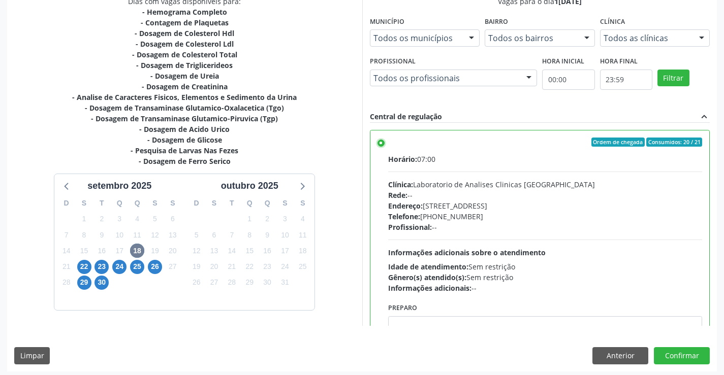
scroll to position [232, 0]
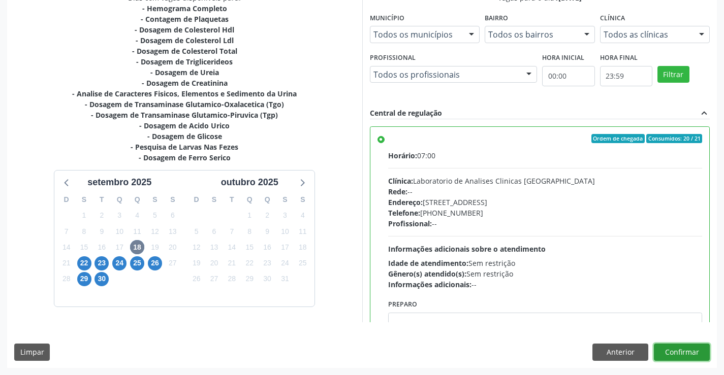
click at [681, 351] on button "Confirmar" at bounding box center [682, 352] width 56 height 17
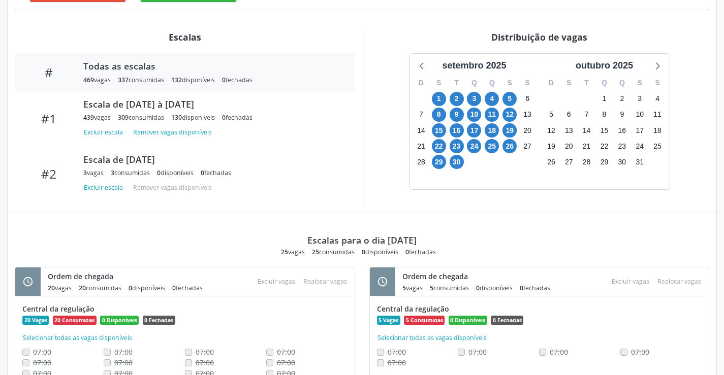
scroll to position [355, 0]
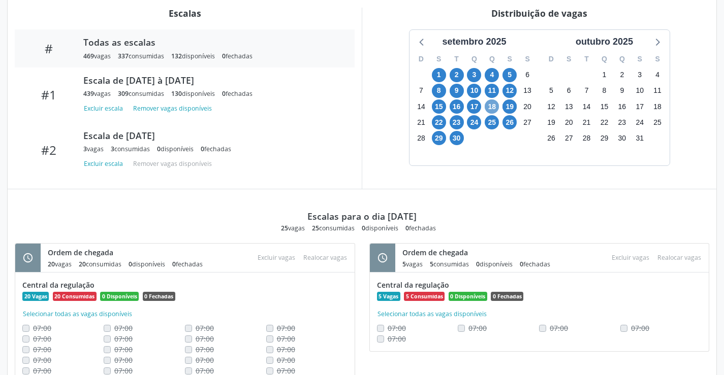
click at [492, 108] on span "18" at bounding box center [491, 107] width 14 height 14
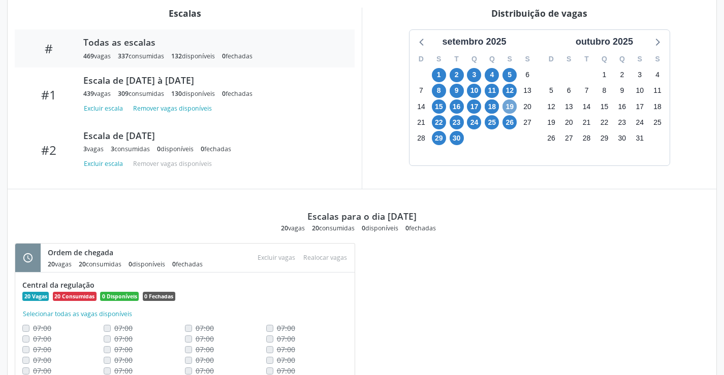
click at [509, 111] on span "19" at bounding box center [509, 107] width 14 height 14
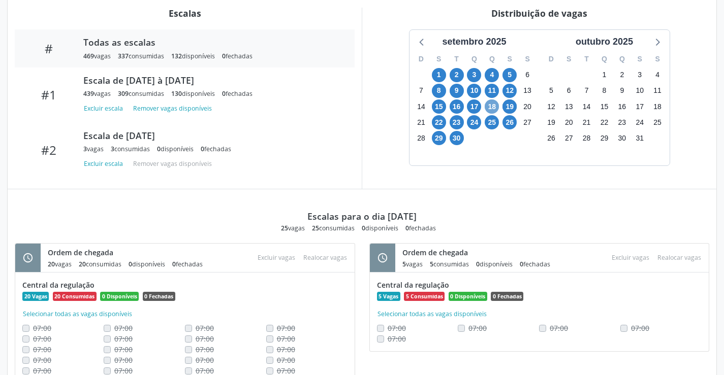
click at [491, 106] on span "18" at bounding box center [491, 107] width 14 height 14
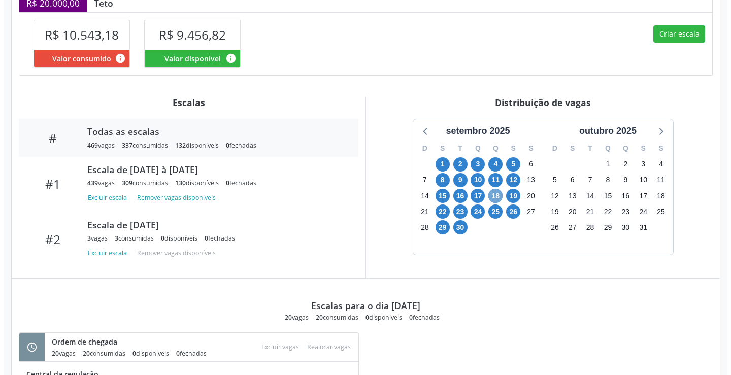
scroll to position [254, 0]
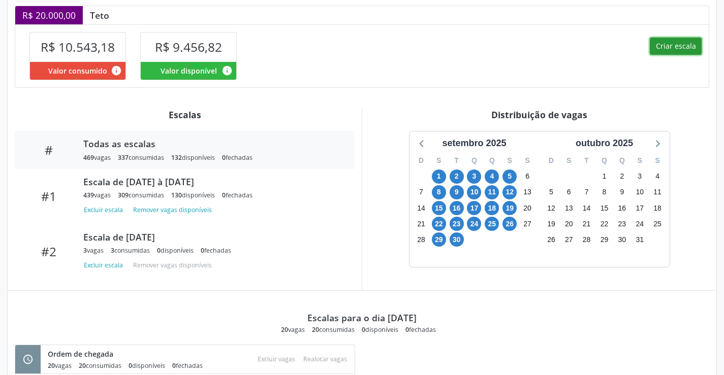
click at [667, 47] on button "Criar escala" at bounding box center [676, 46] width 52 height 17
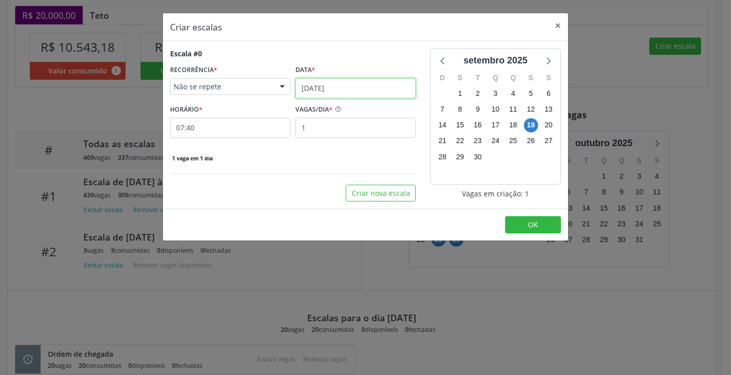
click at [352, 83] on input "[DATE]" at bounding box center [356, 88] width 120 height 20
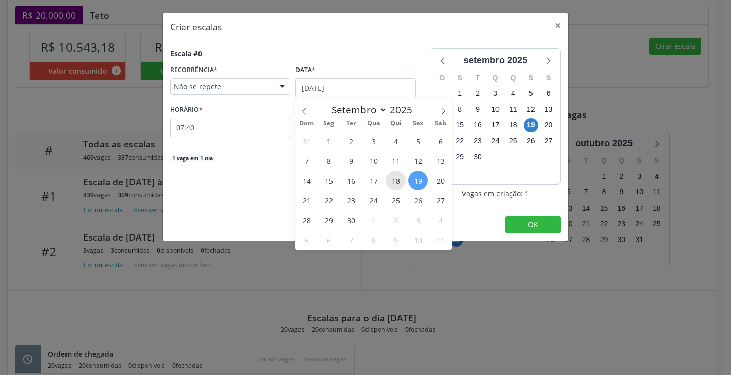
click at [393, 180] on span "18" at bounding box center [396, 181] width 20 height 20
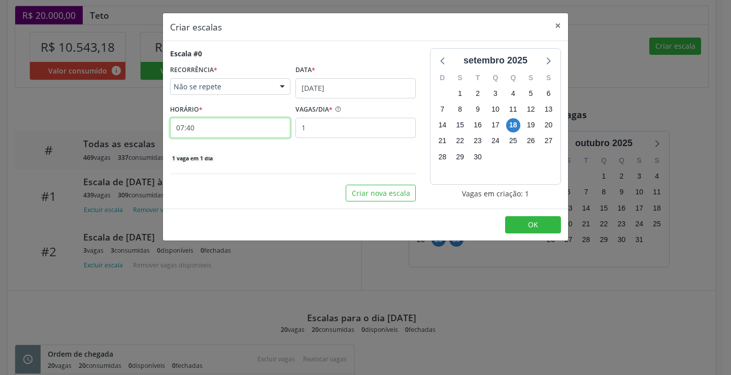
click at [244, 136] on input "07:40" at bounding box center [230, 128] width 120 height 20
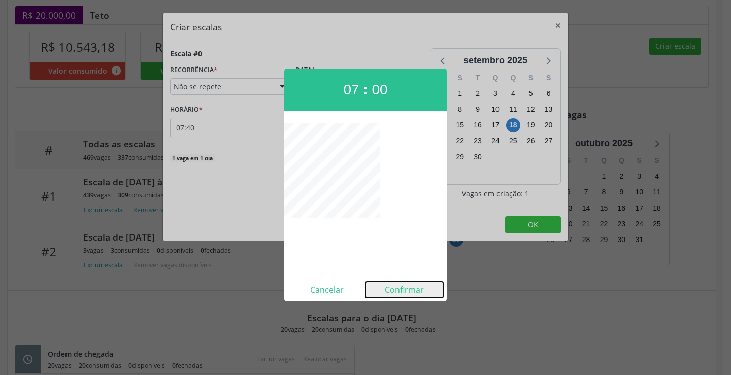
click at [384, 288] on button "Confirmar" at bounding box center [405, 290] width 78 height 16
type input "07:00"
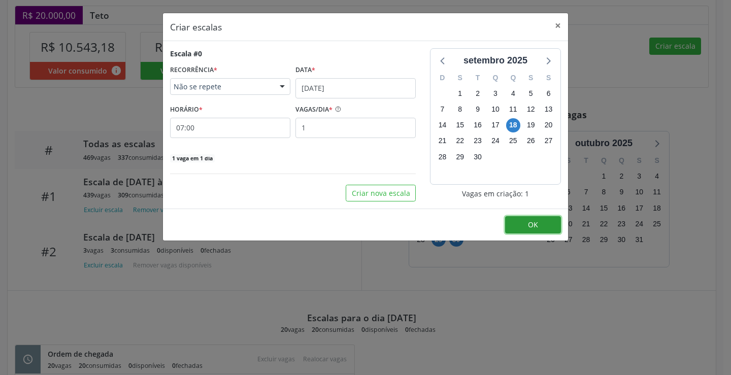
click at [526, 224] on button "OK" at bounding box center [533, 224] width 56 height 17
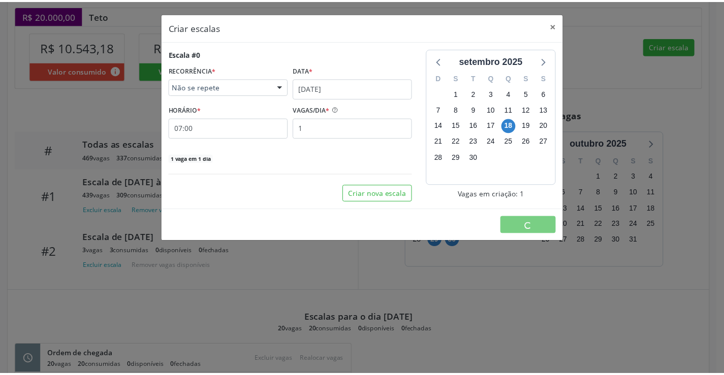
scroll to position [0, 0]
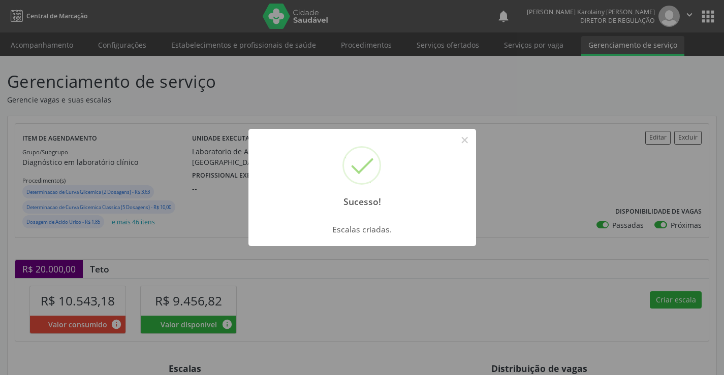
click at [463, 139] on button "×" at bounding box center [464, 140] width 17 height 17
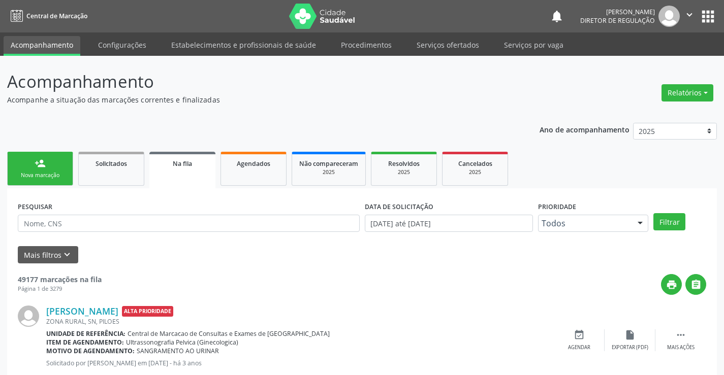
click at [35, 166] on div "person_add" at bounding box center [40, 163] width 11 height 11
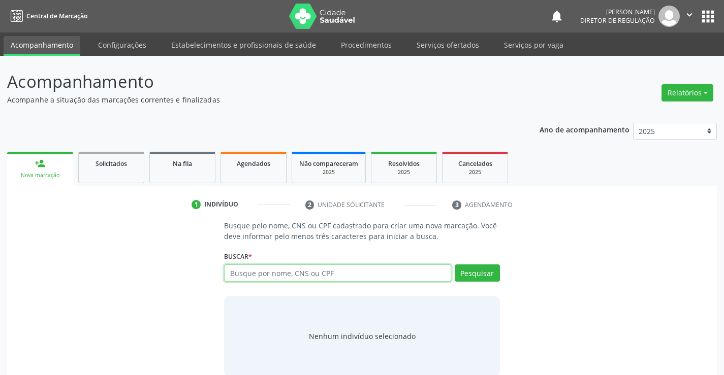
click at [322, 275] on input "text" at bounding box center [337, 273] width 226 height 17
type input "700702982021372"
click at [458, 259] on div "Buscar * Busque por nome, CNS ou CPF Nenhum resultado encontrado para: " " Não …" at bounding box center [361, 269] width 275 height 40
click at [473, 282] on div "Pesquisar" at bounding box center [475, 277] width 49 height 24
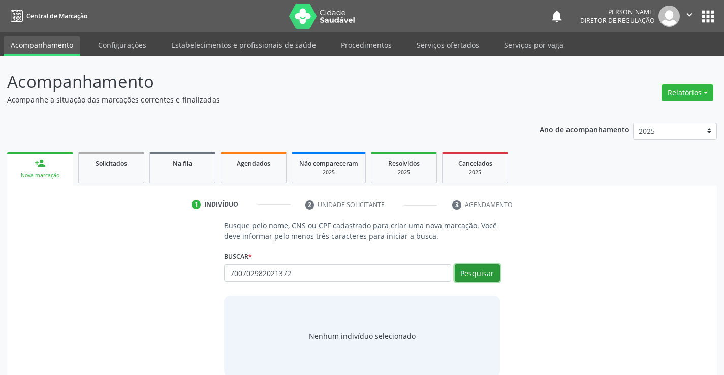
click at [472, 272] on button "Pesquisar" at bounding box center [477, 273] width 45 height 17
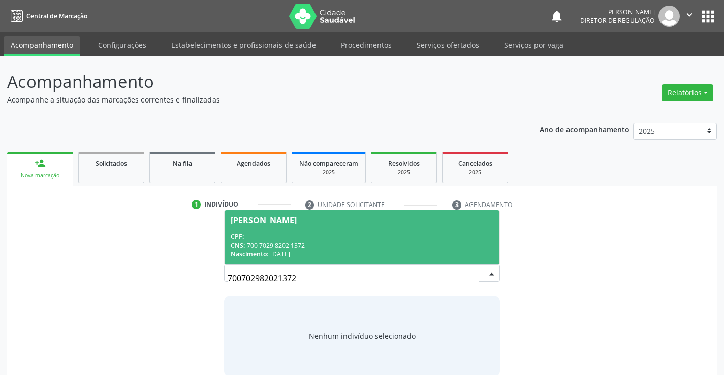
click at [318, 243] on div "CNS: 700 7029 8202 1372" at bounding box center [362, 245] width 262 height 9
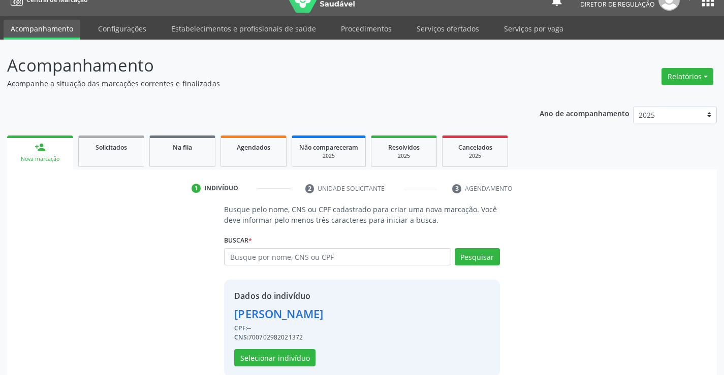
scroll to position [32, 0]
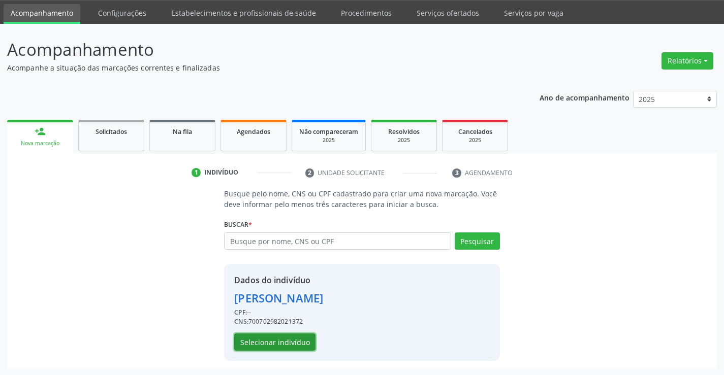
click at [307, 337] on button "Selecionar indivíduo" at bounding box center [274, 342] width 81 height 17
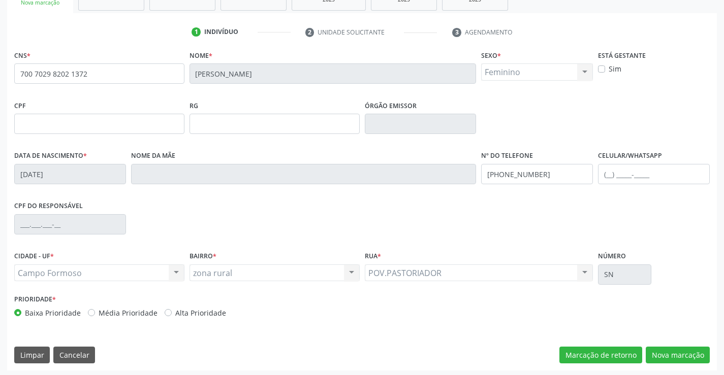
scroll to position [175, 0]
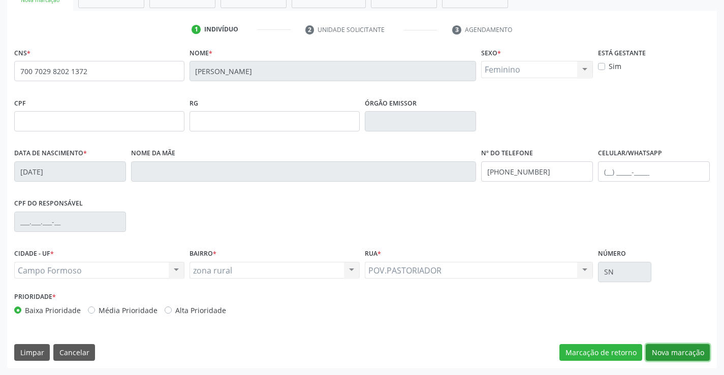
click at [666, 345] on button "Nova marcação" at bounding box center [677, 352] width 64 height 17
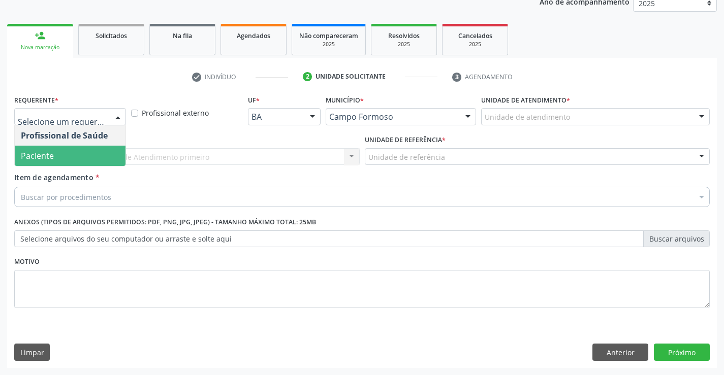
click at [99, 153] on span "Paciente" at bounding box center [70, 156] width 111 height 20
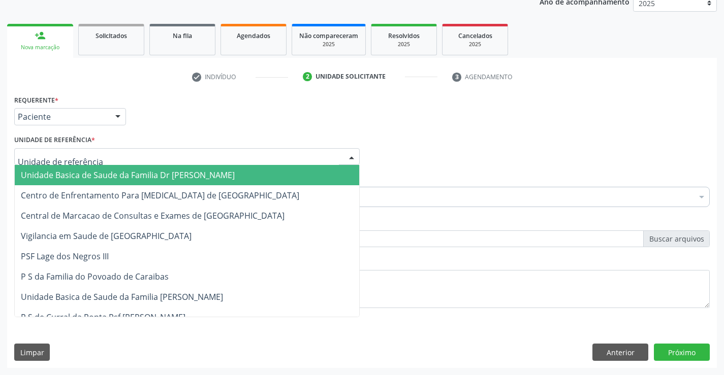
click at [189, 148] on div at bounding box center [186, 156] width 345 height 17
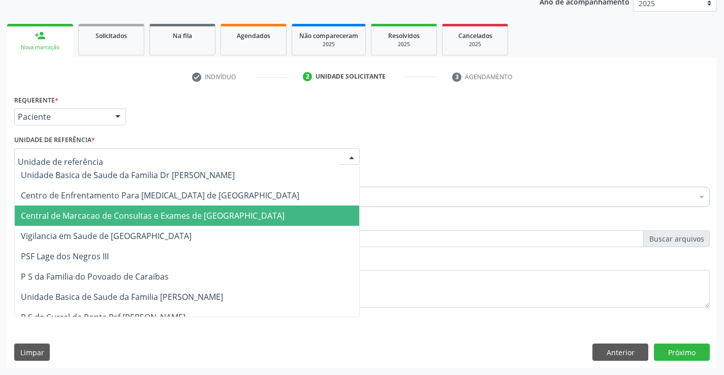
drag, startPoint x: 211, startPoint y: 209, endPoint x: 232, endPoint y: 204, distance: 21.4
click at [211, 209] on span "Central de Marcacao de Consultas e Exames de [GEOGRAPHIC_DATA]" at bounding box center [187, 216] width 344 height 20
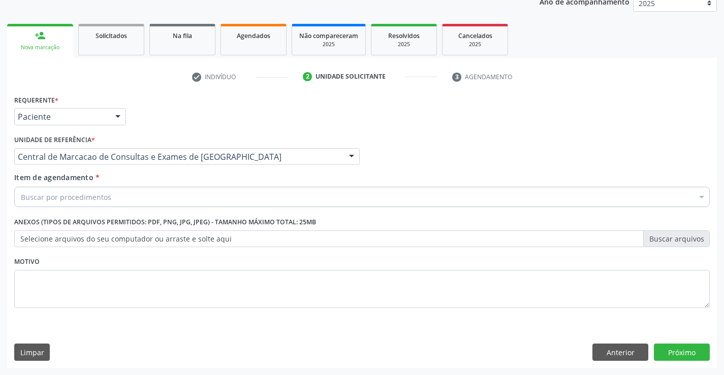
click at [268, 198] on div "Buscar por procedimentos" at bounding box center [361, 197] width 695 height 20
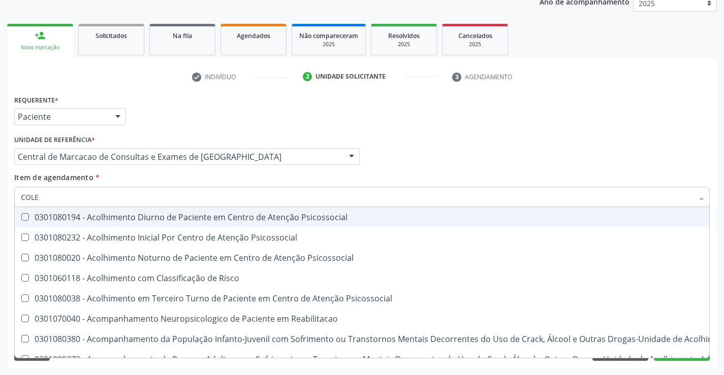
type input "COLES"
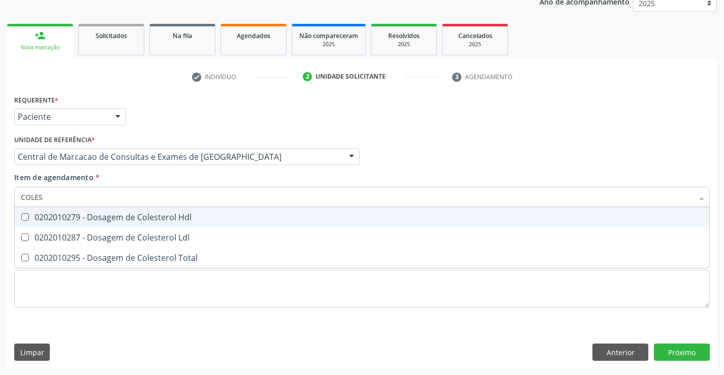
click at [228, 220] on div "0202010279 - Dosagem de Colesterol Hdl" at bounding box center [362, 217] width 682 height 8
checkbox Hdl "true"
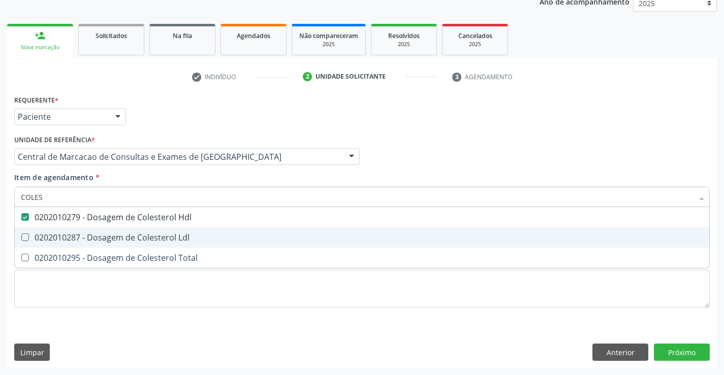
click at [209, 237] on div "0202010287 - Dosagem de Colesterol Ldl" at bounding box center [362, 238] width 682 height 8
checkbox Ldl "true"
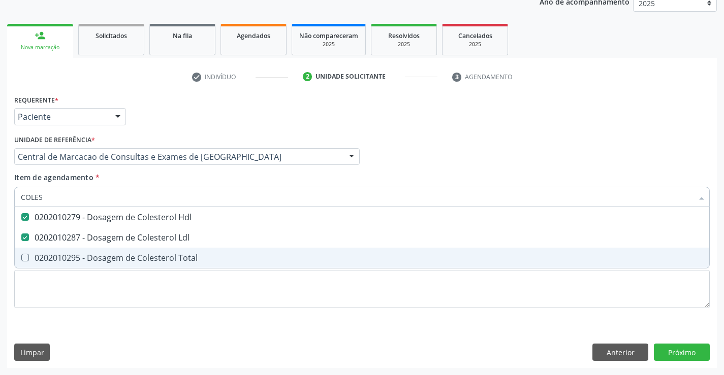
click at [203, 253] on span "0202010295 - Dosagem de Colesterol Total" at bounding box center [362, 258] width 694 height 20
checkbox Total "true"
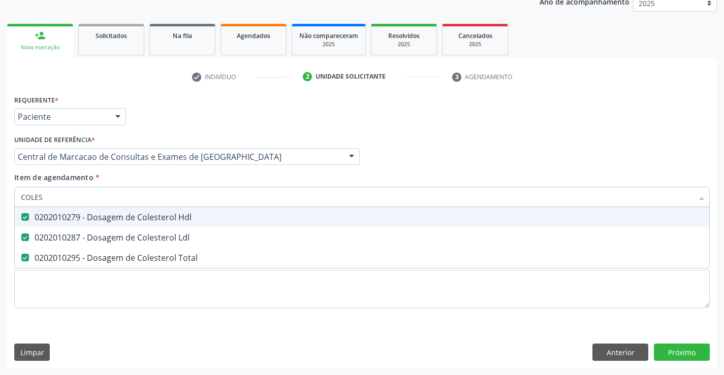
type input "COLES"
click at [255, 181] on div "Item de agendamento * COLES Desfazer seleção 0202010279 - Dosagem de Colesterol…" at bounding box center [361, 188] width 695 height 32
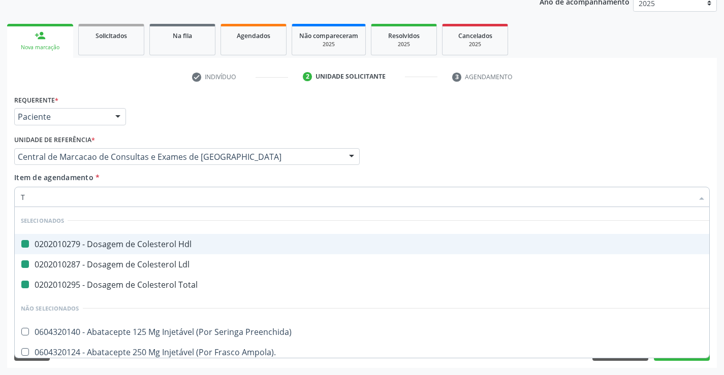
type input "TR"
checkbox Hdl "false"
checkbox Ldl "false"
checkbox Total "false"
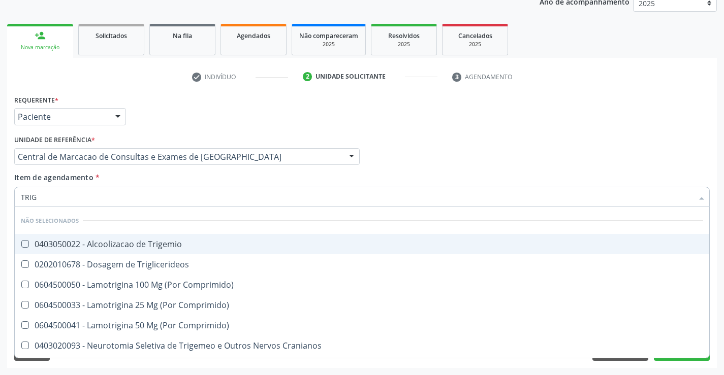
type input "TRIGL"
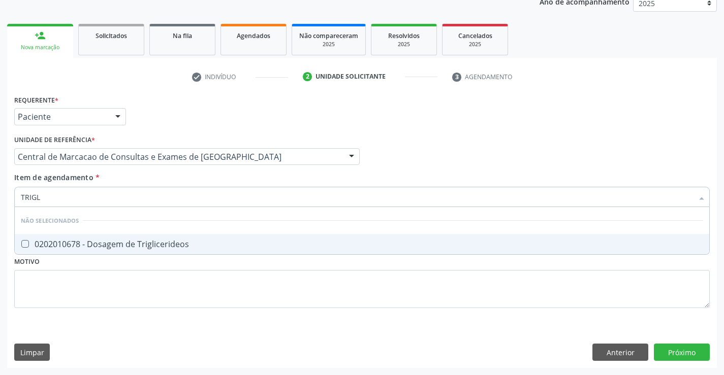
click at [232, 242] on div "0202010678 - Dosagem de Triglicerideos" at bounding box center [362, 244] width 682 height 8
checkbox Triglicerideos "true"
type input "TRIGL"
click at [201, 184] on div "Item de agendamento * TRIGL Desfazer seleção Não selecionados 0202010678 - Dosa…" at bounding box center [361, 188] width 695 height 32
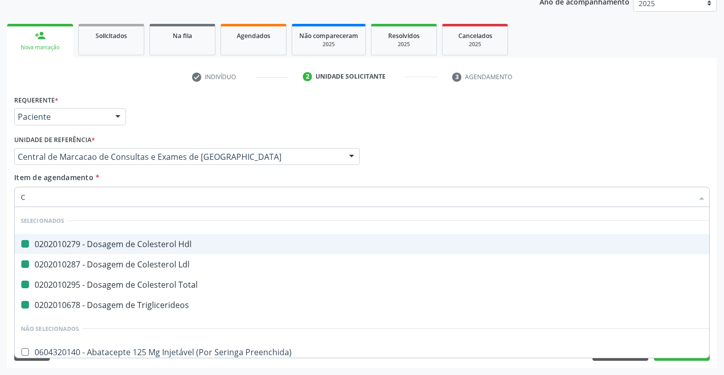
type input "CR"
checkbox Hdl "false"
checkbox Ldl "false"
checkbox Total "false"
checkbox Triglicerideos "false"
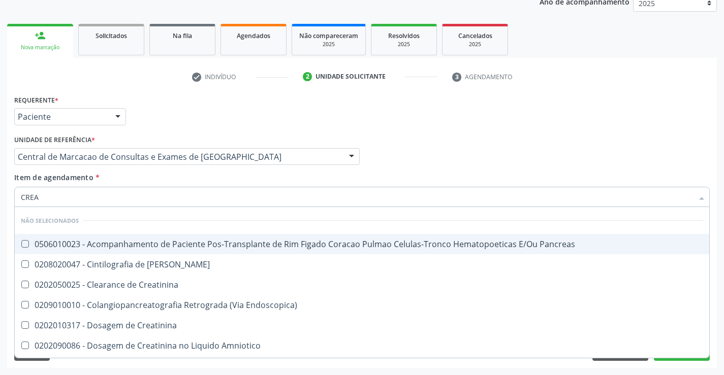
type input "CREAT"
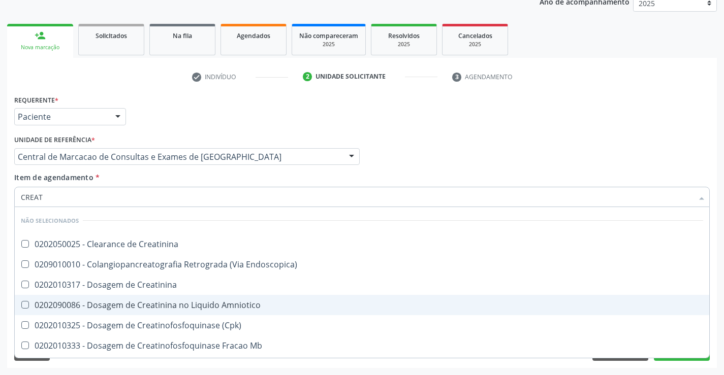
click at [175, 296] on span "0202090086 - Dosagem de Creatinina no Liquido Amniotico" at bounding box center [362, 305] width 694 height 20
checkbox Amniotico "true"
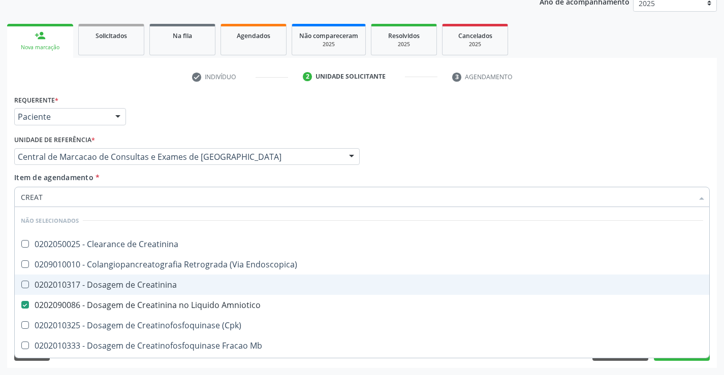
click at [175, 293] on span "0202010317 - Dosagem de Creatinina" at bounding box center [362, 285] width 694 height 20
checkbox Creatinina "true"
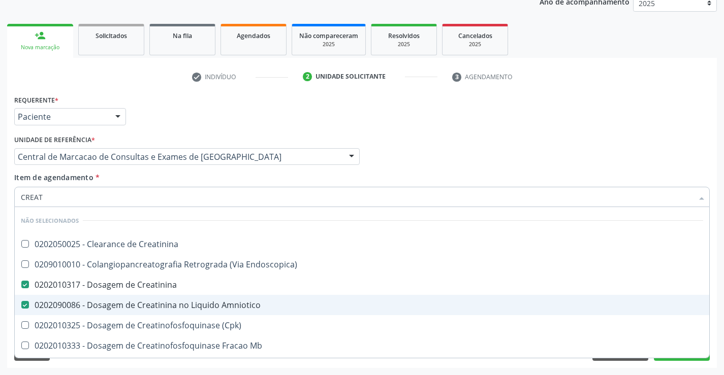
click at [174, 303] on div "0202090086 - Dosagem de Creatinina no Liquido Amniotico" at bounding box center [362, 305] width 682 height 8
checkbox Amniotico "false"
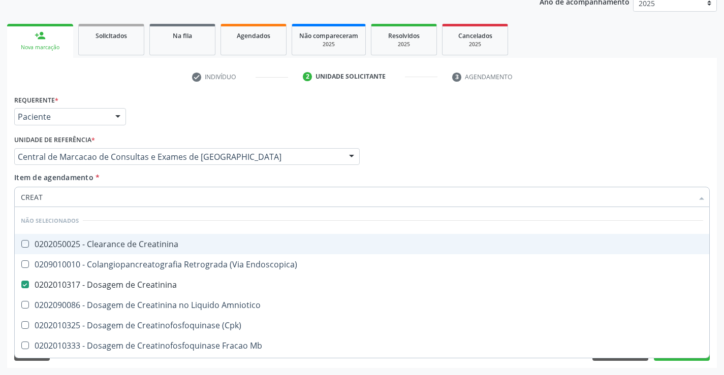
click at [176, 185] on div "Item de agendamento * CREAT Desfazer seleção Não selecionados 0202050025 - Clea…" at bounding box center [361, 188] width 695 height 32
checkbox Creatinina "true"
checkbox Endoscopica\) "true"
checkbox Amniotico "true"
checkbox \(Cpk\) "true"
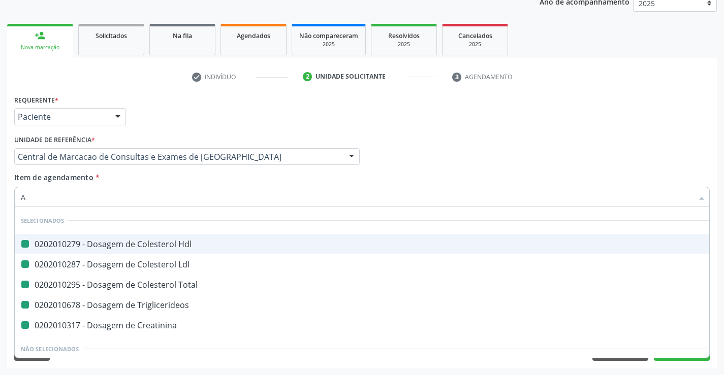
type input "AM"
checkbox Hdl "false"
checkbox Ldl "false"
checkbox Total "false"
checkbox Triglicerideos "false"
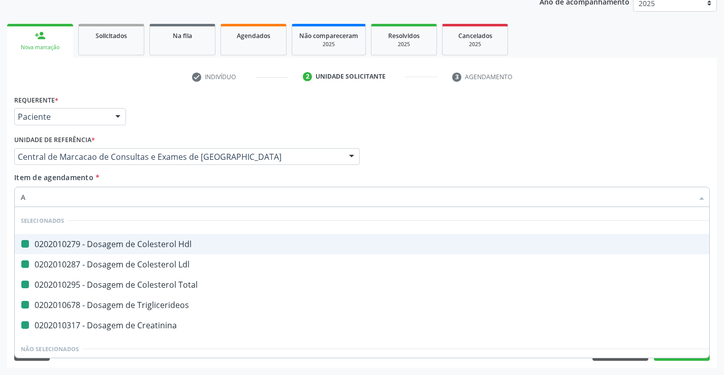
checkbox Creatinina "false"
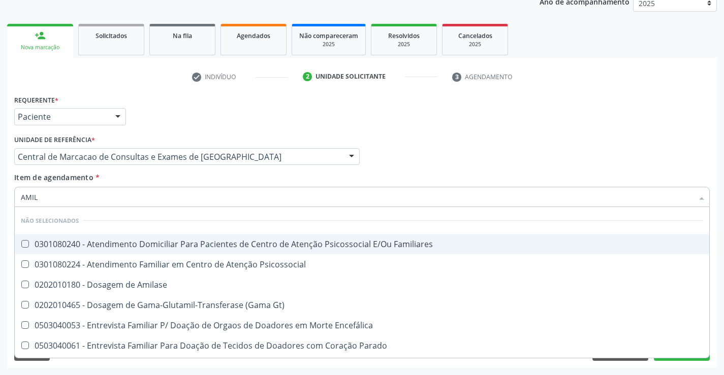
type input "AMILA"
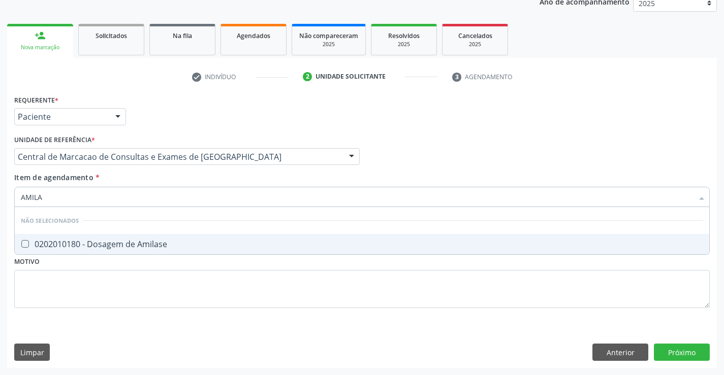
click at [165, 248] on div "0202010180 - Dosagem de Amilase" at bounding box center [362, 244] width 682 height 8
checkbox Amilase "true"
click at [157, 178] on div "Item de agendamento * AMILA Desfazer seleção Não selecionados 0202010180 - Dosa…" at bounding box center [361, 188] width 695 height 32
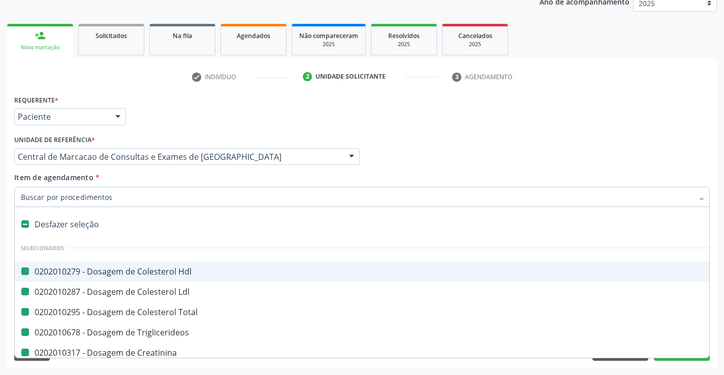
type input "B"
checkbox Hdl "false"
checkbox Ldl "false"
checkbox Total "false"
checkbox Triglicerideos "false"
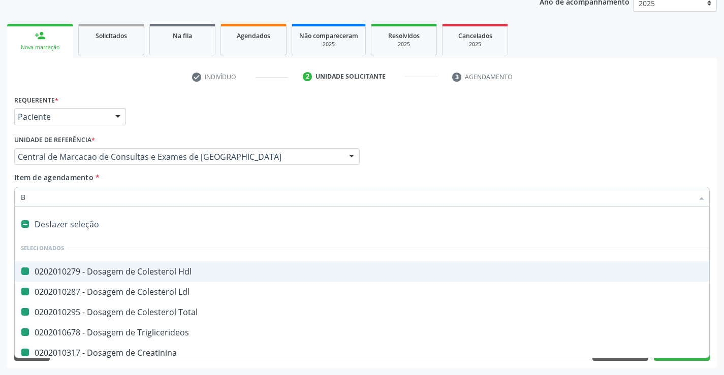
checkbox Creatinina "false"
checkbox Amilase "false"
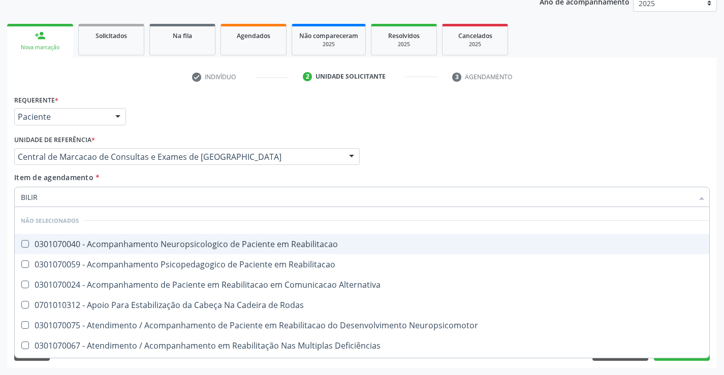
type input "BILIRR"
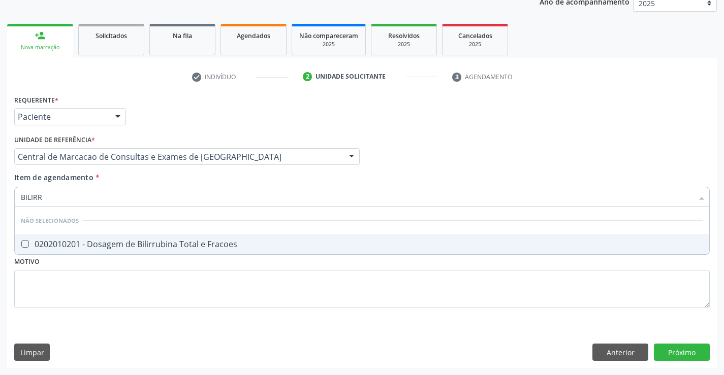
click at [165, 245] on div "0202010201 - Dosagem de Bilirrubina Total e Fracoes" at bounding box center [362, 244] width 682 height 8
checkbox Fracoes "true"
click at [162, 183] on div "Item de agendamento * BILIRR Desfazer seleção Não selecionados 0202010201 - Dos…" at bounding box center [361, 188] width 695 height 32
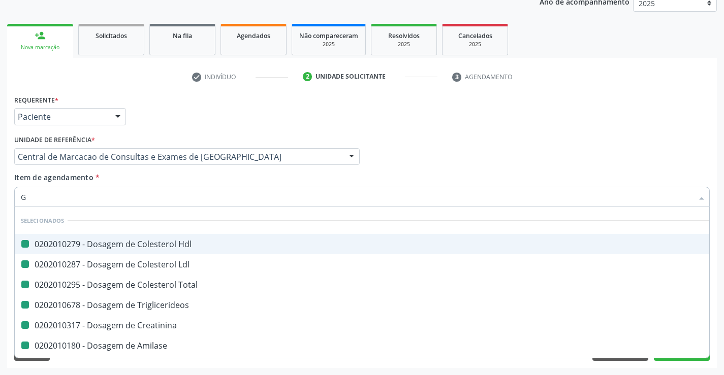
type input "GA"
checkbox Hdl "false"
checkbox Ldl "false"
checkbox Total "false"
checkbox Triglicerideos "false"
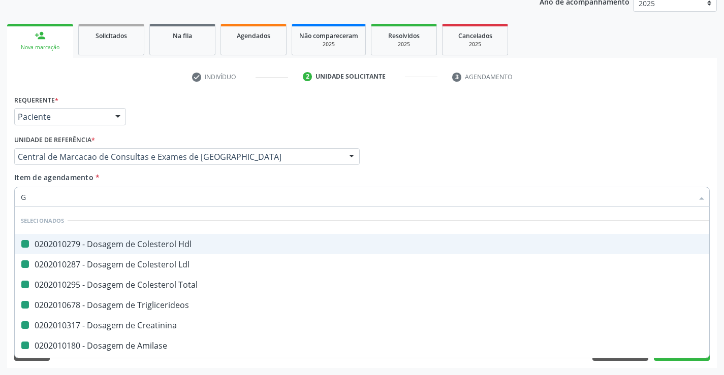
checkbox Creatinina "false"
checkbox Amilase "false"
checkbox Fracoes "false"
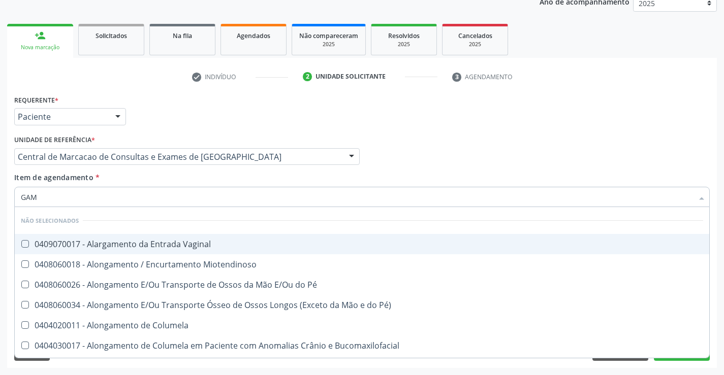
type input "GAMA"
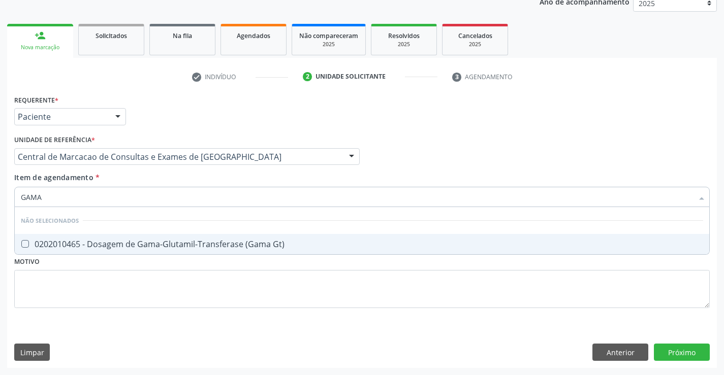
click at [164, 246] on div "0202010465 - Dosagem de Gama-Glutamil-Transferase (Gama Gt)" at bounding box center [362, 244] width 682 height 8
checkbox Gt\) "true"
click at [155, 182] on div "Item de agendamento * GAMA Desfazer seleção Não selecionados 0202010465 - Dosag…" at bounding box center [361, 188] width 695 height 32
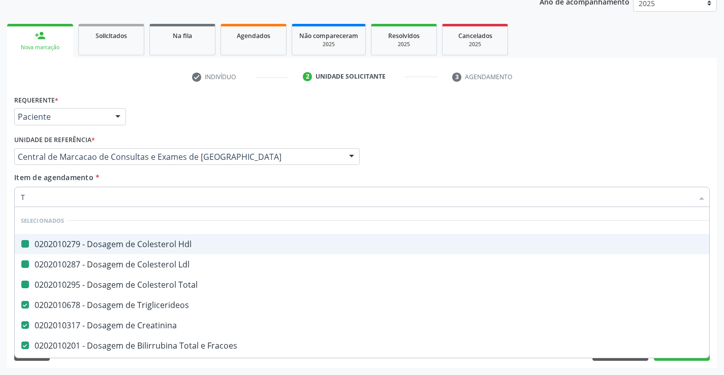
type input "TG"
checkbox Hdl "false"
checkbox Ldl "false"
checkbox Total "false"
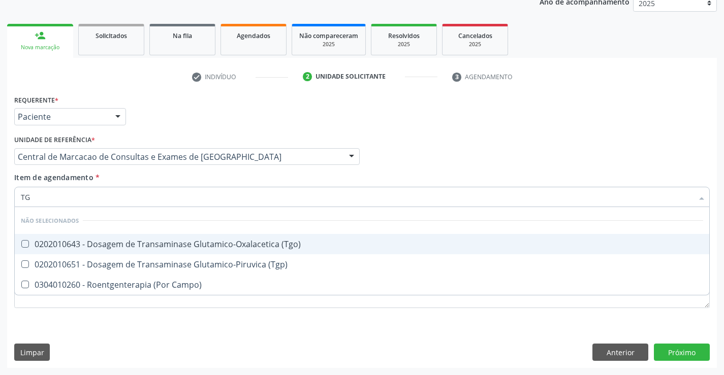
drag, startPoint x: 194, startPoint y: 250, endPoint x: 201, endPoint y: 268, distance: 19.1
click at [195, 251] on span "0202010643 - Dosagem de Transaminase Glutamico-Oxalacetica (Tgo)" at bounding box center [362, 244] width 694 height 20
checkbox \(Tgo\) "true"
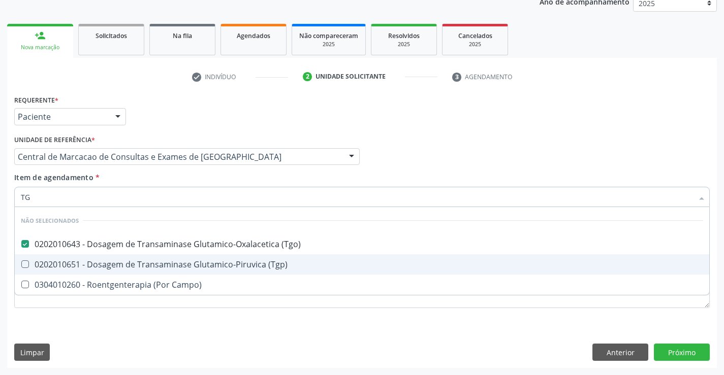
click at [202, 264] on div "0202010651 - Dosagem de Transaminase Glutamico-Piruvica (Tgp)" at bounding box center [362, 265] width 682 height 8
checkbox \(Tgp\) "true"
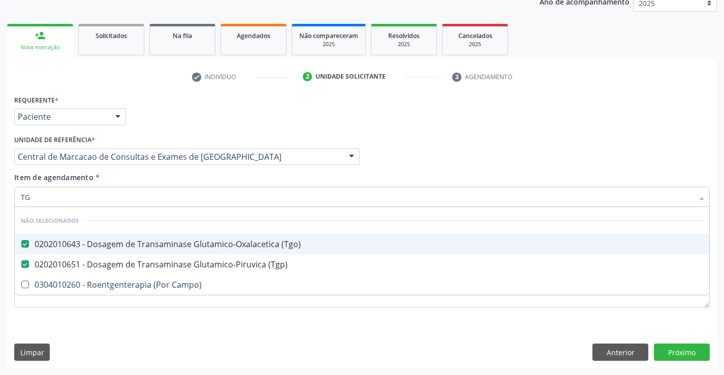
click at [197, 181] on div "Item de agendamento * TG Desfazer seleção Não selecionados 0202010643 - Dosagem…" at bounding box center [361, 188] width 695 height 32
checkbox Campo\) "true"
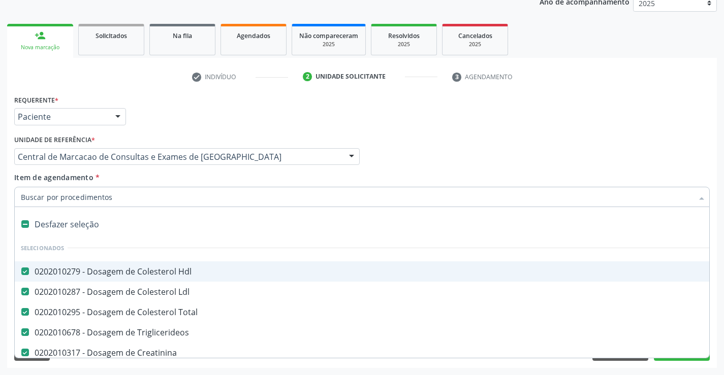
type input "U"
checkbox Amilase "false"
checkbox Fracoes "false"
checkbox Gt\) "false"
checkbox \(Tgo\) "false"
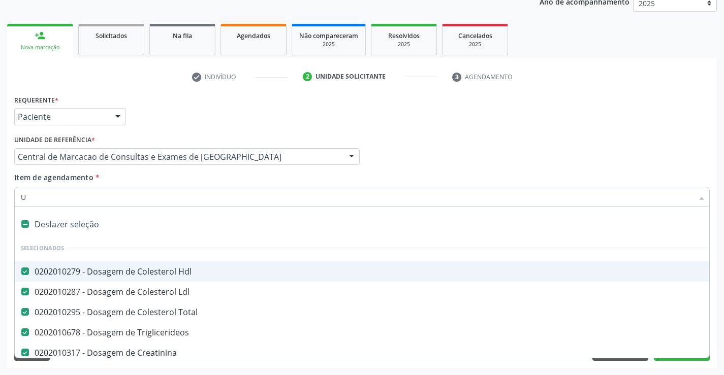
checkbox \(Tgp\) "false"
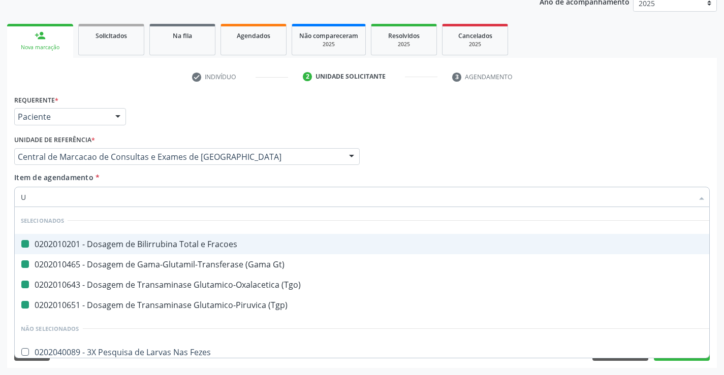
type input "UR"
checkbox Fracoes "false"
checkbox Gt\) "false"
checkbox \(Tgo\) "false"
checkbox \(Tgp\) "false"
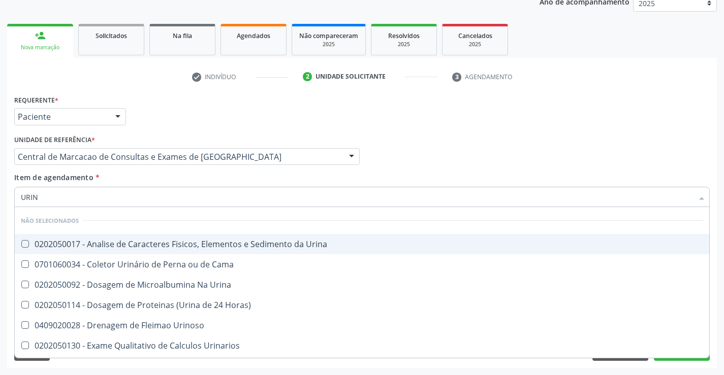
type input "URINA"
click at [204, 237] on span "0202050017 - Analise de Caracteres Fisicos, Elementos e Sedimento da Urina" at bounding box center [362, 244] width 694 height 20
checkbox Urina "true"
click at [190, 183] on div "Item de agendamento * URINA Desfazer seleção Não selecionados 0202050017 - Anal…" at bounding box center [361, 188] width 695 height 32
checkbox Urina "true"
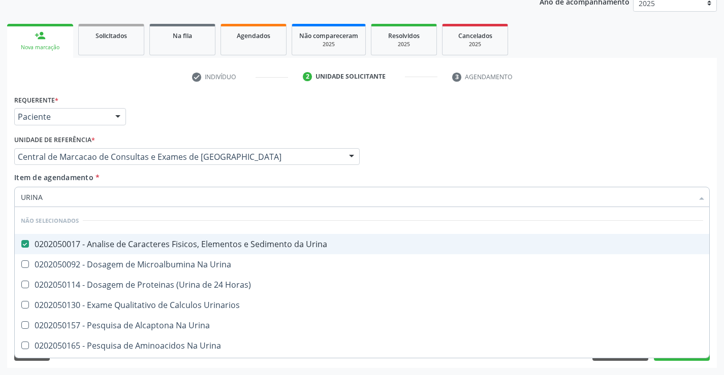
checkbox Horas\) "true"
checkbox Urinarios "true"
checkbox Urina "true"
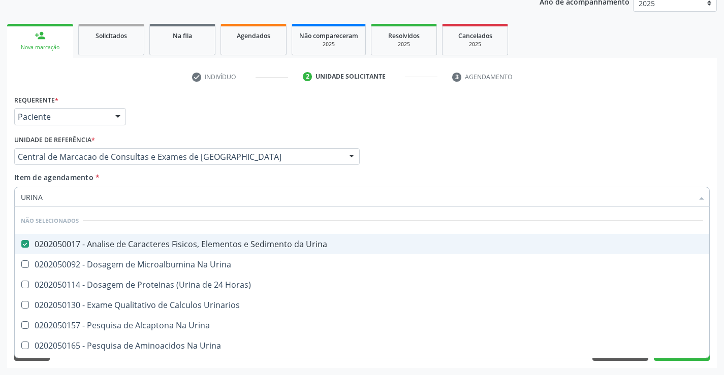
checkbox Urina "true"
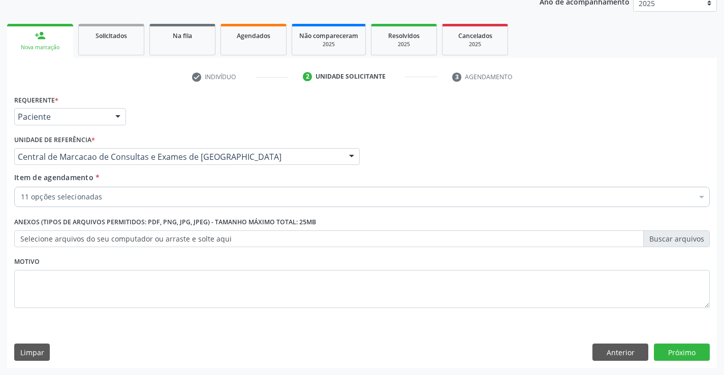
click at [190, 183] on div "Item de agendamento * 11 opções selecionadas Desfazer seleção Selecionados 0202…" at bounding box center [361, 188] width 695 height 32
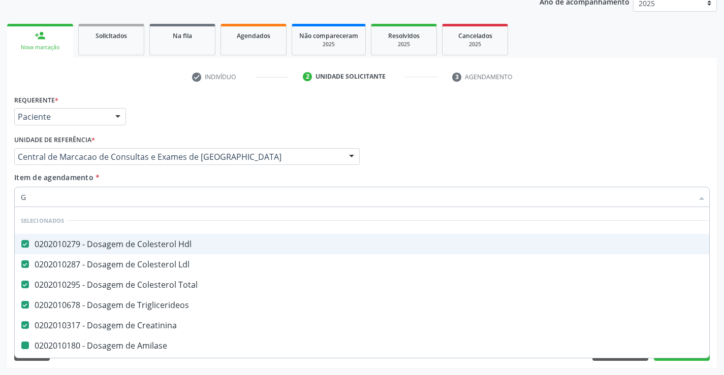
type input "GL"
checkbox Amilase "false"
checkbox Fracoes "false"
checkbox Gt\) "false"
checkbox \(Tgo\) "false"
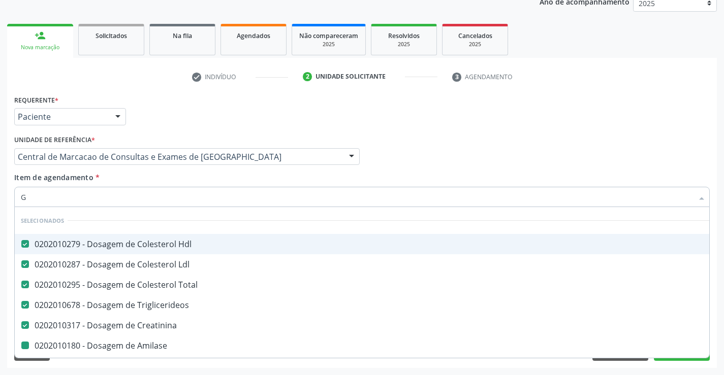
checkbox \(Tgp\) "false"
type input "GLI"
checkbox Total "false"
checkbox Triglicerideos "false"
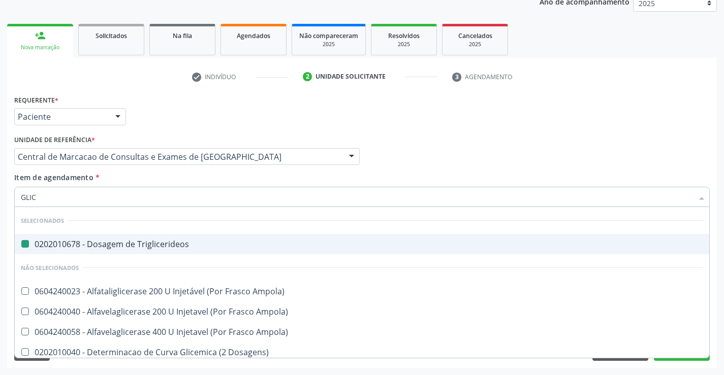
type input "GLICO"
checkbox Triglicerideos "false"
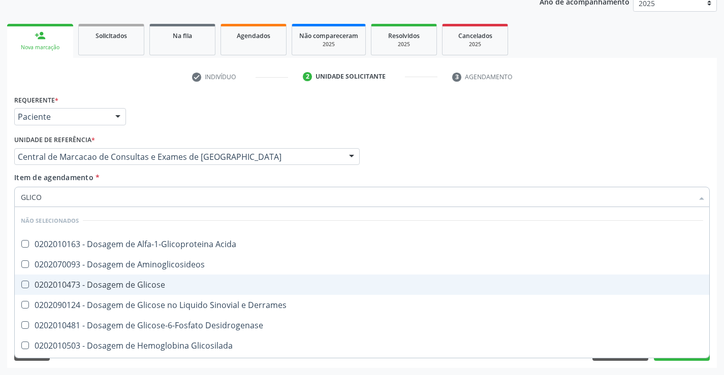
click at [198, 276] on span "0202010473 - Dosagem de Glicose" at bounding box center [362, 285] width 694 height 20
checkbox Glicose "true"
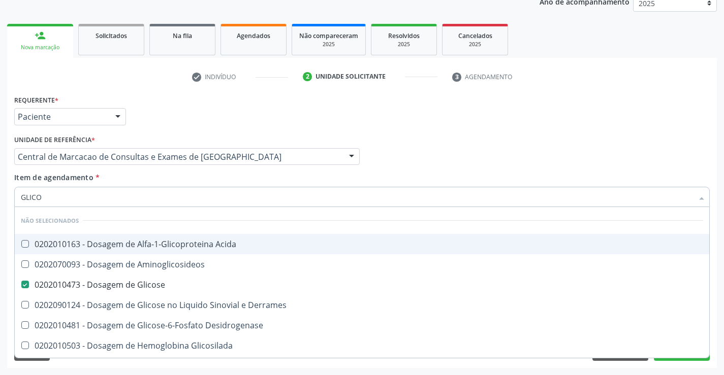
click at [211, 184] on div "Item de agendamento * GLICO Desfazer seleção Não selecionados 0202010163 - Dosa…" at bounding box center [361, 188] width 695 height 32
checkbox Acida "true"
checkbox Derrames "true"
checkbox Glicosilada "true"
checkbox Quantitativa "true"
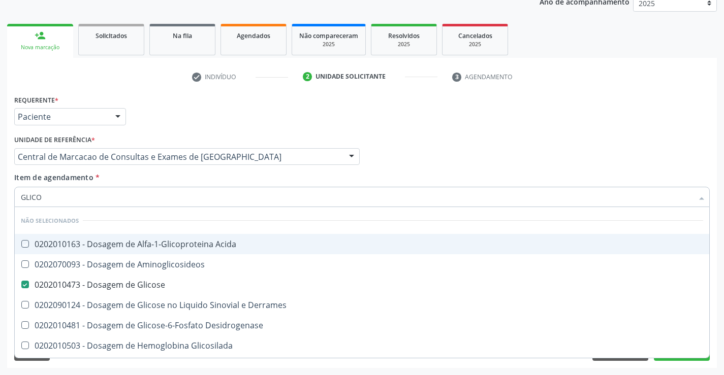
checkbox Urina "true"
checkbox Glicose "true"
checkbox Desidrogenase "true"
checkbox Aminoglicosideos "true"
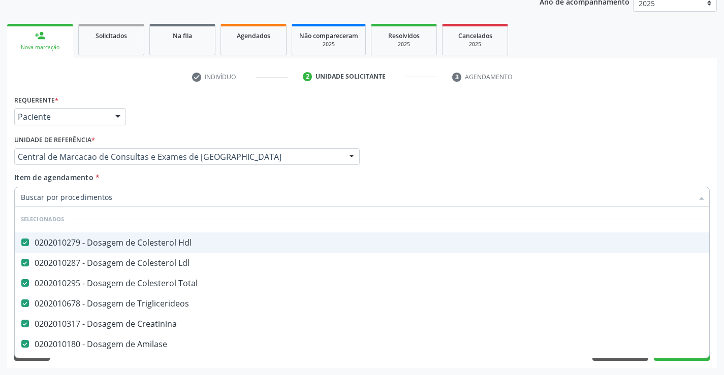
scroll to position [51, 0]
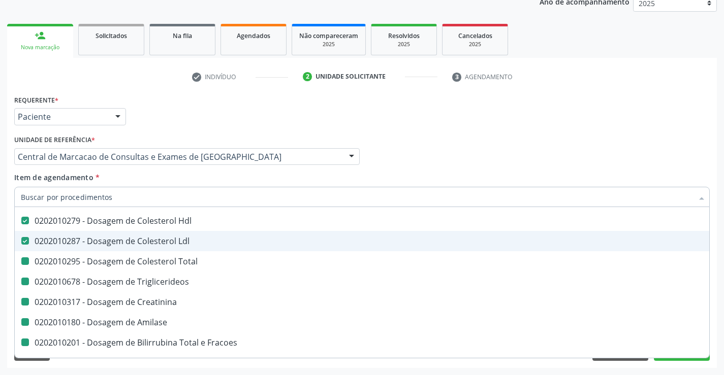
type input "H"
checkbox Total "false"
checkbox Triglicerideos "false"
checkbox Amilase "false"
checkbox Fracoes "false"
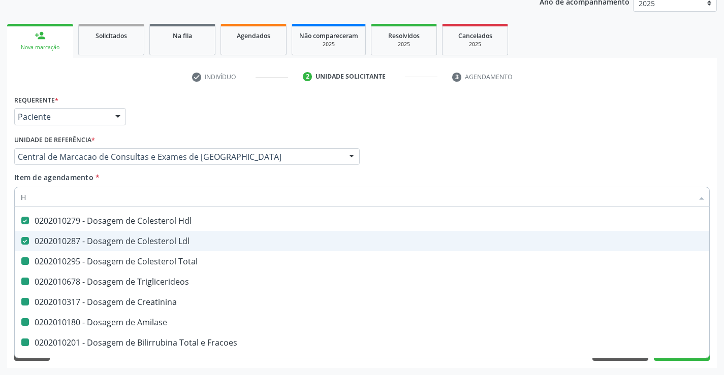
checkbox Gt\) "false"
checkbox \(Tgo\) "false"
checkbox Creatinina "false"
checkbox \(Tgp\) "false"
checkbox Urina "false"
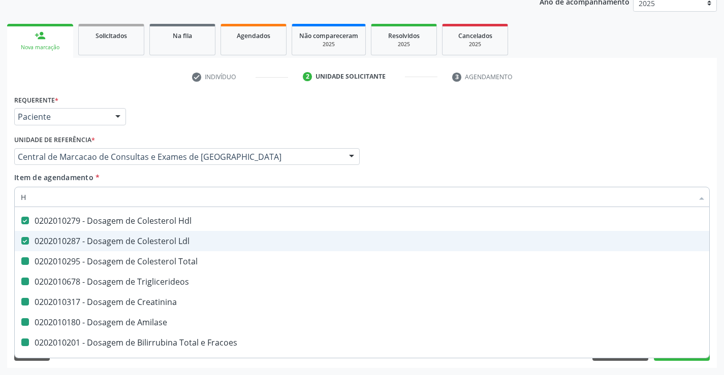
checkbox Glicose "false"
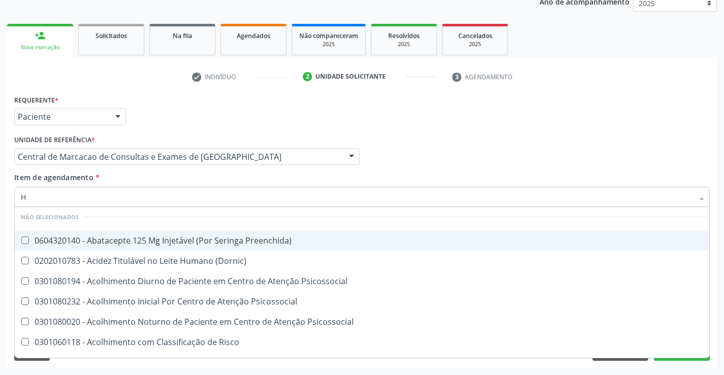
scroll to position [23, 0]
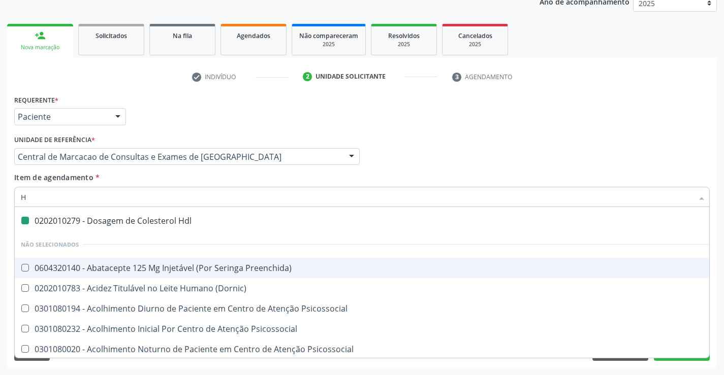
type input "HE"
checkbox Hdl "false"
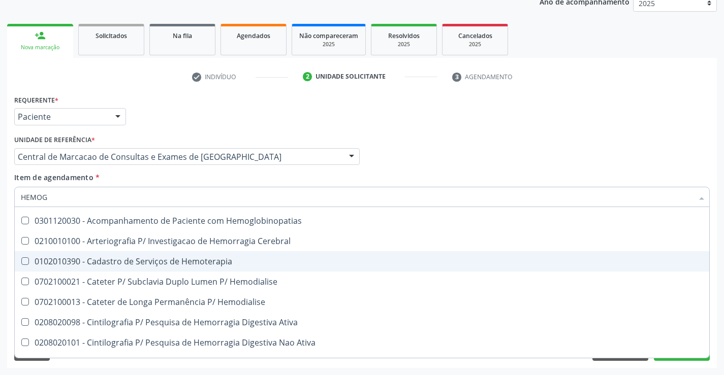
type input "HEMOGR"
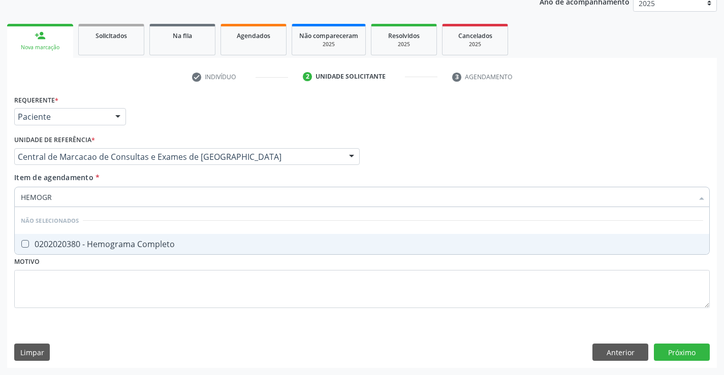
scroll to position [0, 0]
drag, startPoint x: 176, startPoint y: 235, endPoint x: 173, endPoint y: 212, distance: 23.6
click at [176, 236] on span "0202020380 - Hemograma Completo" at bounding box center [362, 244] width 694 height 20
checkbox Completo "true"
click at [171, 176] on div "Item de agendamento * HEMOGR Desfazer seleção Não selecionados 0202020380 - Hem…" at bounding box center [361, 188] width 695 height 32
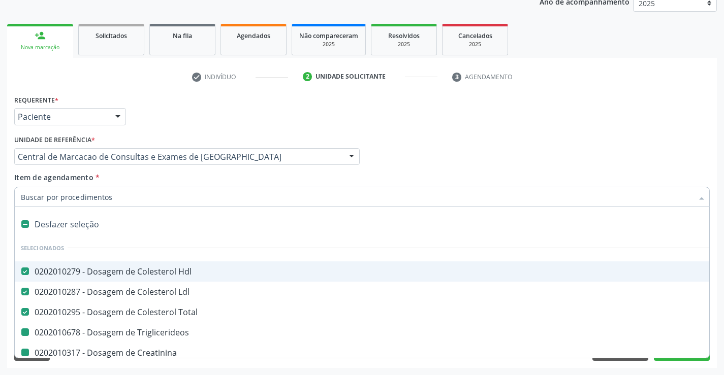
type input "P"
checkbox Triglicerideos "false"
checkbox Creatinina "false"
checkbox Amilase "false"
checkbox Fracoes "false"
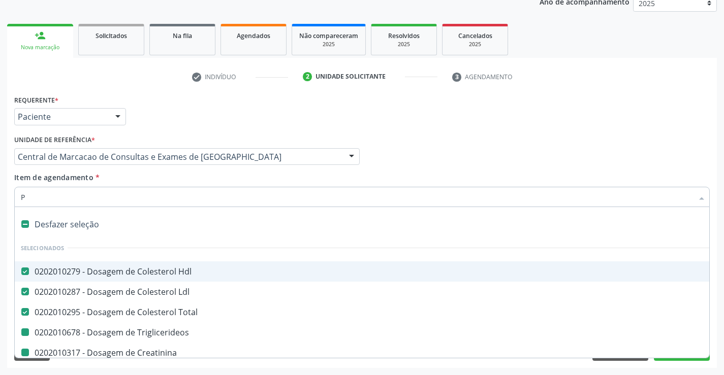
checkbox Gt\) "false"
checkbox \(Tgo\) "false"
checkbox \(Tgp\) "false"
checkbox Urina "false"
checkbox Glicose "false"
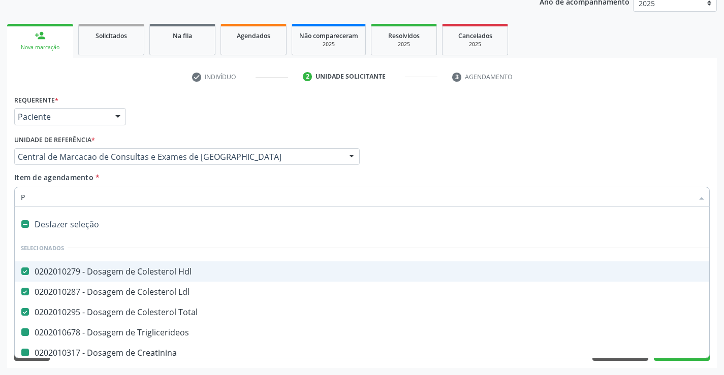
checkbox Completo "false"
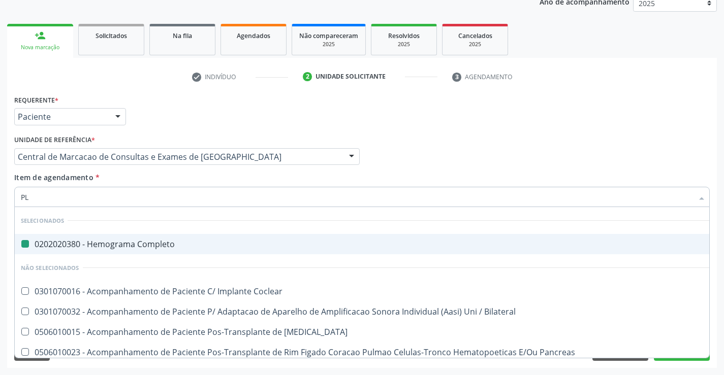
type input "PLA"
checkbox Completo "false"
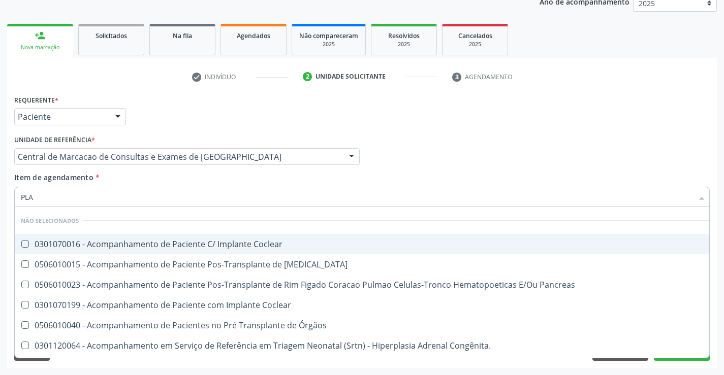
type input "PLAQ"
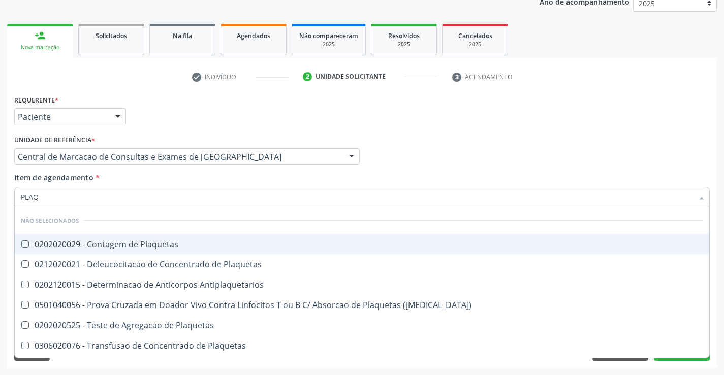
click at [170, 241] on div "0202020029 - Contagem de Plaquetas" at bounding box center [362, 244] width 682 height 8
checkbox Plaquetas "true"
click at [165, 182] on div "Item de agendamento * PLAQ Desfazer seleção Não selecionados 0202020029 - Conta…" at bounding box center [361, 188] width 695 height 32
checkbox Match\) "true"
checkbox Plaquetas "true"
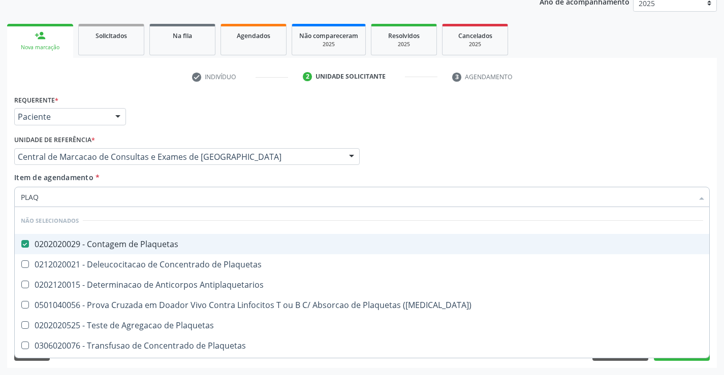
checkbox Plaquetas "true"
checkbox Aferese "true"
checkbox Antiplaquetarios "true"
checkbox Plaquetas "true"
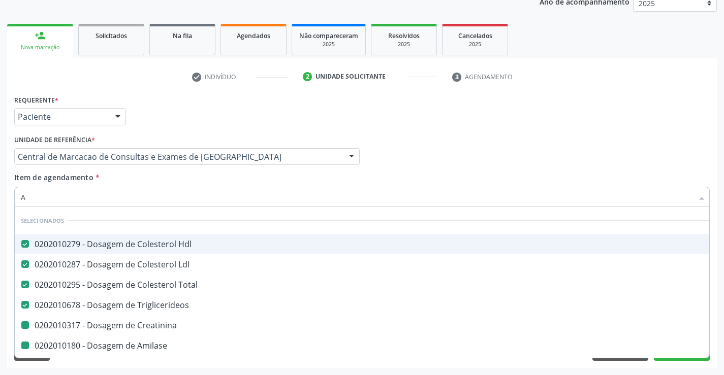
type input "AC"
checkbox Creatinina "false"
checkbox Amilase "false"
checkbox Fracoes "false"
checkbox Gt\) "false"
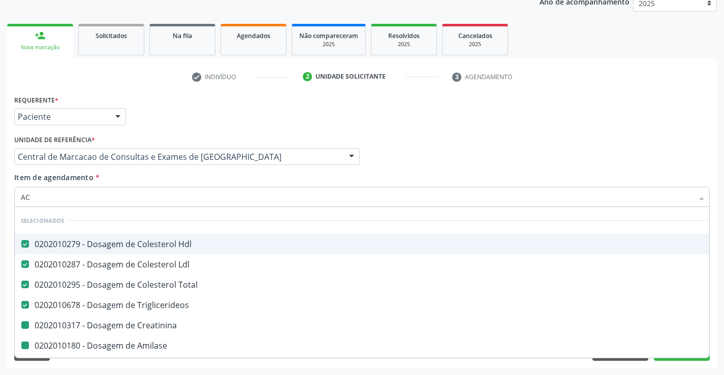
checkbox \(Tgo\) "false"
checkbox \(Tgp\) "false"
checkbox Urina "false"
checkbox Glicose "false"
checkbox Completo "false"
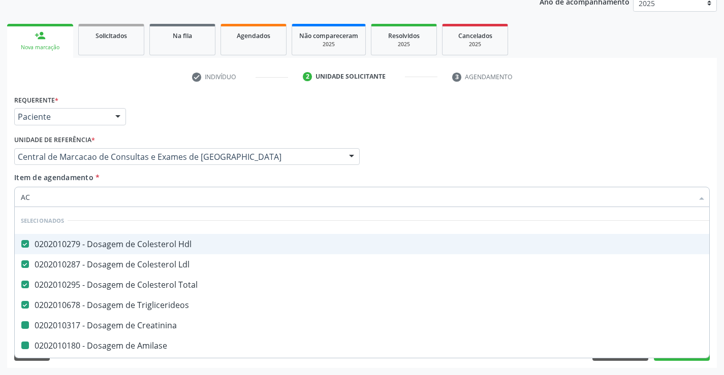
checkbox Plaquetas "false"
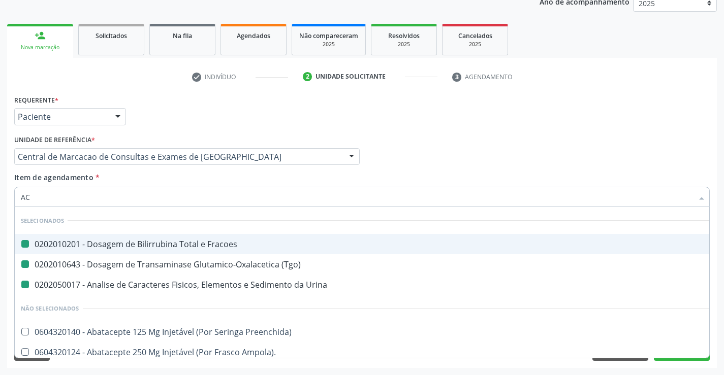
type input "ACI"
checkbox Fracoes "false"
checkbox Urina "false"
checkbox \(Tgo\) "false"
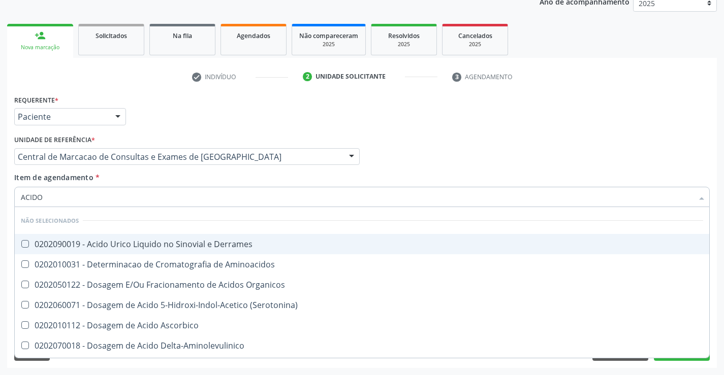
type input "ACIDO U"
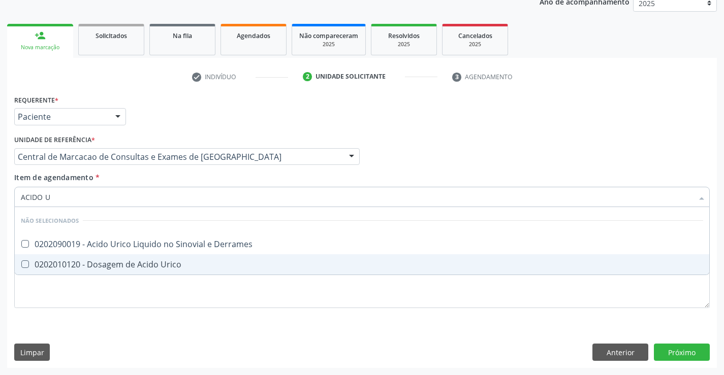
click at [168, 267] on div "0202010120 - Dosagem de Acido Urico" at bounding box center [362, 265] width 682 height 8
checkbox Urico "true"
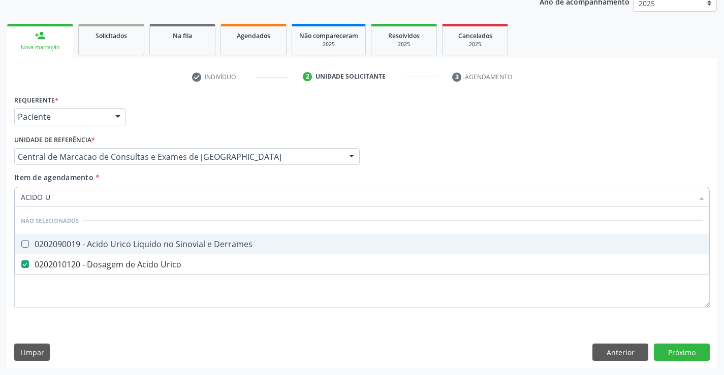
type input "ACIDO U"
click at [169, 173] on div "Item de agendamento * ACIDO U Desfazer seleção Não selecionados 0202090019 - Ac…" at bounding box center [361, 188] width 695 height 32
checkbox Derrames "true"
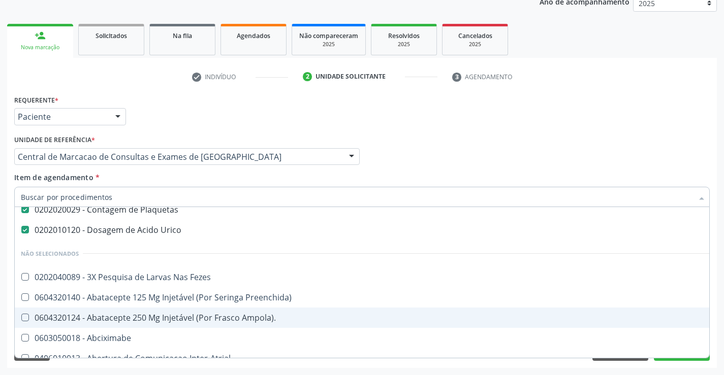
scroll to position [305, 0]
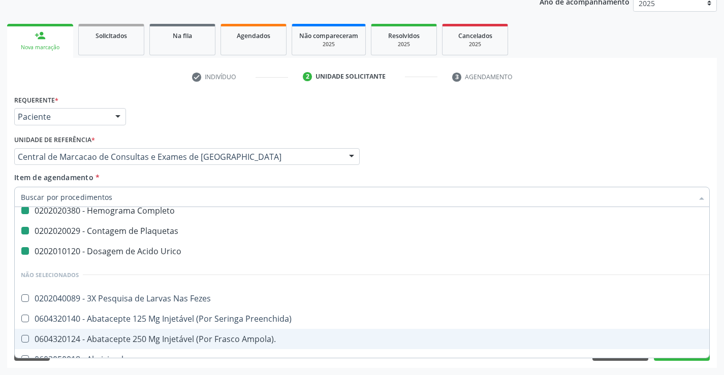
type input "H"
checkbox Triglicerideos "false"
checkbox Creatinina "false"
checkbox Amilase "false"
checkbox Fracoes "false"
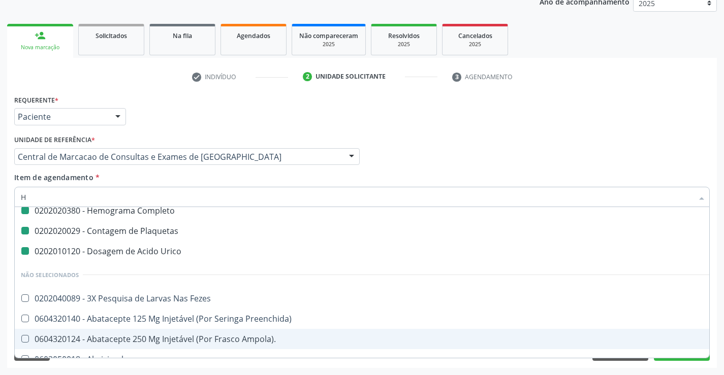
checkbox Gt\) "false"
checkbox \(Tgo\) "false"
checkbox \(Tgp\) "false"
checkbox Urina "false"
checkbox Glicose "false"
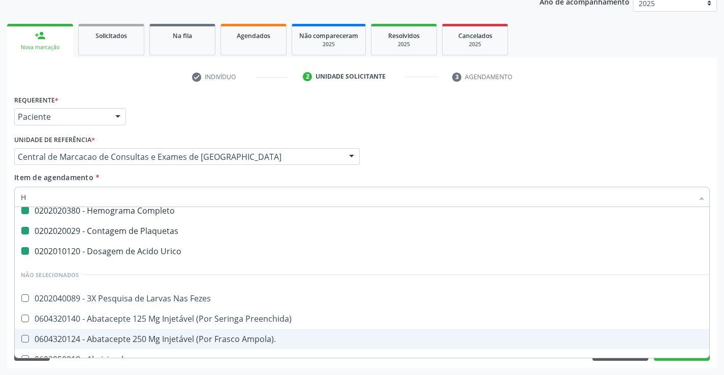
checkbox Completo "false"
checkbox Plaquetas "false"
checkbox Urico "false"
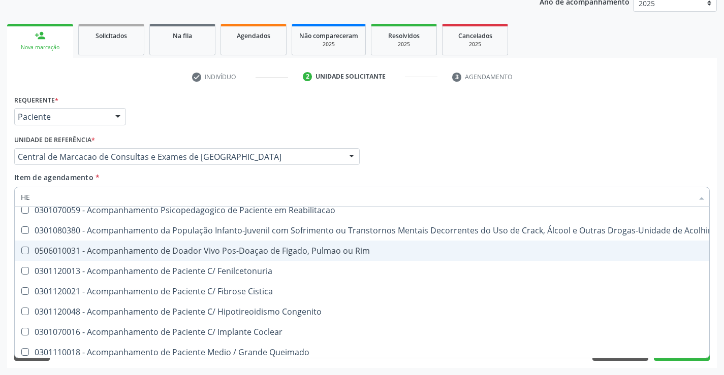
scroll to position [284, 0]
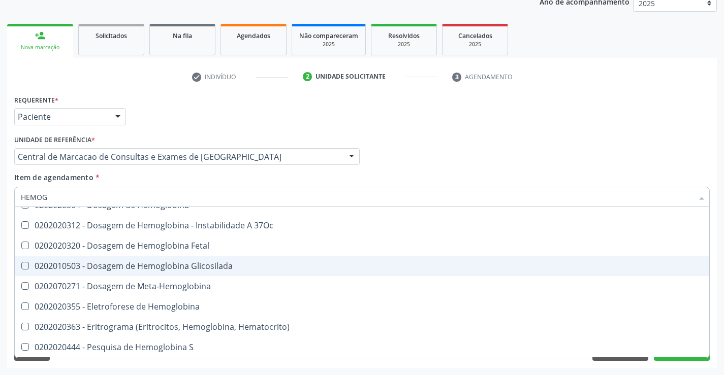
type input "HEMOGL"
checkbox Completo "false"
click at [209, 276] on span "0202010503 - Dosagem de Hemoglobina Glicosilada" at bounding box center [362, 266] width 694 height 20
checkbox Glicosilada "true"
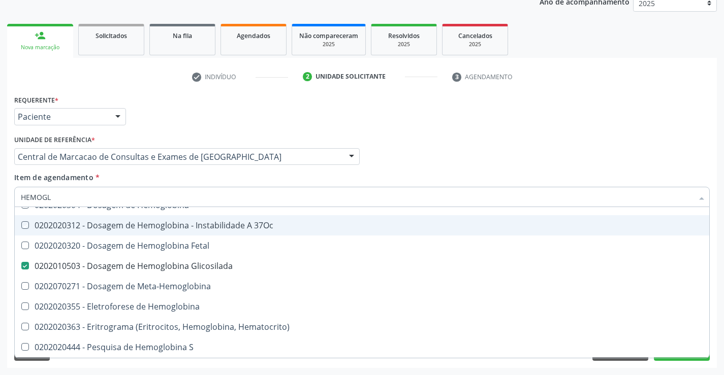
click at [489, 159] on div "Profissional Solicitante Por favor, selecione a Unidade de Atendimento primeiro…" at bounding box center [362, 153] width 700 height 40
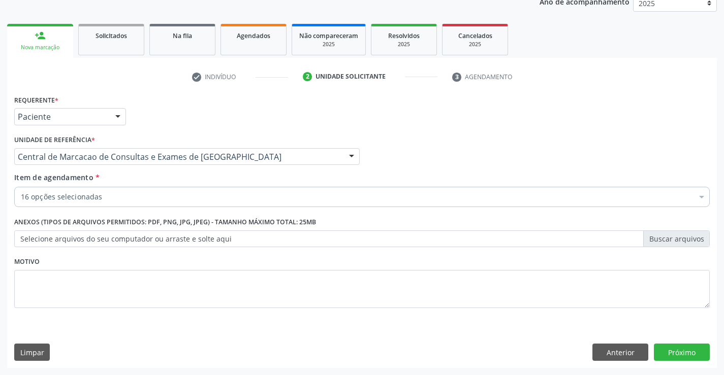
click at [677, 358] on div "Desfazer seleção Selecionados 0202010279 - Dosagem de Colesterol Hdl 0202010287…" at bounding box center [361, 282] width 695 height 151
click at [698, 361] on button "Próximo" at bounding box center [682, 352] width 56 height 17
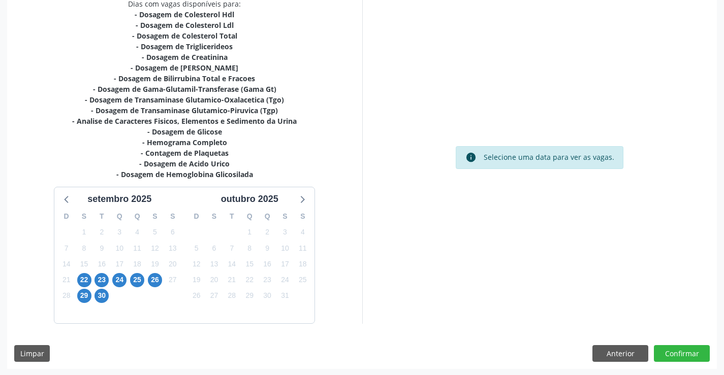
scroll to position [226, 0]
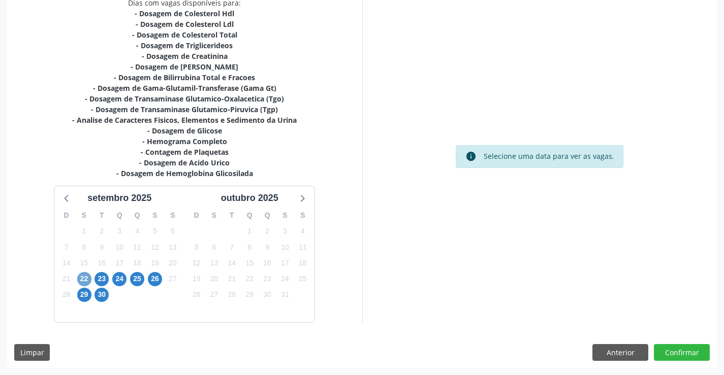
click at [84, 275] on span "22" at bounding box center [84, 279] width 14 height 14
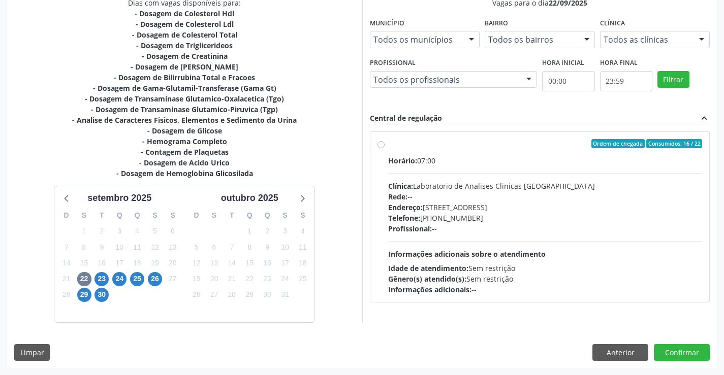
click at [475, 265] on div "Idade de atendimento: Sem restrição" at bounding box center [545, 268] width 314 height 11
click at [384, 148] on input "Ordem de chegada Consumidos: 16 / 22 Horário: 07:00 Clínica: Laboratorio de Ana…" at bounding box center [380, 143] width 7 height 9
radio input "true"
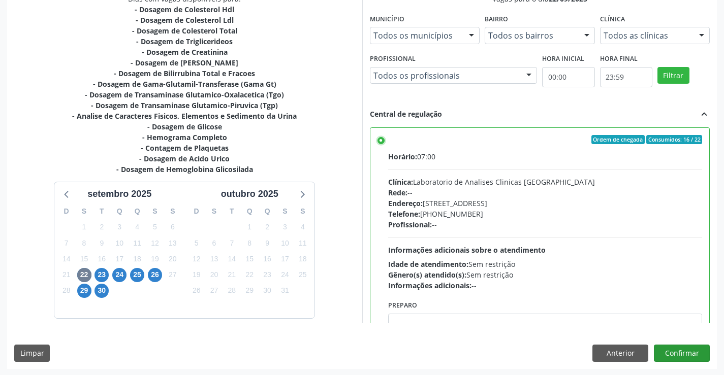
scroll to position [232, 0]
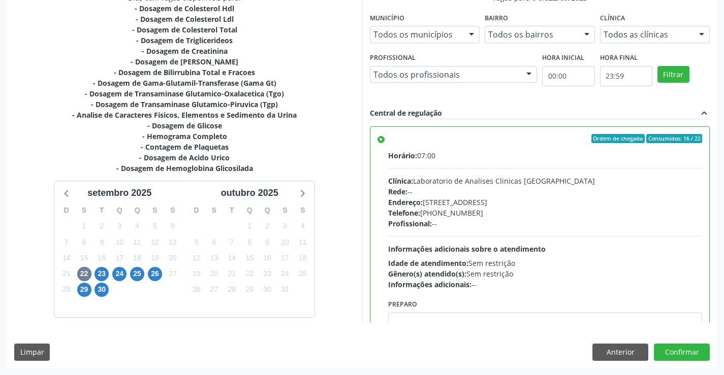
click at [688, 342] on div "Dias com vagas disponíveis para: - Dosagem de Colesterol Hdl - Dosagem de Coles…" at bounding box center [361, 179] width 709 height 375
click at [678, 352] on button "Confirmar" at bounding box center [682, 352] width 56 height 17
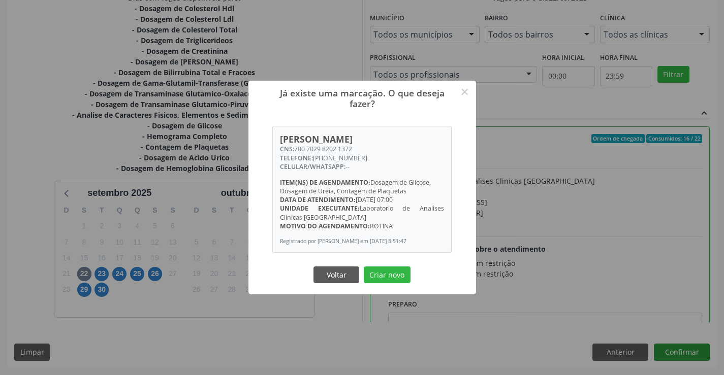
click at [364, 267] on button "Criar novo" at bounding box center [387, 275] width 47 height 17
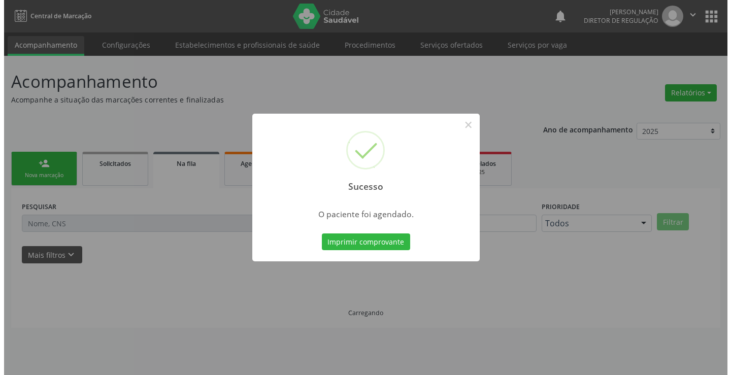
scroll to position [0, 0]
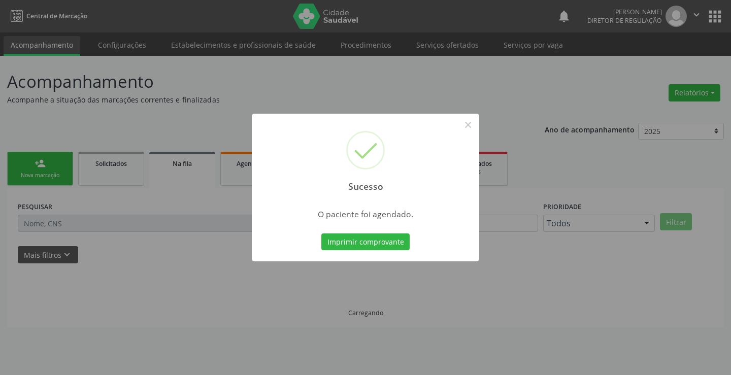
click at [321, 234] on button "Imprimir comprovante" at bounding box center [365, 242] width 88 height 17
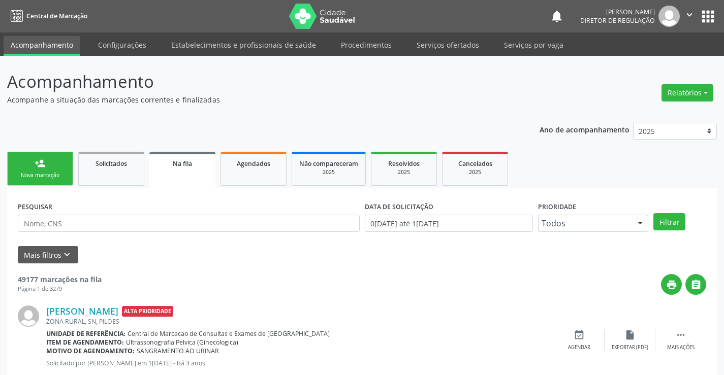
click at [44, 156] on link "person_add Nova marcação" at bounding box center [40, 169] width 66 height 34
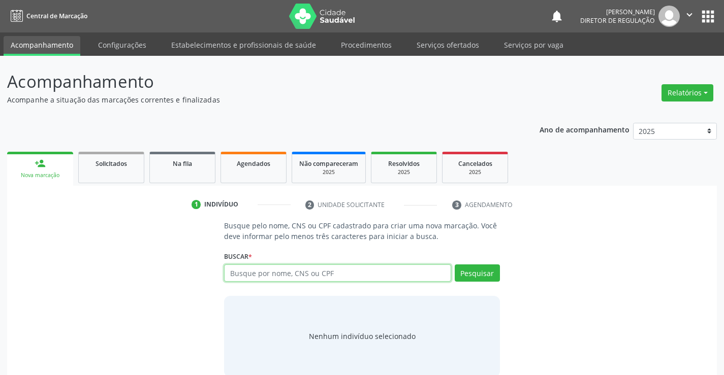
click at [268, 281] on input "text" at bounding box center [337, 273] width 226 height 17
type input "702500339028439"
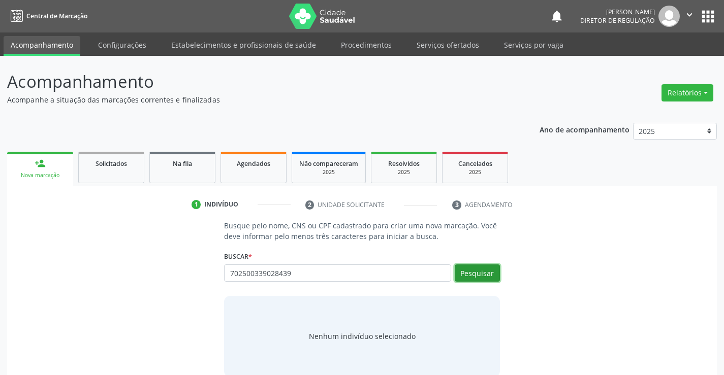
click at [471, 274] on button "Pesquisar" at bounding box center [477, 273] width 45 height 17
type input "702500339028439"
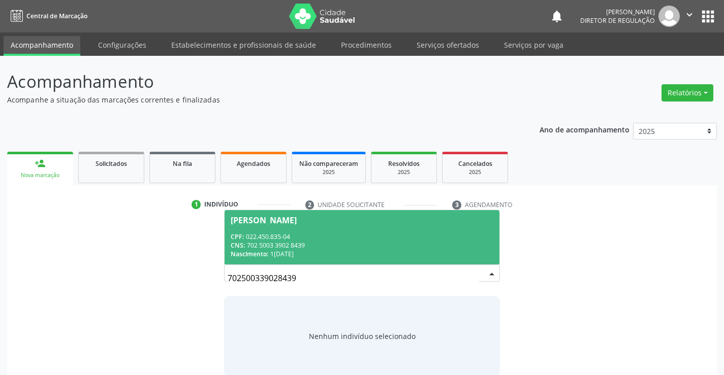
click at [313, 242] on div "CNS: 702 5003 3902 8439" at bounding box center [362, 245] width 262 height 9
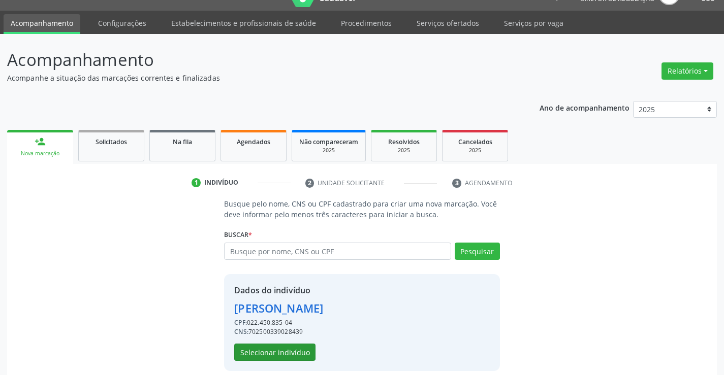
scroll to position [32, 0]
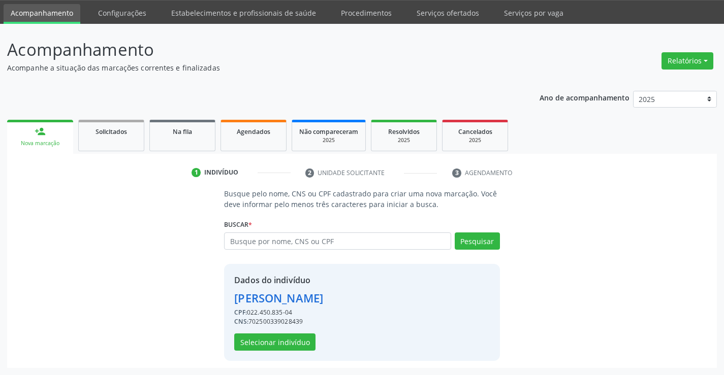
click at [269, 351] on div "Dados do indivíduo [PERSON_NAME] CPF: 022.450.835-04 CNS: 702500339028439 Selec…" at bounding box center [361, 312] width 275 height 97
click at [272, 342] on button "Selecionar indivíduo" at bounding box center [274, 342] width 81 height 17
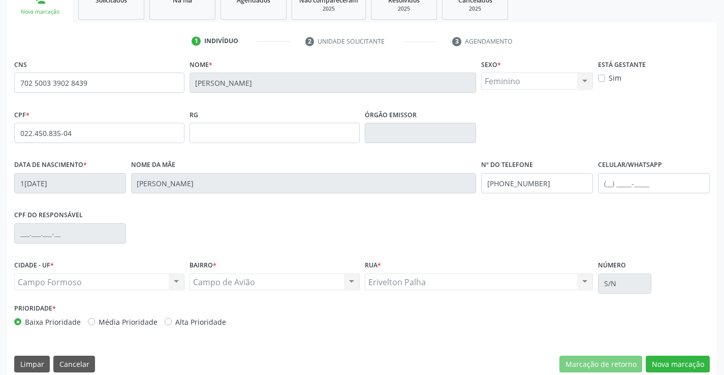
scroll to position [175, 0]
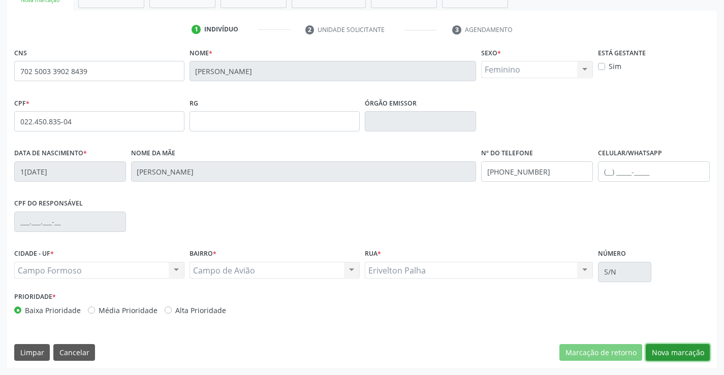
click at [680, 358] on button "Nova marcação" at bounding box center [677, 352] width 64 height 17
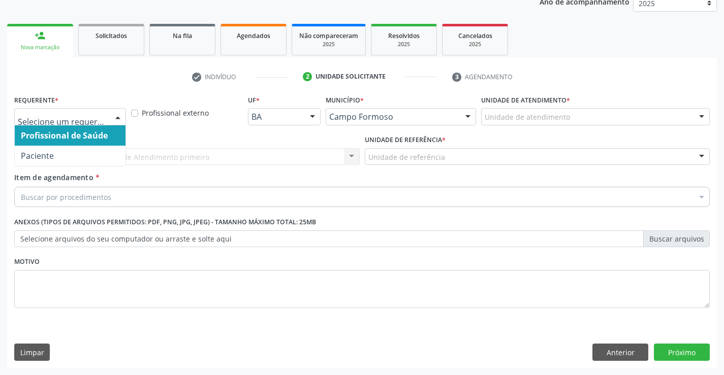
drag, startPoint x: 105, startPoint y: 109, endPoint x: 100, endPoint y: 140, distance: 31.4
click at [105, 109] on div at bounding box center [70, 116] width 112 height 17
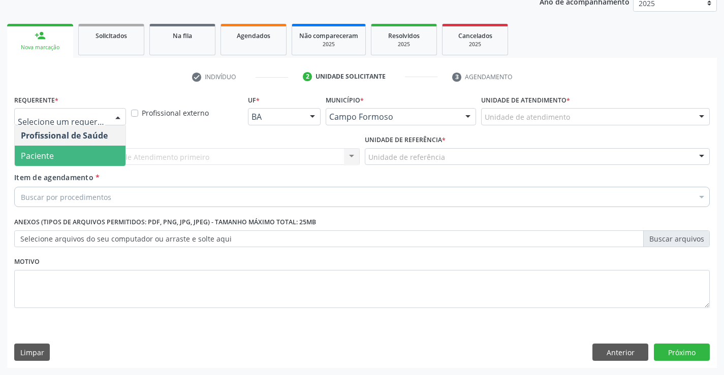
click at [96, 154] on span "Paciente" at bounding box center [70, 156] width 111 height 20
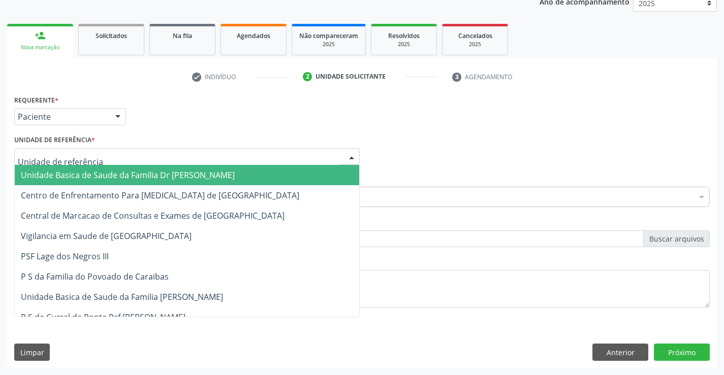
drag, startPoint x: 176, startPoint y: 151, endPoint x: 168, endPoint y: 185, distance: 34.4
click at [174, 151] on div at bounding box center [186, 156] width 345 height 17
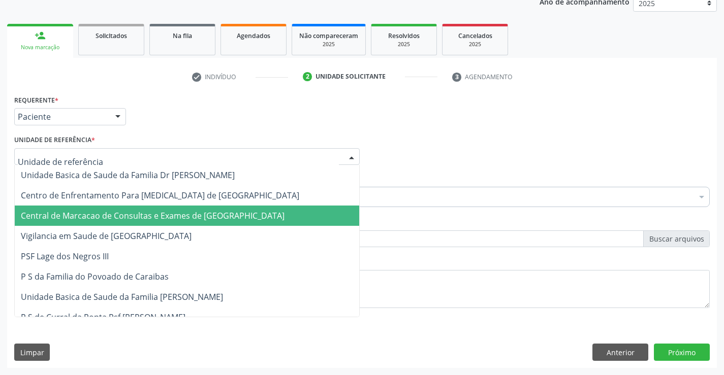
drag, startPoint x: 169, startPoint y: 209, endPoint x: 195, endPoint y: 205, distance: 26.7
click at [169, 210] on span "Central de Marcacao de Consultas e Exames de [GEOGRAPHIC_DATA]" at bounding box center [187, 216] width 344 height 20
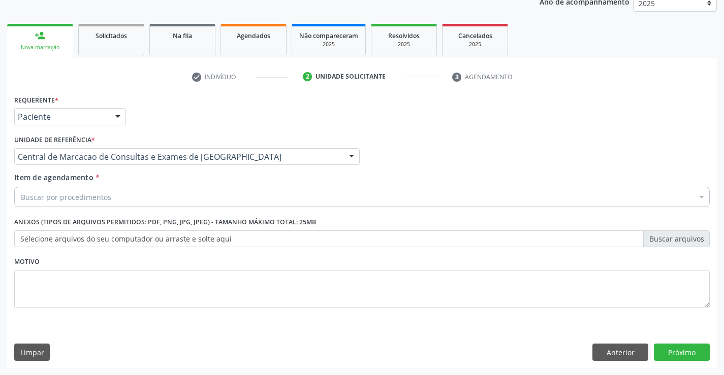
click at [257, 192] on div "Buscar por procedimentos" at bounding box center [361, 197] width 695 height 20
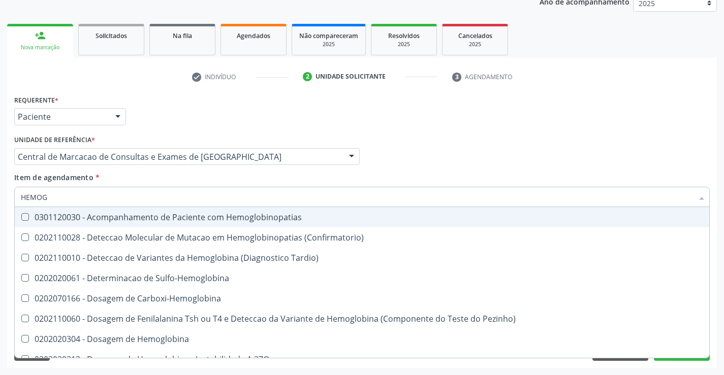
type input "HEMOGR"
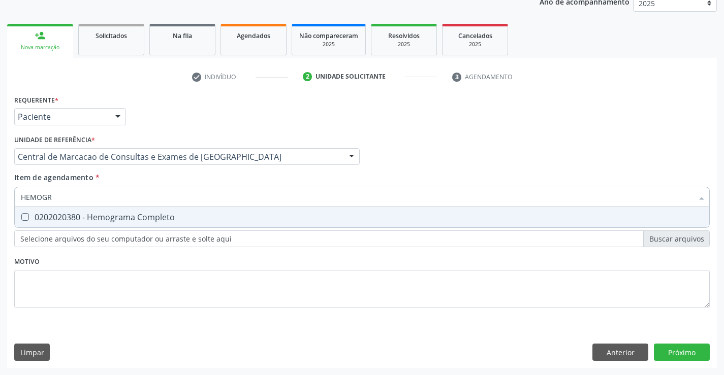
click at [238, 213] on div "0202020380 - Hemograma Completo" at bounding box center [362, 217] width 682 height 8
checkbox Completo "true"
type input "HEMOGR"
click at [228, 173] on div "Item de agendamento * HEMOGR Desfazer seleção 0202020380 - Hemograma Completo N…" at bounding box center [361, 188] width 695 height 32
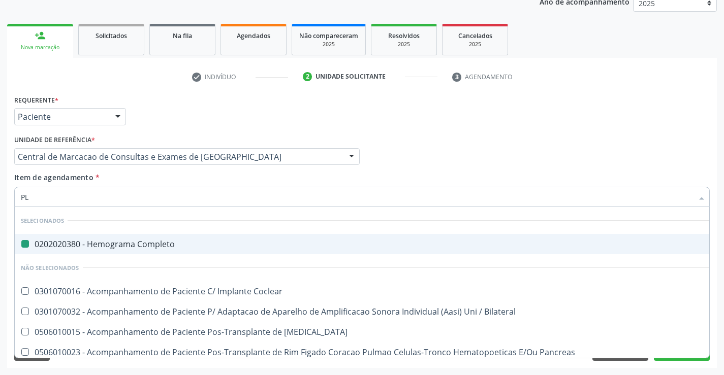
type input "PLA"
checkbox Completo "false"
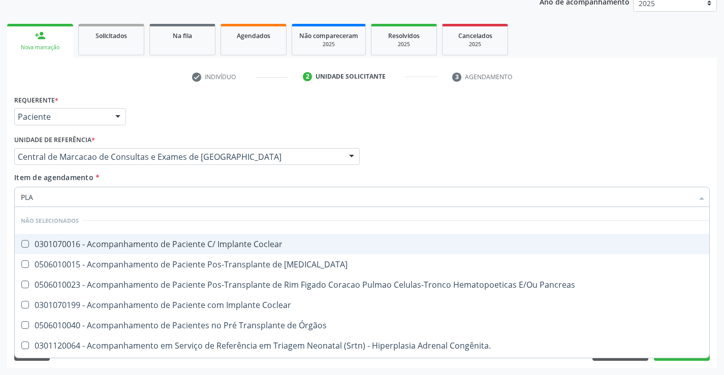
type input "PLAQ"
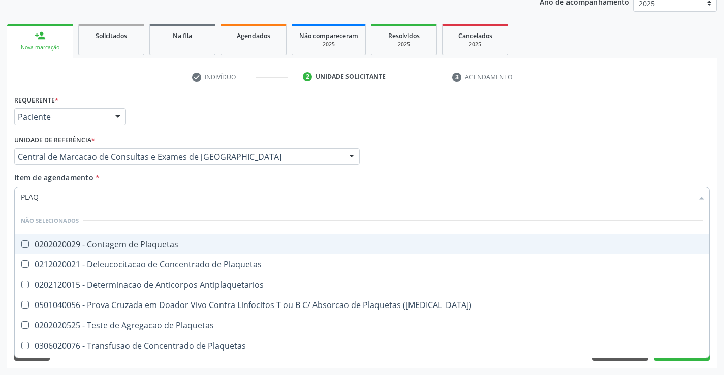
click at [188, 239] on span "0202020029 - Contagem de Plaquetas" at bounding box center [362, 244] width 694 height 20
checkbox Plaquetas "true"
click at [183, 174] on div "Item de agendamento * PLAQ Desfazer seleção Não selecionados 0202020029 - Conta…" at bounding box center [361, 188] width 695 height 32
checkbox Plaquetas "true"
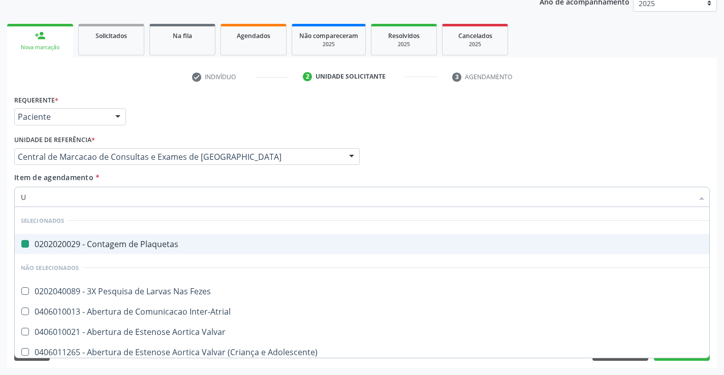
type input "UR"
checkbox Plaquetas "false"
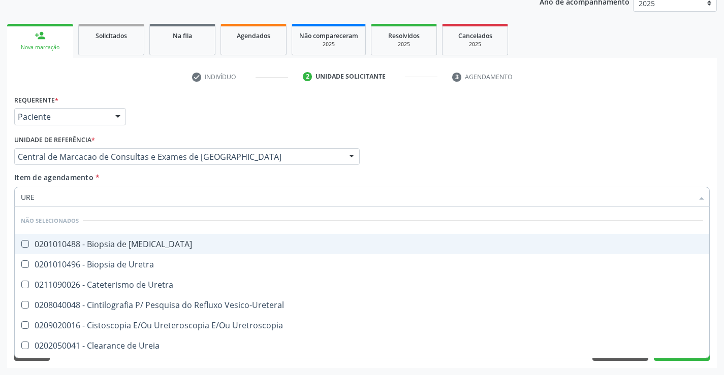
type input "UREI"
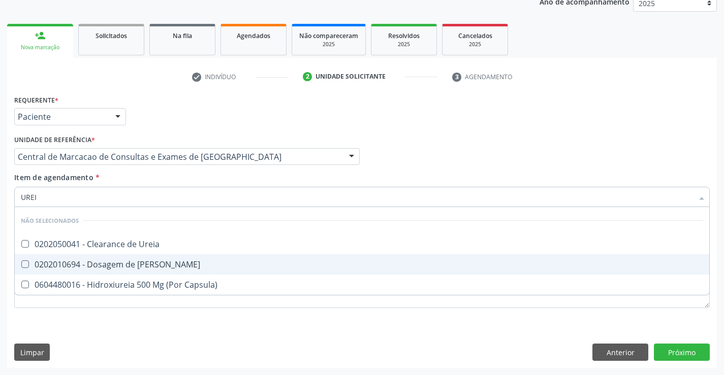
click at [161, 261] on div "0202010694 - Dosagem de [PERSON_NAME]" at bounding box center [362, 265] width 682 height 8
checkbox Ureia "true"
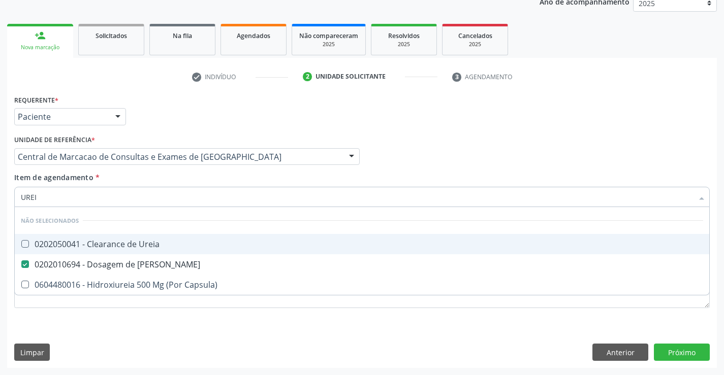
type input "UREI"
click at [181, 174] on div "Item de agendamento * [PERSON_NAME] seleção Não selecionados 0202050041 - Clear…" at bounding box center [361, 188] width 695 height 32
checkbox Ureia "true"
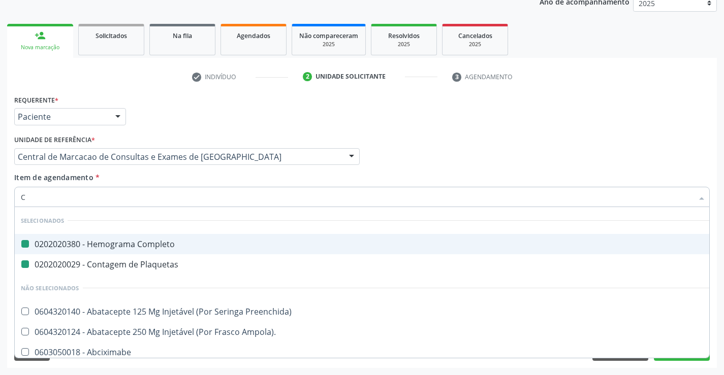
type input "CR"
checkbox Completo "false"
checkbox Plaquetas "false"
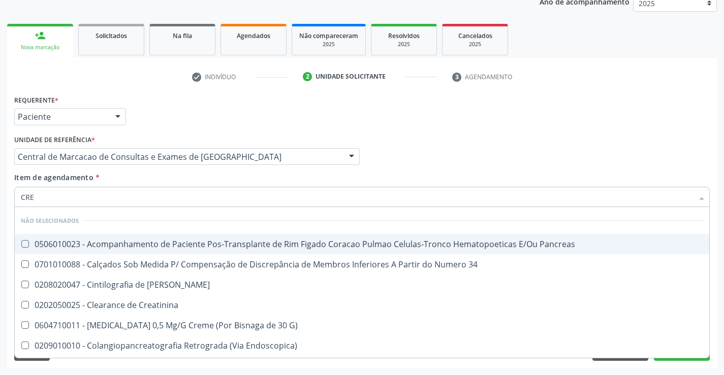
type input "CREA"
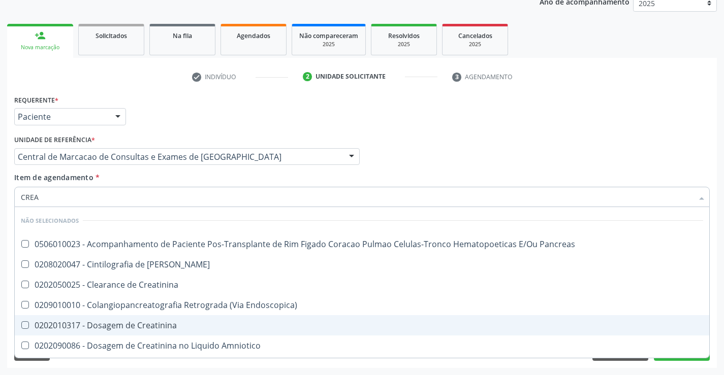
click at [174, 317] on span "0202010317 - Dosagem de Creatinina" at bounding box center [362, 325] width 694 height 20
checkbox Creatinina "true"
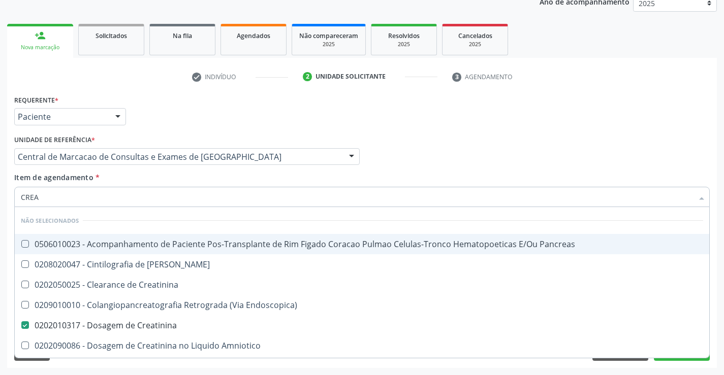
type input "CREA"
click at [191, 177] on div "Item de agendamento * CREA Desfazer seleção Não selecionados 0506010023 - Acomp…" at bounding box center [361, 188] width 695 height 32
checkbox Pancreas "true"
checkbox Endoscopica\) "true"
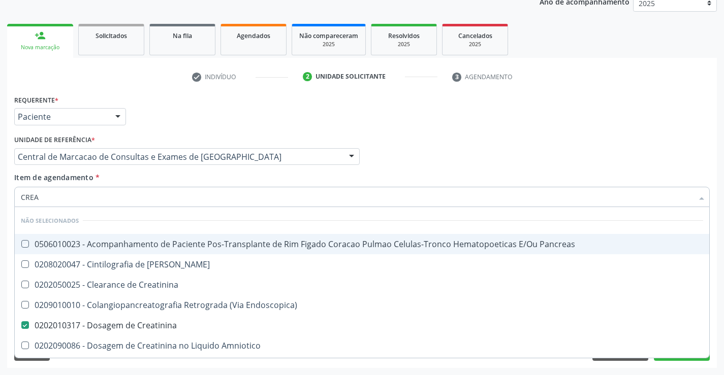
checkbox Creatinina "true"
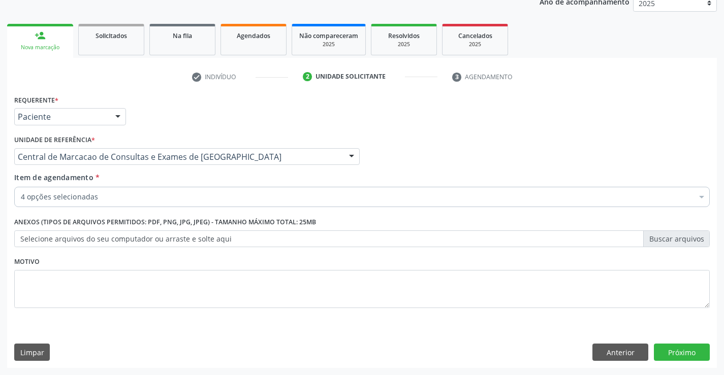
click at [182, 205] on div "4 opções selecionadas" at bounding box center [361, 197] width 695 height 20
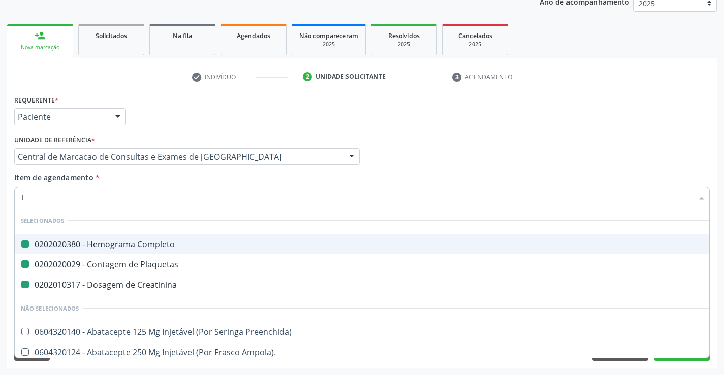
type input "TG"
checkbox Completo "false"
checkbox Plaquetas "false"
checkbox Creatinina "false"
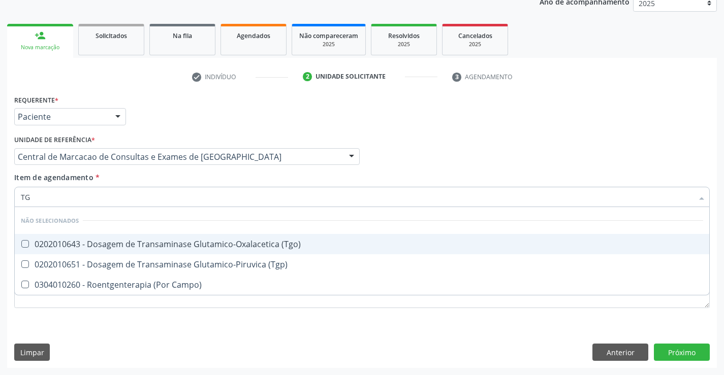
click at [190, 243] on div "0202010643 - Dosagem de Transaminase Glutamico-Oxalacetica (Tgo)" at bounding box center [362, 244] width 682 height 8
checkbox \(Tgo\) "true"
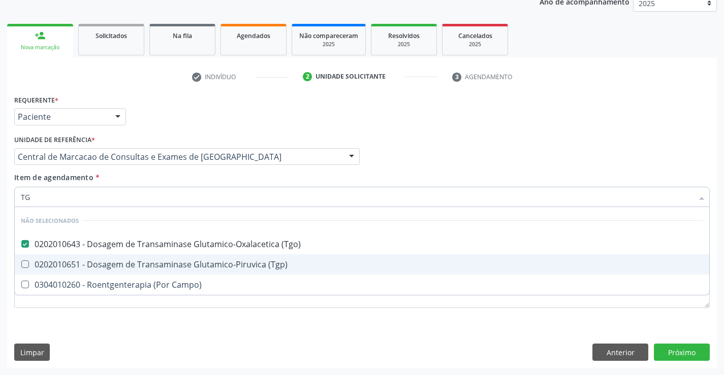
click at [197, 264] on div "0202010651 - Dosagem de Transaminase Glutamico-Piruvica (Tgp)" at bounding box center [362, 265] width 682 height 8
checkbox \(Tgp\) "true"
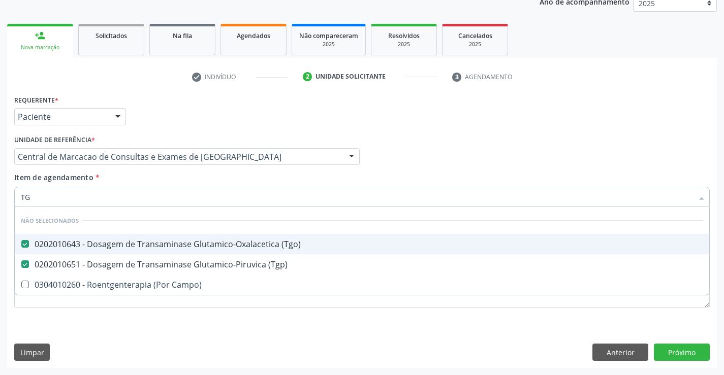
type input "TG"
click at [200, 184] on div "Item de agendamento * TG Desfazer seleção Não selecionados 0202010643 - Dosagem…" at bounding box center [361, 188] width 695 height 32
checkbox Campo\) "true"
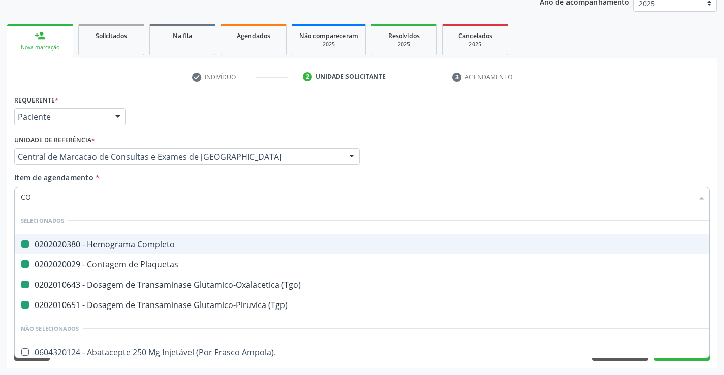
type input "COL"
checkbox Completo "false"
checkbox Plaquetas "false"
checkbox \(Tgo\) "false"
checkbox \(Tgp\) "false"
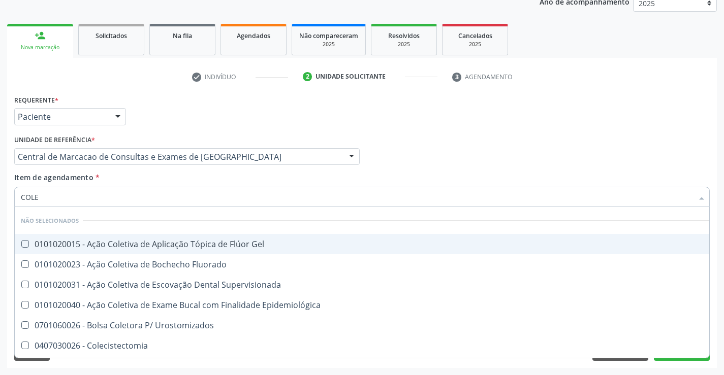
type input "COLES"
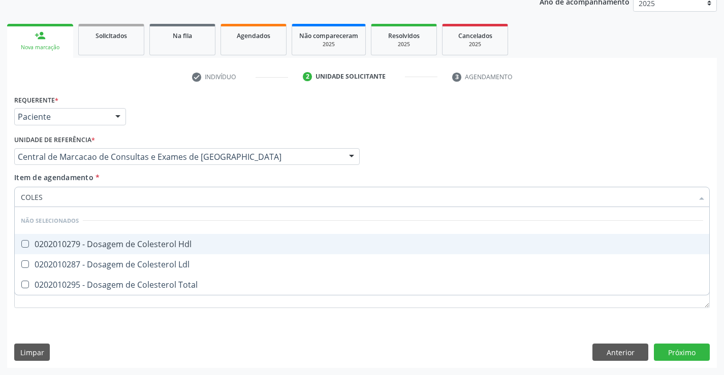
click at [195, 241] on div "0202010279 - Dosagem de Colesterol Hdl" at bounding box center [362, 244] width 682 height 8
checkbox Hdl "true"
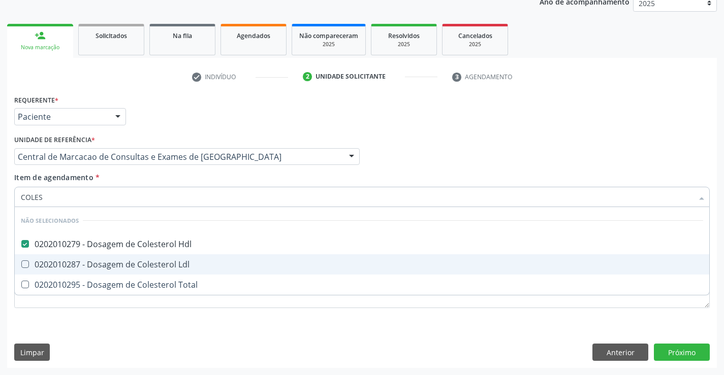
click at [192, 260] on span "0202010287 - Dosagem de Colesterol Ldl" at bounding box center [362, 264] width 694 height 20
checkbox Ldl "true"
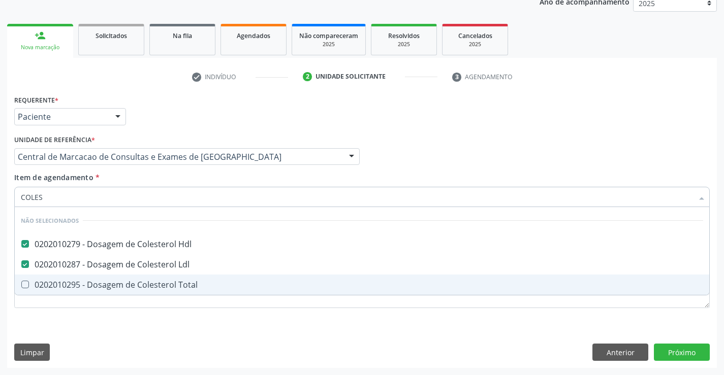
click at [191, 283] on div "0202010295 - Dosagem de Colesterol Total" at bounding box center [362, 285] width 682 height 8
checkbox Total "true"
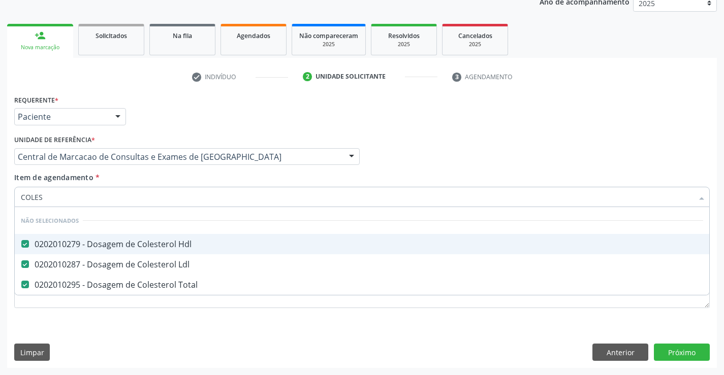
click at [202, 187] on input "COLES" at bounding box center [357, 197] width 672 height 20
click at [151, 186] on div "Item de agendamento * COLES Desfazer seleção Não selecionados 0202010279 - Dosa…" at bounding box center [361, 188] width 695 height 32
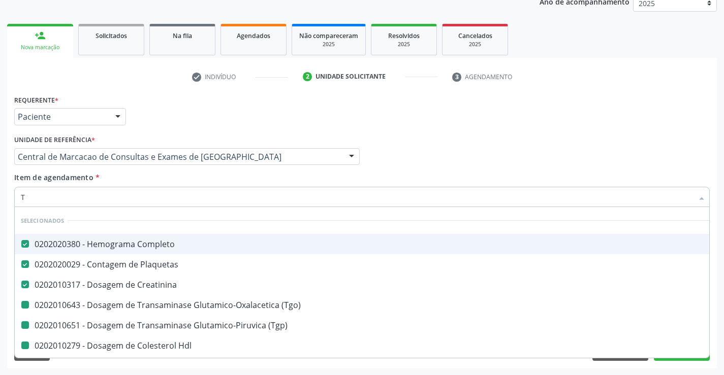
type input "TR"
checkbox \(Tgo\) "false"
checkbox \(Tgp\) "false"
checkbox Hdl "false"
checkbox Ldl "false"
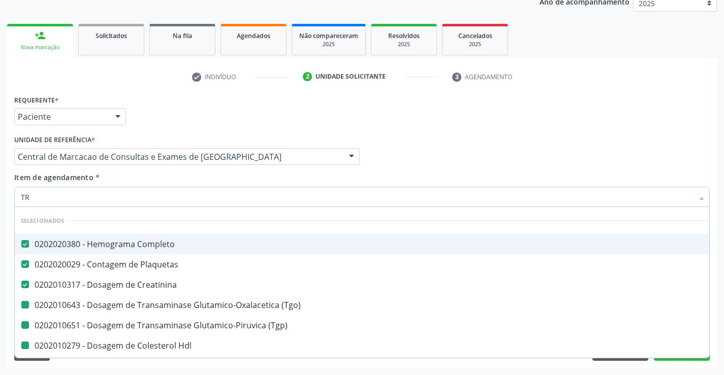
checkbox Total "false"
type input "TRI"
checkbox Completo "false"
checkbox Plaquetas "false"
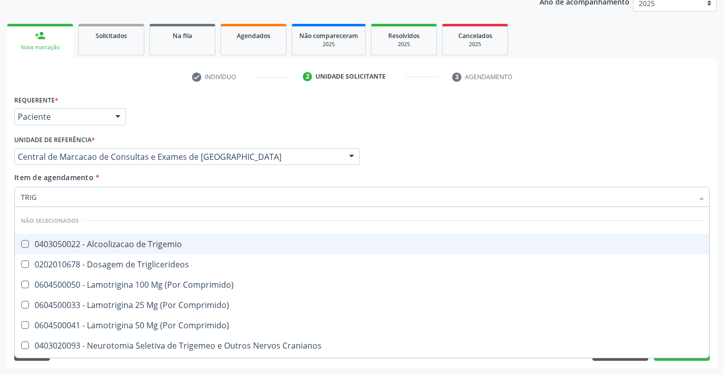
type input "TRIGL"
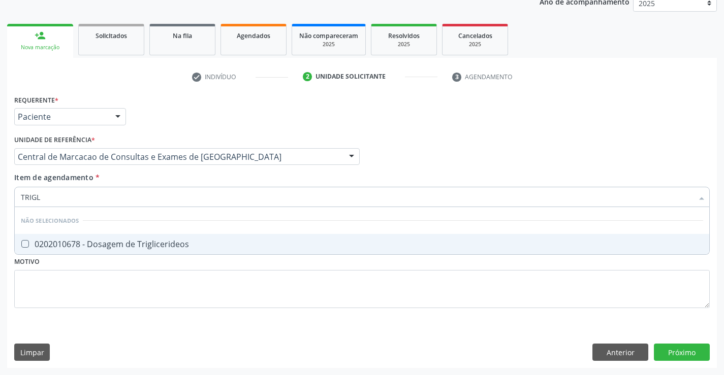
click at [161, 244] on div "0202010678 - Dosagem de Triglicerideos" at bounding box center [362, 244] width 682 height 8
checkbox Triglicerideos "true"
click at [190, 198] on input "TRIGL" at bounding box center [357, 197] width 672 height 20
click at [189, 183] on div "Item de agendamento * TRIGL Desfazer seleção Não selecionados 0202010678 - Dosa…" at bounding box center [361, 188] width 695 height 32
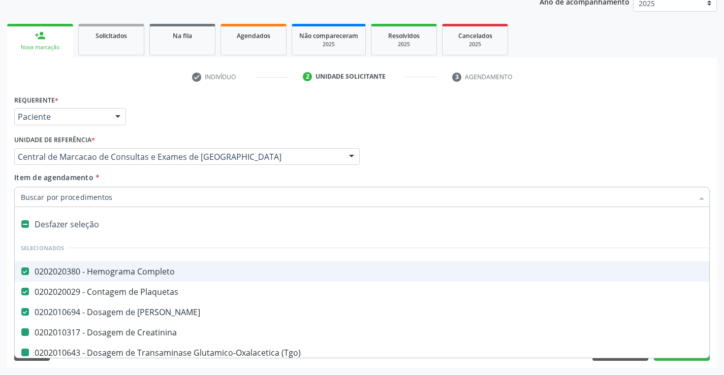
type input "H"
checkbox Creatinina "false"
checkbox \(Tgo\) "false"
checkbox \(Tgp\) "false"
checkbox Hdl "false"
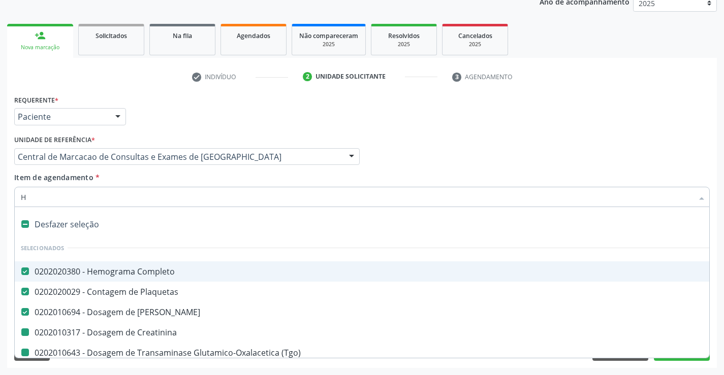
checkbox Ldl "false"
checkbox Total "false"
checkbox Triglicerideos "false"
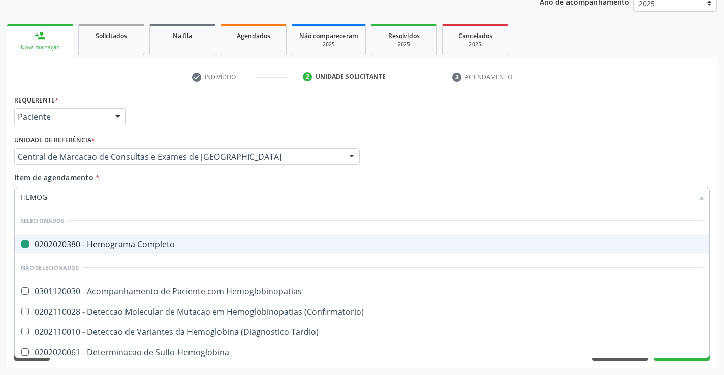
type input "HEMOGL"
checkbox Completo "false"
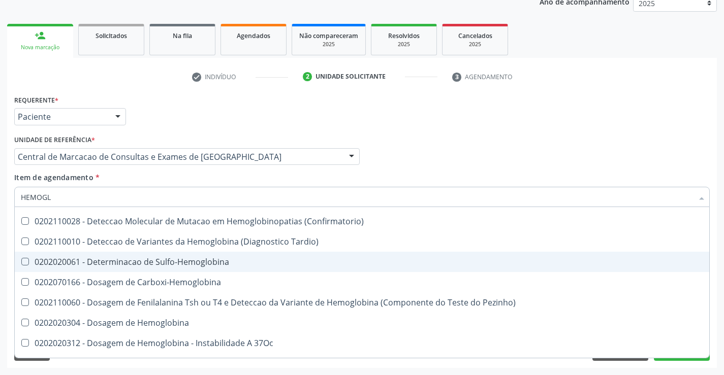
scroll to position [102, 0]
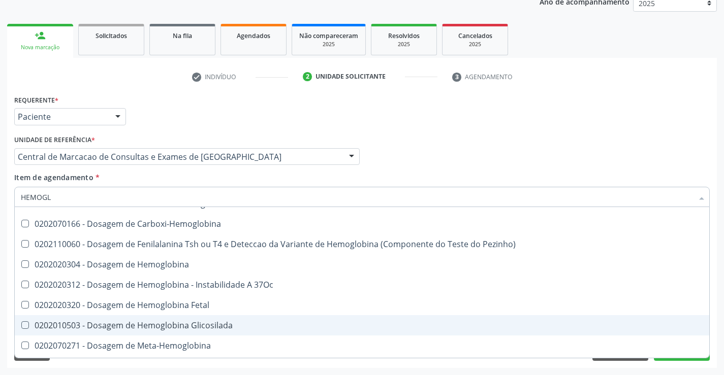
click at [189, 322] on div "0202010503 - Dosagem de Hemoglobina Glicosilada" at bounding box center [362, 325] width 682 height 8
checkbox Glicosilada "true"
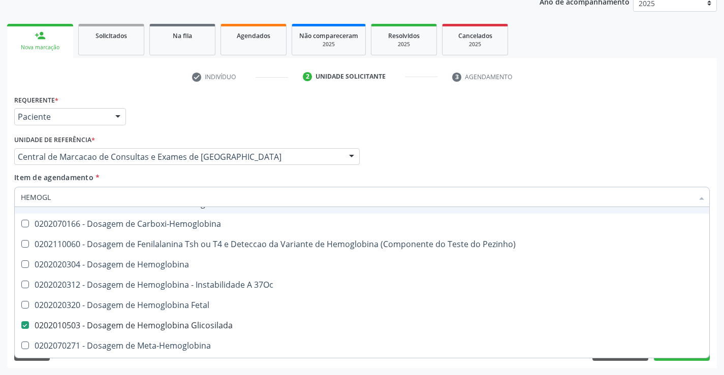
click at [220, 187] on input "HEMOGL" at bounding box center [357, 197] width 672 height 20
click at [140, 181] on div "Item de agendamento * HEMOGL Desfazer seleção Não selecionados 0301120030 - Aco…" at bounding box center [361, 188] width 695 height 32
checkbox Hemoglobinopatias "true"
checkbox Sulfo-Hemoglobina "true"
checkbox Carboxi-Hemoglobina "true"
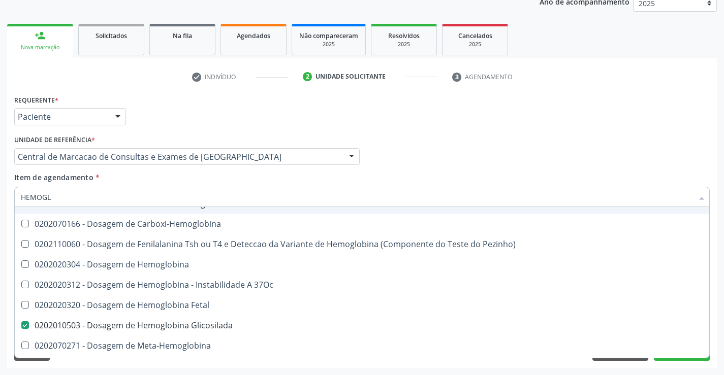
checkbox Pezinho\) "true"
checkbox Hemoglobina "true"
checkbox 37Oc "true"
checkbox Fetal "true"
checkbox Meta-Hemoglobina "true"
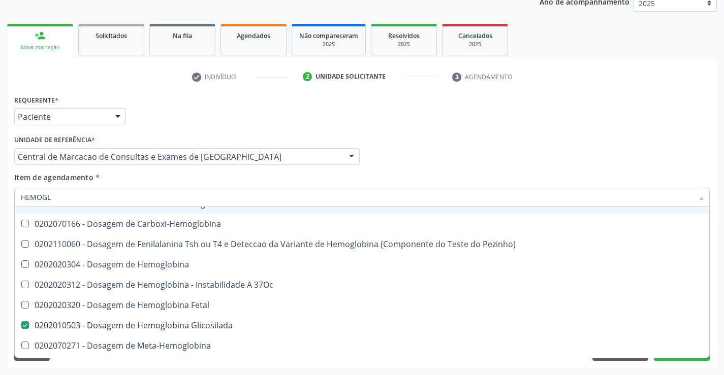
checkbox Tardio\) "true"
checkbox \(Confirmatorio\) "true"
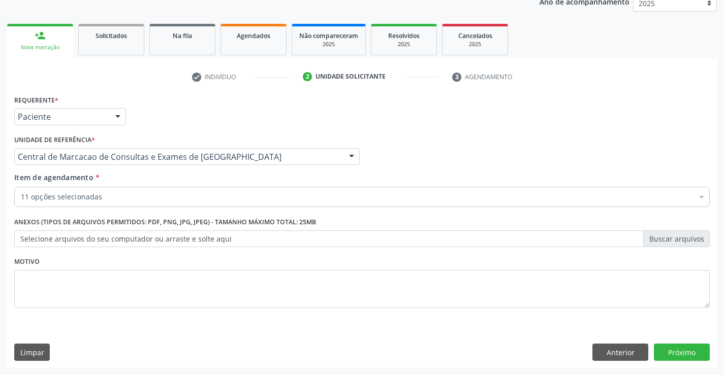
scroll to position [0, 0]
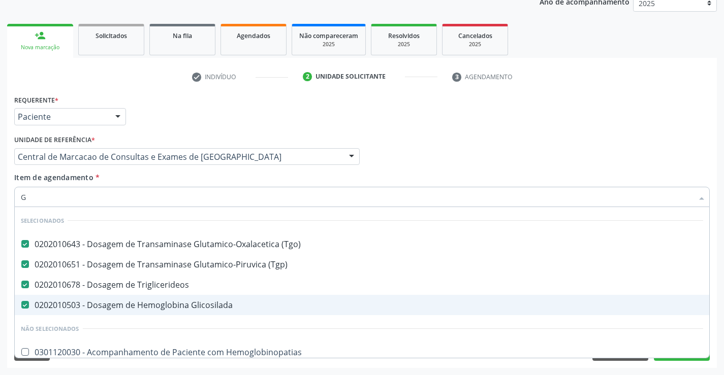
type input "GL"
checkbox Hemoglobinopatias "false"
checkbox Tonometria "false"
checkbox Ampola\) "false"
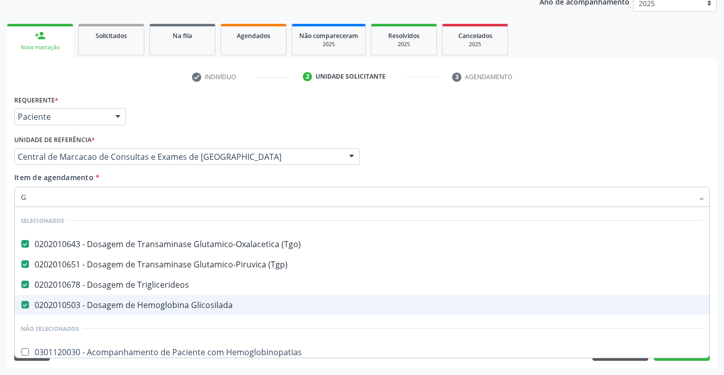
checkbox Ampola\) "false"
checkbox Linfatico "false"
type input "GLI"
checkbox Glicosilada "false"
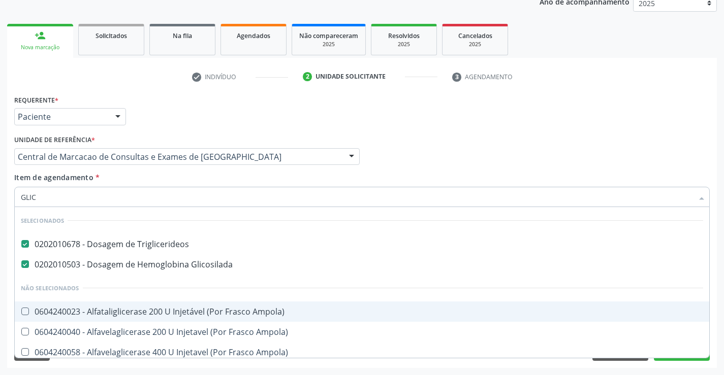
type input "GLICO"
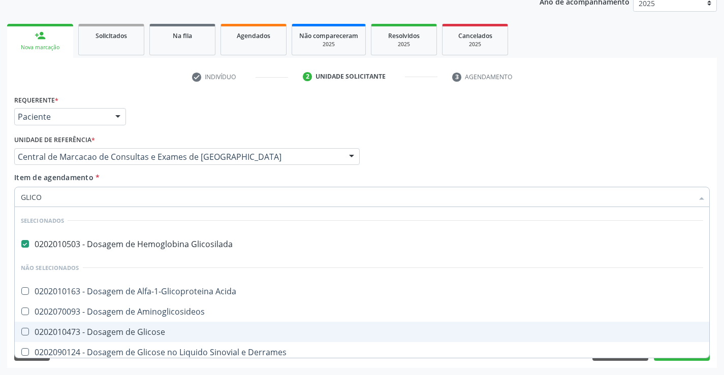
click at [161, 336] on div "0202010473 - Dosagem de Glicose" at bounding box center [362, 332] width 682 height 8
checkbox Glicose "true"
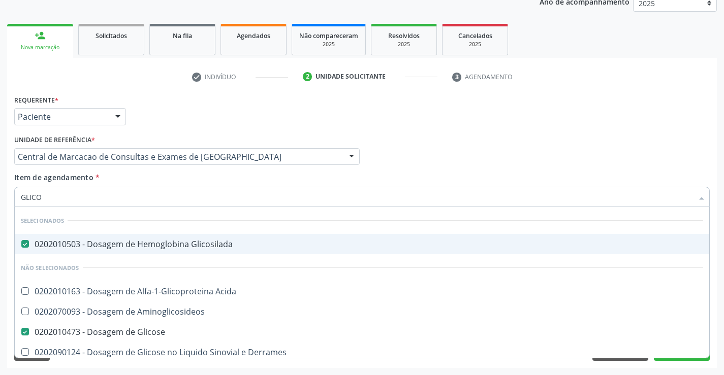
click at [176, 180] on div "Item de agendamento * GLICO Desfazer seleção Selecionados 0202010503 - Dosagem …" at bounding box center [361, 188] width 695 height 32
checkbox Aminoglicosideos "true"
checkbox Derrames "true"
checkbox Desidrogenase "true"
checkbox Quantitativa "true"
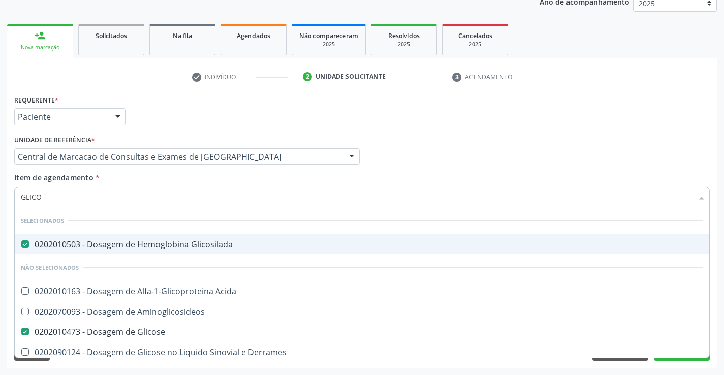
checkbox Urina "true"
checkbox Glicose "true"
checkbox Acida "true"
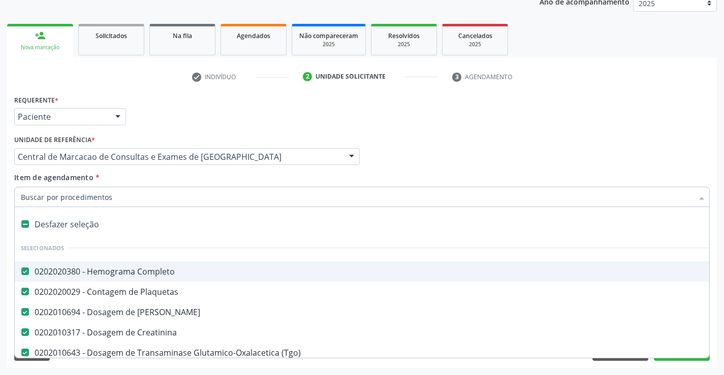
type input "U"
checkbox \(Tgp\) "false"
checkbox Hdl "false"
checkbox Ldl "false"
checkbox Total "false"
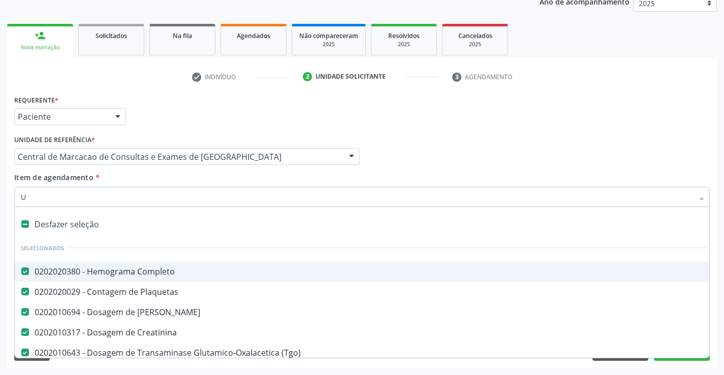
checkbox Triglicerideos "false"
checkbox Glicosilada "false"
checkbox Glicose "false"
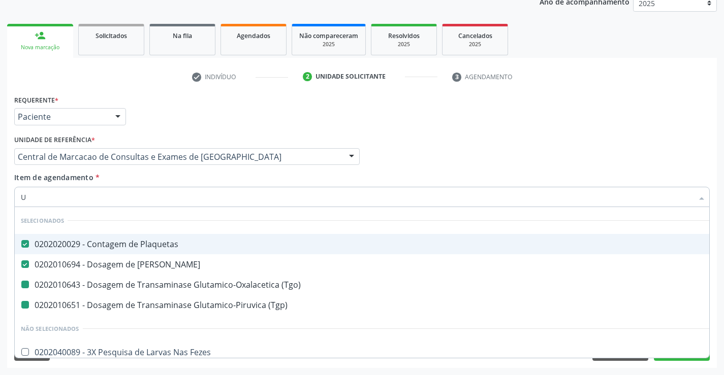
type input "UR"
checkbox \(Tgp\) "false"
checkbox \(Tgo\) "false"
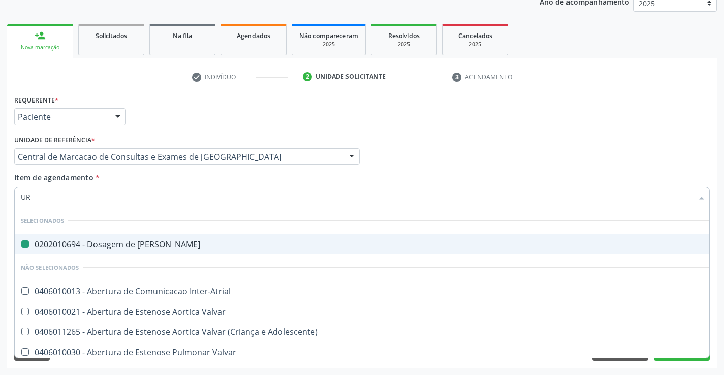
type input "URI"
checkbox Ureia "false"
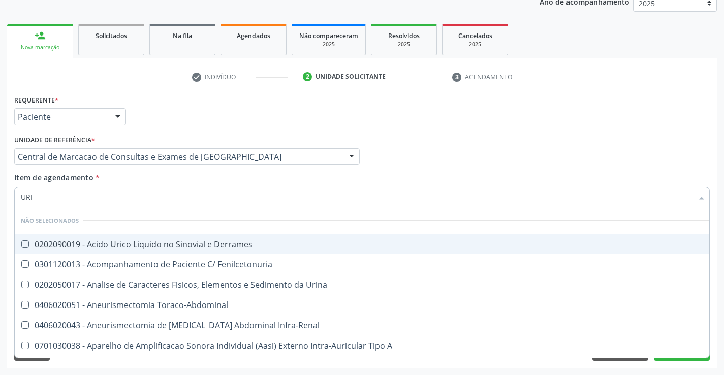
type input "URIN"
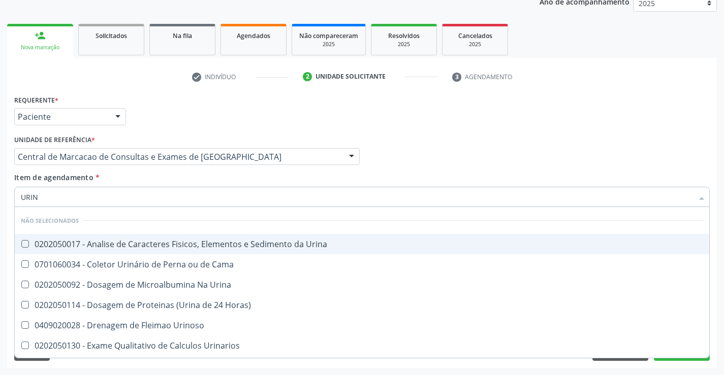
click at [197, 241] on div "0202050017 - Analise de Caracteres Fisicos, Elementos e Sedimento da Urina" at bounding box center [362, 244] width 682 height 8
checkbox Urina "true"
type input "URIN"
click at [193, 178] on div "Item de agendamento * URIN Desfazer seleção Não selecionados 0202050017 - Anali…" at bounding box center [361, 188] width 695 height 32
checkbox Horas\) "true"
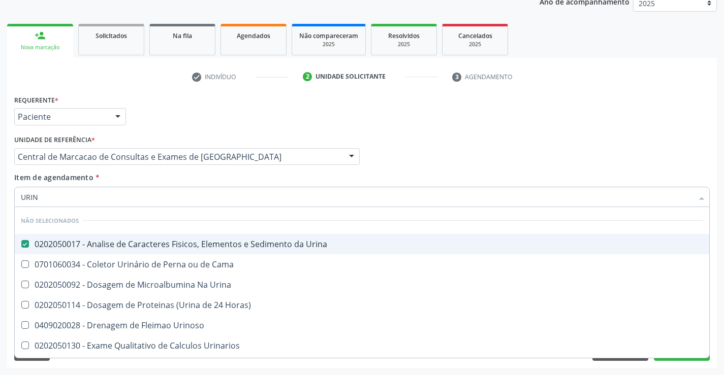
checkbox Urinarios "true"
checkbox Quantitativa "true"
checkbox Delgada\) "true"
checkbox Urina "true"
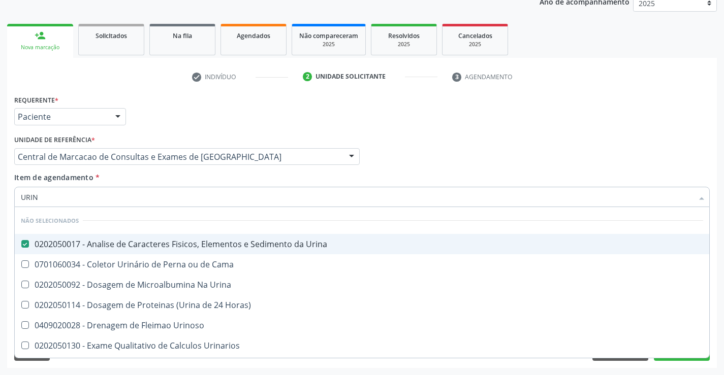
checkbox Urina "true"
checkbox Urinoso "true"
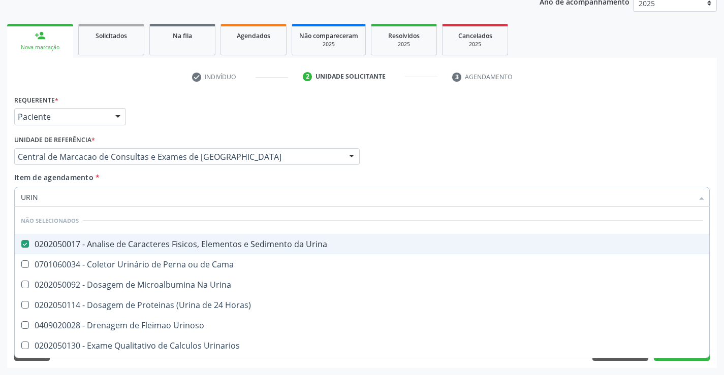
checkbox Cama "true"
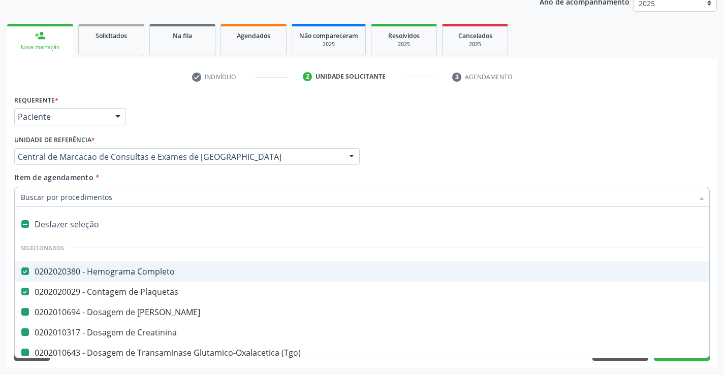
type input "F"
checkbox Creatinina "false"
checkbox \(Tgp\) "false"
checkbox Hdl "false"
checkbox Ldl "false"
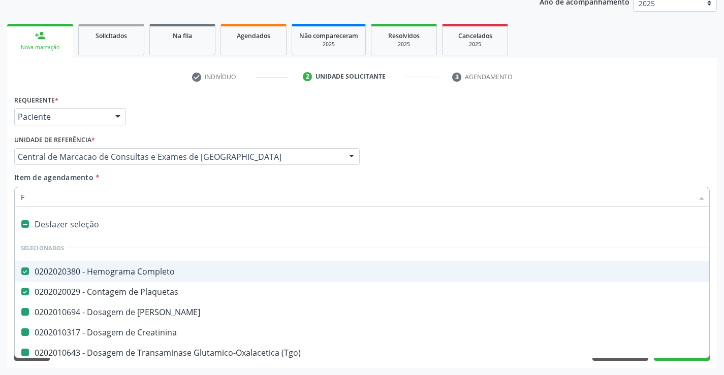
checkbox Total "false"
checkbox Triglicerideos "false"
checkbox Ureia "false"
checkbox Glicosilada "false"
checkbox Glicose "false"
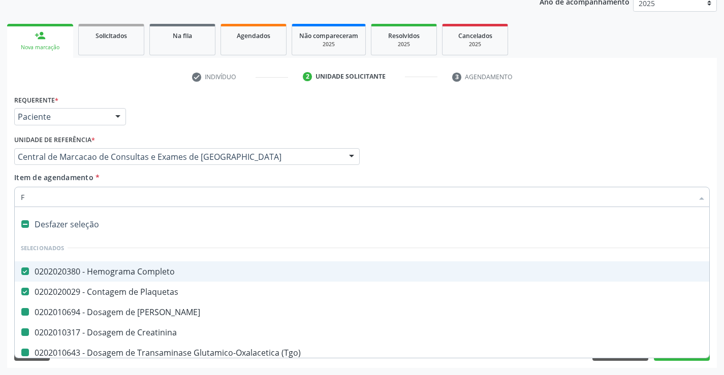
checkbox Urina "false"
checkbox \(Tgo\) "false"
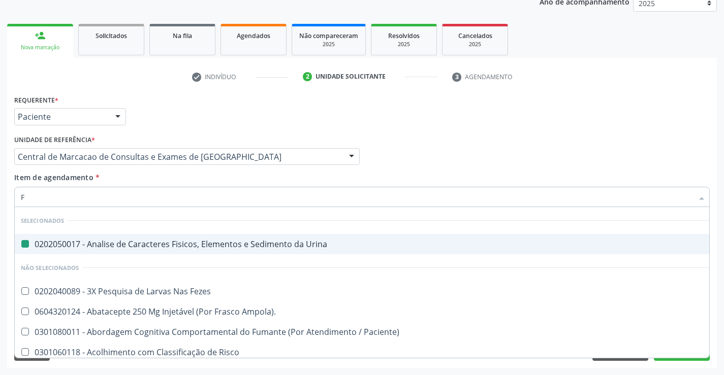
type input "FE"
checkbox Urina "false"
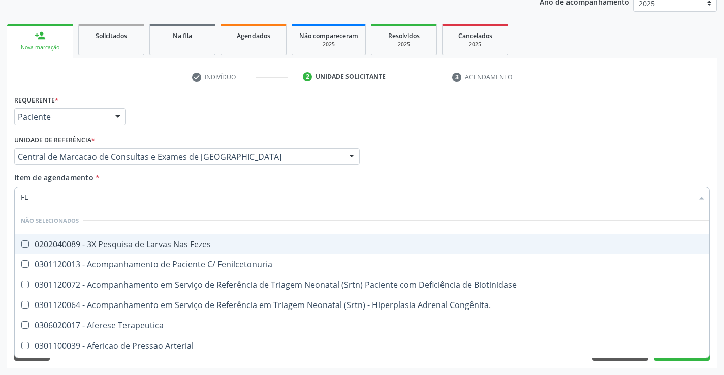
type input "FEZ"
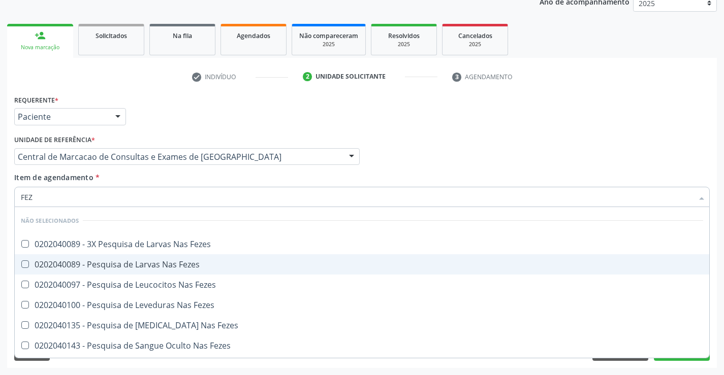
click at [191, 265] on div "0202040089 - Pesquisa de Larvas Nas Fezes" at bounding box center [362, 265] width 682 height 8
checkbox Fezes "true"
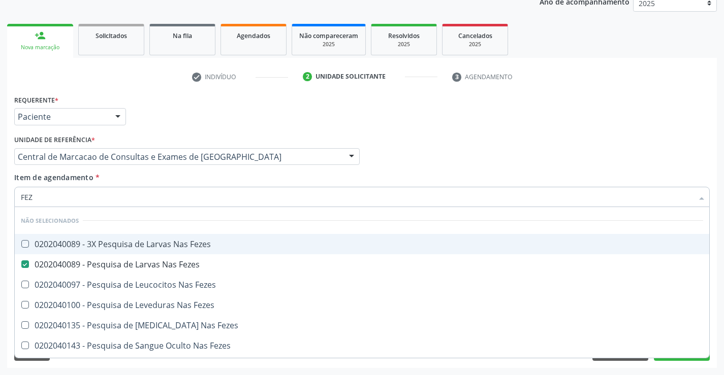
click at [207, 179] on div "Item de agendamento * FEZ Desfazer seleção Não selecionados 0202040089 - 3X Pes…" at bounding box center [361, 188] width 695 height 32
checkbox Fezes "true"
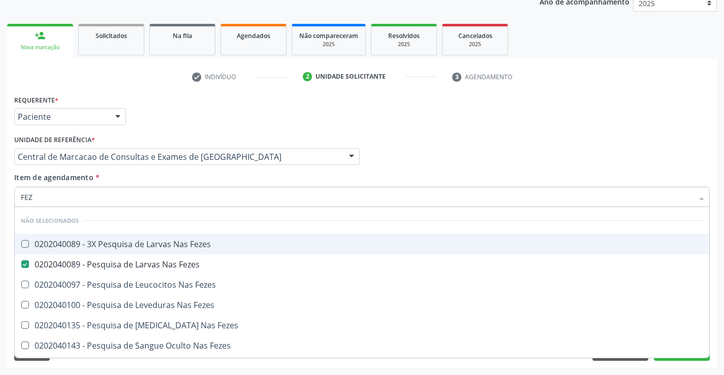
checkbox Fezes "true"
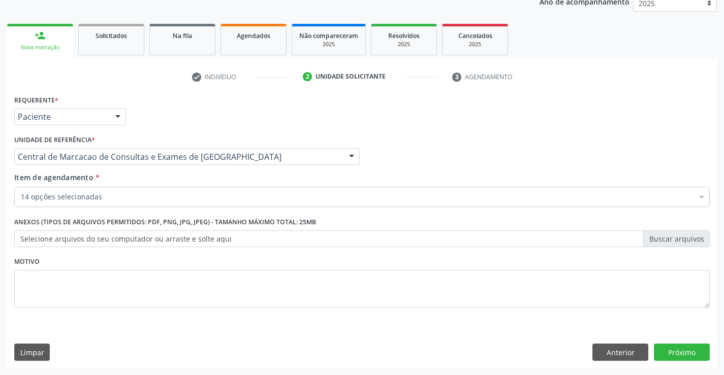
click at [196, 204] on div "14 opções selecionadas" at bounding box center [361, 197] width 695 height 20
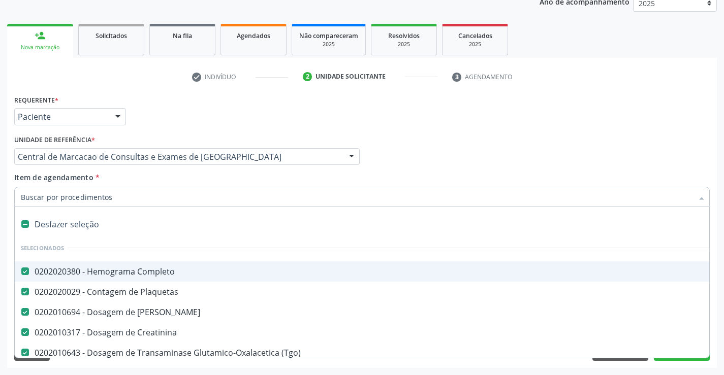
click at [698, 148] on div "Profissional Solicitante Por favor, selecione a Unidade de Atendimento primeiro…" at bounding box center [362, 153] width 700 height 40
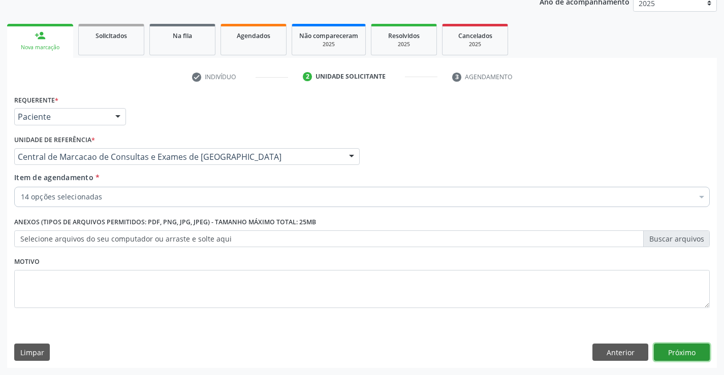
click at [696, 358] on button "Próximo" at bounding box center [682, 352] width 56 height 17
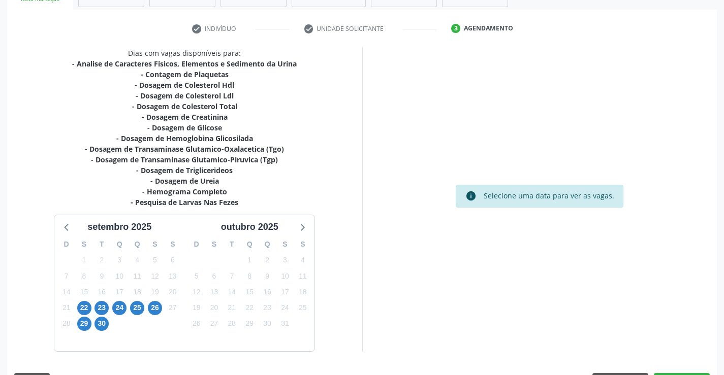
scroll to position [205, 0]
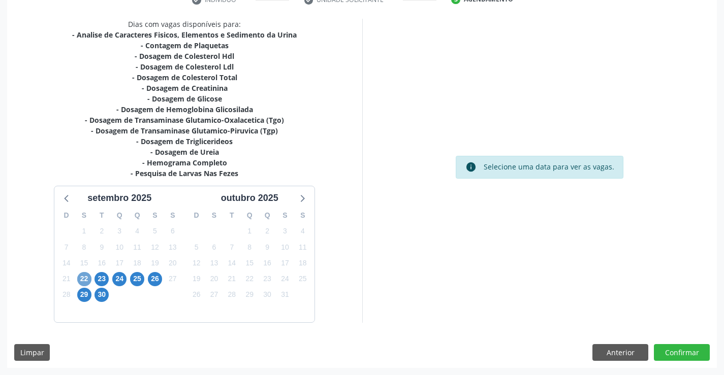
click at [81, 280] on span "22" at bounding box center [84, 279] width 14 height 14
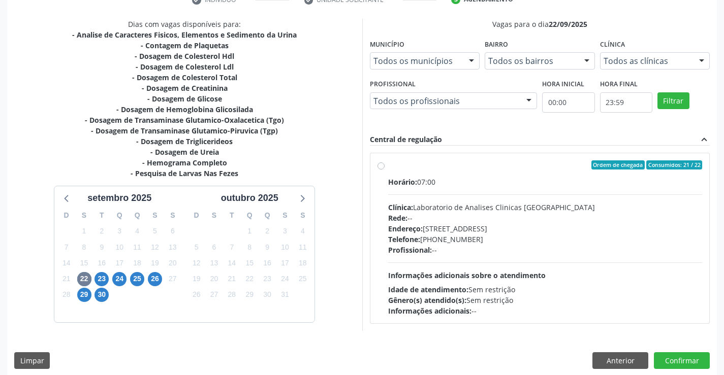
click at [544, 261] on div "Horário: 07:00 Clínica: Laboratorio de Analises Clinicas Sao Francisco Rede: --…" at bounding box center [545, 247] width 314 height 140
click at [384, 170] on input "Ordem de chegada Consumidos: 21 / 22 Horário: 07:00 Clínica: Laboratorio de Ana…" at bounding box center [380, 164] width 7 height 9
radio input "true"
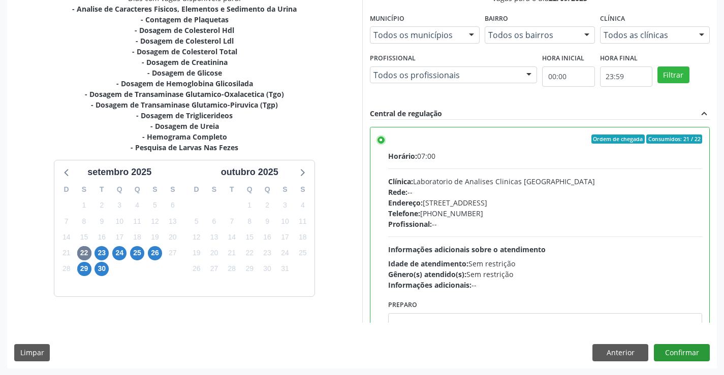
scroll to position [232, 0]
click at [692, 356] on button "Confirmar" at bounding box center [682, 352] width 56 height 17
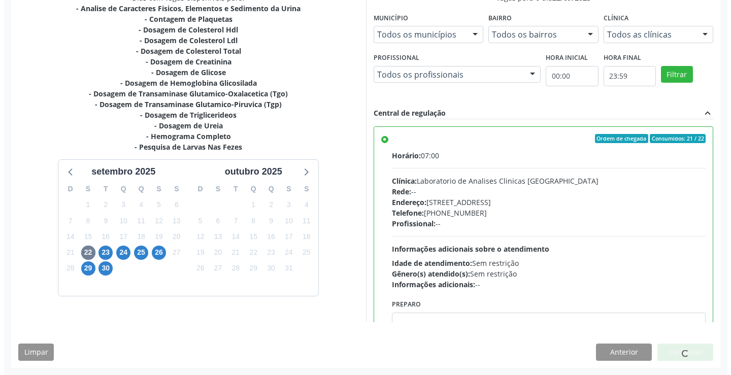
scroll to position [0, 0]
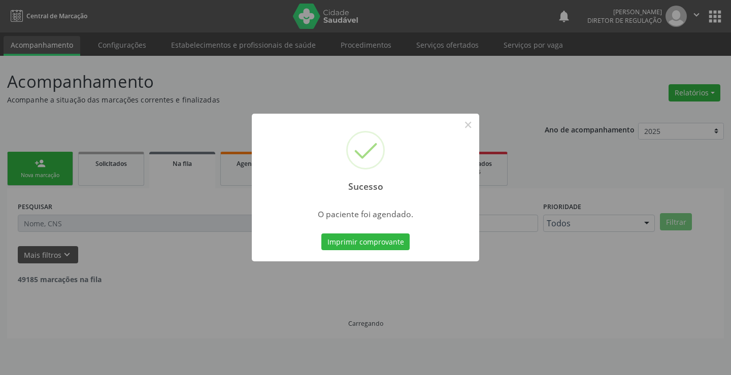
click at [321, 234] on button "Imprimir comprovante" at bounding box center [365, 242] width 88 height 17
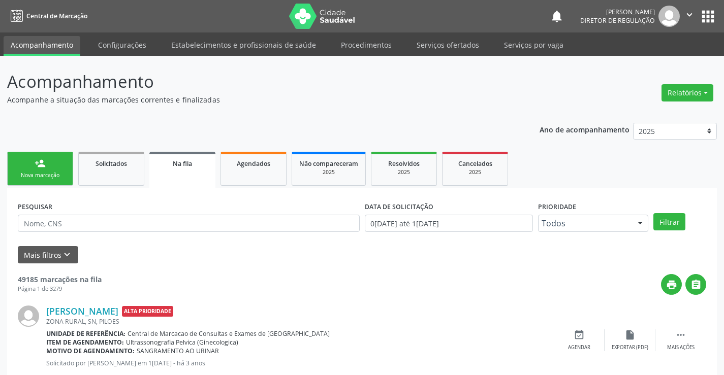
click at [44, 170] on link "person_add Nova marcação" at bounding box center [40, 169] width 66 height 34
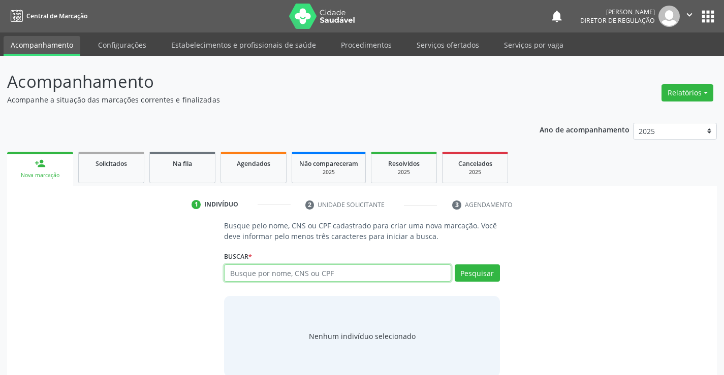
click at [253, 265] on input "text" at bounding box center [337, 273] width 226 height 17
paste input "702 5003 3902 8439"
type input "702 5003 3902 8439"
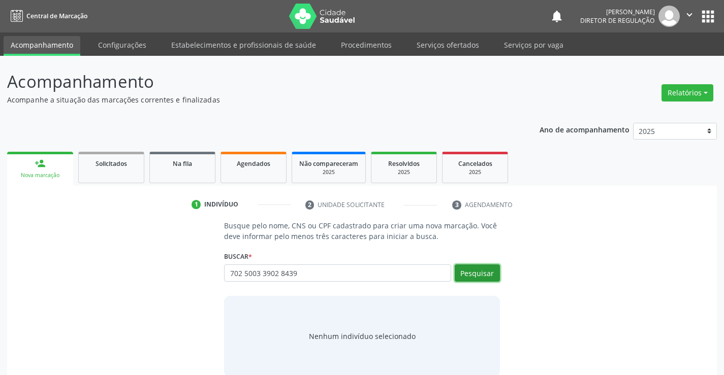
click at [474, 277] on button "Pesquisar" at bounding box center [477, 273] width 45 height 17
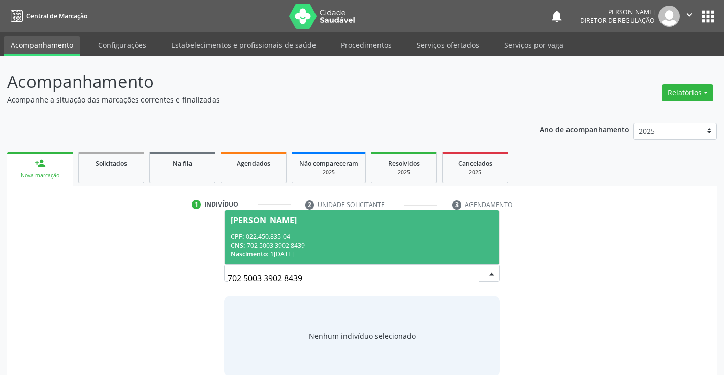
click at [301, 242] on div "CNS: 702 5003 3902 8439" at bounding box center [362, 245] width 262 height 9
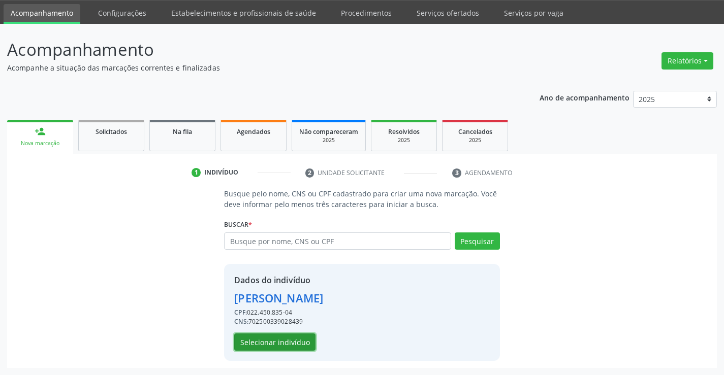
click at [280, 338] on button "Selecionar indivíduo" at bounding box center [274, 342] width 81 height 17
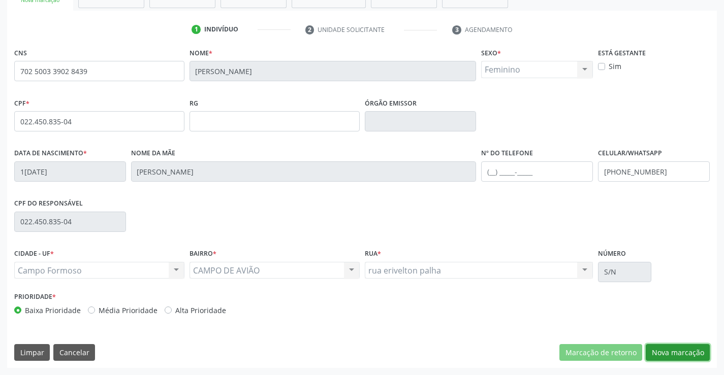
click at [661, 361] on button "Nova marcação" at bounding box center [677, 352] width 64 height 17
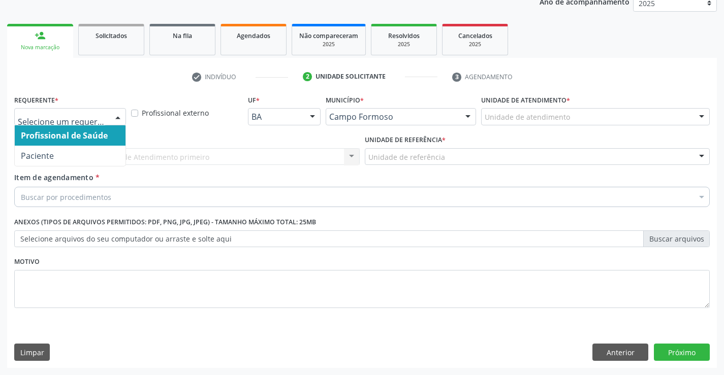
click at [84, 110] on div at bounding box center [70, 116] width 112 height 17
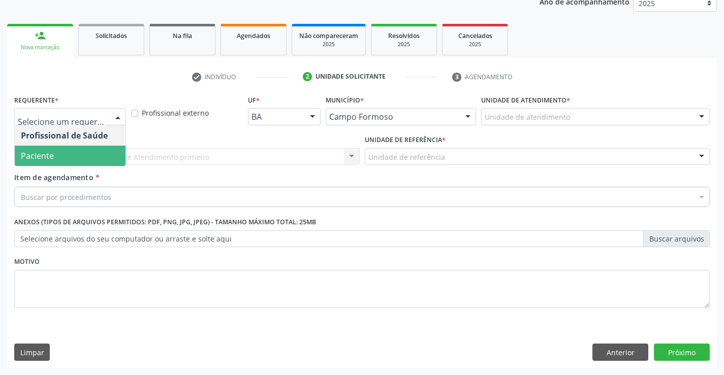
click at [73, 150] on span "Paciente" at bounding box center [70, 156] width 111 height 20
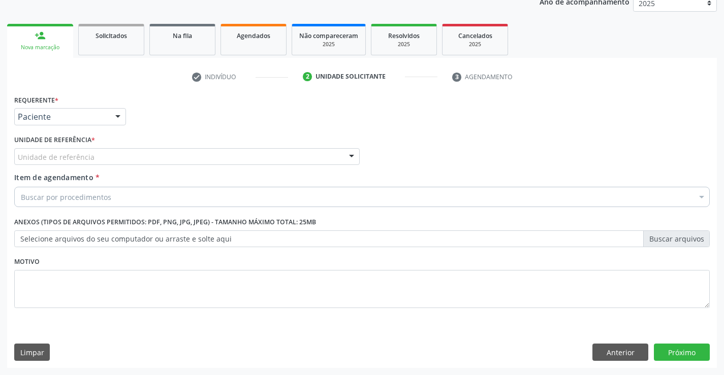
drag, startPoint x: 174, startPoint y: 150, endPoint x: 201, endPoint y: 210, distance: 65.5
click at [177, 158] on div "Unidade de referência" at bounding box center [186, 156] width 345 height 17
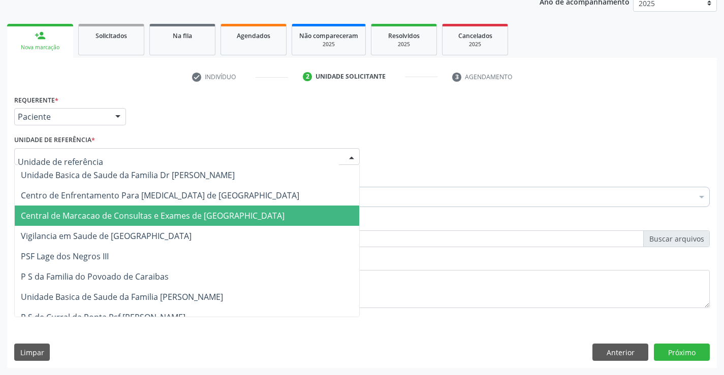
click at [201, 211] on span "Central de Marcacao de Consultas e Exames de [GEOGRAPHIC_DATA]" at bounding box center [153, 215] width 264 height 11
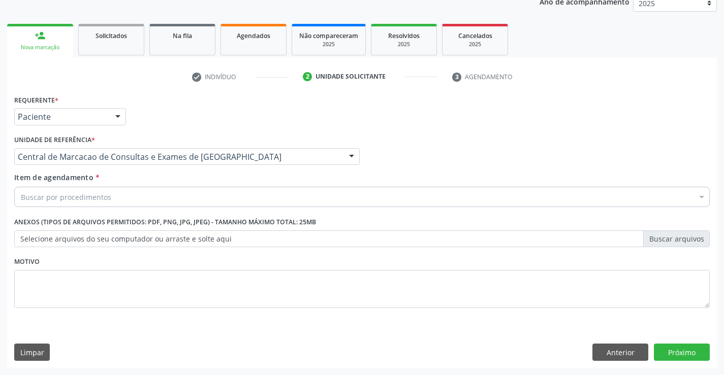
click at [269, 201] on div "Buscar por procedimentos" at bounding box center [361, 197] width 695 height 20
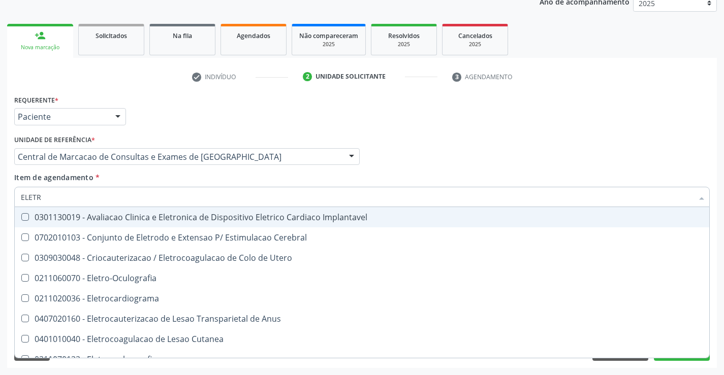
type input "ELETRO"
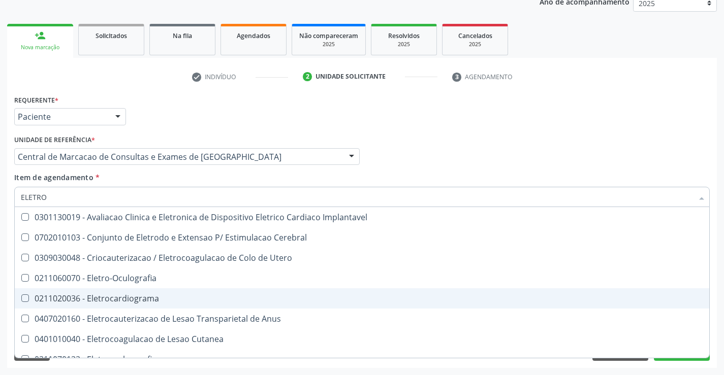
click at [207, 289] on span "0211020036 - Eletrocardiograma" at bounding box center [362, 298] width 694 height 20
checkbox Eletrocardiograma "true"
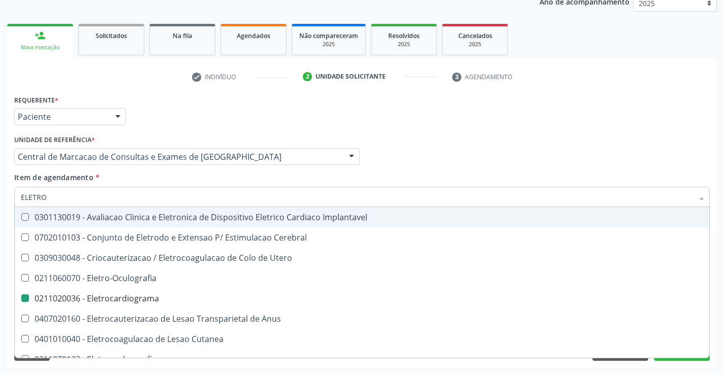
click at [270, 172] on div "Item de agendamento * ELETRO Desfazer seleção 0301130019 - Avaliacao Clinica e …" at bounding box center [361, 188] width 695 height 32
checkbox Cerebral "true"
checkbox Eletrocardiograma "false"
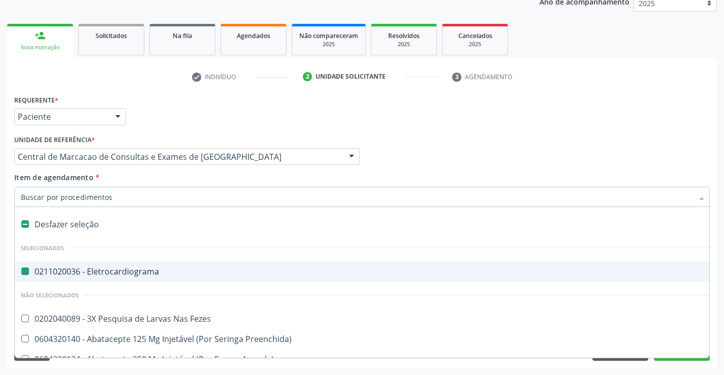
type input "U"
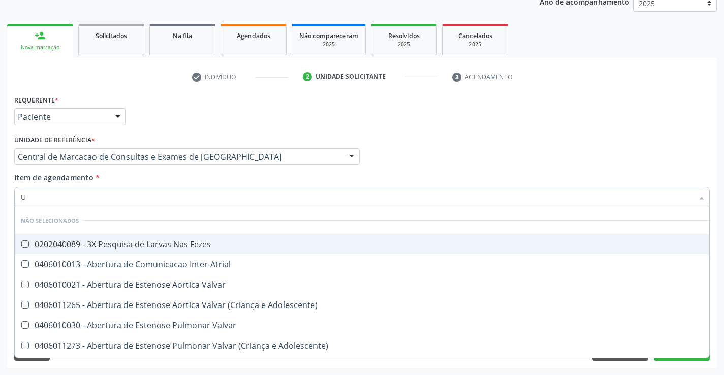
checkbox Fezes "false"
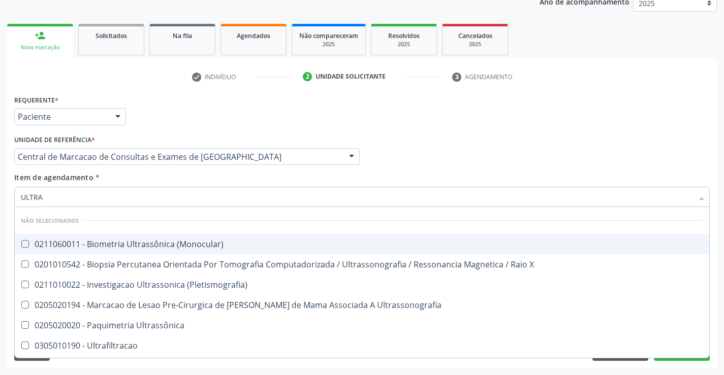
type input "ULTRAS"
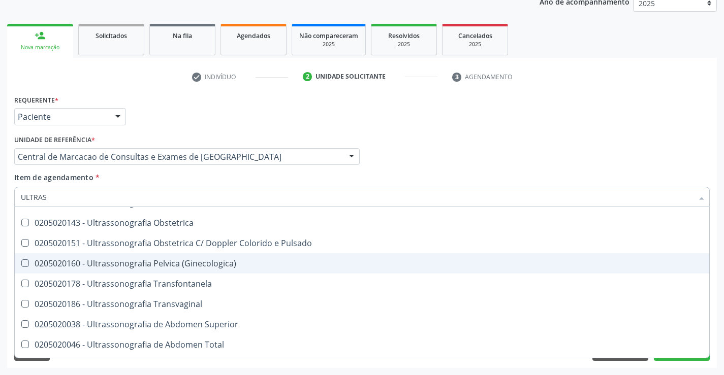
scroll to position [203, 0]
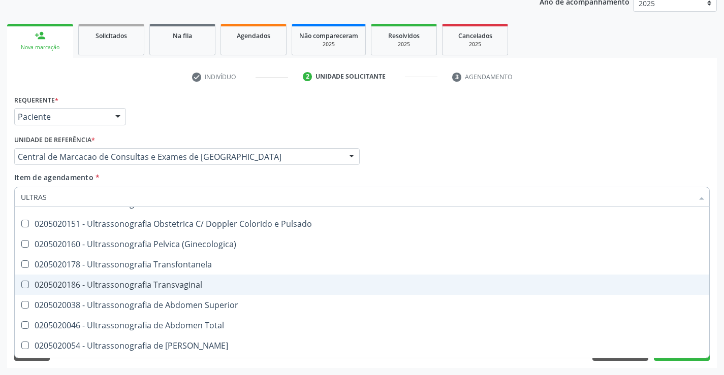
click at [244, 283] on div "0205020186 - Ultrassonografia Transvaginal" at bounding box center [362, 285] width 682 height 8
checkbox Transvaginal "true"
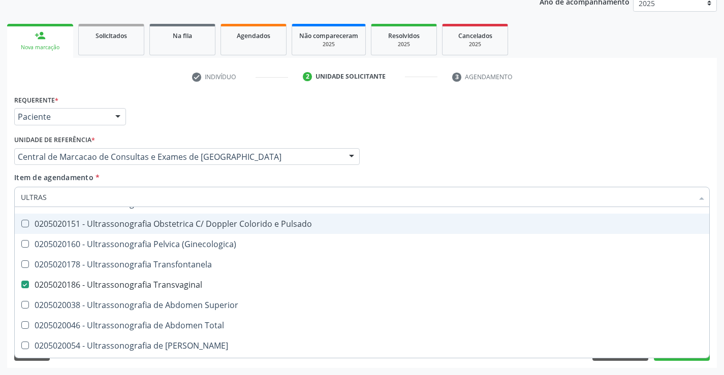
click at [600, 137] on div "Profissional Solicitante Por favor, selecione a Unidade de Atendimento primeiro…" at bounding box center [362, 153] width 700 height 40
checkbox \(Monocular\) "true"
checkbox Transvaginal "false"
checkbox X "true"
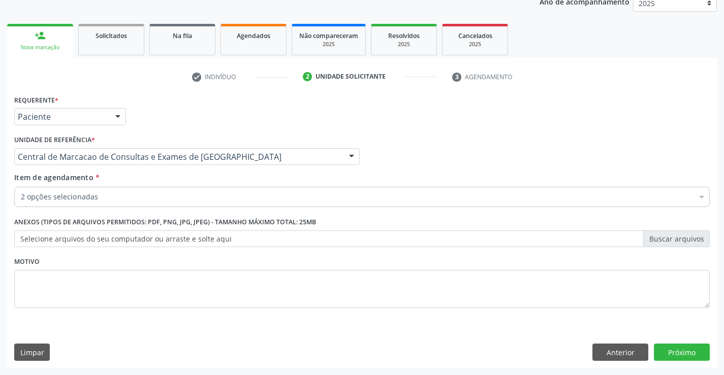
scroll to position [0, 0]
click at [669, 355] on button "Próximo" at bounding box center [682, 352] width 56 height 17
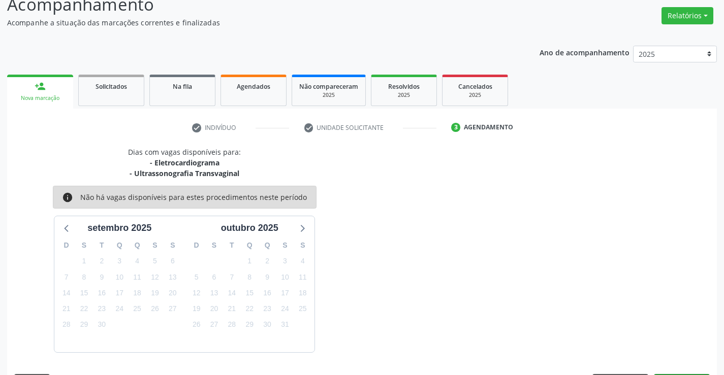
scroll to position [107, 0]
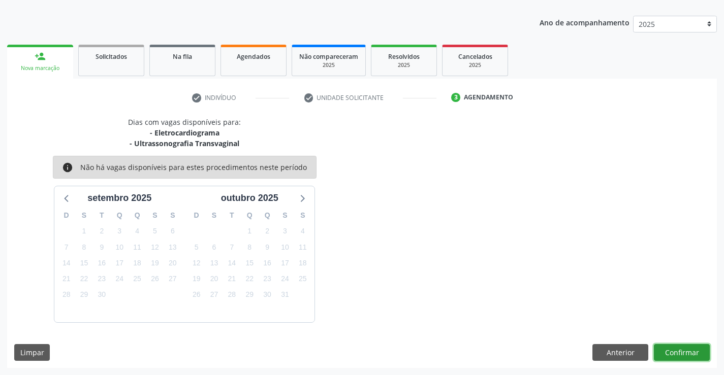
click at [665, 355] on button "Confirmar" at bounding box center [682, 352] width 56 height 17
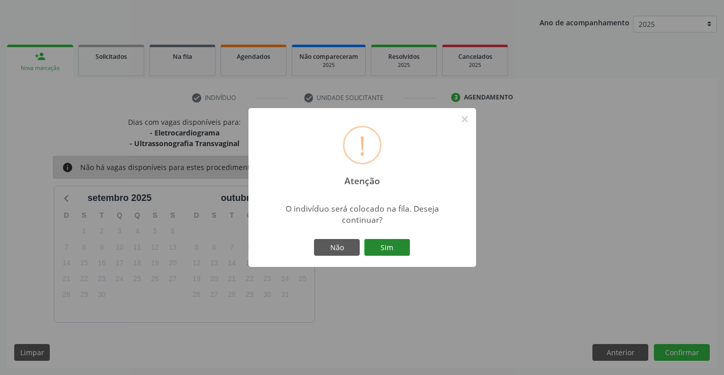
click at [406, 254] on button "Sim" at bounding box center [387, 247] width 46 height 17
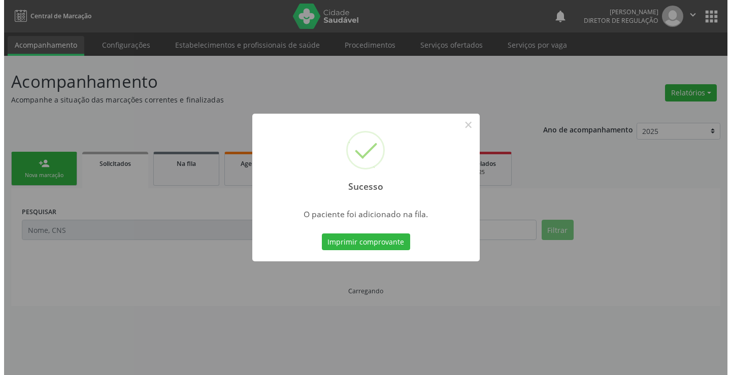
scroll to position [0, 0]
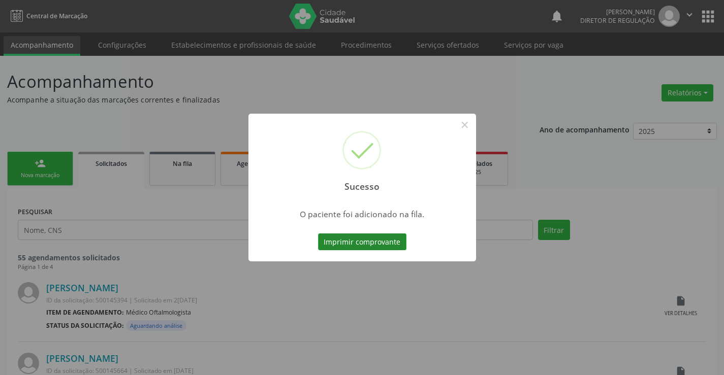
click at [363, 248] on button "Imprimir comprovante" at bounding box center [362, 242] width 88 height 17
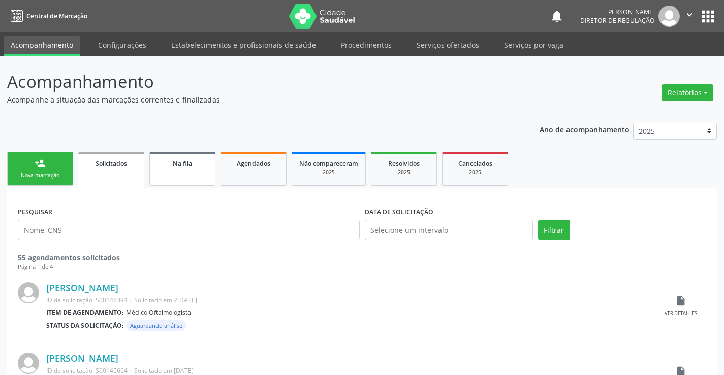
click at [160, 169] on link "Na fila" at bounding box center [182, 169] width 66 height 34
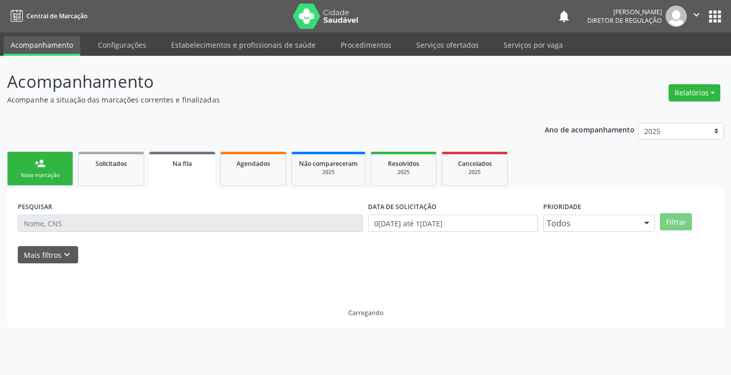
click at [64, 214] on div "PESQUISAR" at bounding box center [190, 219] width 350 height 40
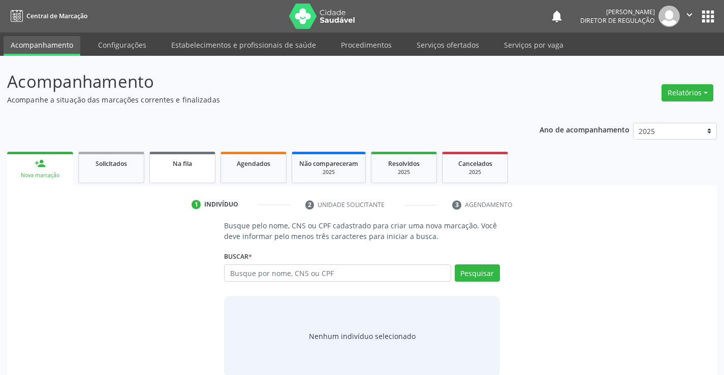
click at [201, 175] on link "Na fila" at bounding box center [182, 167] width 66 height 31
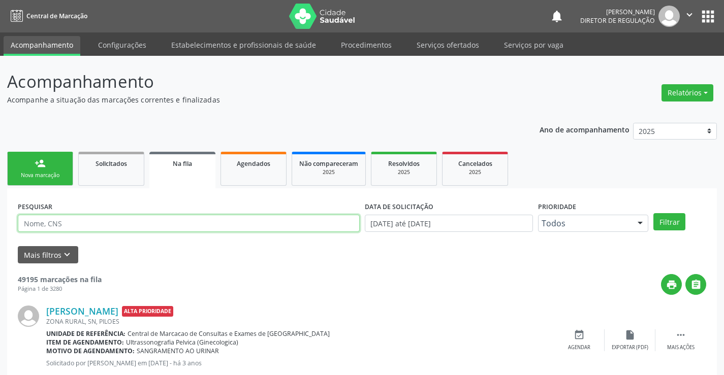
click at [27, 227] on input "text" at bounding box center [189, 223] width 342 height 17
type input "700507983361858"
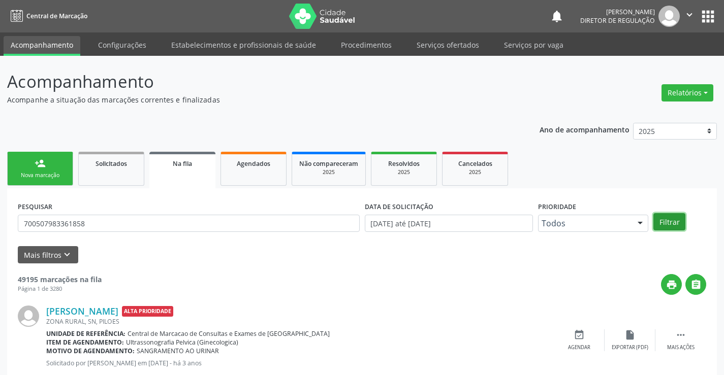
click at [673, 217] on button "Filtrar" at bounding box center [669, 221] width 32 height 17
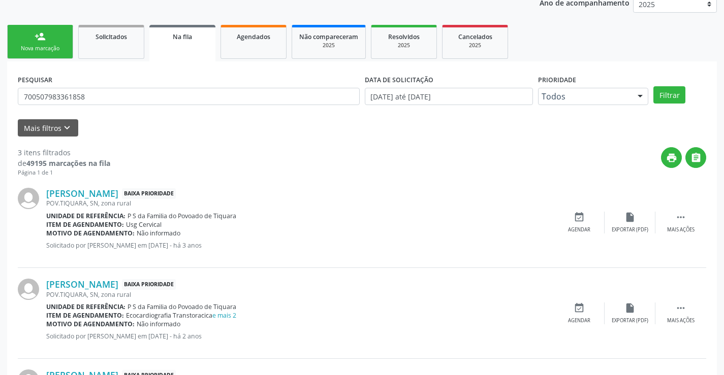
scroll to position [203, 0]
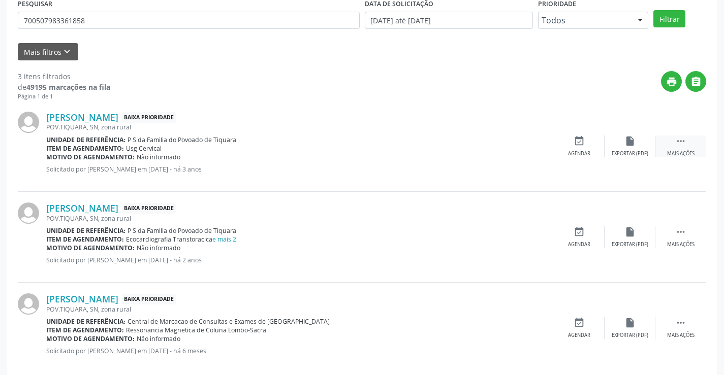
click at [678, 147] on div " Mais ações" at bounding box center [680, 147] width 51 height 22
click at [631, 144] on icon "edit" at bounding box center [629, 141] width 11 height 11
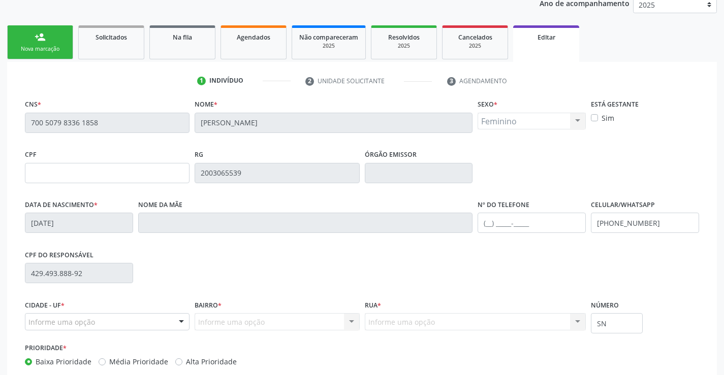
scroll to position [189, 0]
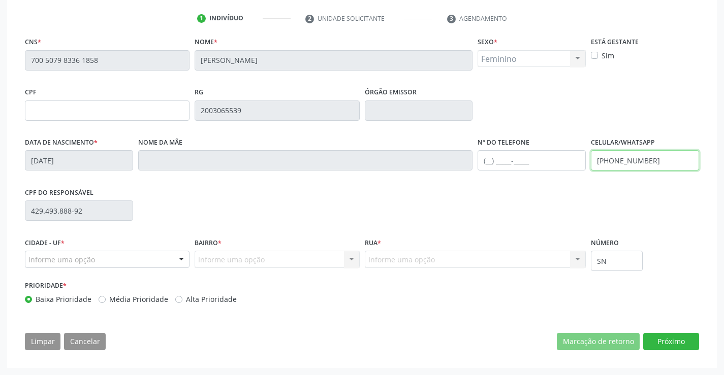
click at [654, 163] on input "[PHONE_NUMBER]" at bounding box center [645, 160] width 108 height 20
type input "[PHONE_NUMBER]"
click at [657, 338] on button "Próximo" at bounding box center [671, 341] width 56 height 17
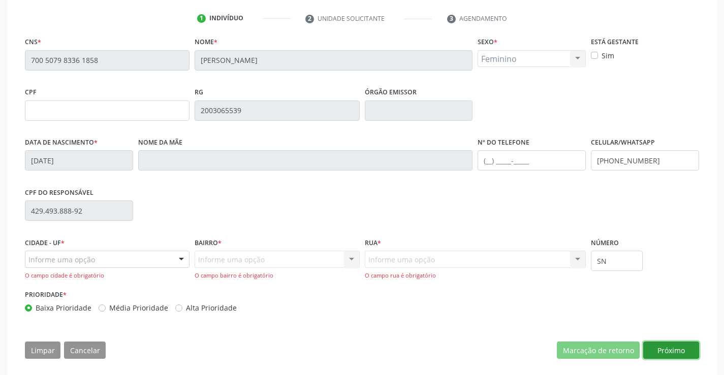
click at [660, 353] on button "Próximo" at bounding box center [671, 350] width 56 height 17
click at [123, 258] on div "Informe uma opção" at bounding box center [107, 259] width 165 height 17
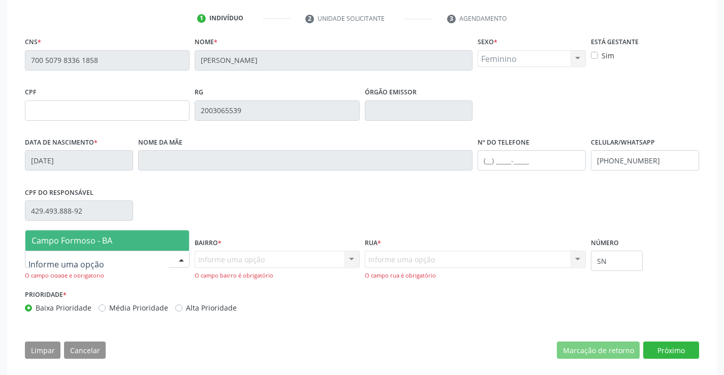
click at [141, 241] on span "Campo Formoso - BA" at bounding box center [107, 241] width 164 height 20
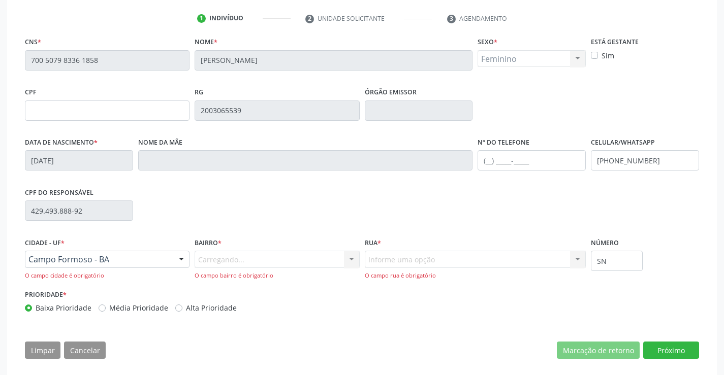
click at [262, 261] on div "Carregando... Nenhum resultado encontrado para: " " Nenhuma opção encontrada. D…" at bounding box center [277, 265] width 165 height 29
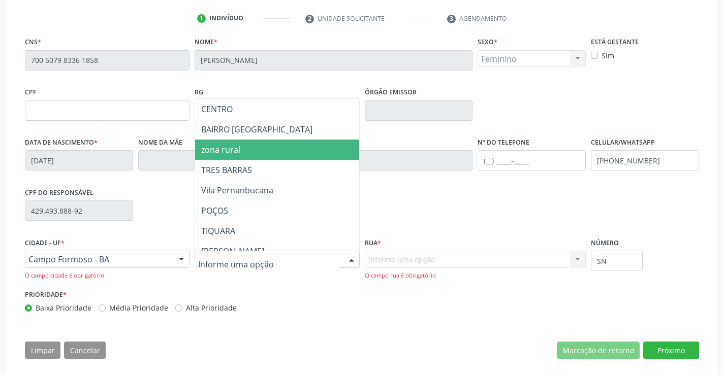
click at [274, 142] on span "zona rural" at bounding box center [304, 150] width 219 height 20
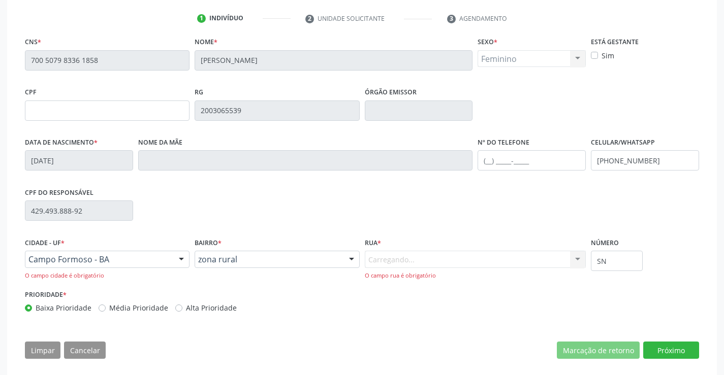
click at [396, 254] on div "Carregando... Nenhum resultado encontrado para: " " Nenhuma opção encontrada. D…" at bounding box center [475, 265] width 221 height 29
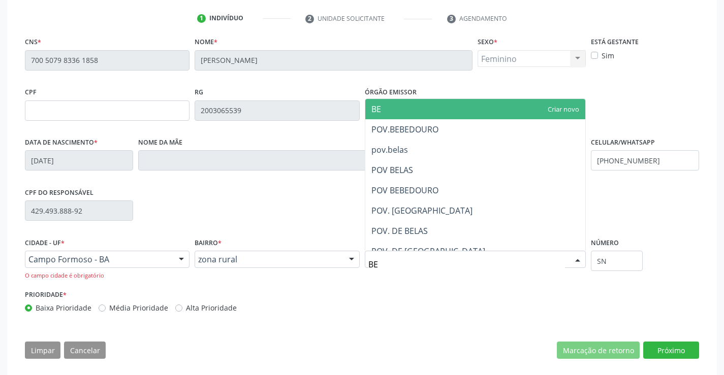
type input "BEL"
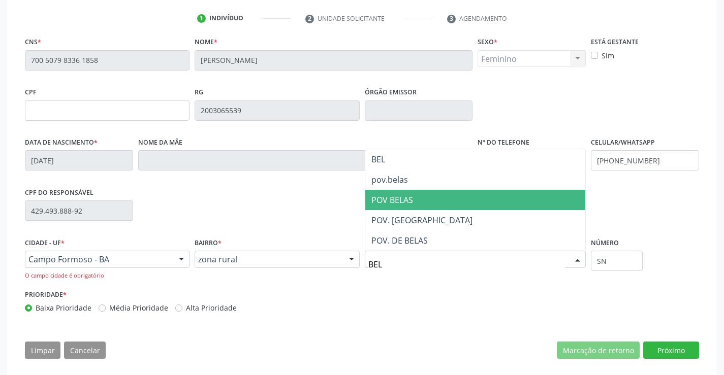
click at [467, 194] on span "POV BELAS" at bounding box center [475, 200] width 220 height 20
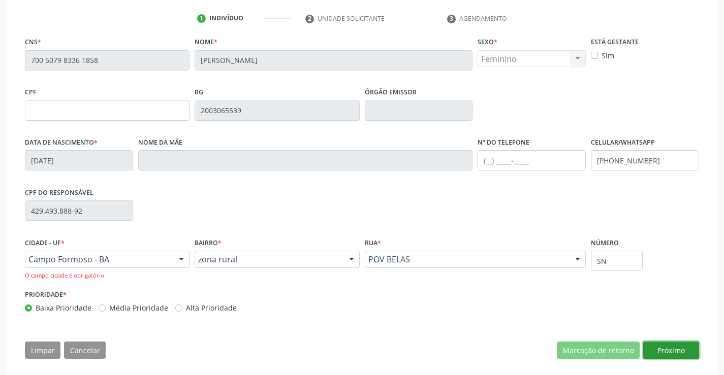
click at [685, 355] on button "Próximo" at bounding box center [671, 350] width 56 height 17
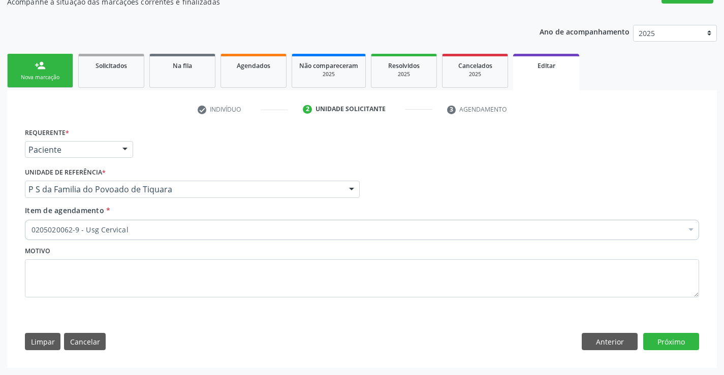
scroll to position [98, 0]
click at [683, 348] on button "Próximo" at bounding box center [671, 341] width 56 height 17
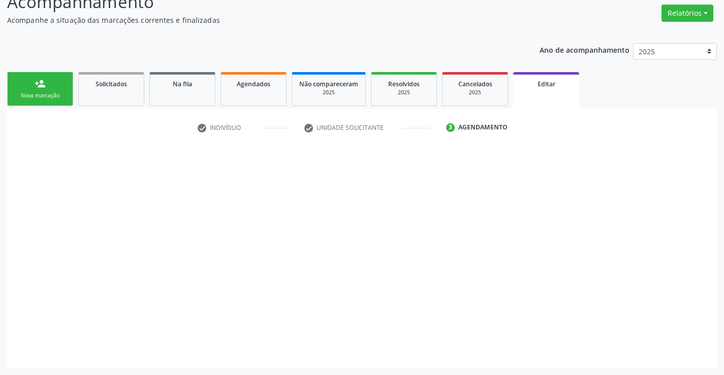
scroll to position [80, 0]
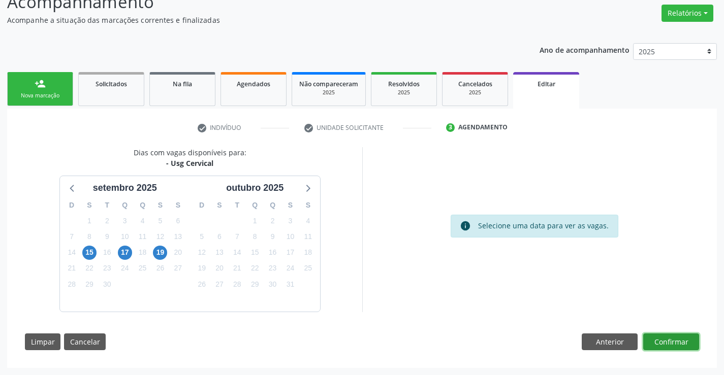
click at [665, 346] on button "Confirmar" at bounding box center [671, 342] width 56 height 17
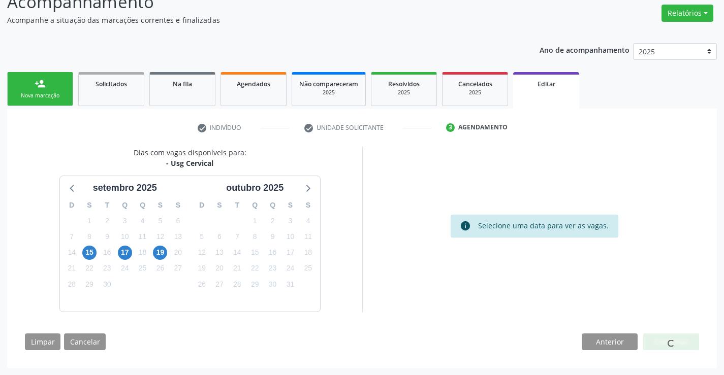
scroll to position [0, 0]
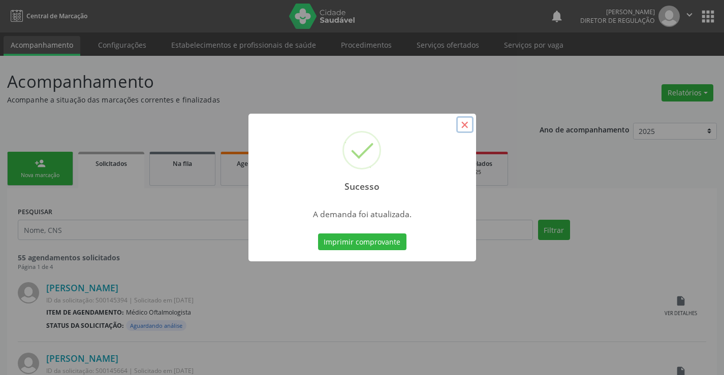
click at [458, 128] on button "×" at bounding box center [464, 124] width 17 height 17
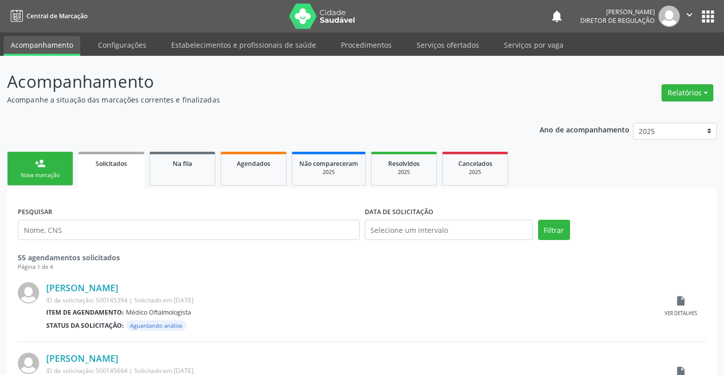
drag, startPoint x: 689, startPoint y: 22, endPoint x: 669, endPoint y: 25, distance: 20.5
click at [689, 23] on button "" at bounding box center [688, 16] width 19 height 21
click at [644, 62] on link "Sair" at bounding box center [663, 62] width 70 height 14
